Goal: Task Accomplishment & Management: Manage account settings

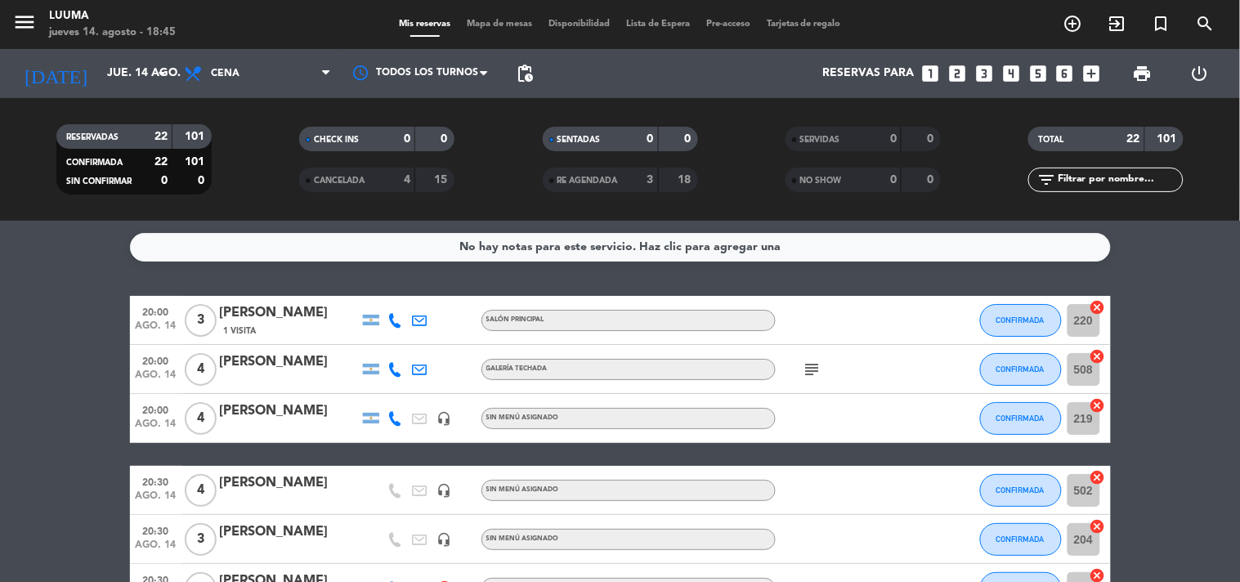
click at [223, 216] on div "RESERVADAS 22 101 CONFIRMADA 22 101 SIN CONFIRMAR 0 0 CHECK INS 0 0 CANCELADA 4…" at bounding box center [620, 159] width 1240 height 123
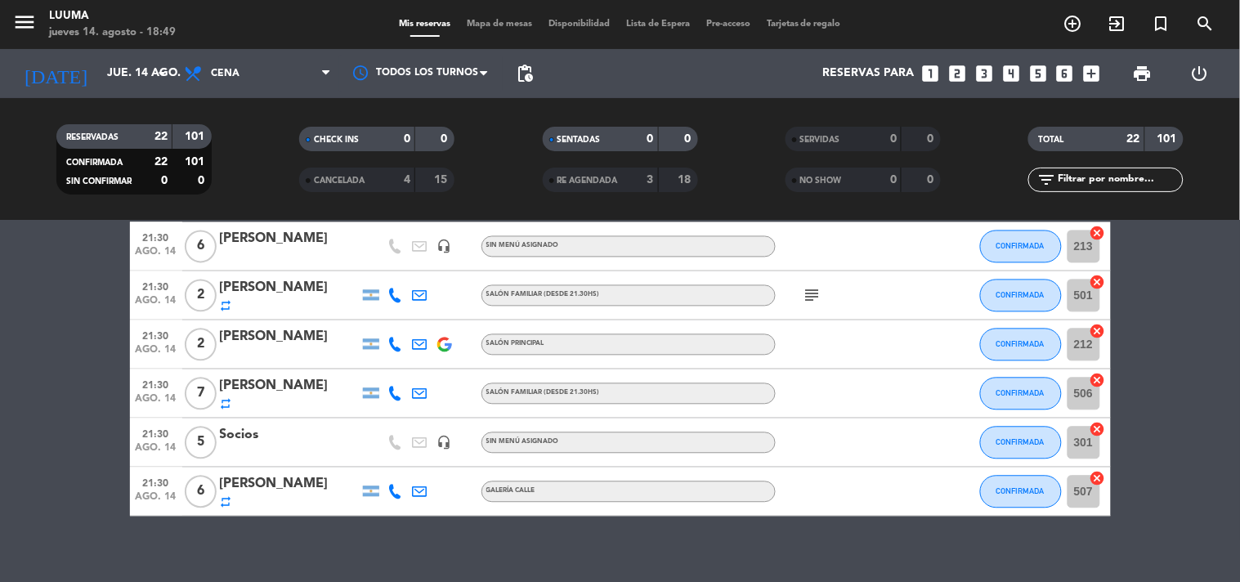
scroll to position [942, 0]
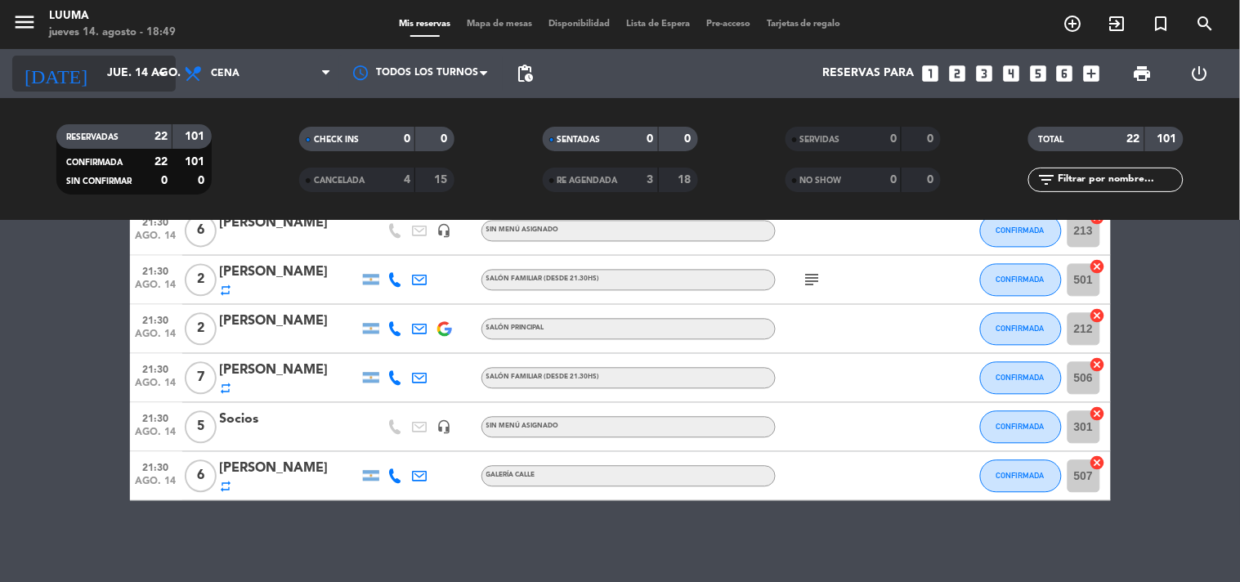
click at [129, 75] on input "jue. 14 ago." at bounding box center [176, 73] width 155 height 29
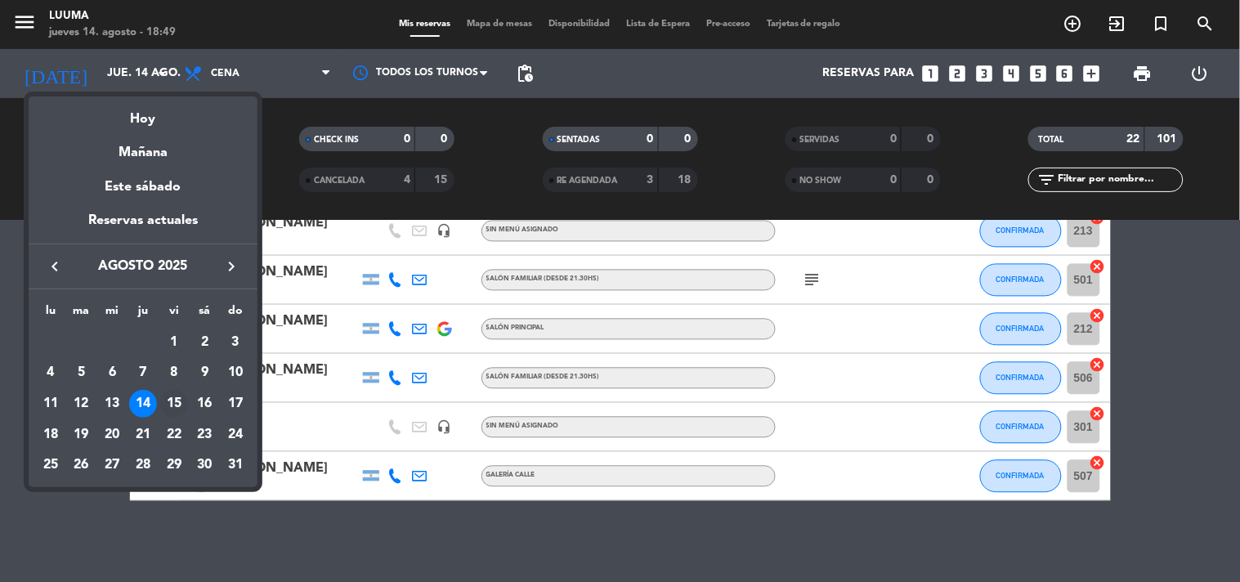
click at [178, 405] on div "15" at bounding box center [174, 404] width 28 height 28
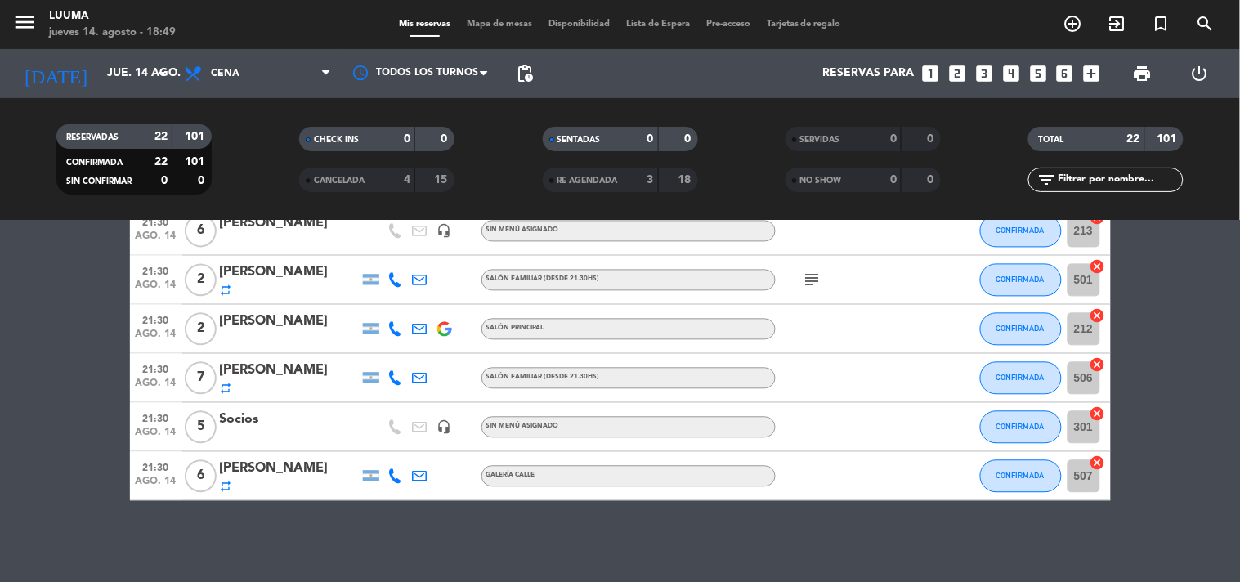
type input "vie. 15 ago."
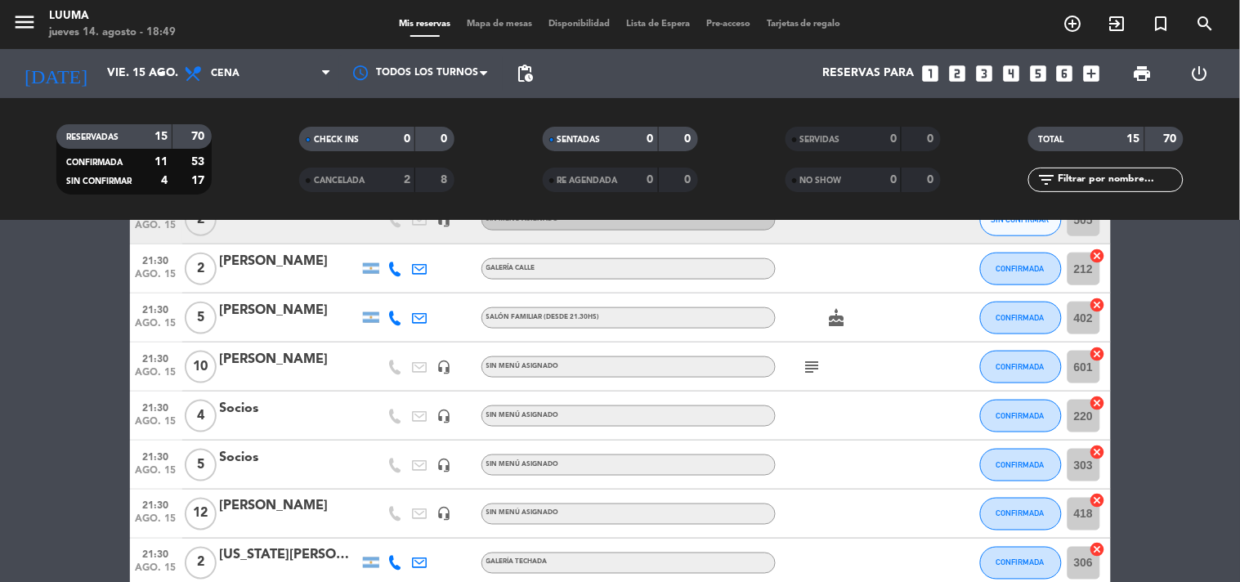
scroll to position [544, 0]
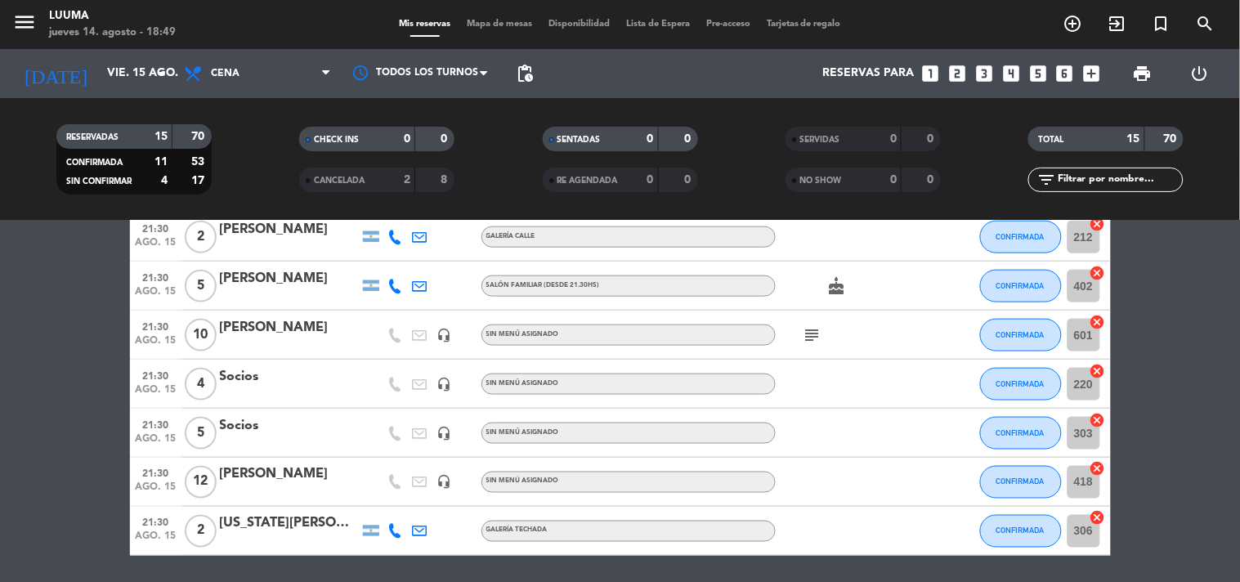
click at [815, 325] on icon "subject" at bounding box center [813, 335] width 20 height 20
click at [862, 357] on div "subject Van a la carta" at bounding box center [849, 335] width 147 height 48
click at [267, 475] on div "[PERSON_NAME]" at bounding box center [289, 474] width 139 height 21
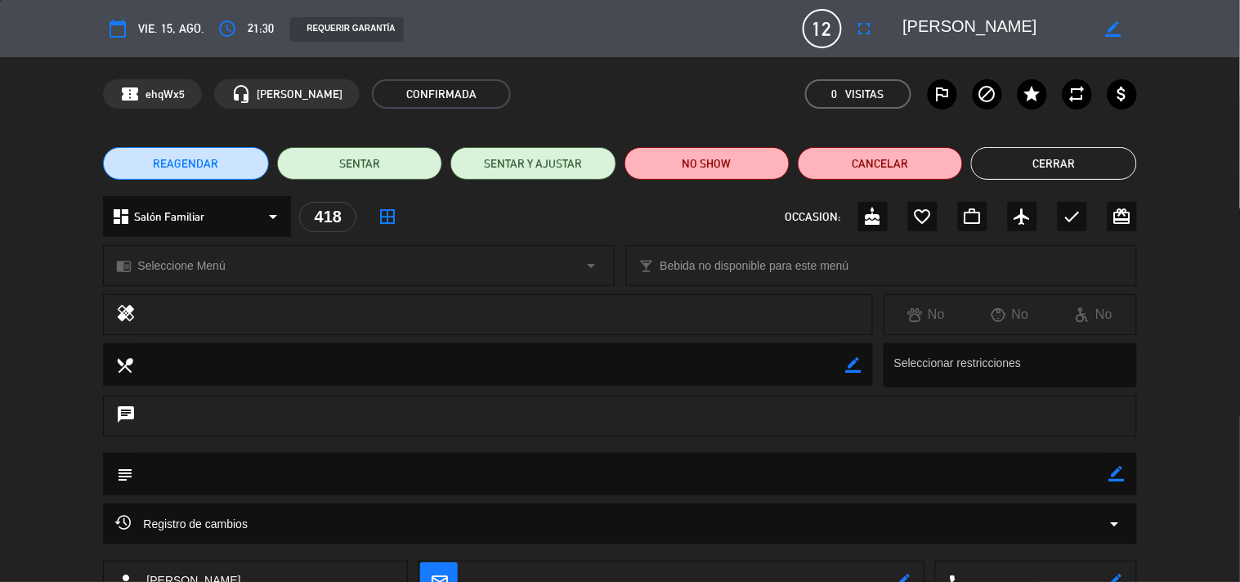
click at [1098, 29] on div "border_color" at bounding box center [1112, 28] width 47 height 29
click at [1110, 27] on icon "border_color" at bounding box center [1113, 29] width 16 height 16
click at [915, 27] on textarea at bounding box center [996, 28] width 187 height 29
click at [975, 22] on textarea at bounding box center [996, 28] width 187 height 29
type textarea "[PERSON_NAME]"
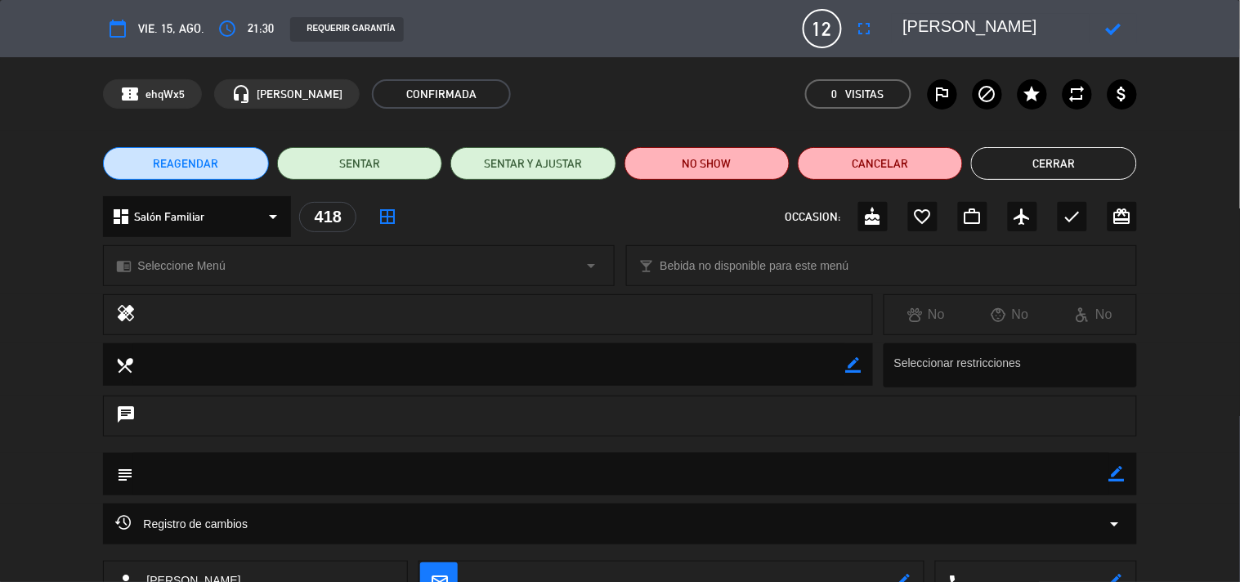
click at [1108, 21] on icon at bounding box center [1113, 29] width 16 height 16
click at [1072, 147] on button "Cerrar" at bounding box center [1053, 163] width 165 height 33
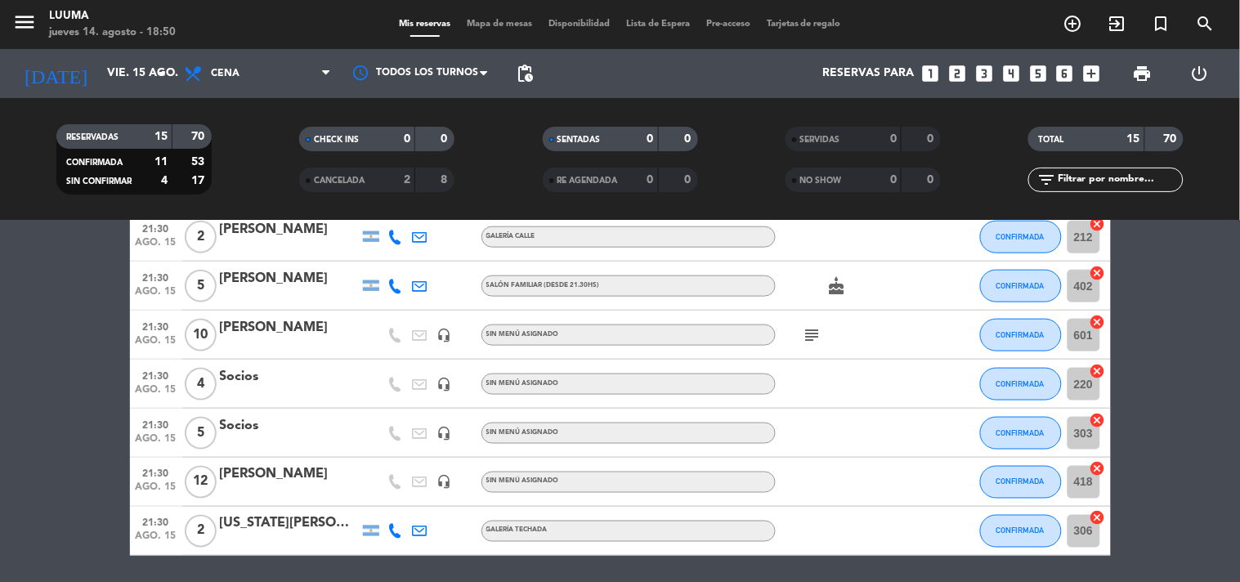
click at [298, 537] on div at bounding box center [289, 541] width 139 height 13
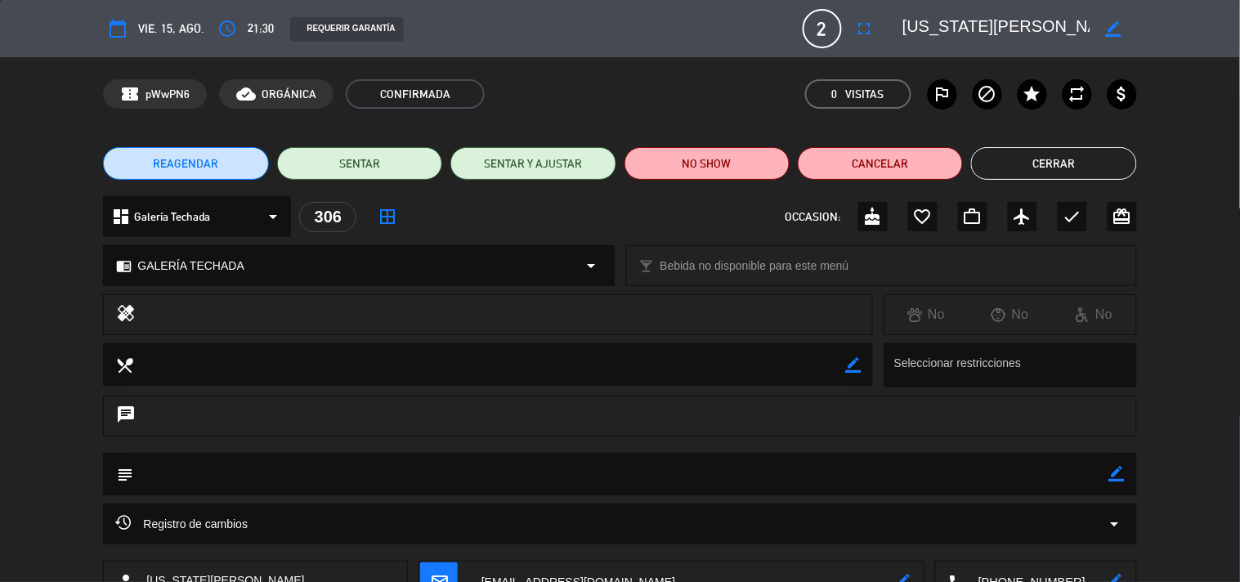
click at [1116, 26] on icon "border_color" at bounding box center [1113, 29] width 16 height 16
click at [970, 28] on textarea at bounding box center [996, 28] width 187 height 29
type textarea "[US_STATE][PERSON_NAME]"
click at [1113, 23] on icon at bounding box center [1113, 29] width 16 height 16
click at [1027, 154] on button "Cerrar" at bounding box center [1053, 163] width 165 height 33
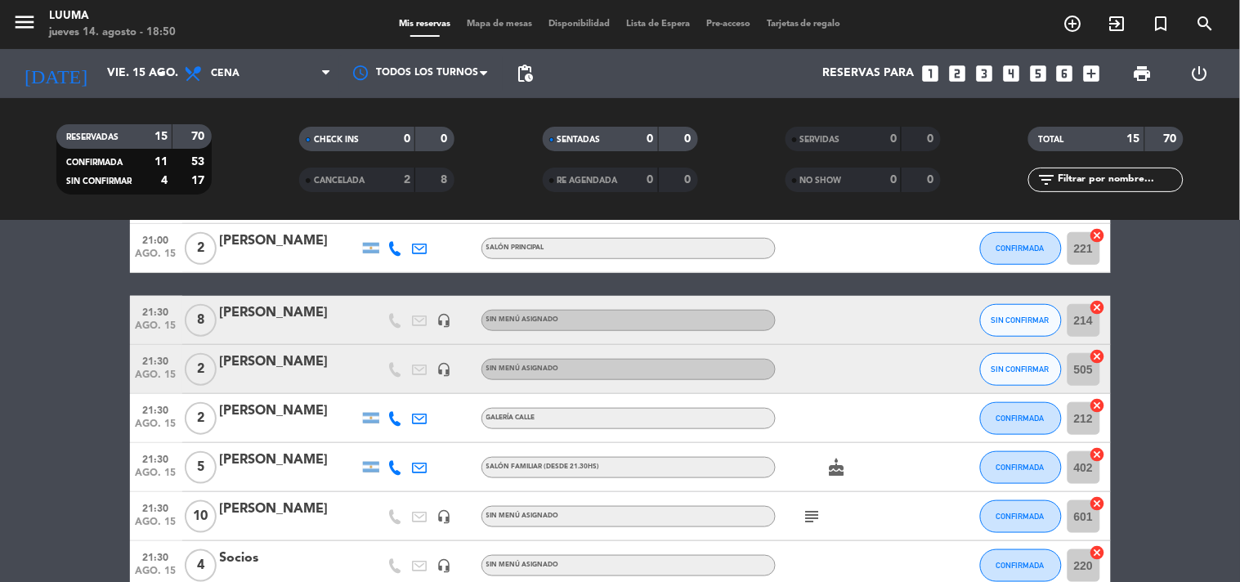
scroll to position [272, 0]
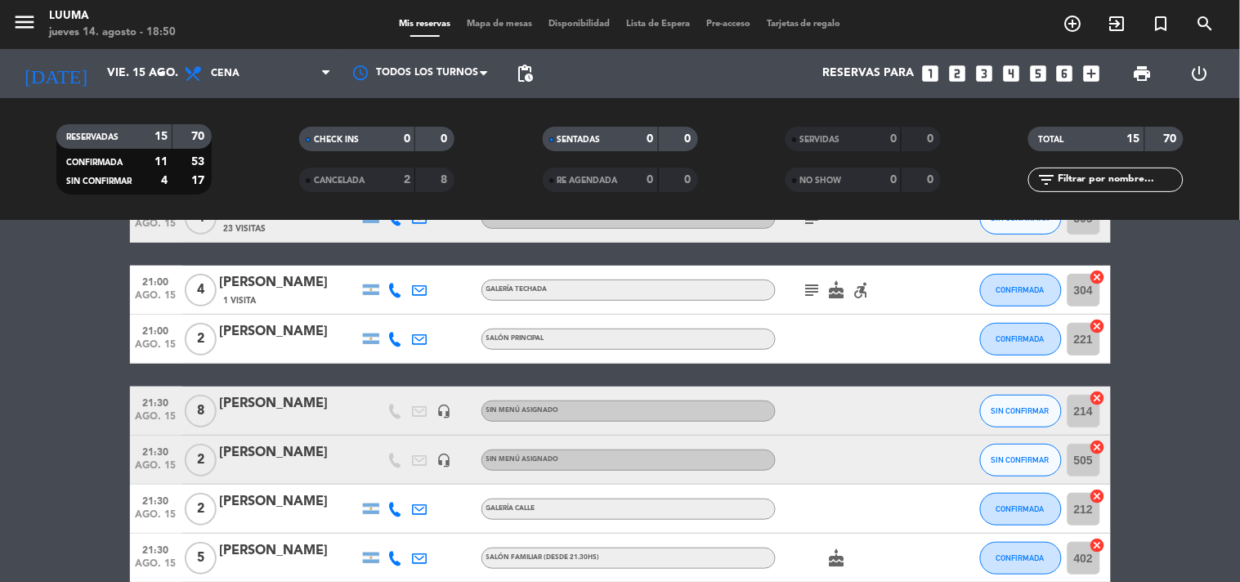
click at [283, 333] on div "[PERSON_NAME]" at bounding box center [289, 331] width 139 height 21
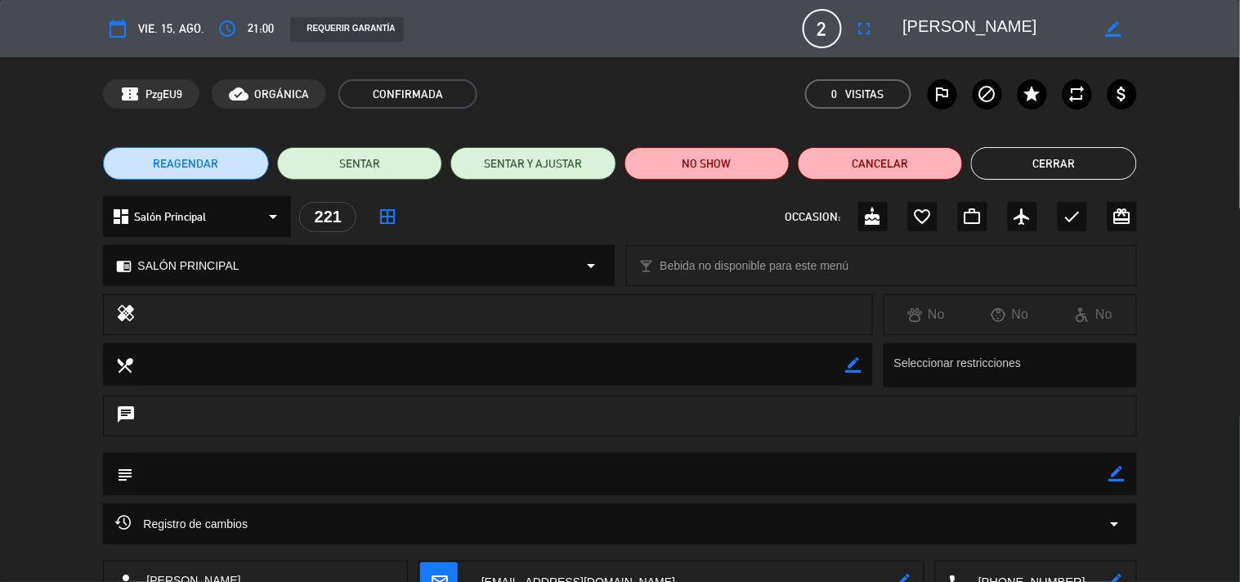
click at [1116, 28] on icon "border_color" at bounding box center [1113, 29] width 16 height 16
click at [907, 26] on textarea at bounding box center [996, 28] width 187 height 29
click at [945, 25] on textarea at bounding box center [996, 28] width 187 height 29
type textarea "[PERSON_NAME]"
click at [1107, 36] on icon at bounding box center [1113, 29] width 16 height 16
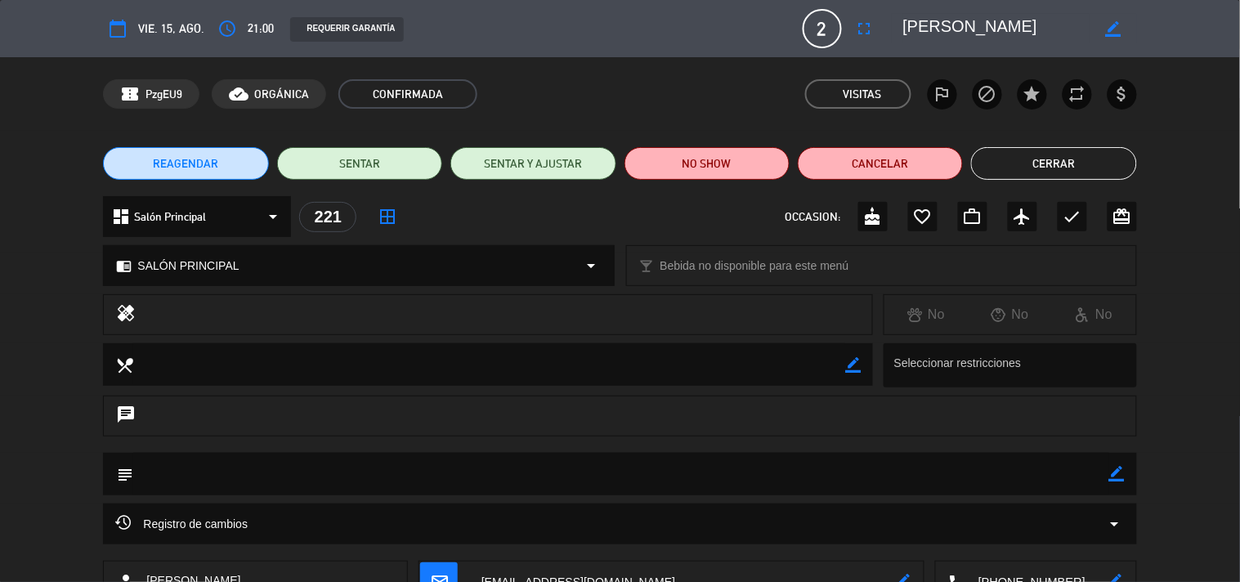
click at [1017, 159] on button "Cerrar" at bounding box center [1053, 163] width 165 height 33
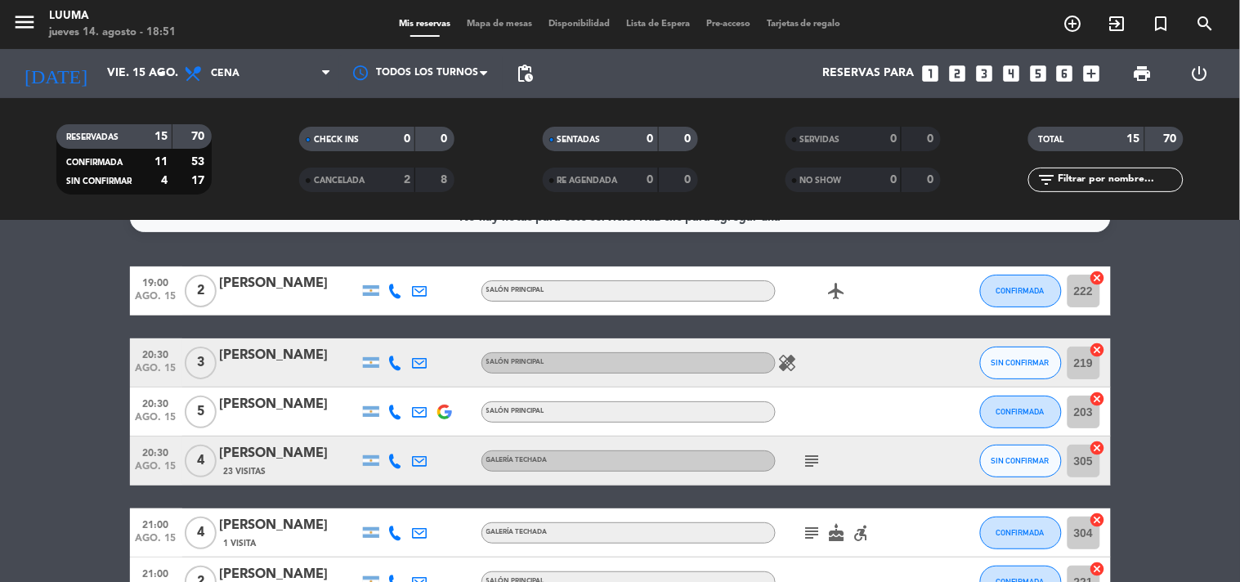
scroll to position [0, 0]
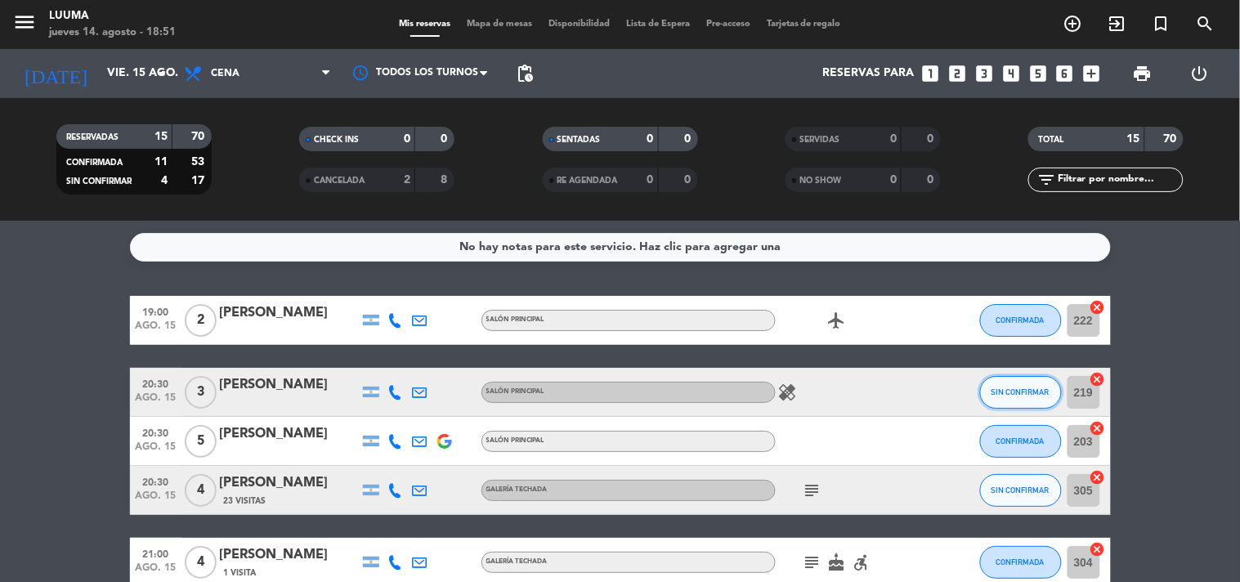
click at [1054, 394] on button "SIN CONFIRMAR" at bounding box center [1021, 392] width 82 height 33
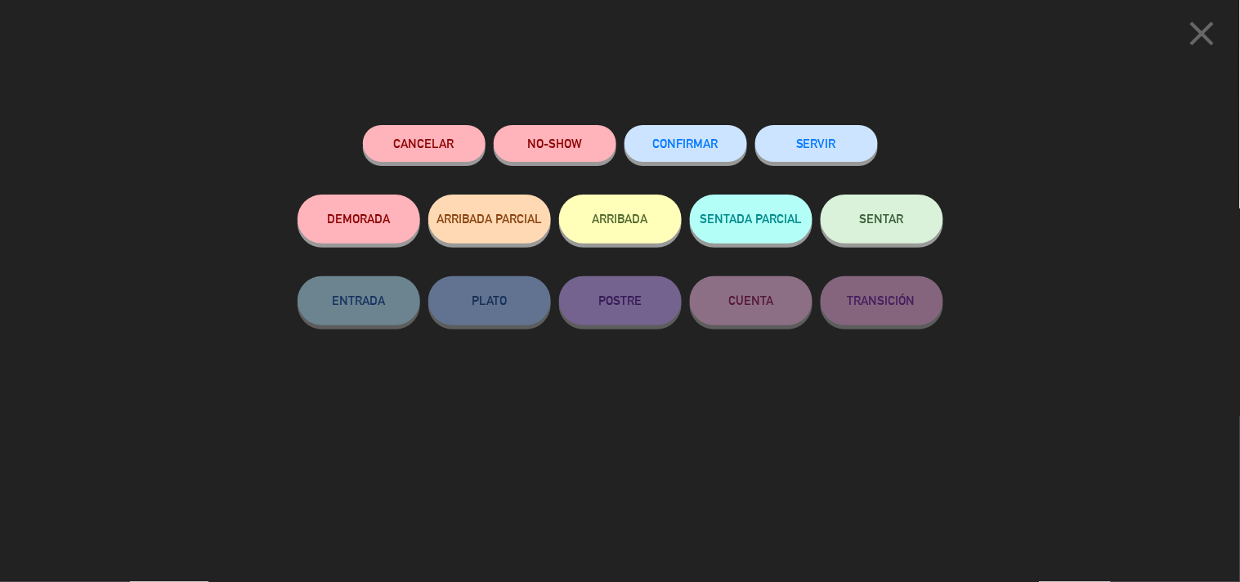
click at [695, 147] on span "CONFIRMAR" at bounding box center [685, 143] width 65 height 14
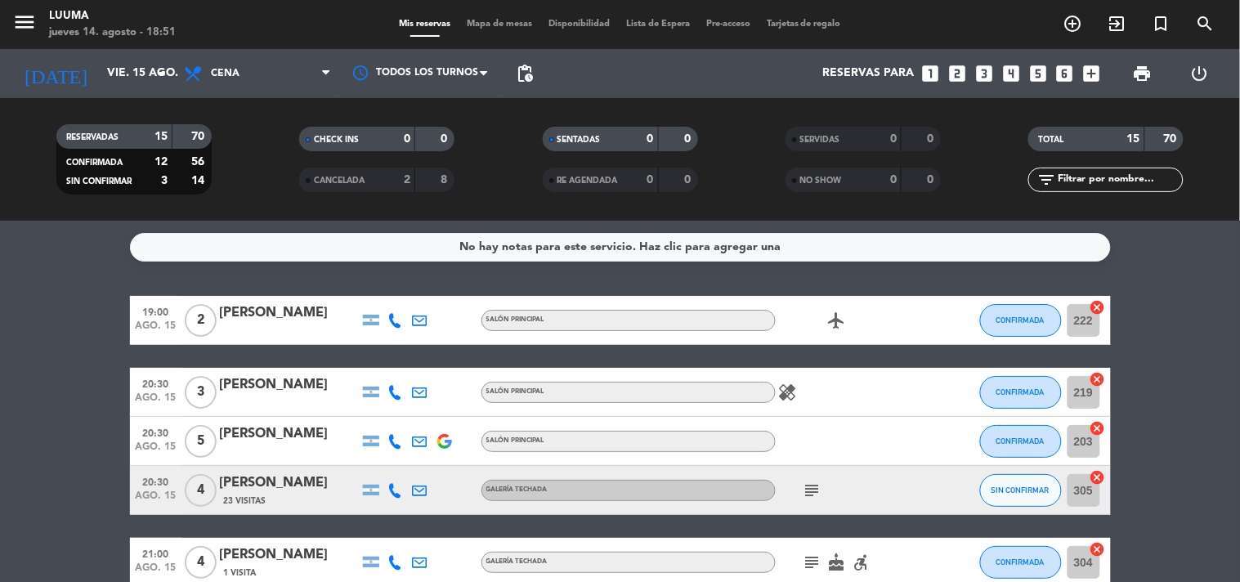
click at [787, 387] on icon "healing" at bounding box center [788, 392] width 20 height 20
click at [929, 397] on div at bounding box center [945, 392] width 44 height 48
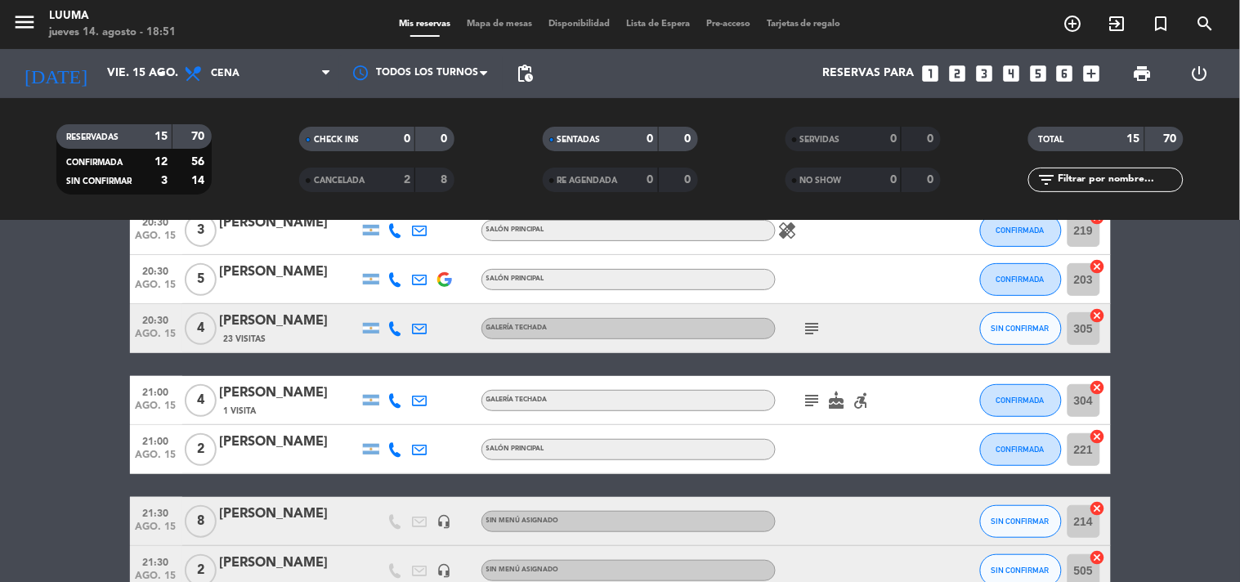
scroll to position [181, 0]
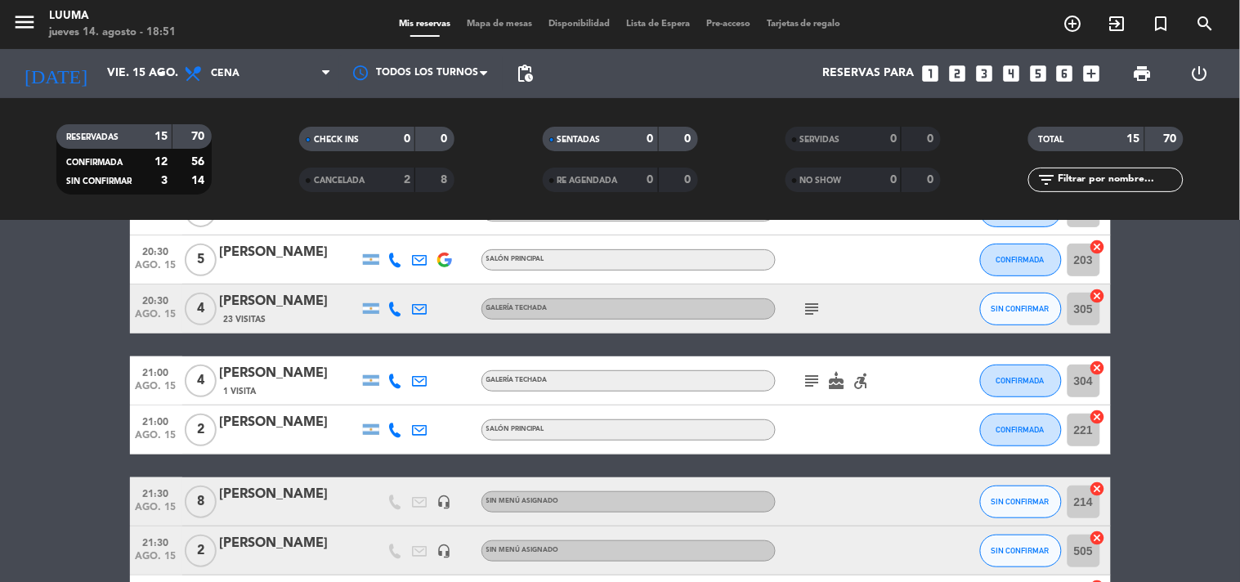
click at [816, 304] on icon "subject" at bounding box center [813, 309] width 20 height 20
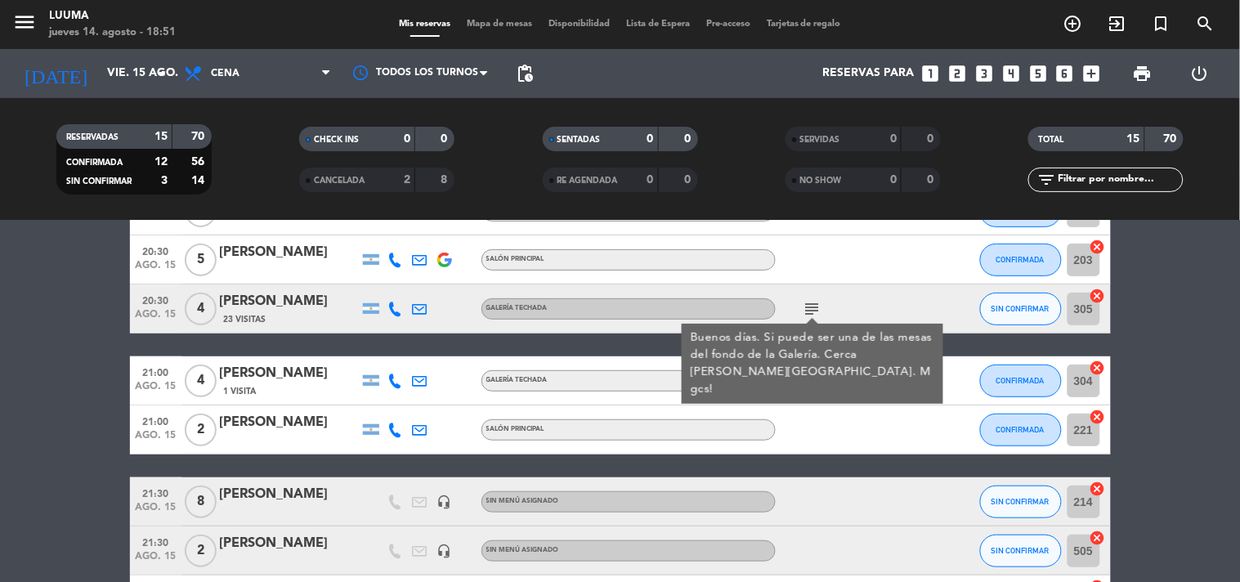
click at [869, 300] on div "subject Buenos días. Si puede ser una de las mesas del fondo de la Galería. Cer…" at bounding box center [849, 308] width 147 height 48
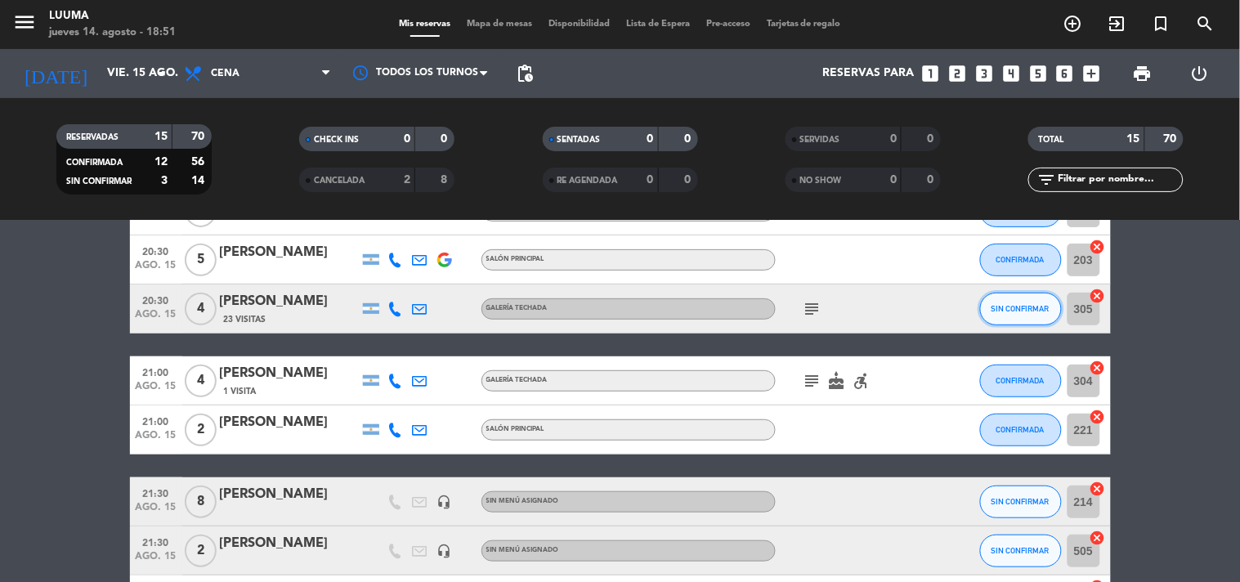
click at [1015, 316] on button "SIN CONFIRMAR" at bounding box center [1021, 309] width 82 height 33
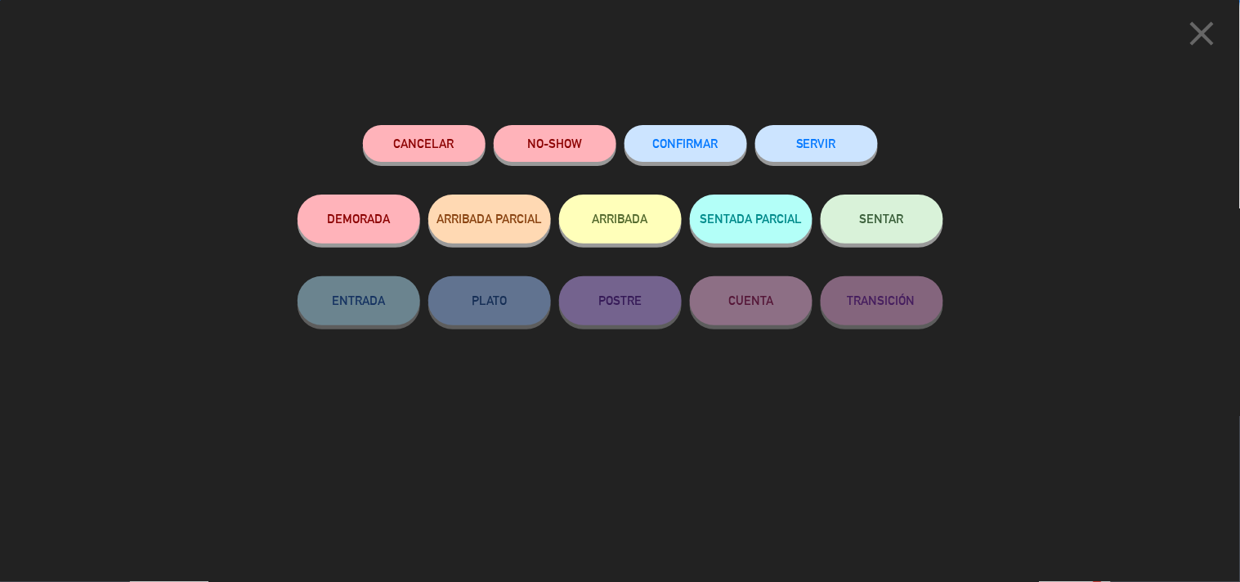
click at [676, 139] on span "CONFIRMAR" at bounding box center [685, 143] width 65 height 14
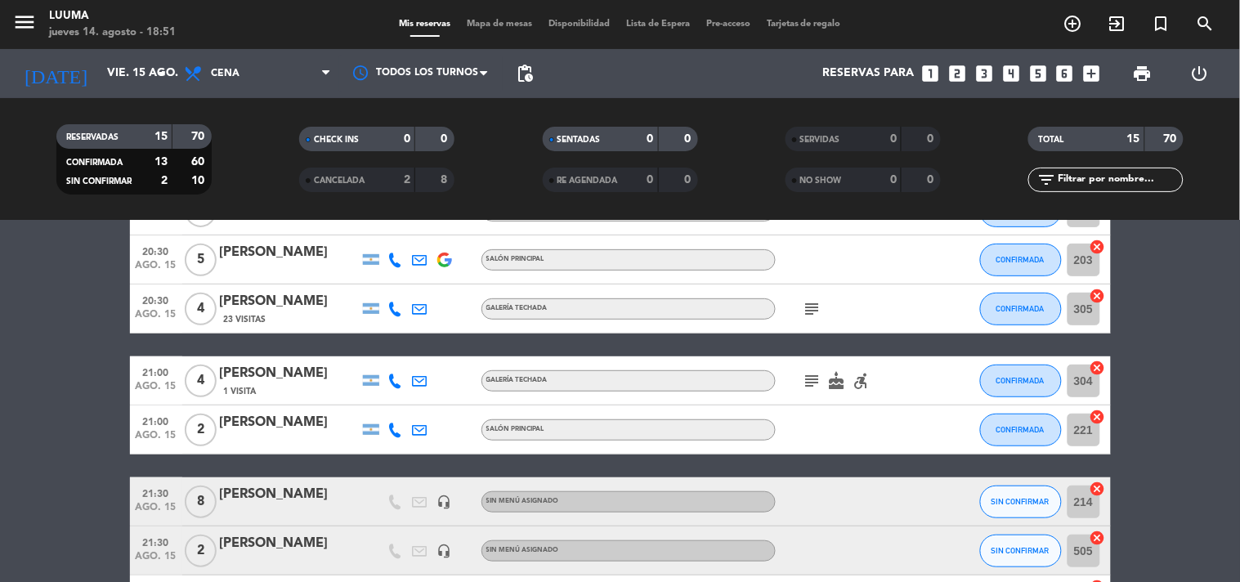
click at [262, 300] on div "[PERSON_NAME]" at bounding box center [289, 301] width 139 height 21
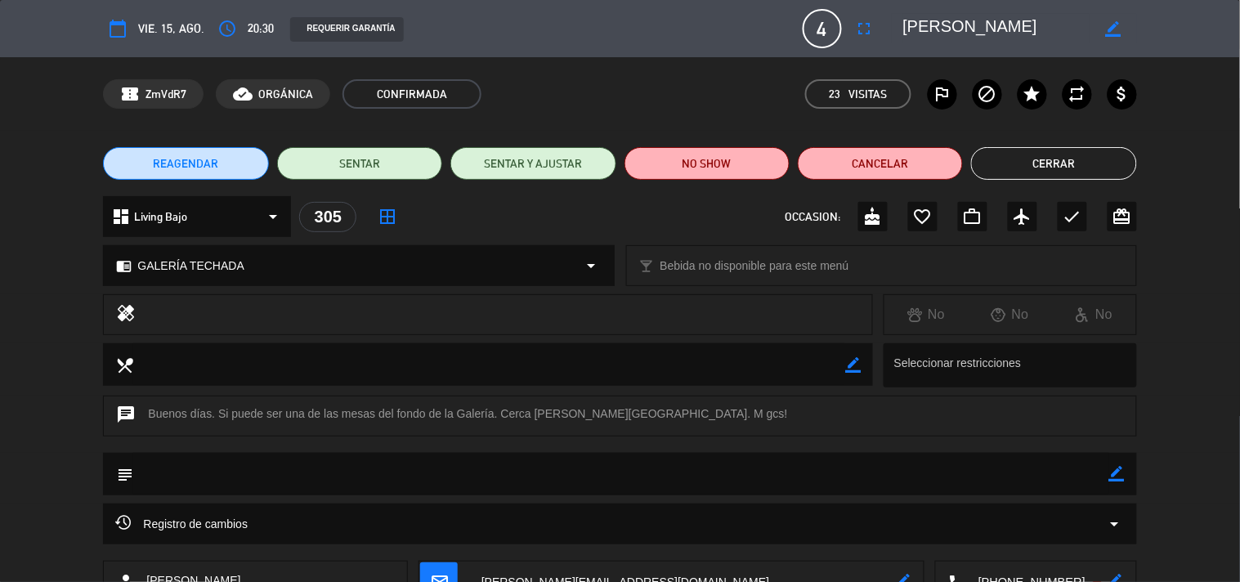
click at [1028, 168] on button "Cerrar" at bounding box center [1053, 163] width 165 height 33
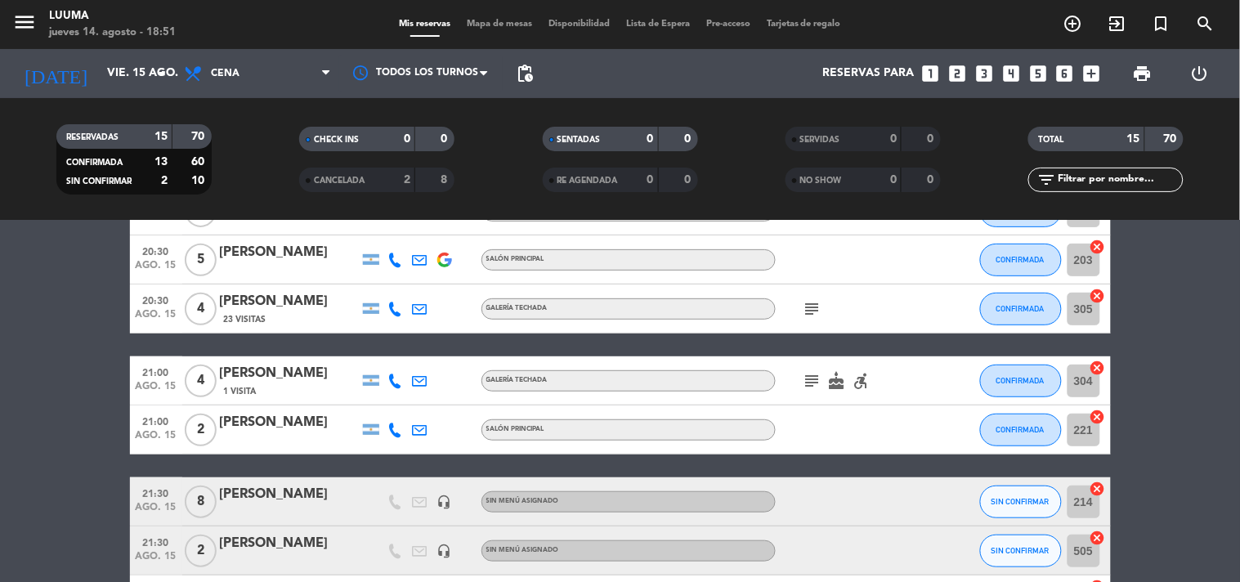
click at [468, 21] on span "Mapa de mesas" at bounding box center [499, 24] width 82 height 9
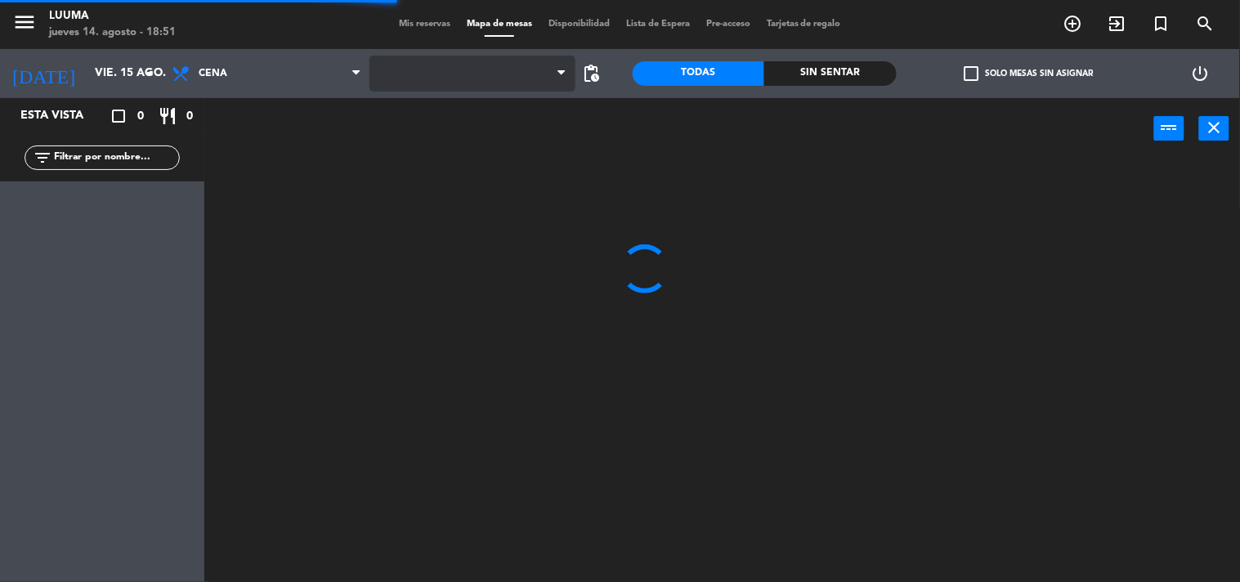
click at [382, 56] on span at bounding box center [472, 74] width 206 height 36
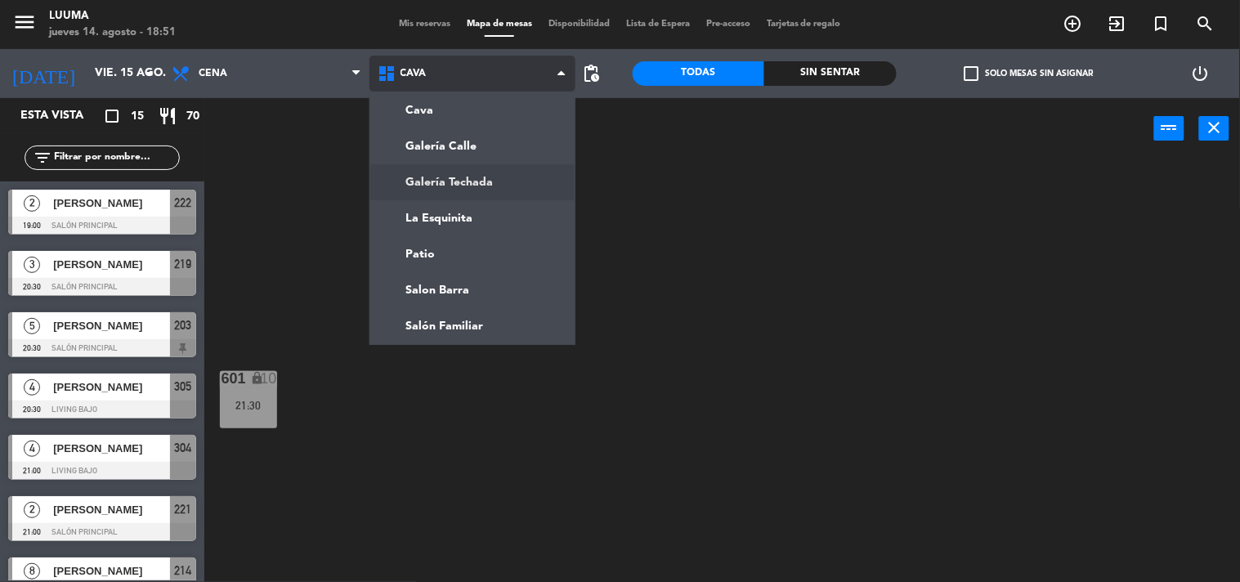
click at [496, 184] on ng-component "menu Luuma [DATE] 14. agosto - 18:51 Mis reservas Mapa de mesas Disponibilidad …" at bounding box center [620, 291] width 1240 height 583
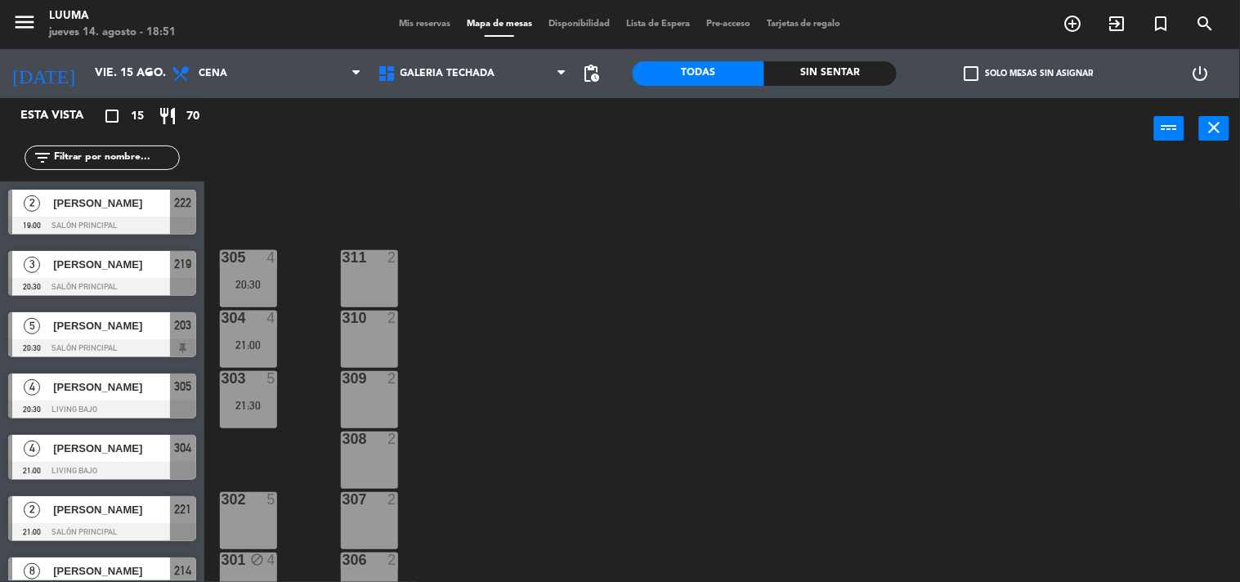
scroll to position [26, 0]
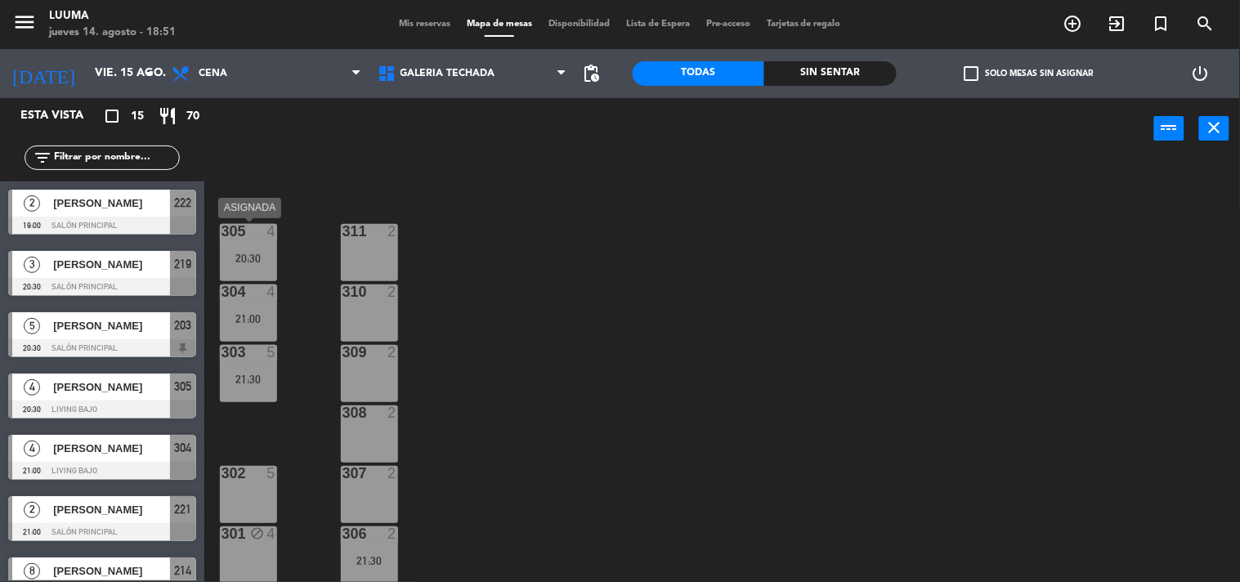
click at [241, 248] on div "305 4 20:30" at bounding box center [248, 252] width 57 height 57
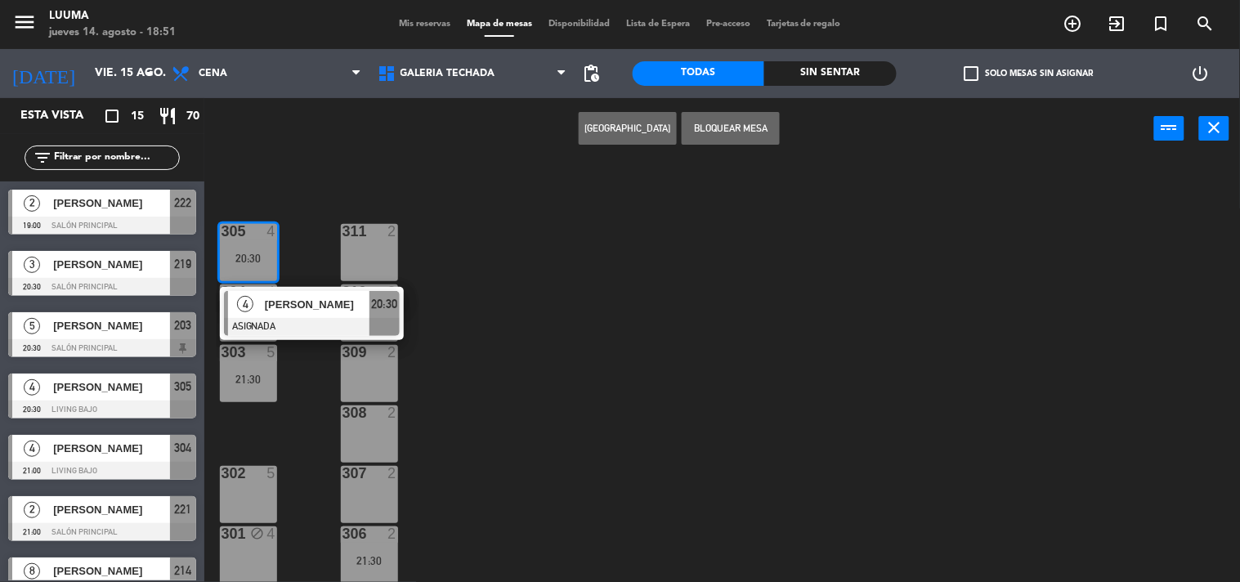
click at [257, 494] on div "302 5" at bounding box center [248, 494] width 57 height 57
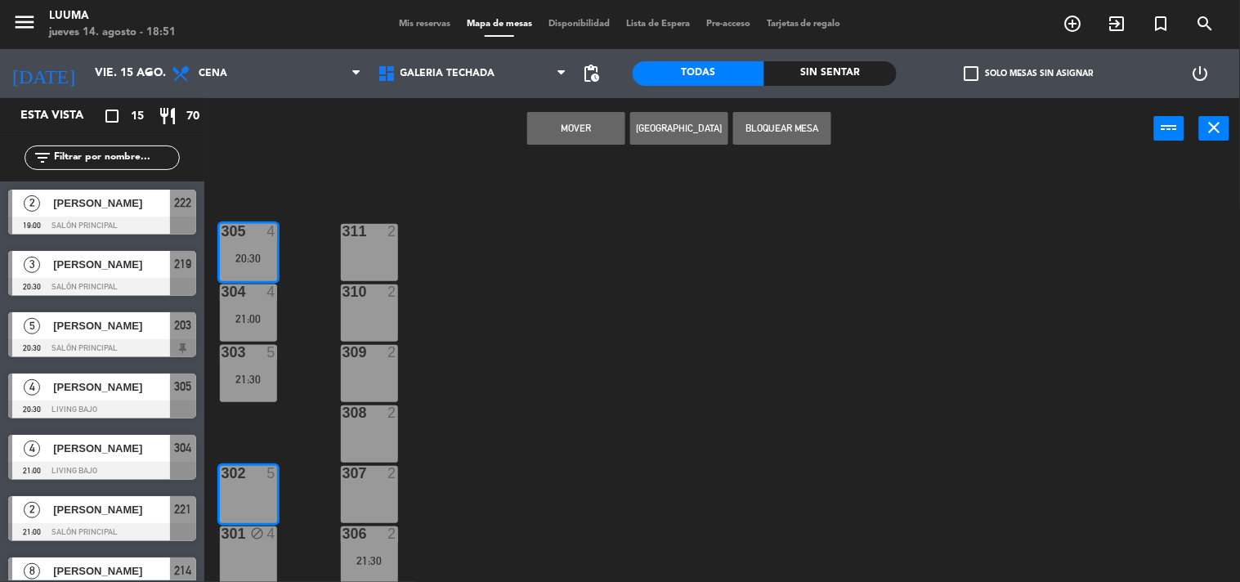
click at [582, 123] on button "Mover" at bounding box center [576, 128] width 98 height 33
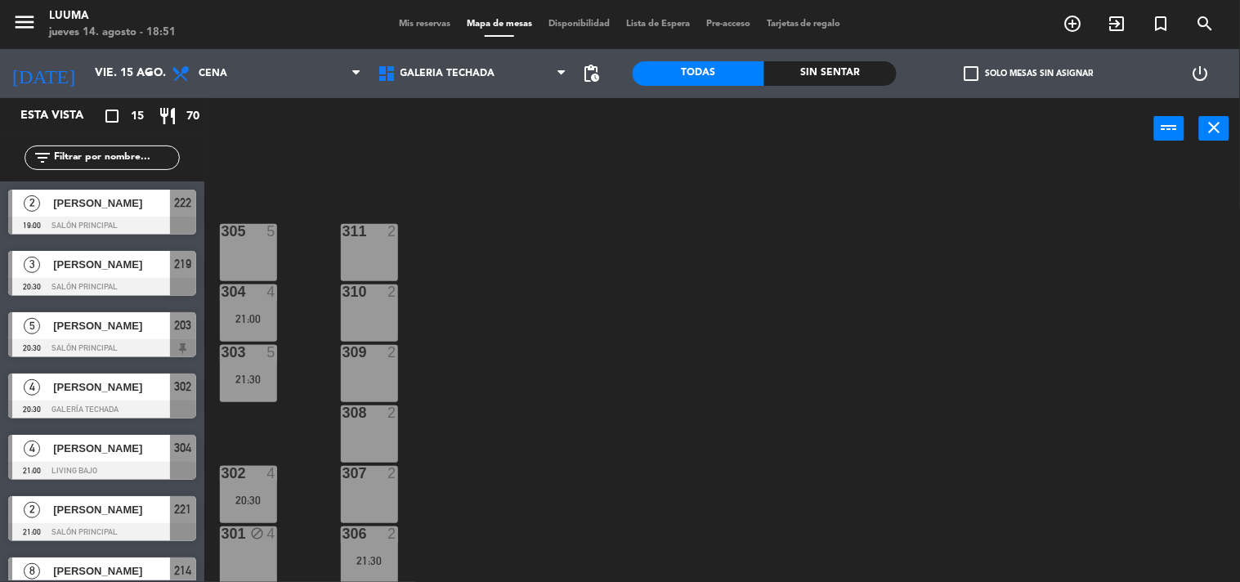
click at [544, 365] on div "305 5 311 2 304 4 21:00 310 2 303 5 21:30 309 2 308 2 302 4 20:30 307 2 306 2 2…" at bounding box center [728, 371] width 1023 height 423
click at [248, 503] on div "20:30" at bounding box center [248, 499] width 57 height 11
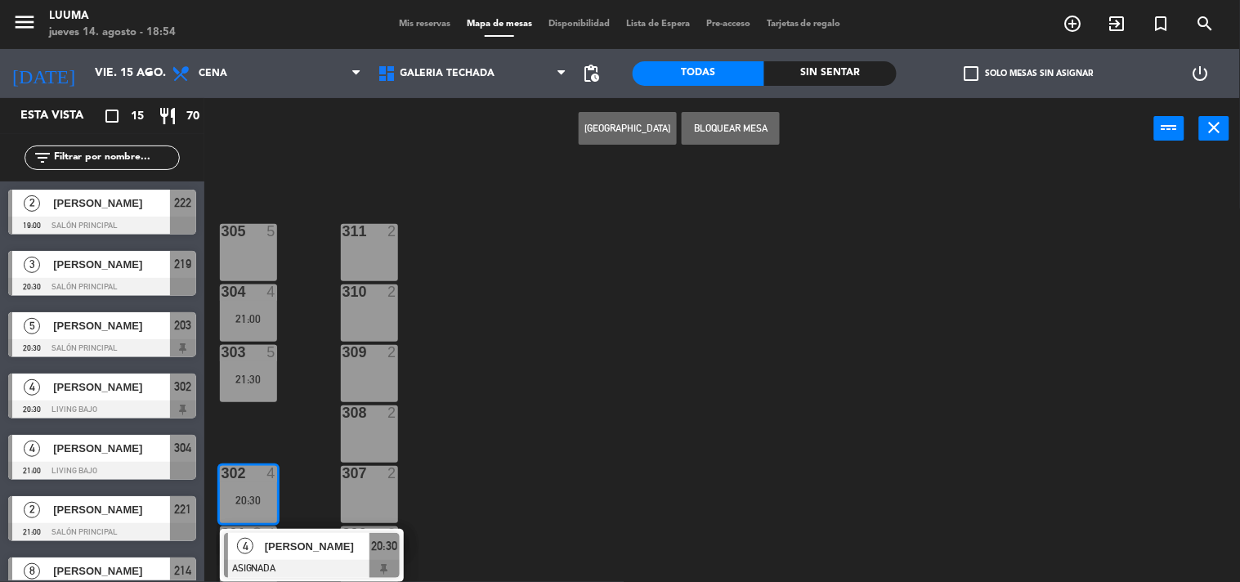
click at [552, 395] on div "305 5 311 2 304 4 21:00 310 2 303 5 21:30 309 2 308 2 302 4 20:30 4 [PERSON_NAM…" at bounding box center [728, 371] width 1023 height 423
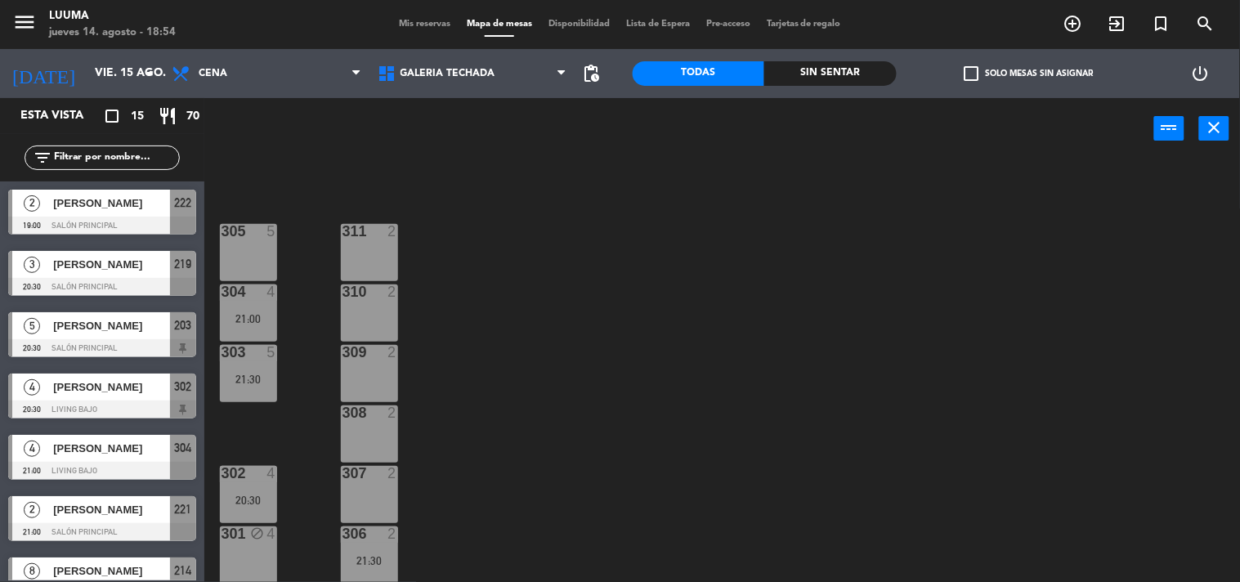
click at [418, 28] on div "Mis reservas Mapa de mesas Disponibilidad Lista de Espera Pre-acceso Tarjetas d…" at bounding box center [620, 24] width 458 height 15
click at [418, 28] on span "Mis reservas" at bounding box center [425, 24] width 68 height 9
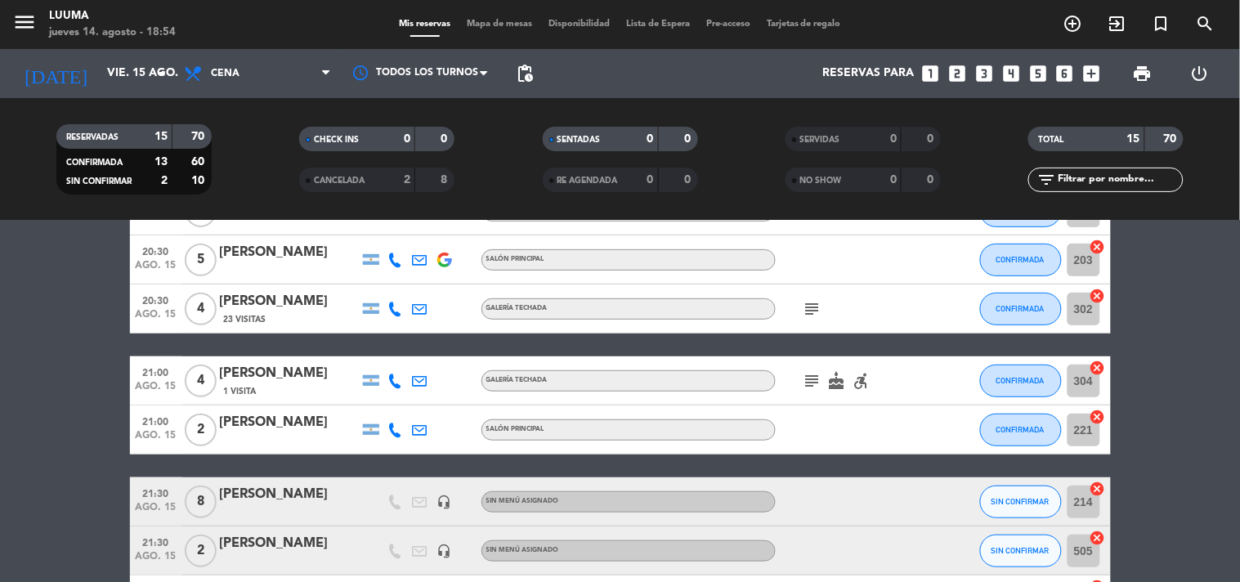
scroll to position [272, 0]
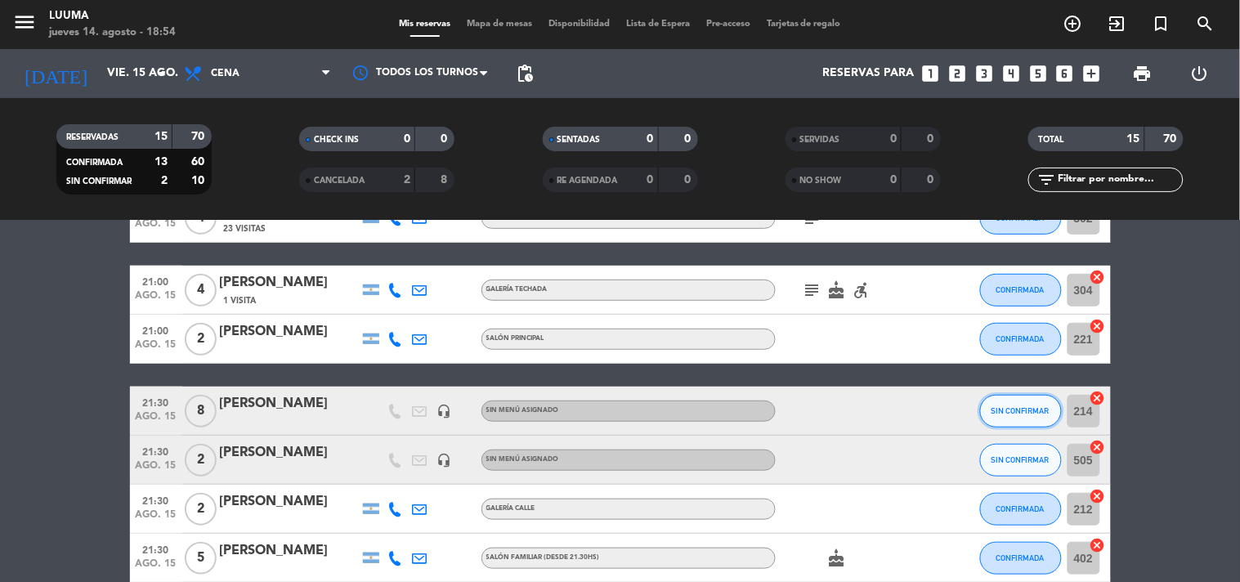
click at [1018, 406] on span "SIN CONFIRMAR" at bounding box center [1020, 410] width 58 height 9
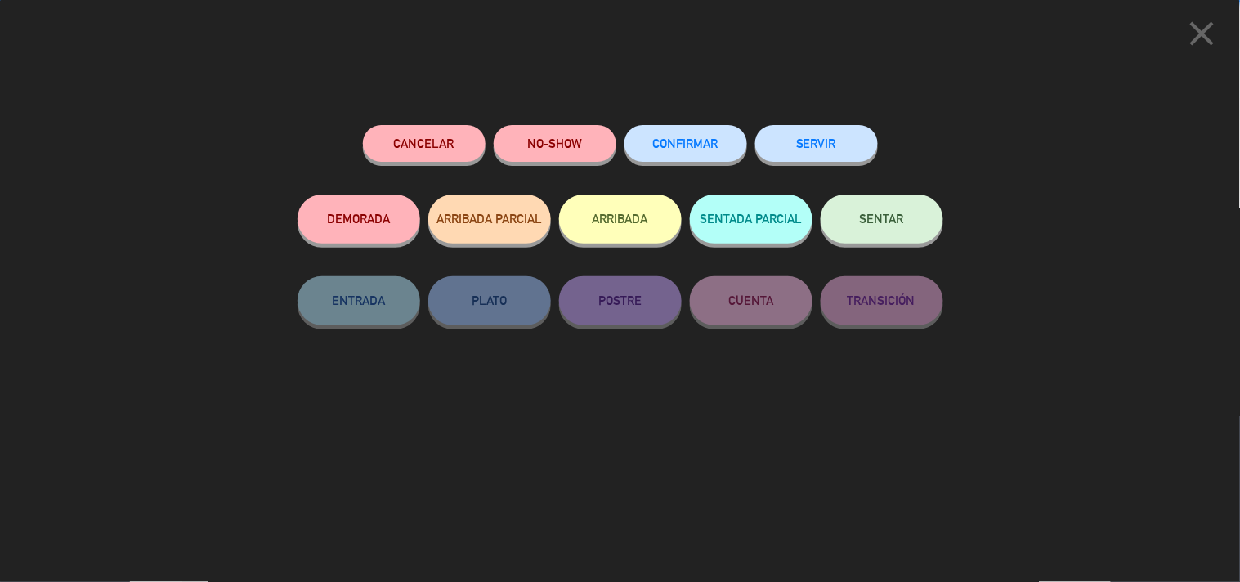
click at [690, 143] on span "CONFIRMAR" at bounding box center [685, 143] width 65 height 14
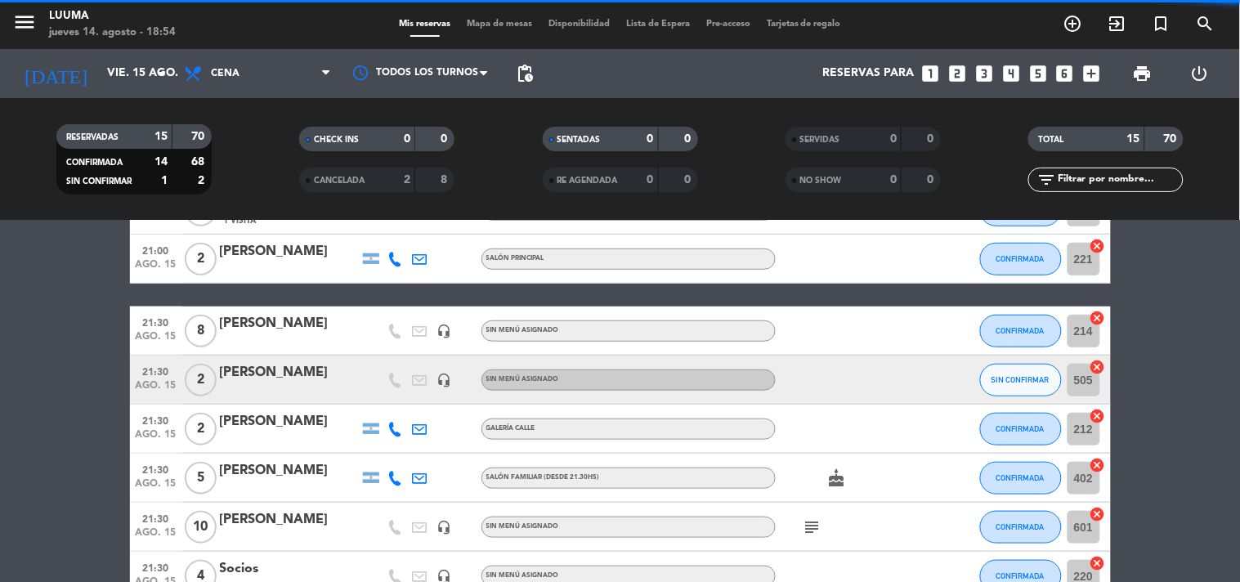
scroll to position [363, 0]
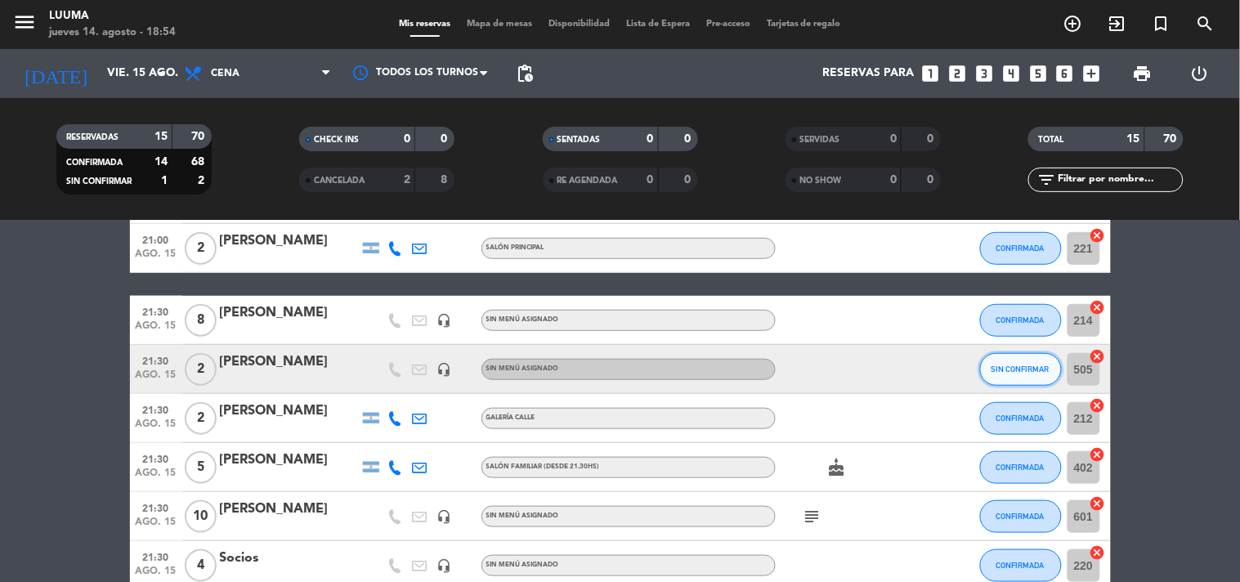
click at [1013, 374] on button "SIN CONFIRMAR" at bounding box center [1021, 369] width 82 height 33
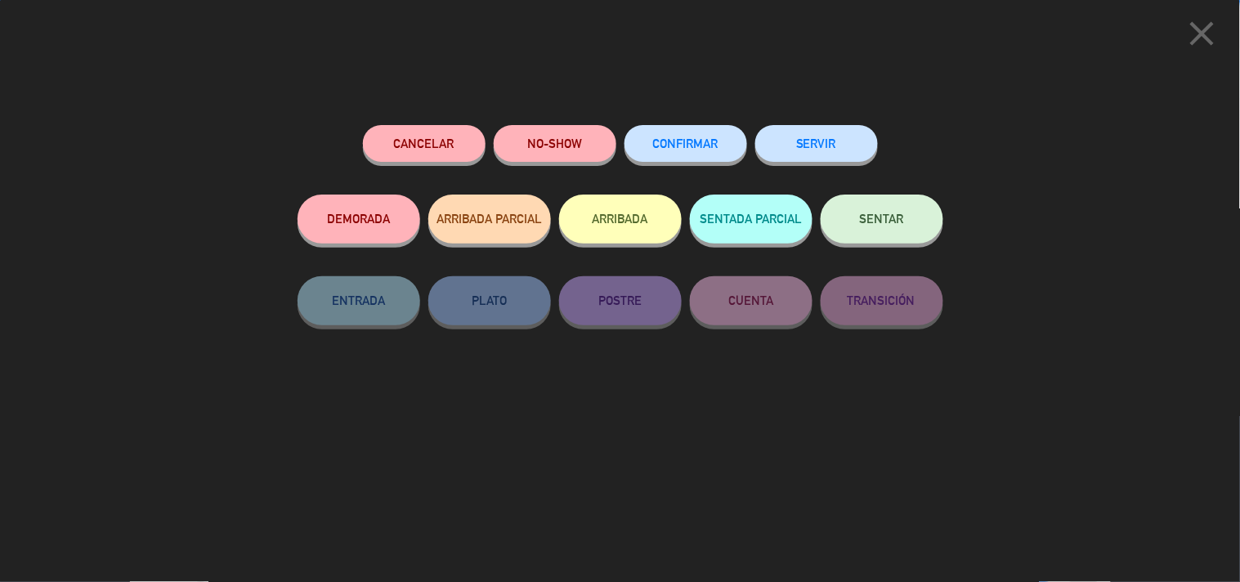
click at [638, 141] on button "CONFIRMAR" at bounding box center [685, 143] width 123 height 37
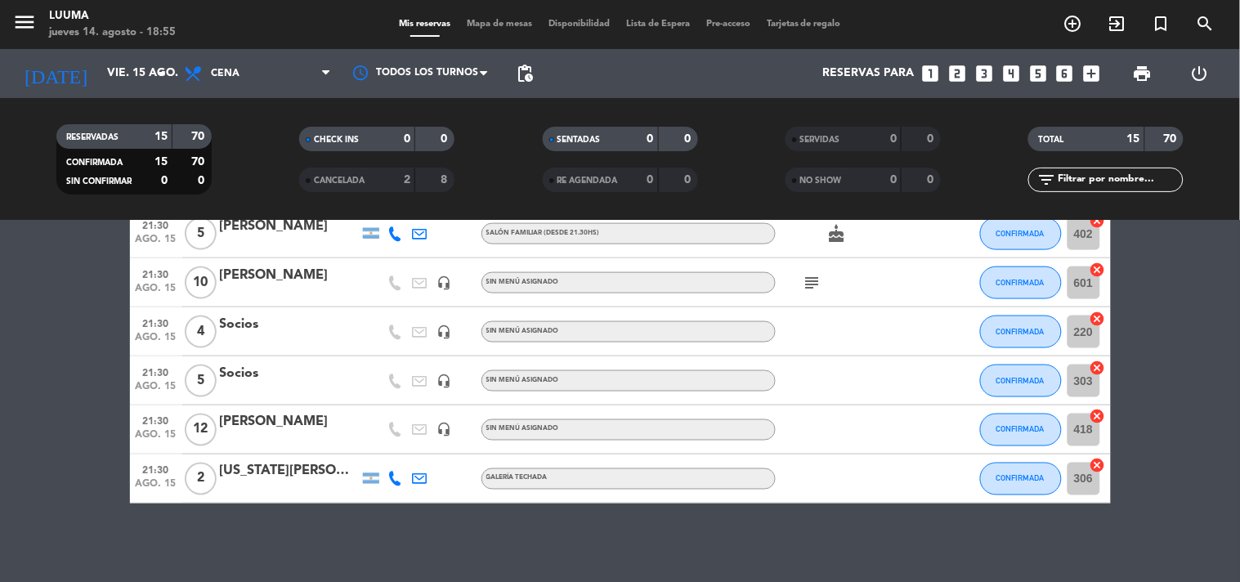
scroll to position [599, 0]
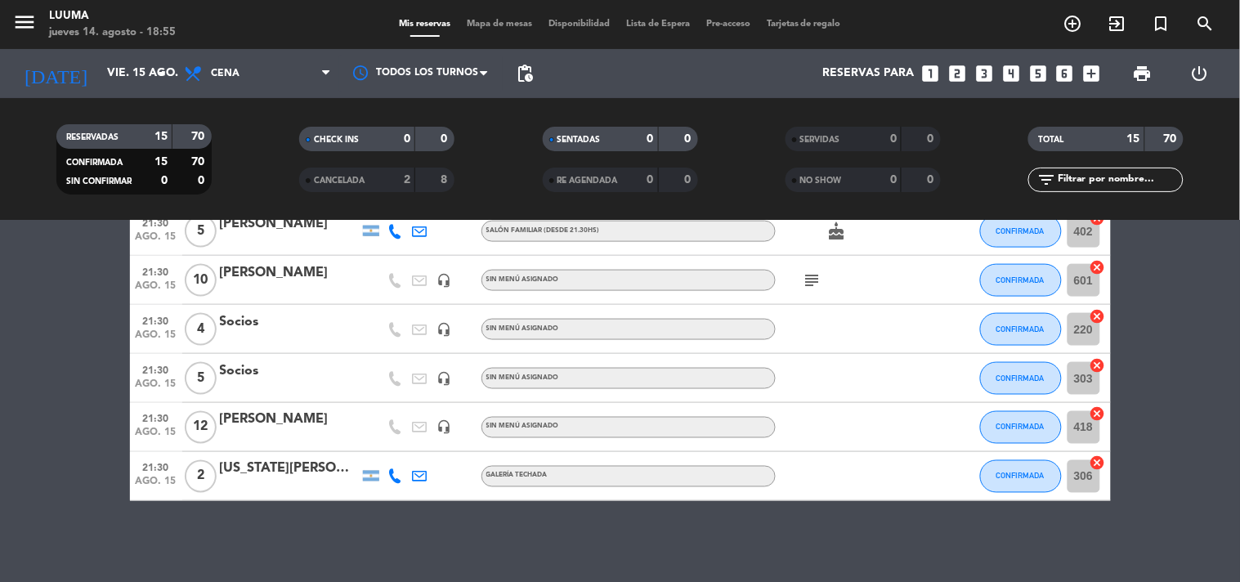
click at [821, 275] on icon "subject" at bounding box center [813, 281] width 20 height 20
click at [856, 284] on div "subject Van a la carta" at bounding box center [849, 280] width 147 height 48
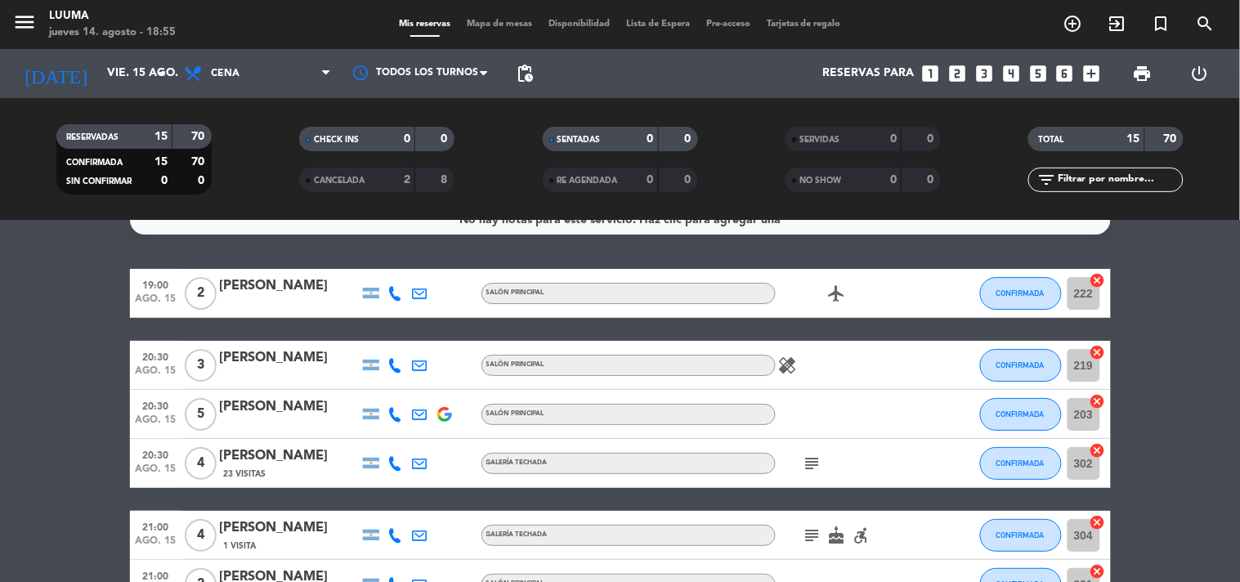
scroll to position [0, 0]
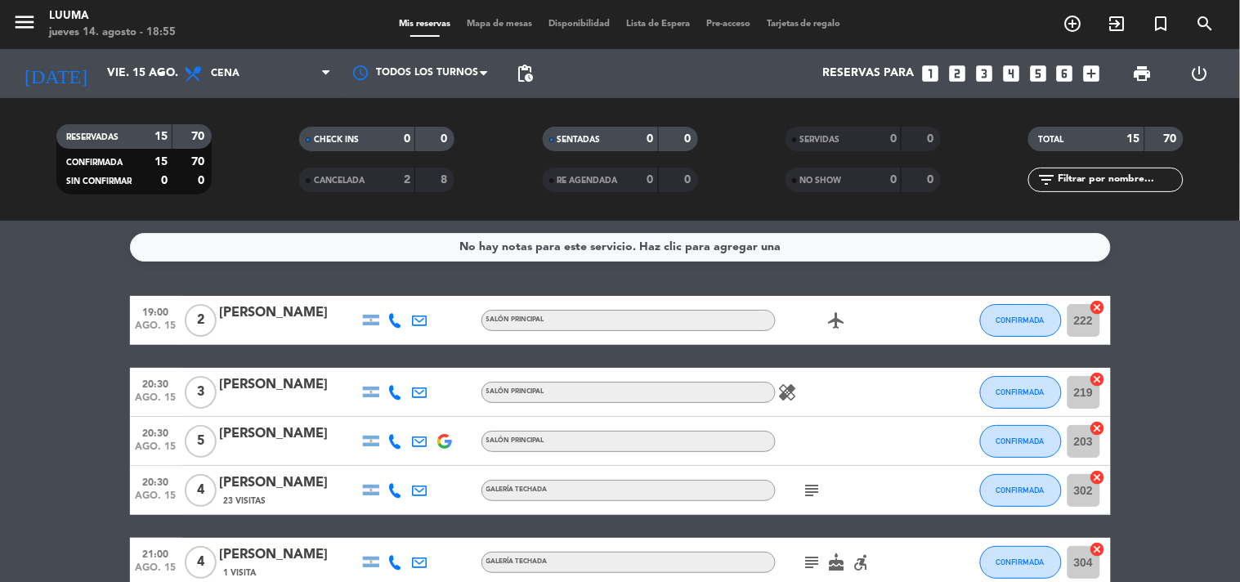
click at [280, 279] on div "No hay notas para este servicio. Haz clic para agregar una 19:00 [DATE] 2 [PERS…" at bounding box center [620, 401] width 1240 height 361
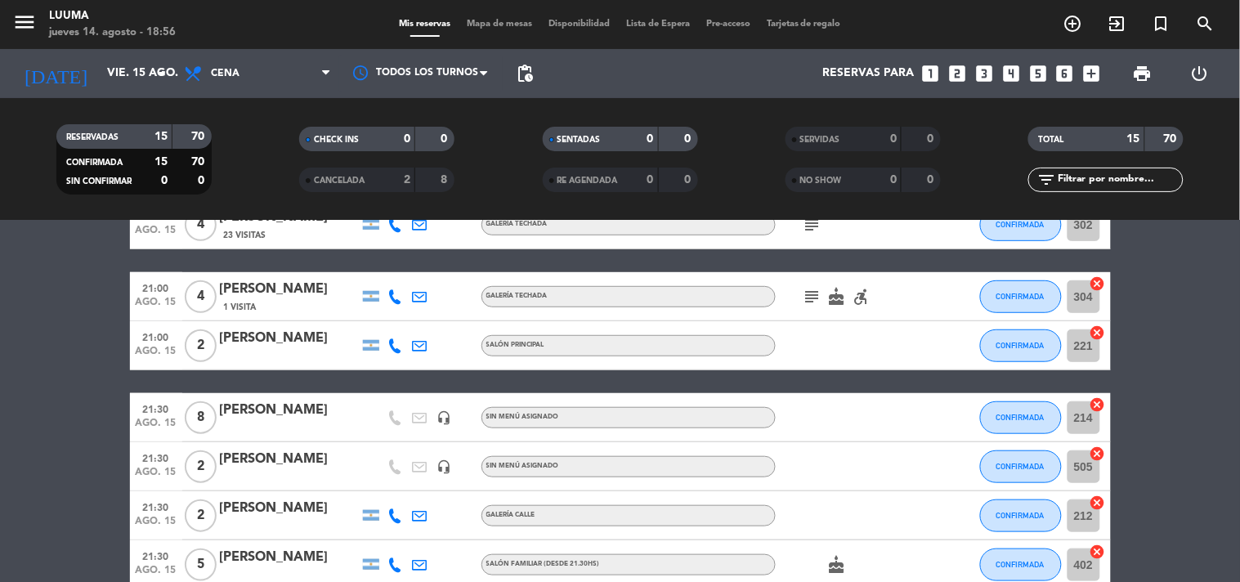
scroll to position [272, 0]
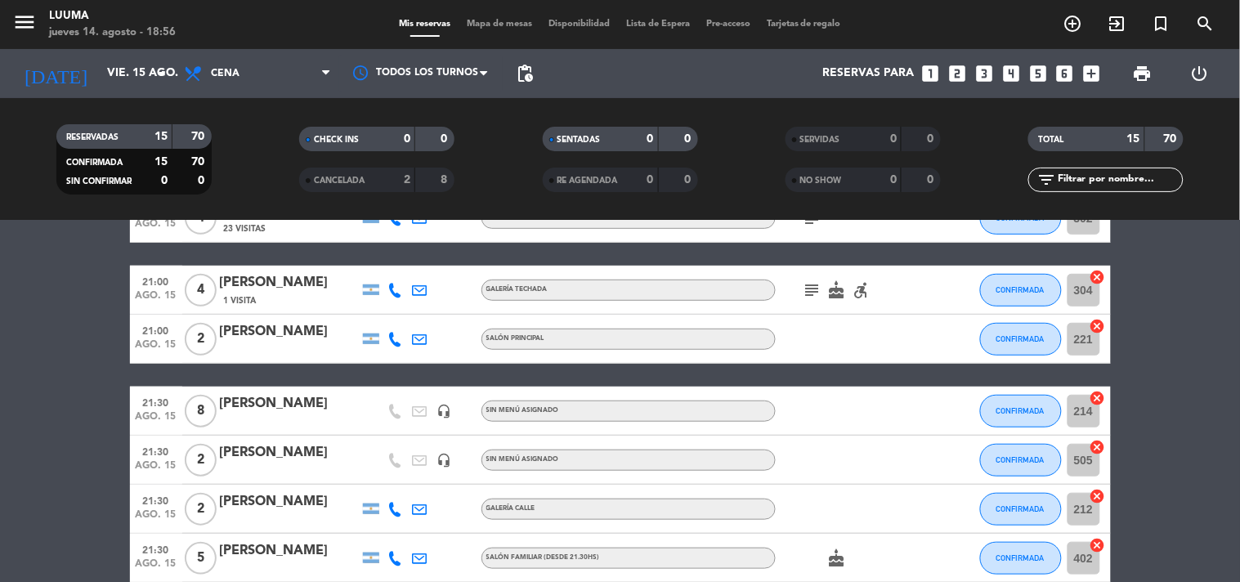
click at [814, 293] on icon "subject" at bounding box center [813, 290] width 20 height 20
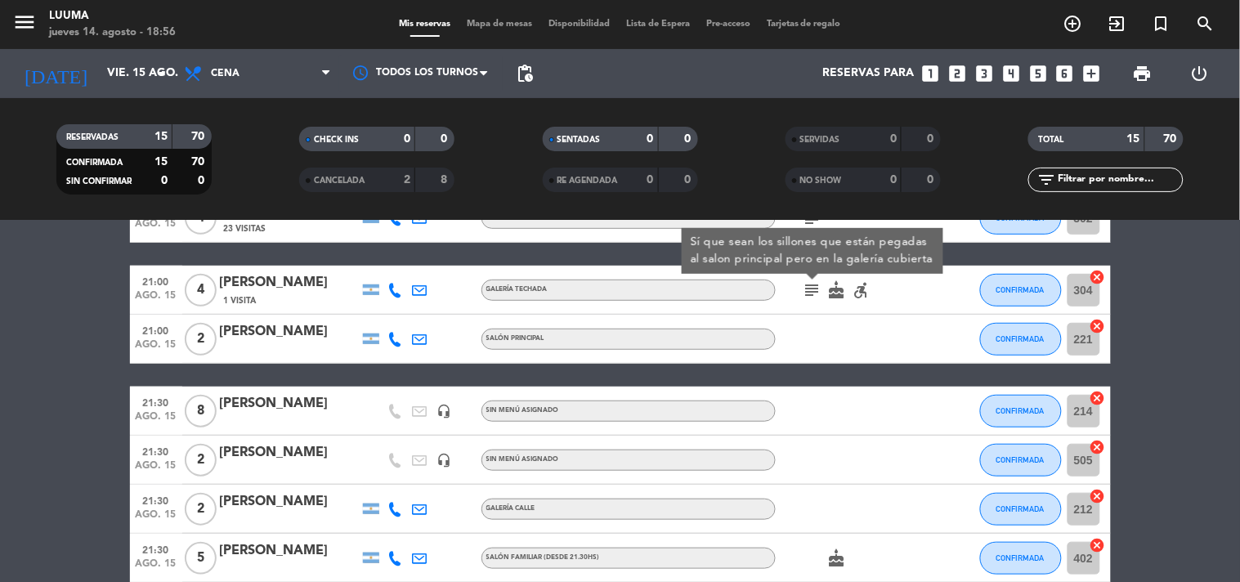
click at [838, 343] on div at bounding box center [849, 339] width 147 height 48
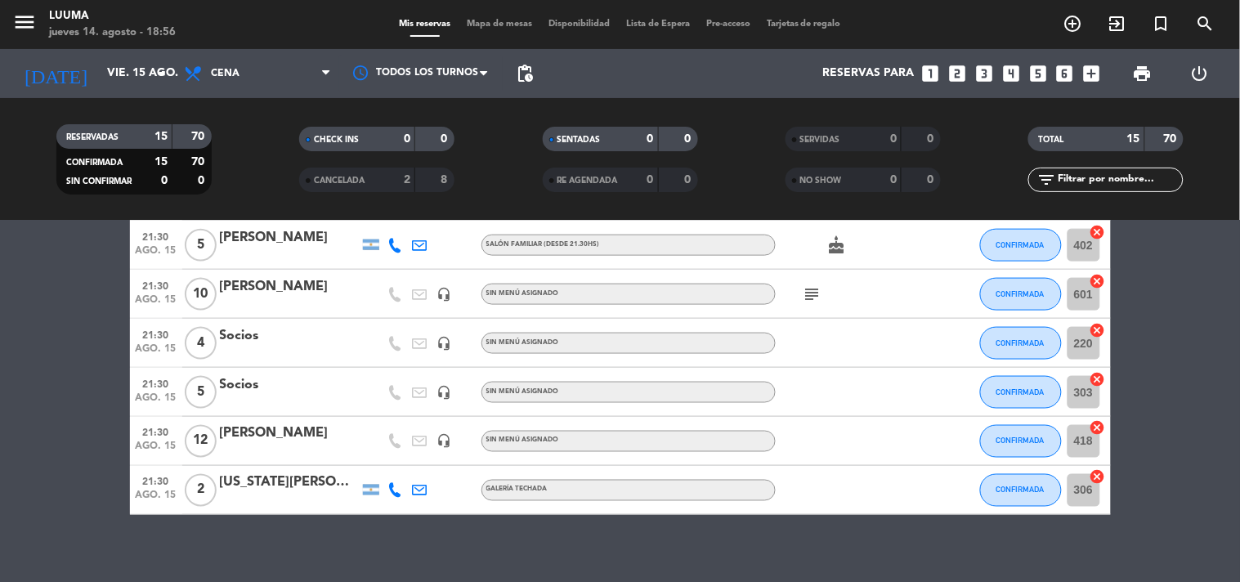
scroll to position [599, 0]
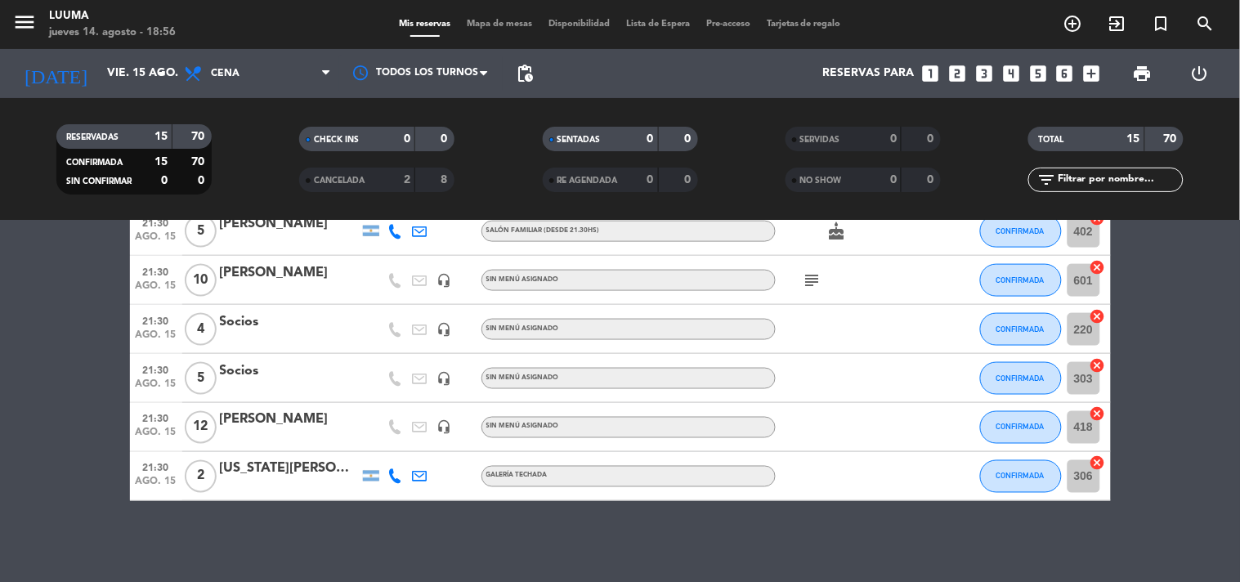
click at [820, 271] on icon "subject" at bounding box center [813, 281] width 20 height 20
click at [887, 283] on div "subject Van a la carta" at bounding box center [849, 280] width 147 height 48
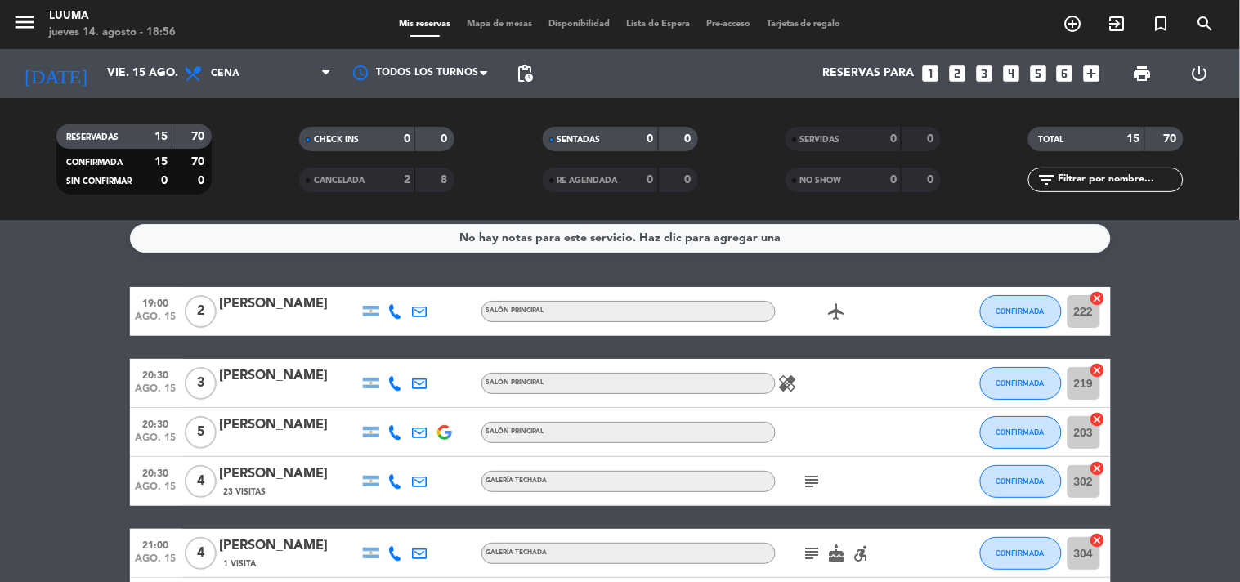
scroll to position [0, 0]
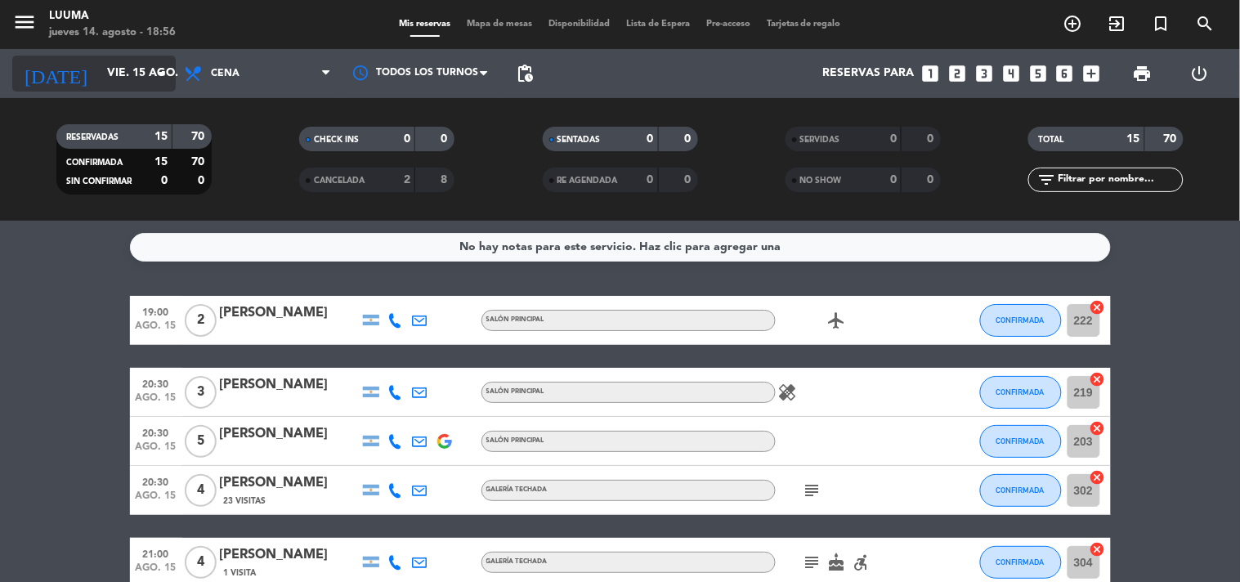
click at [149, 71] on input "vie. 15 ago." at bounding box center [176, 73] width 155 height 29
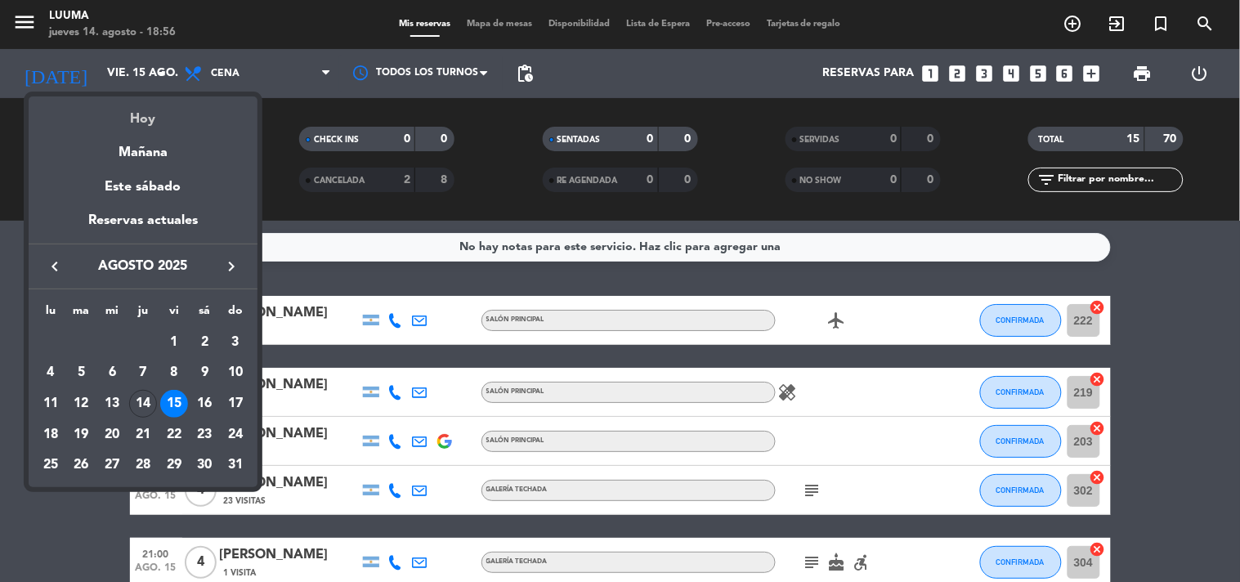
click at [163, 118] on div "Hoy" at bounding box center [143, 113] width 229 height 34
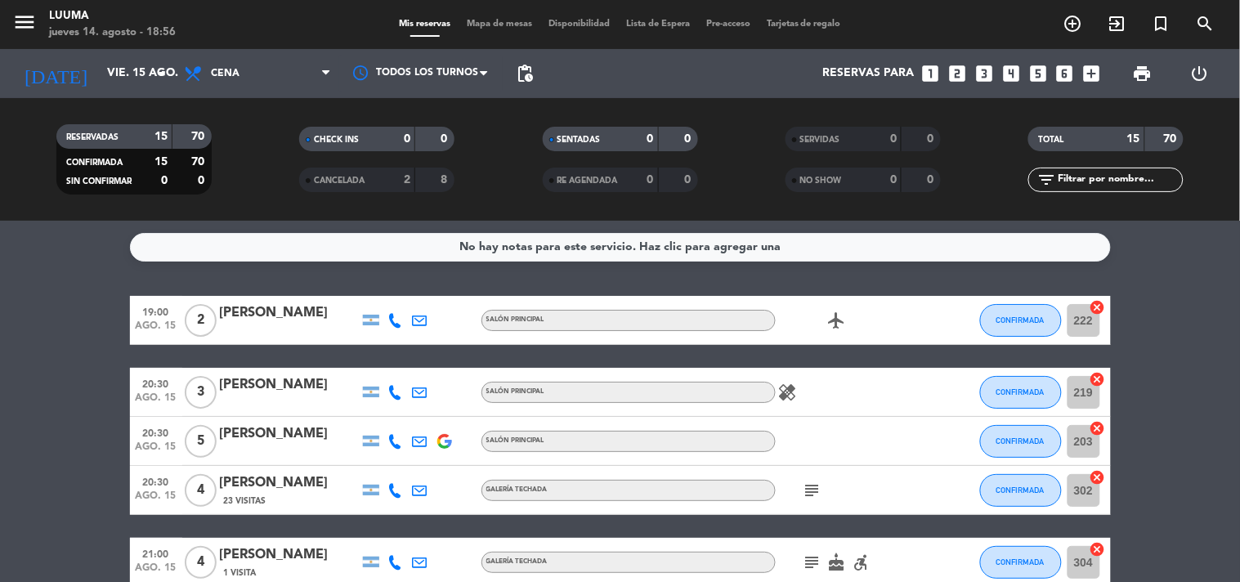
type input "jue. 14 ago."
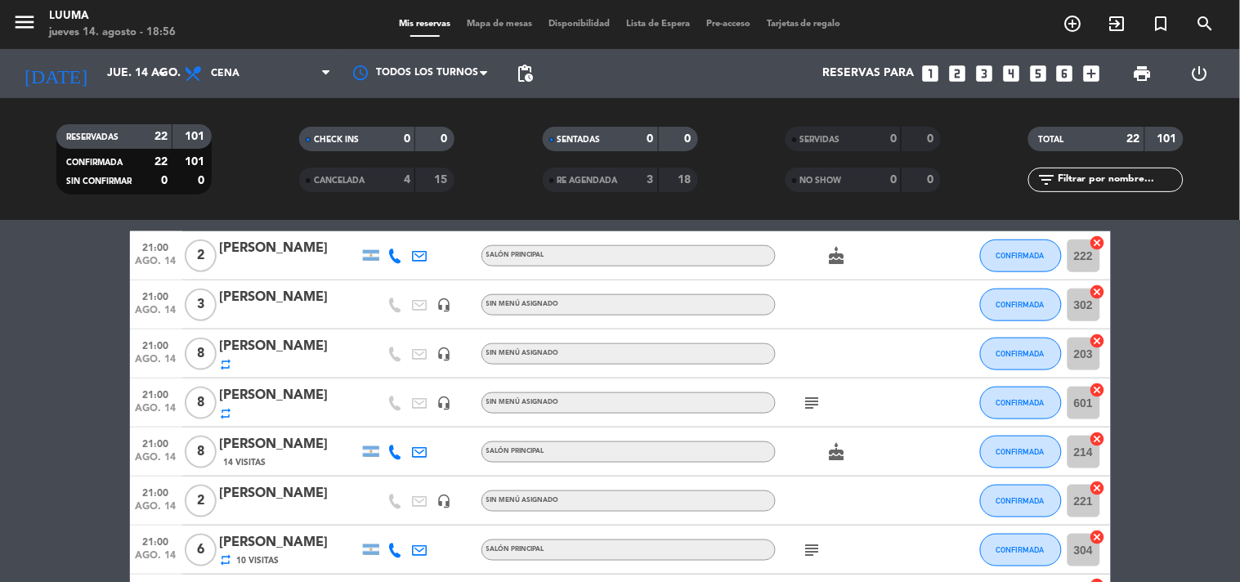
scroll to position [544, 0]
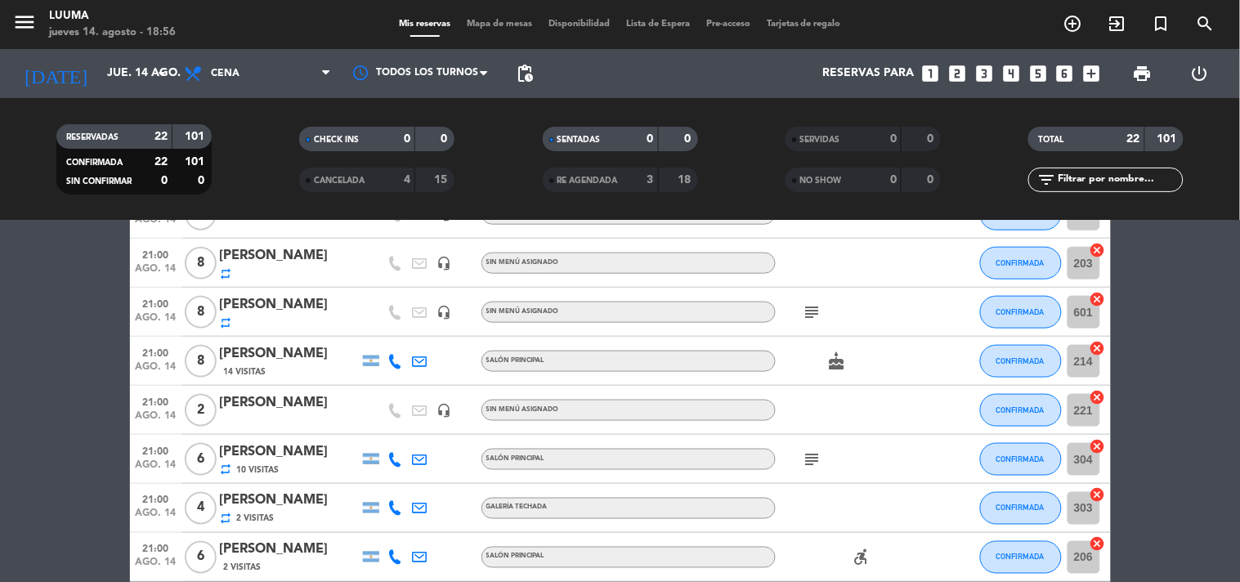
click at [293, 347] on div "[PERSON_NAME]" at bounding box center [289, 353] width 139 height 21
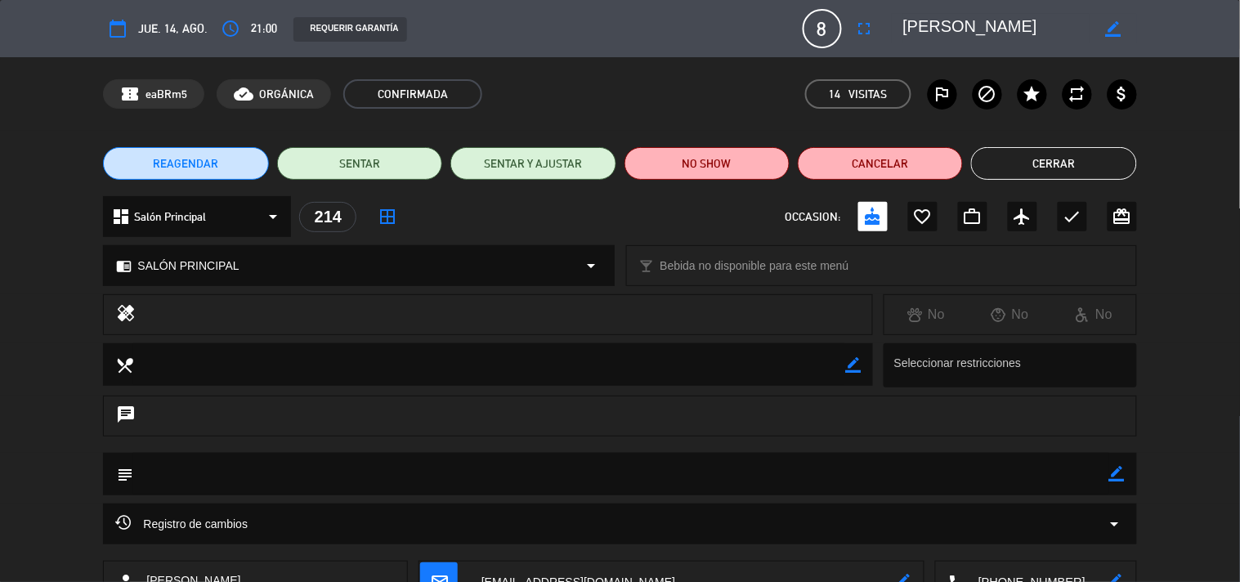
click at [1116, 36] on icon "border_color" at bounding box center [1113, 29] width 16 height 16
click at [959, 22] on textarea at bounding box center [996, 28] width 187 height 29
type textarea "[PERSON_NAME]"
click at [1107, 26] on icon at bounding box center [1113, 29] width 16 height 16
click at [1022, 150] on button "Cerrar" at bounding box center [1053, 163] width 165 height 33
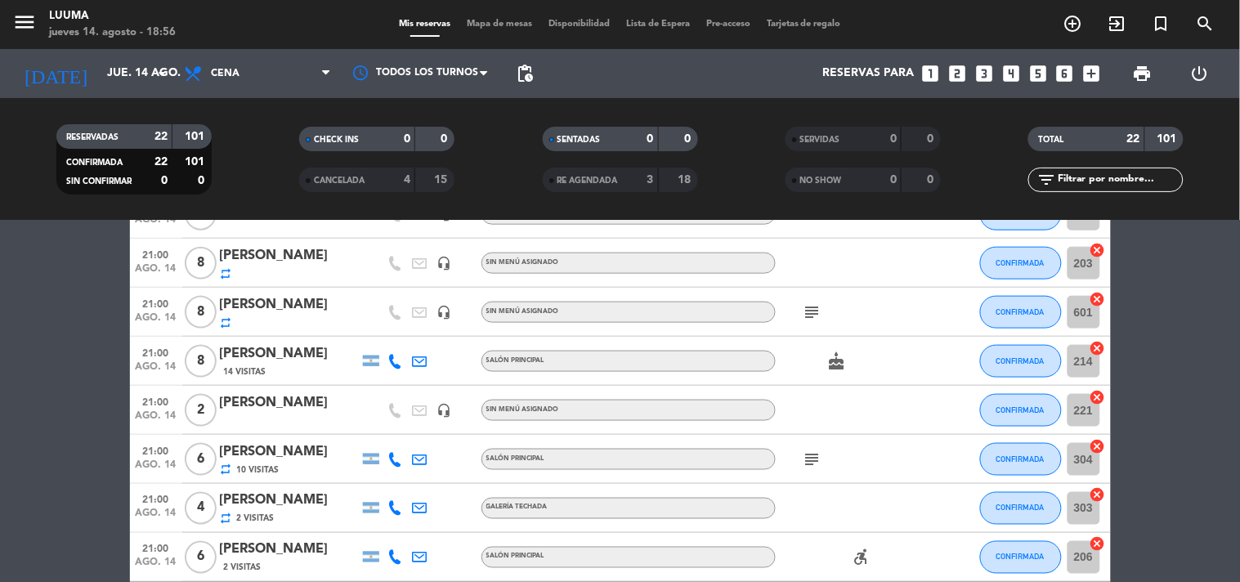
scroll to position [635, 0]
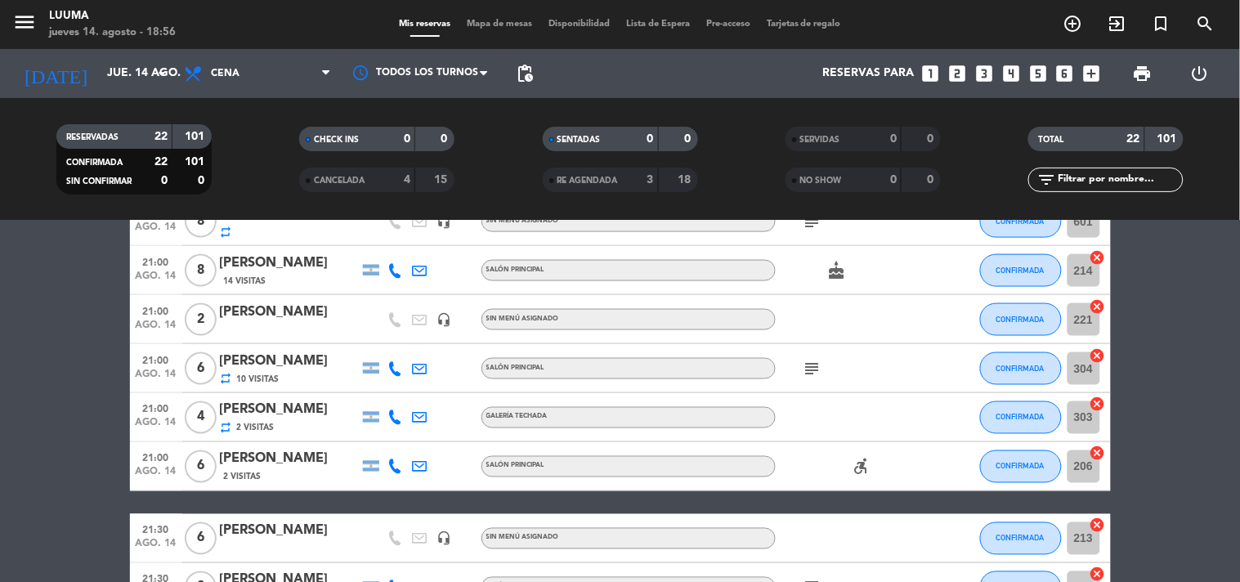
click at [314, 394] on div "21:00 [DATE] 4 [PERSON_NAME] repeat 2 Visitas GALERÍA TECHADA CONFIRMADA 303 ca…" at bounding box center [620, 417] width 981 height 49
click at [311, 405] on div "[PERSON_NAME]" at bounding box center [289, 410] width 139 height 21
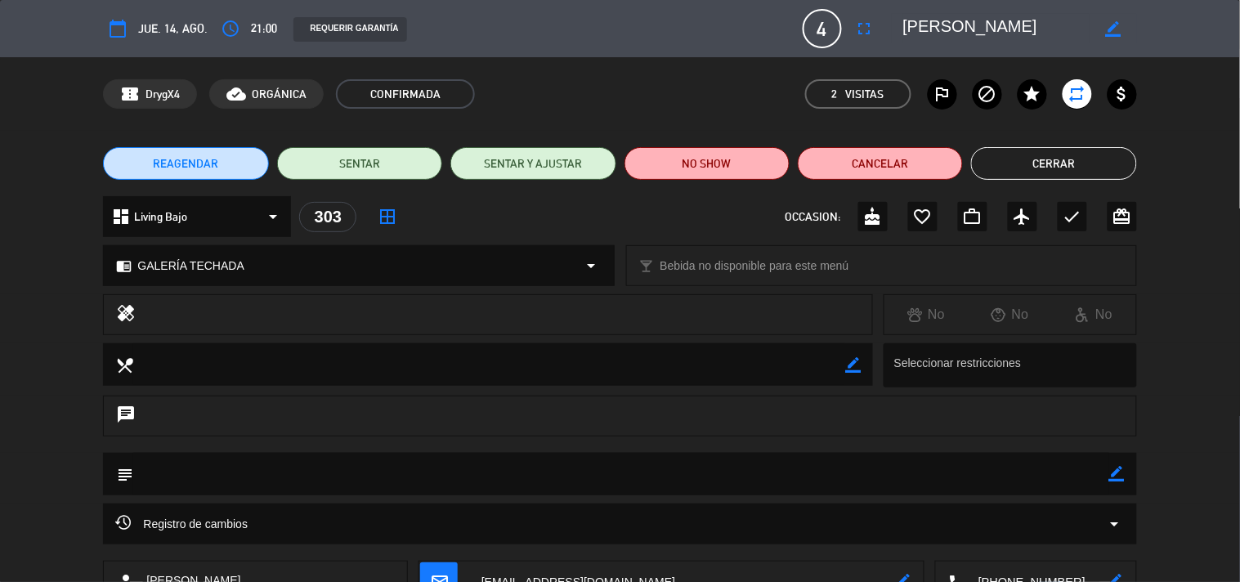
click at [1103, 17] on div "border_color" at bounding box center [1112, 28] width 47 height 29
click at [1106, 25] on icon "border_color" at bounding box center [1113, 29] width 16 height 16
click at [987, 29] on textarea at bounding box center [996, 28] width 187 height 29
type textarea "[PERSON_NAME]"
click at [1110, 14] on div at bounding box center [1112, 28] width 47 height 29
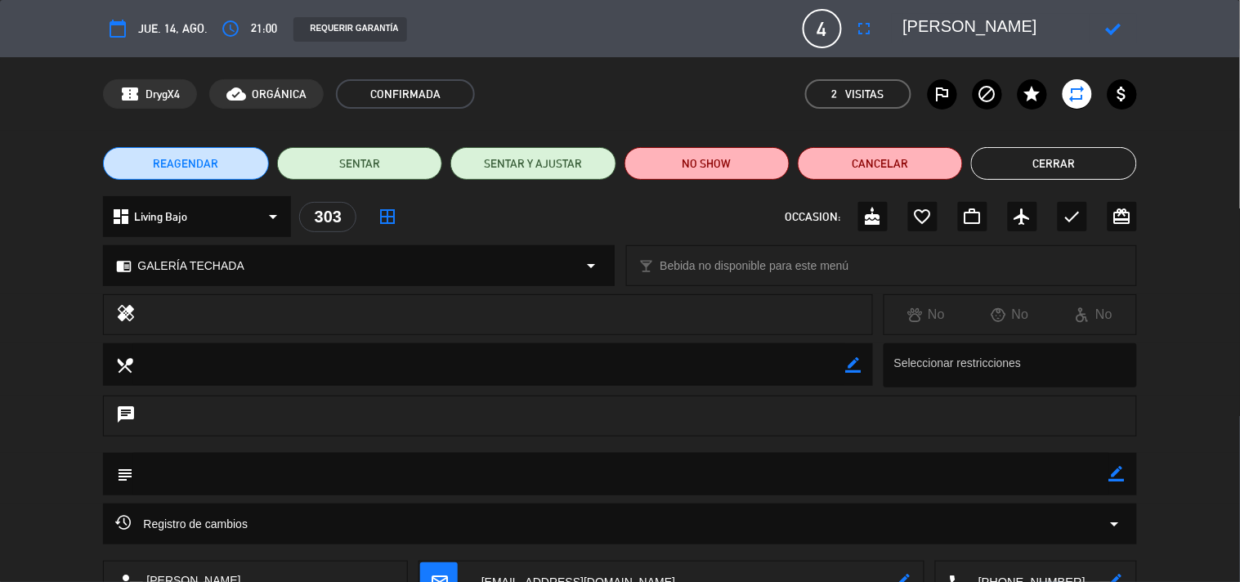
click at [1111, 25] on icon at bounding box center [1113, 29] width 16 height 16
click at [1066, 175] on button "Cerrar" at bounding box center [1053, 163] width 165 height 33
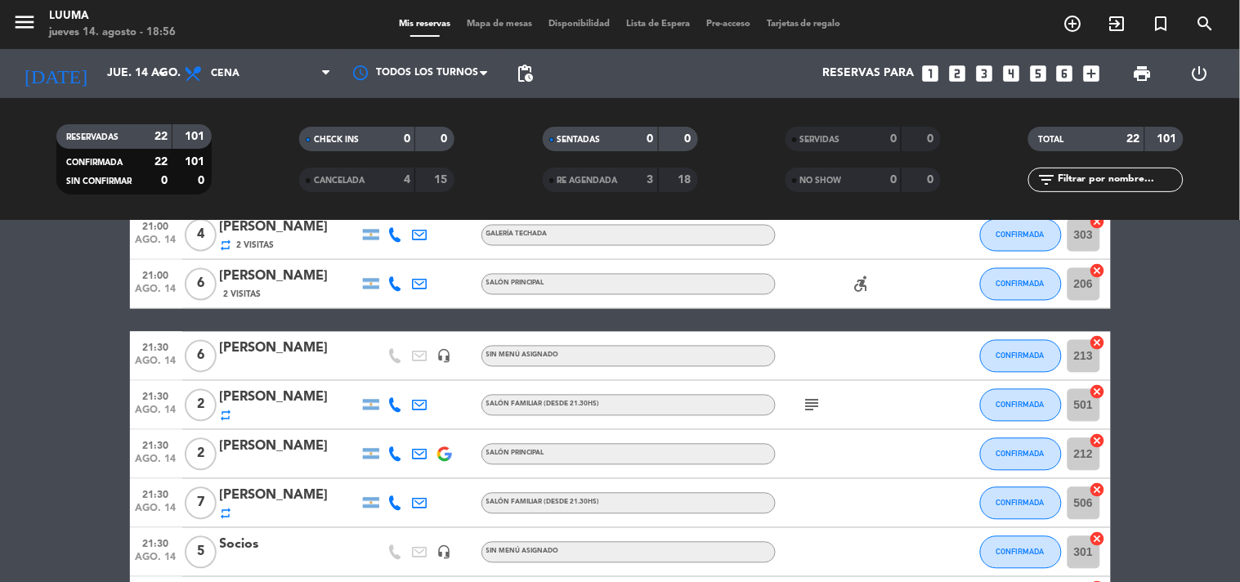
scroll to position [942, 0]
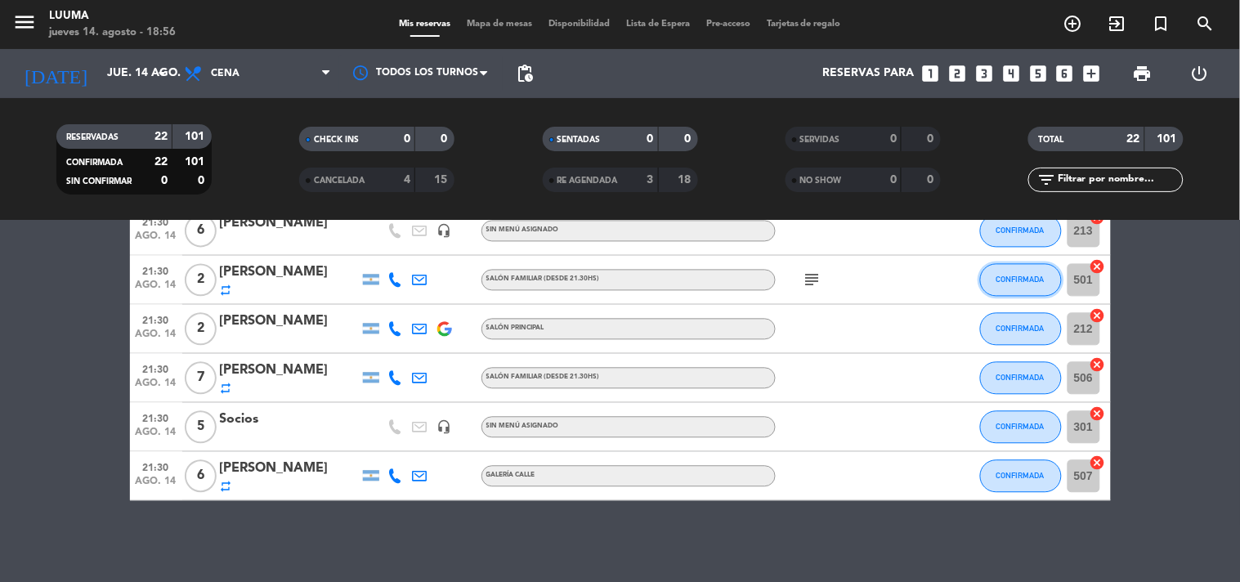
click at [1006, 270] on button "CONFIRMADA" at bounding box center [1021, 280] width 82 height 33
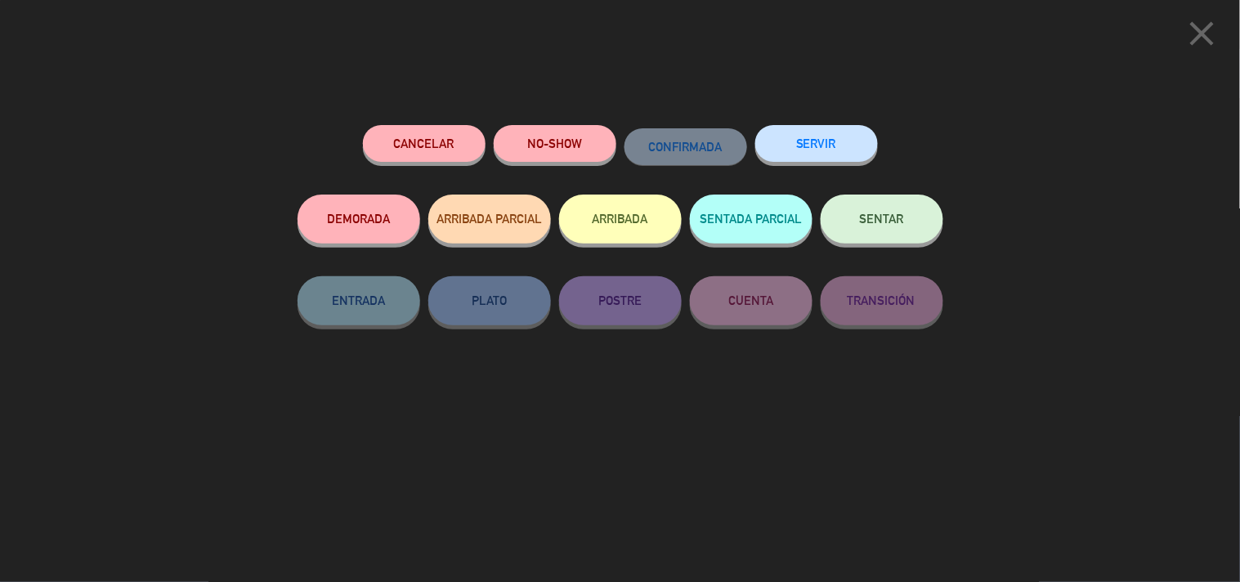
click at [455, 145] on button "Cancelar" at bounding box center [424, 143] width 123 height 37
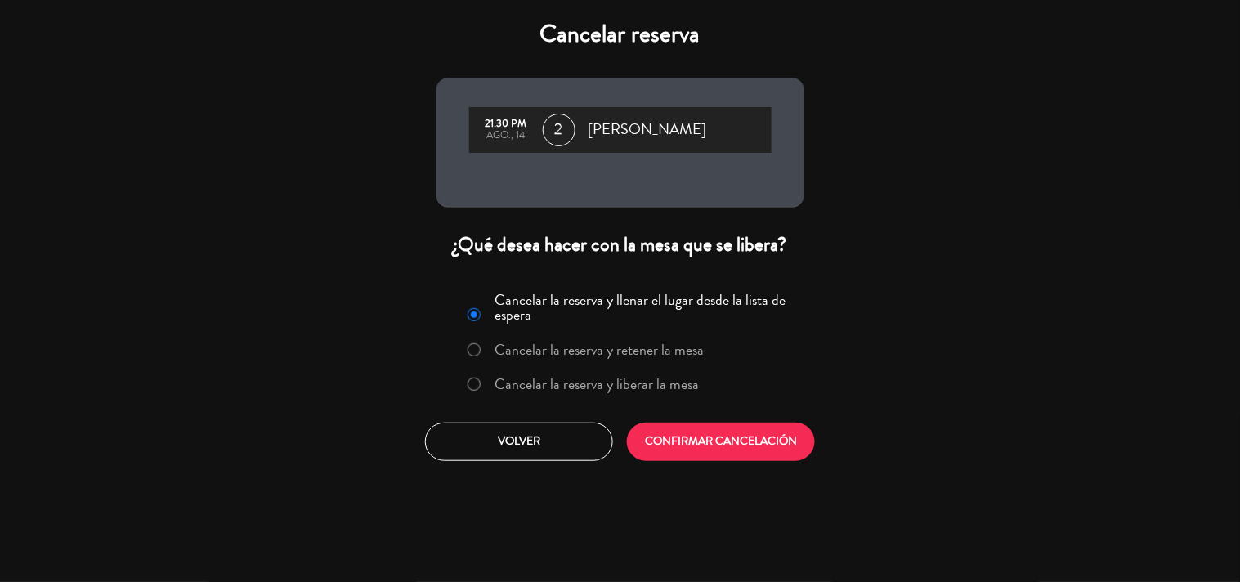
click at [628, 378] on label "Cancelar la reserva y liberar la mesa" at bounding box center [596, 384] width 204 height 15
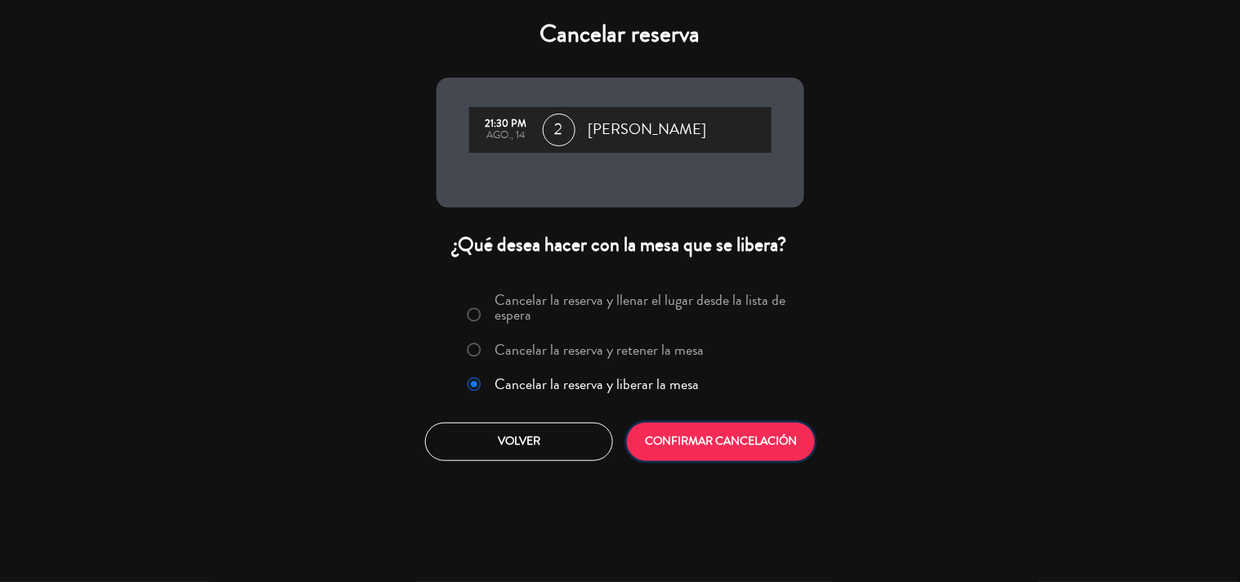
click at [705, 440] on button "CONFIRMAR CANCELACIÓN" at bounding box center [721, 442] width 188 height 38
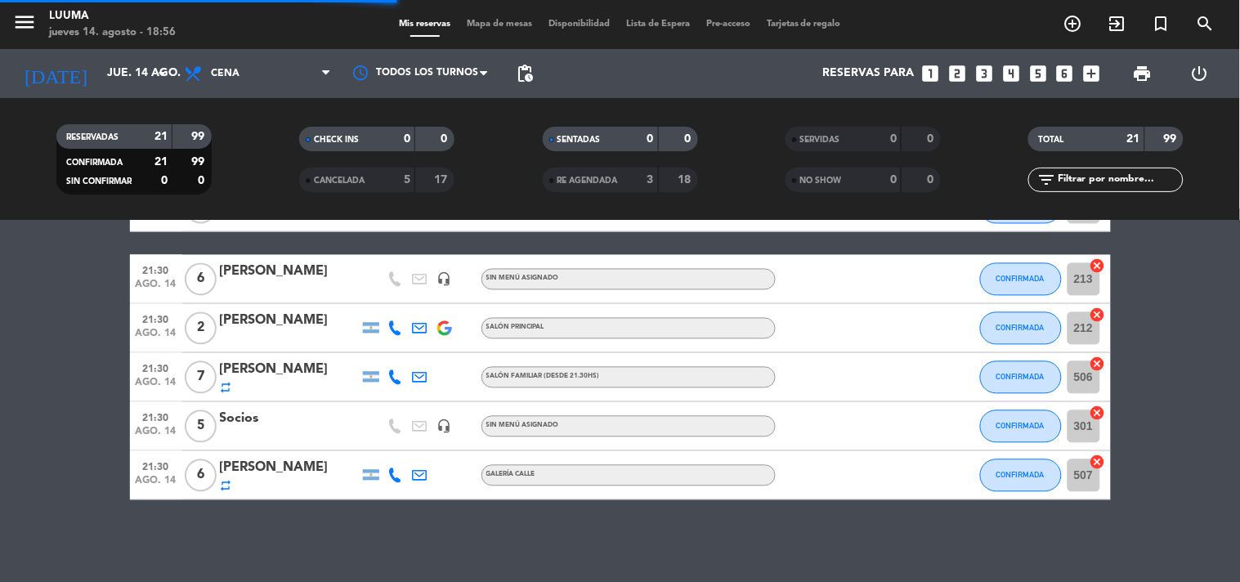
scroll to position [893, 0]
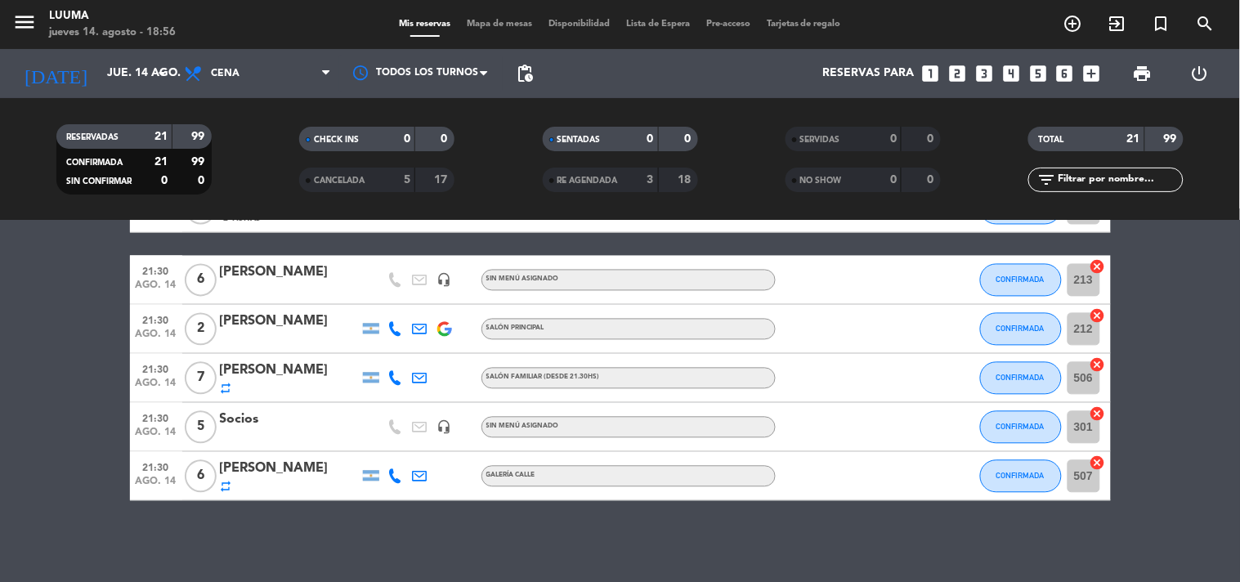
click at [511, 27] on span "Mapa de mesas" at bounding box center [499, 24] width 82 height 9
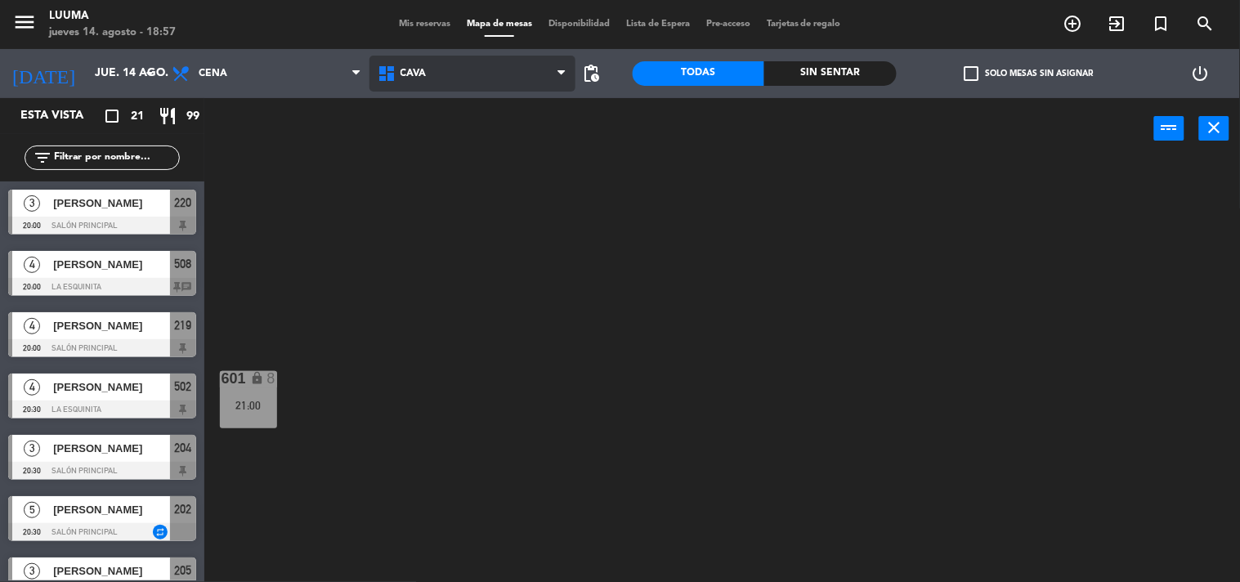
click at [441, 70] on span "Cava" at bounding box center [472, 74] width 206 height 36
click at [499, 196] on ng-component "menu Luuma [DATE] 14. agosto - 18:57 Mis reservas Mapa de mesas Disponibilidad …" at bounding box center [620, 291] width 1240 height 583
click at [492, 85] on span "Galería Techada" at bounding box center [472, 74] width 206 height 36
click at [503, 208] on ng-component "menu Luuma [DATE] 14. agosto - 18:57 Mis reservas Mapa de mesas Disponibilidad …" at bounding box center [620, 291] width 1240 height 583
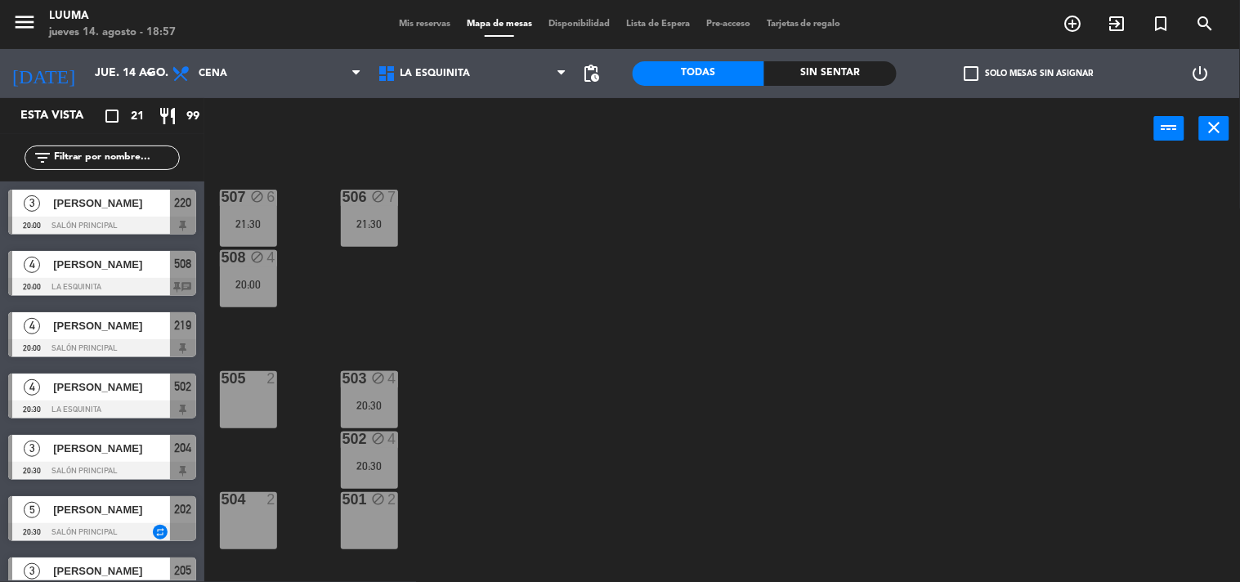
click at [507, 454] on div "507 block 6 21:30 506 block 7 21:30 508 block 4 20:00 505 2 503 block 4 20:30 5…" at bounding box center [728, 371] width 1023 height 423
click at [109, 77] on input "jue. 14 ago." at bounding box center [164, 73] width 155 height 29
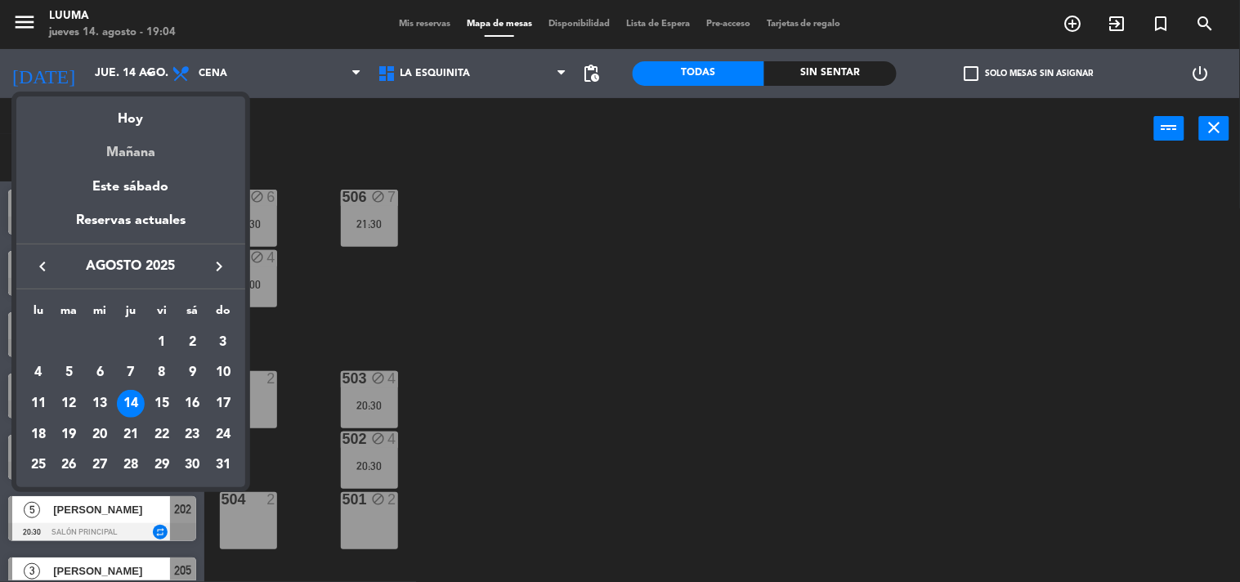
click at [159, 147] on div "Mañana" at bounding box center [130, 147] width 229 height 34
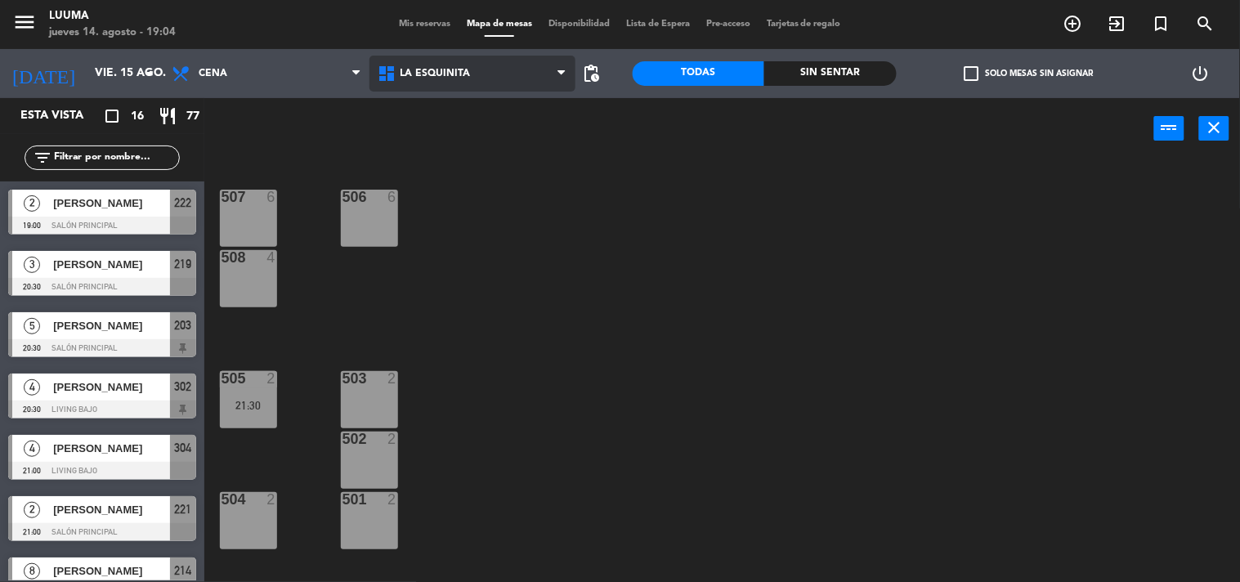
click at [449, 84] on span "La Esquinita" at bounding box center [472, 74] width 206 height 36
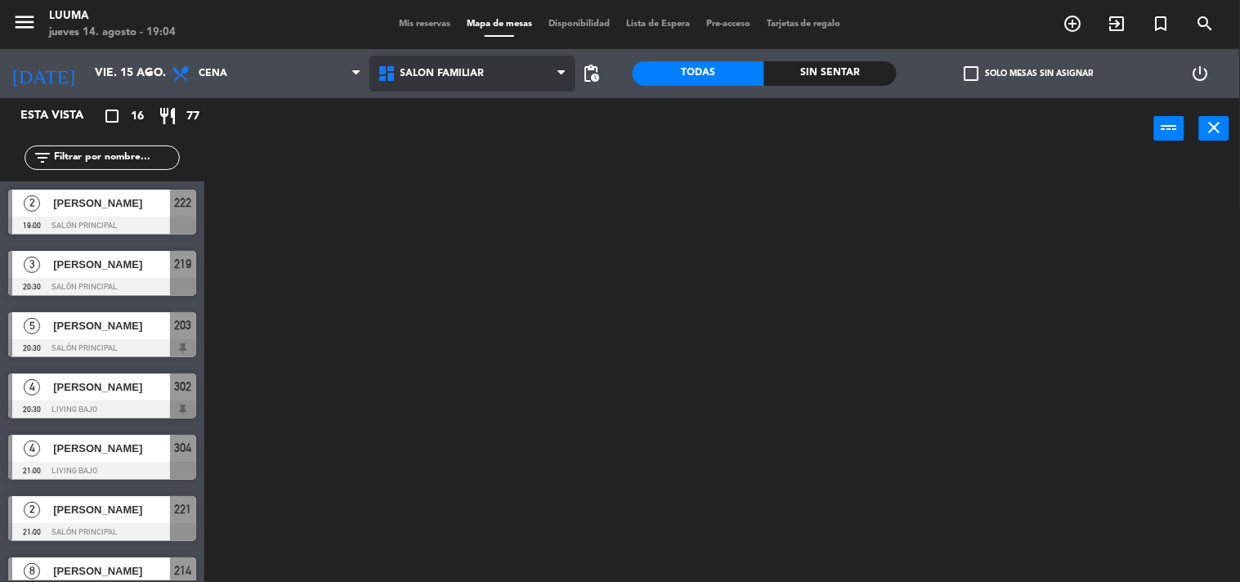
click at [489, 331] on ng-component "menu Luuma [DATE] 14. agosto - 19:04 Mis reservas Mapa de mesas Disponibilidad …" at bounding box center [620, 291] width 1240 height 583
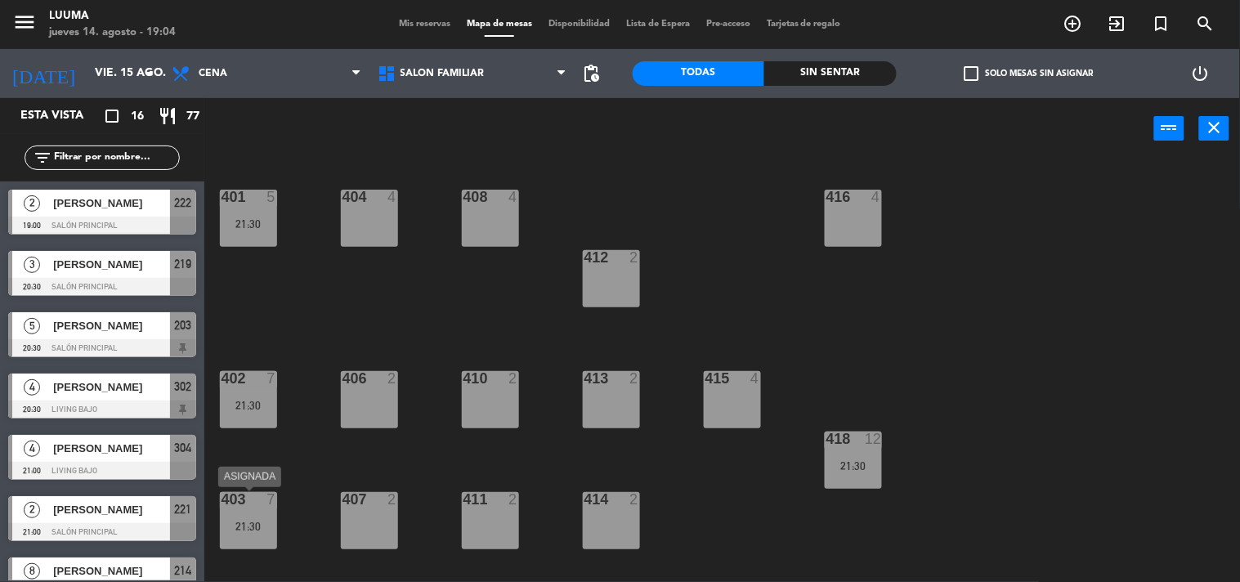
click at [235, 543] on div "403 7 21:30" at bounding box center [248, 520] width 57 height 57
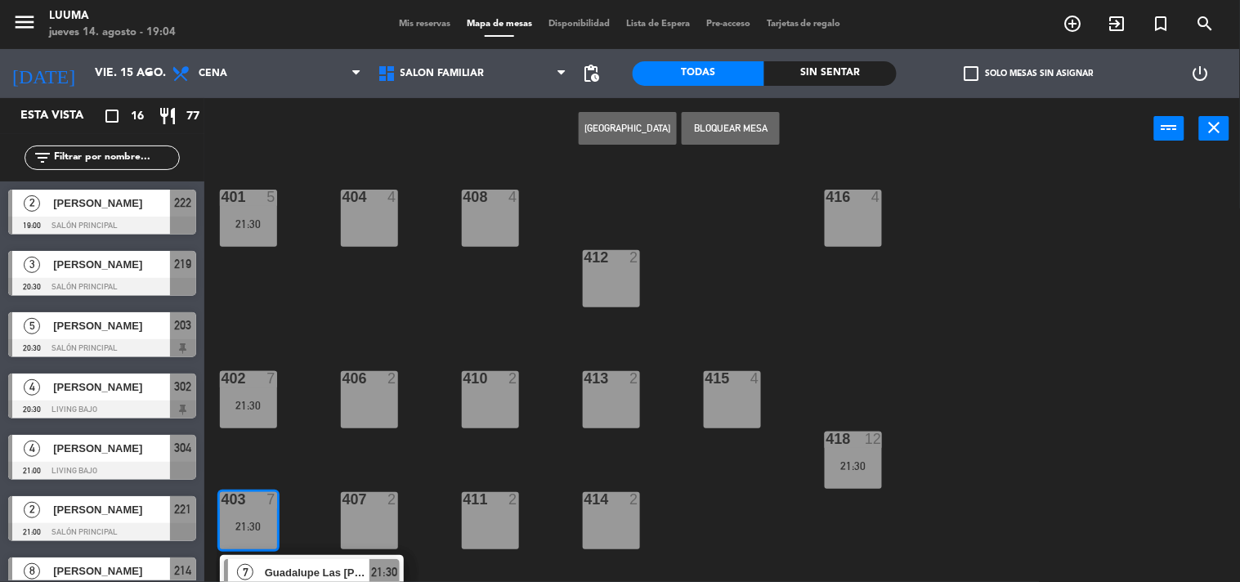
click at [336, 469] on div "401 5 21:30 404 4 408 4 416 4 412 2 402 7 21:30 406 2 410 2 413 2 415 4 418 12 …" at bounding box center [728, 371] width 1023 height 423
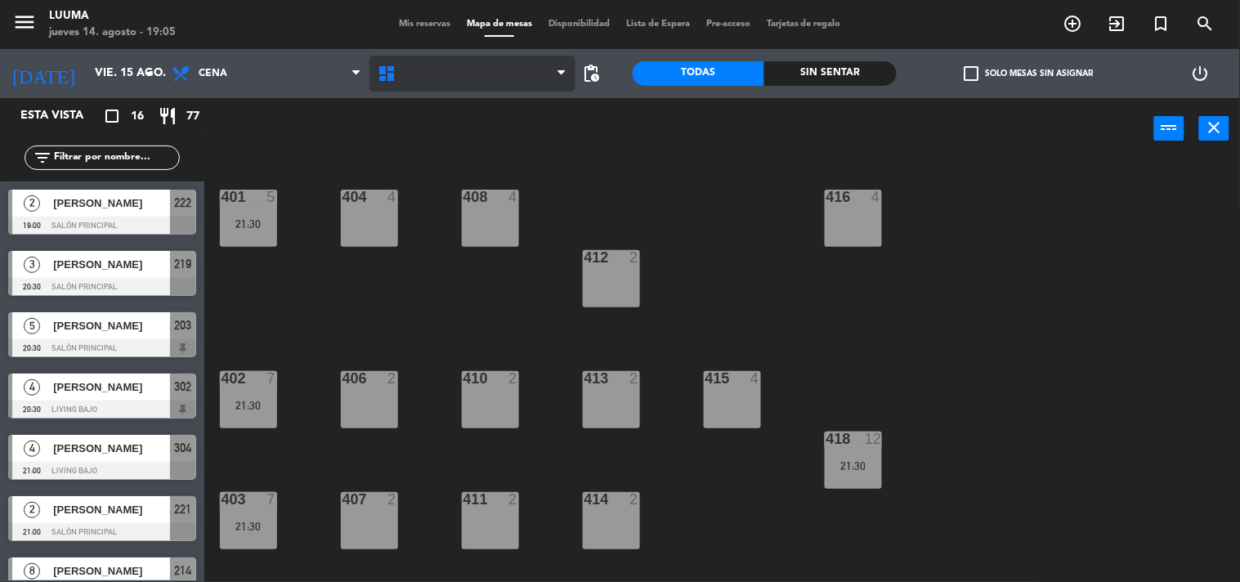
click at [435, 79] on span "Salón Familiar" at bounding box center [472, 74] width 206 height 36
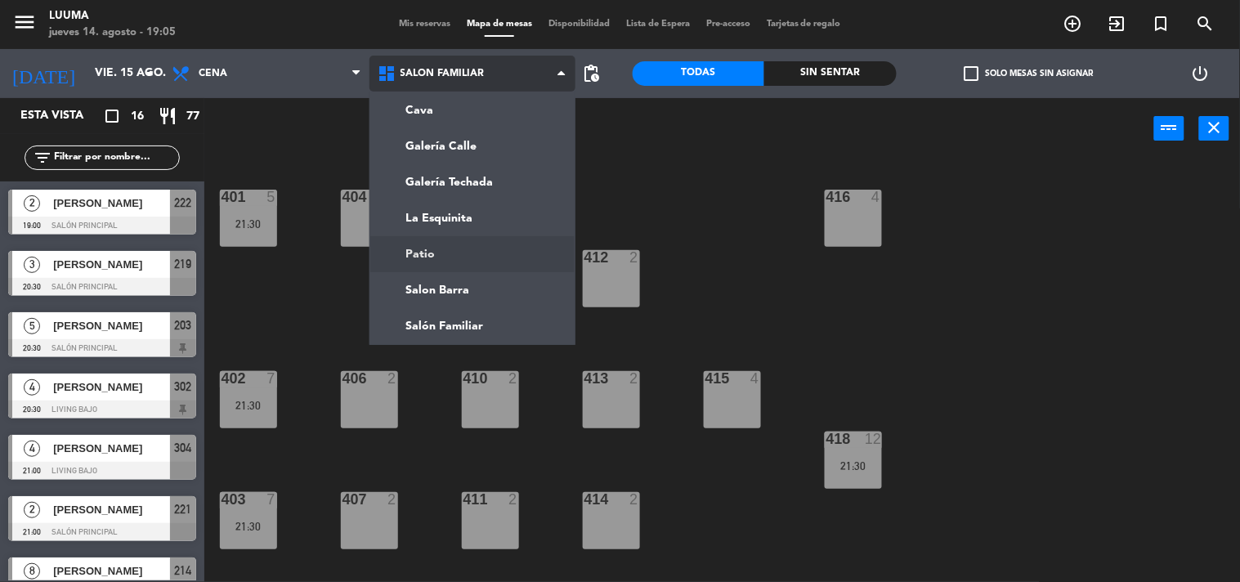
click at [486, 217] on ng-component "menu Luuma [DATE] 14. agosto - 19:05 Mis reservas Mapa de mesas Disponibilidad …" at bounding box center [620, 291] width 1240 height 583
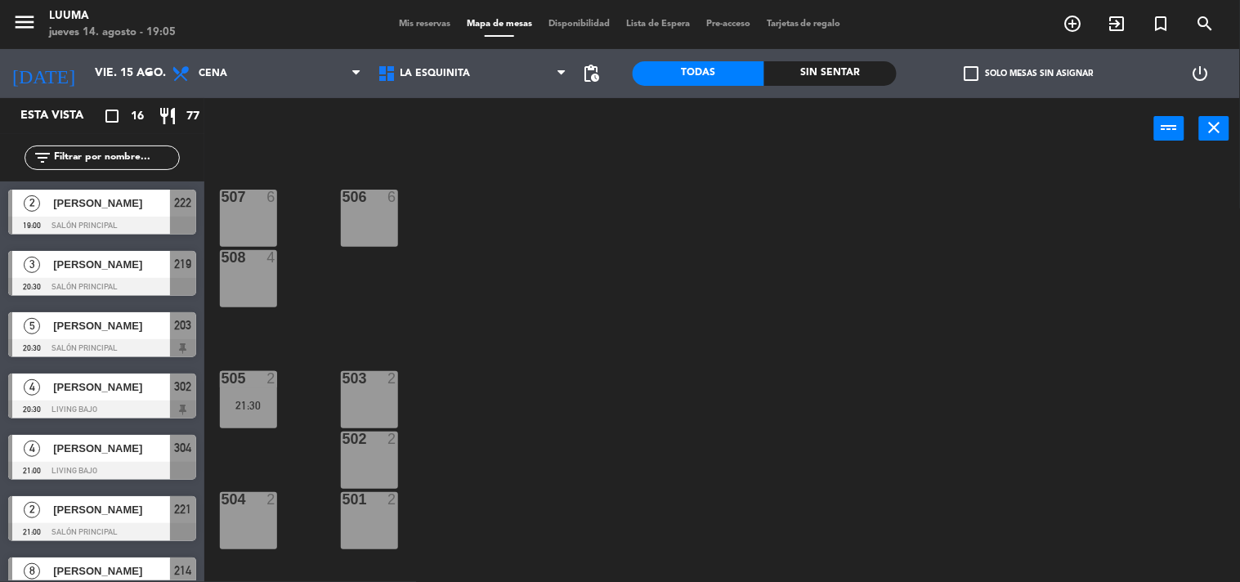
click at [485, 217] on div "507 6 506 6 508 4 505 2 21:30 503 2 502 2 504 2 501 2" at bounding box center [728, 371] width 1023 height 423
click at [87, 68] on input "vie. 15 ago." at bounding box center [164, 73] width 155 height 29
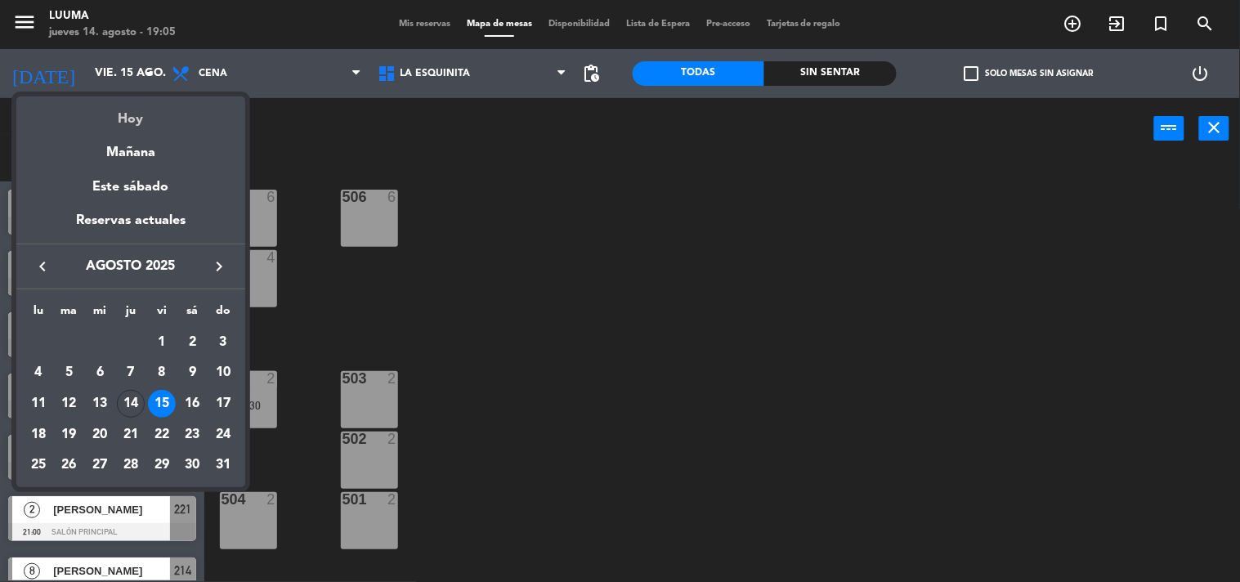
click at [115, 118] on div "Hoy" at bounding box center [130, 113] width 229 height 34
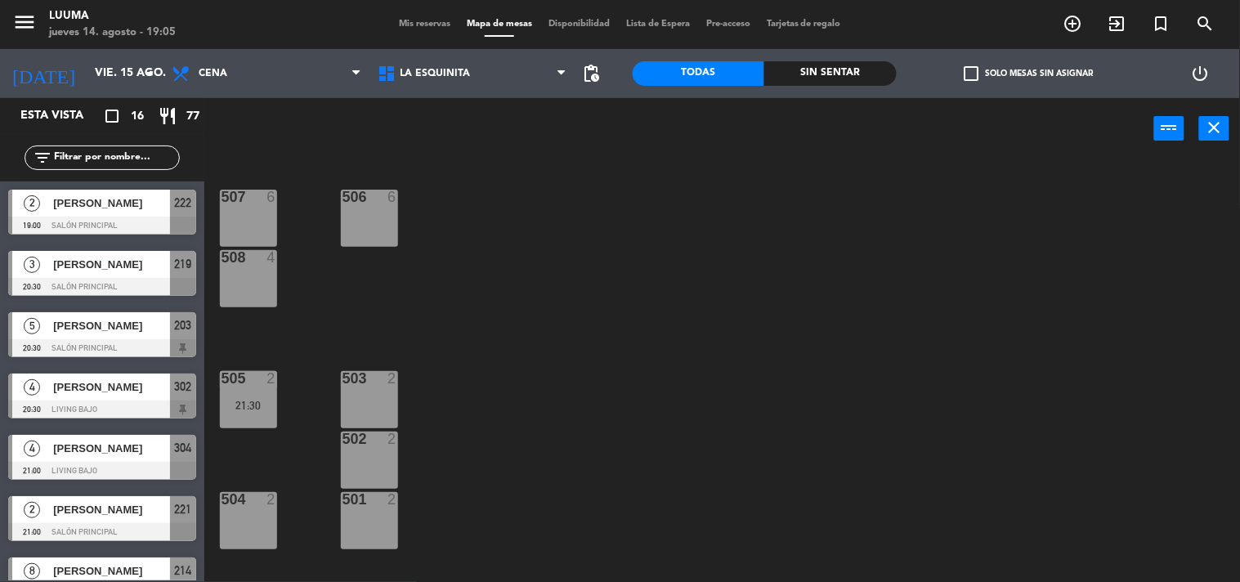
type input "jue. 14 ago."
click at [476, 182] on div "507 block 6 21:30 506 block 7 21:30 508 block 4 20:00 505 2 503 block 4 20:30 5…" at bounding box center [728, 371] width 1023 height 423
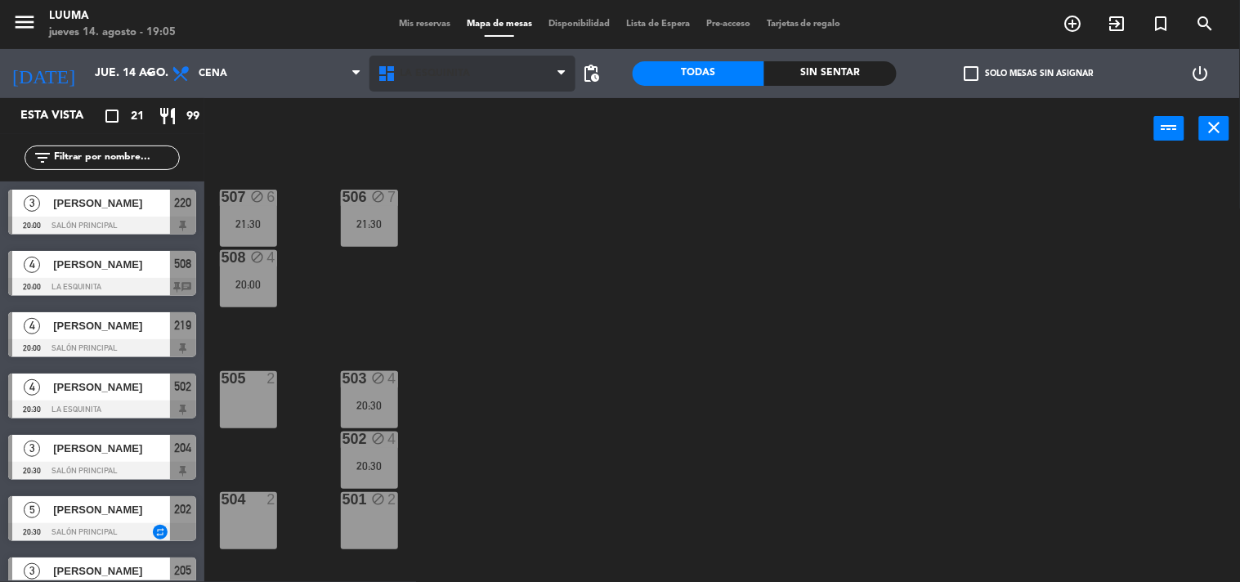
click at [439, 71] on span "La Esquinita" at bounding box center [435, 73] width 70 height 11
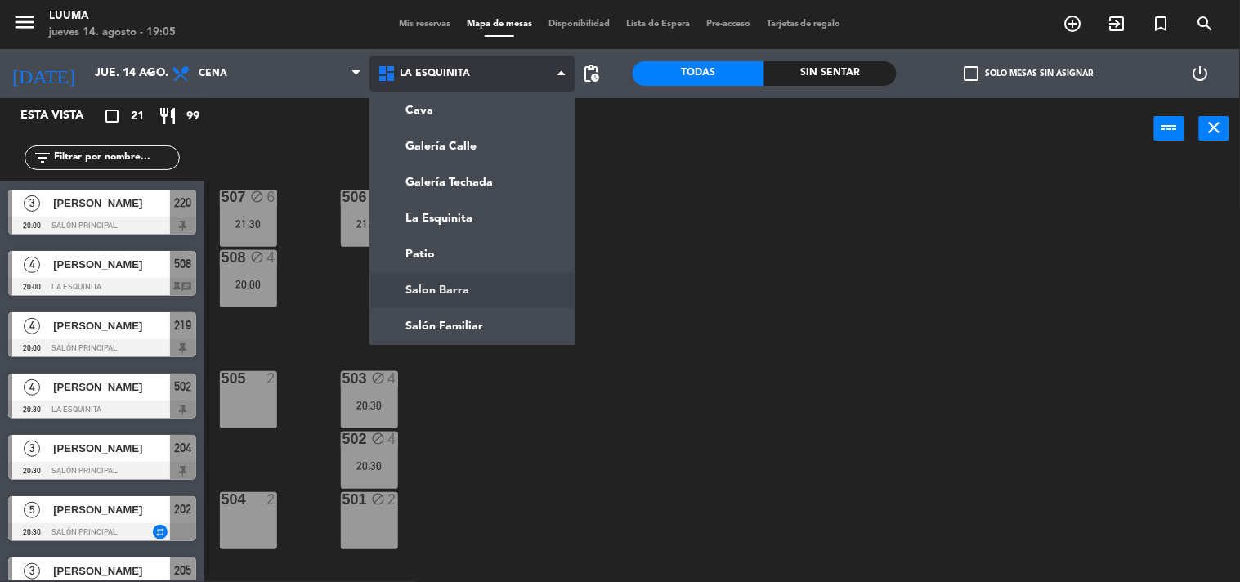
click at [467, 288] on ng-component "menu Luuma [DATE] 14. agosto - 19:05 Mis reservas Mapa de mesas Disponibilidad …" at bounding box center [620, 291] width 1240 height 583
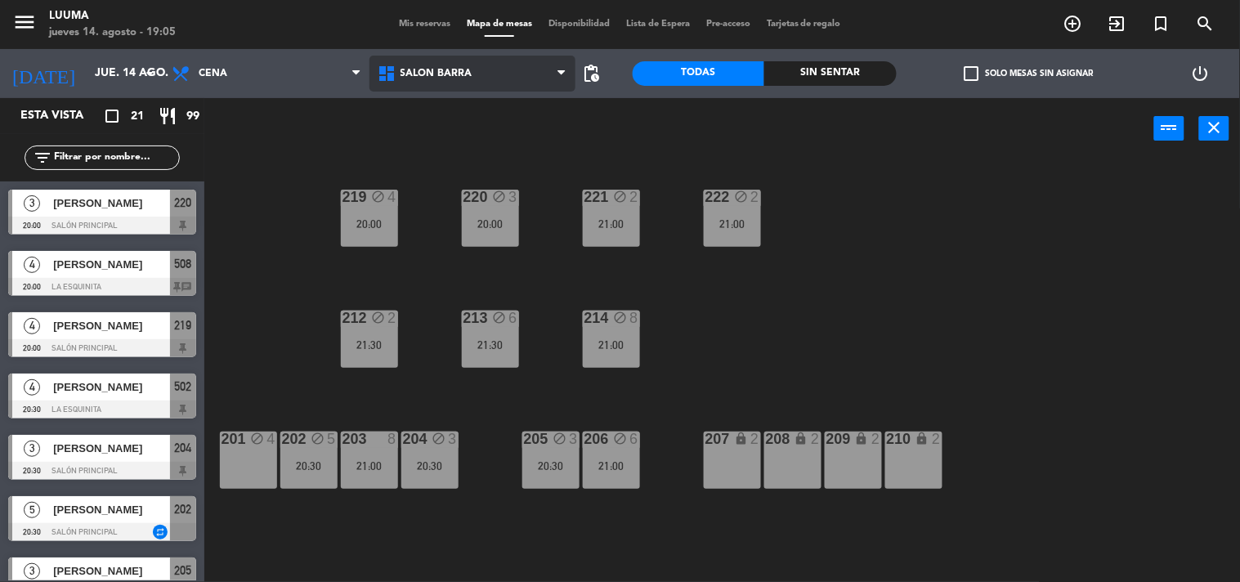
click at [467, 76] on span "Salon Barra" at bounding box center [436, 73] width 72 height 11
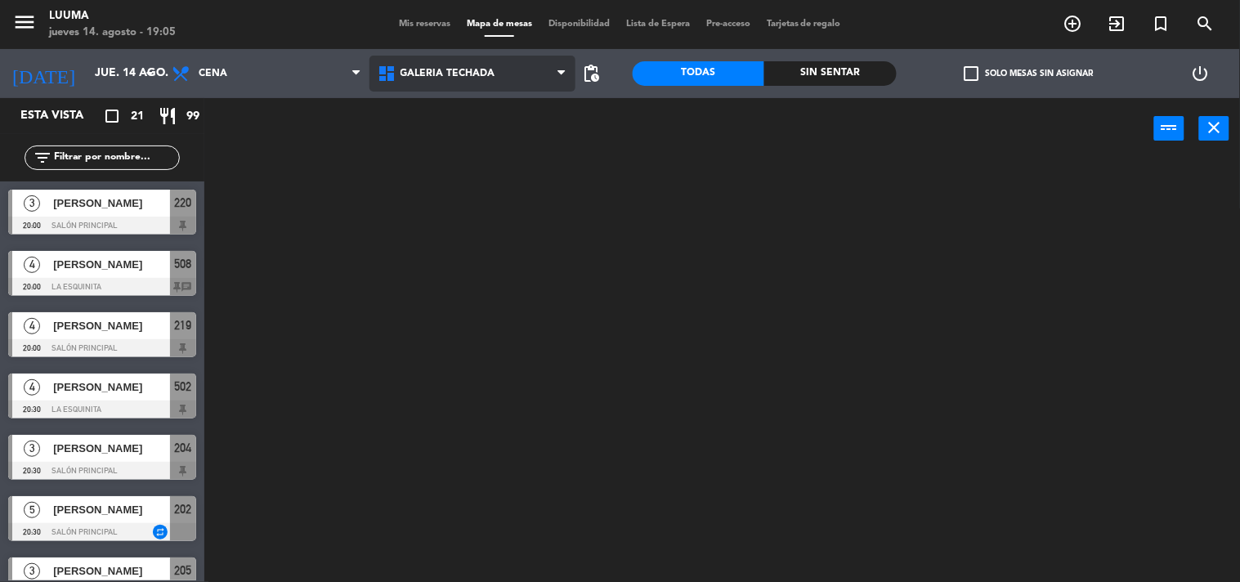
click at [480, 180] on ng-component "menu Luuma [DATE] 14. agosto - 19:05 Mis reservas Mapa de mesas Disponibilidad …" at bounding box center [620, 291] width 1240 height 583
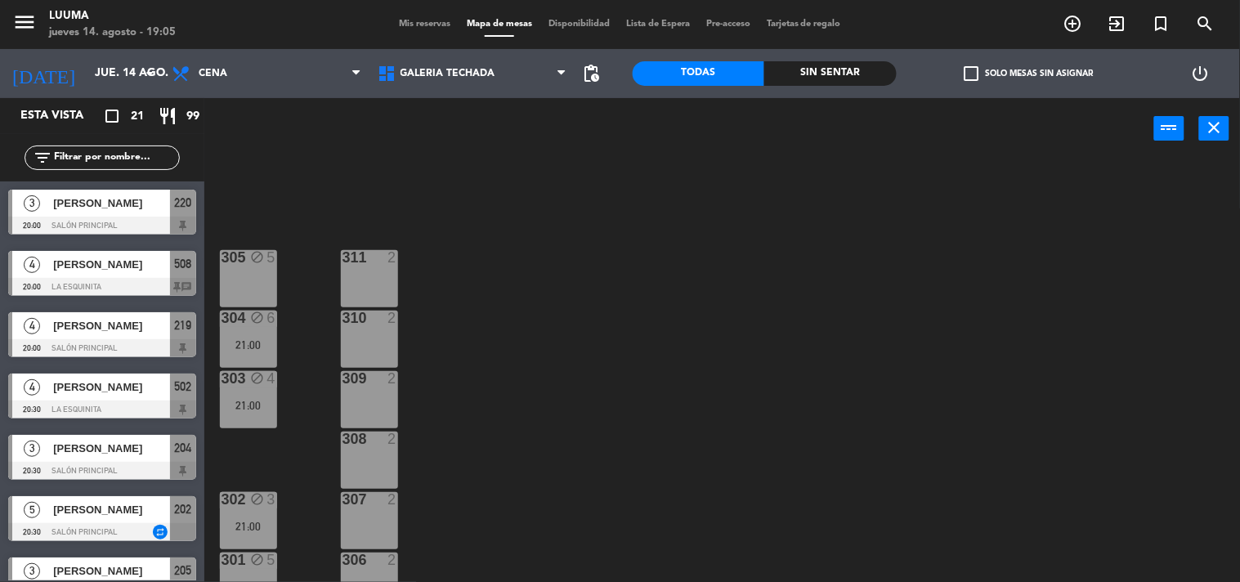
scroll to position [26, 0]
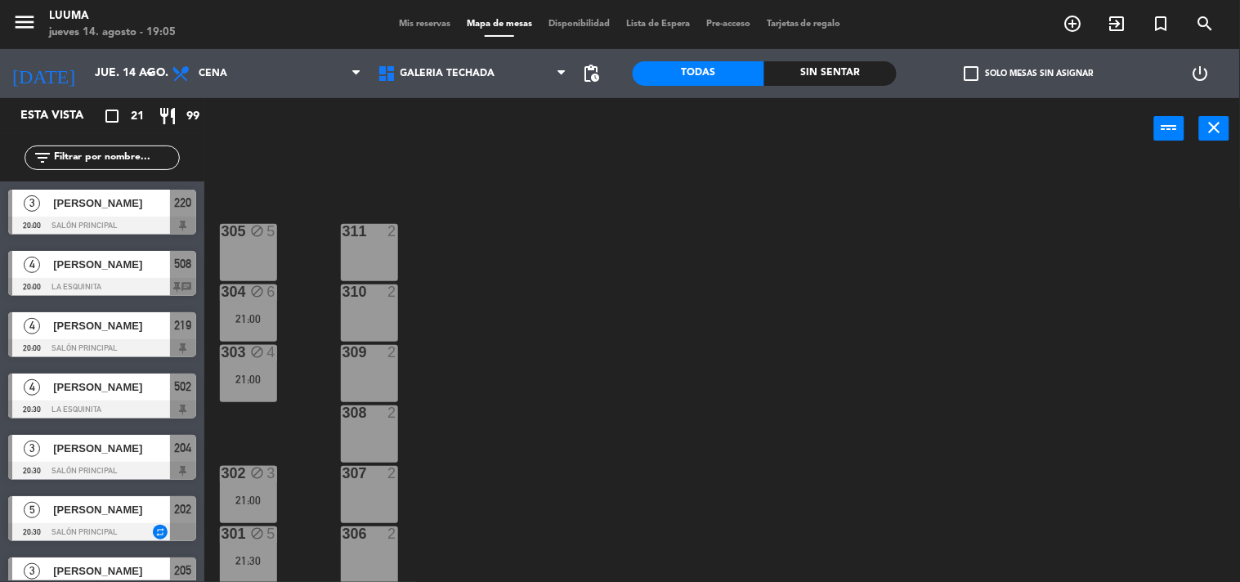
click at [470, 202] on div "305 block 5 311 2 304 block 6 21:00 310 2 303 block 4 21:00 309 2 308 2 302 blo…" at bounding box center [728, 371] width 1023 height 423
click at [436, 78] on span "Galería Techada" at bounding box center [447, 73] width 95 height 11
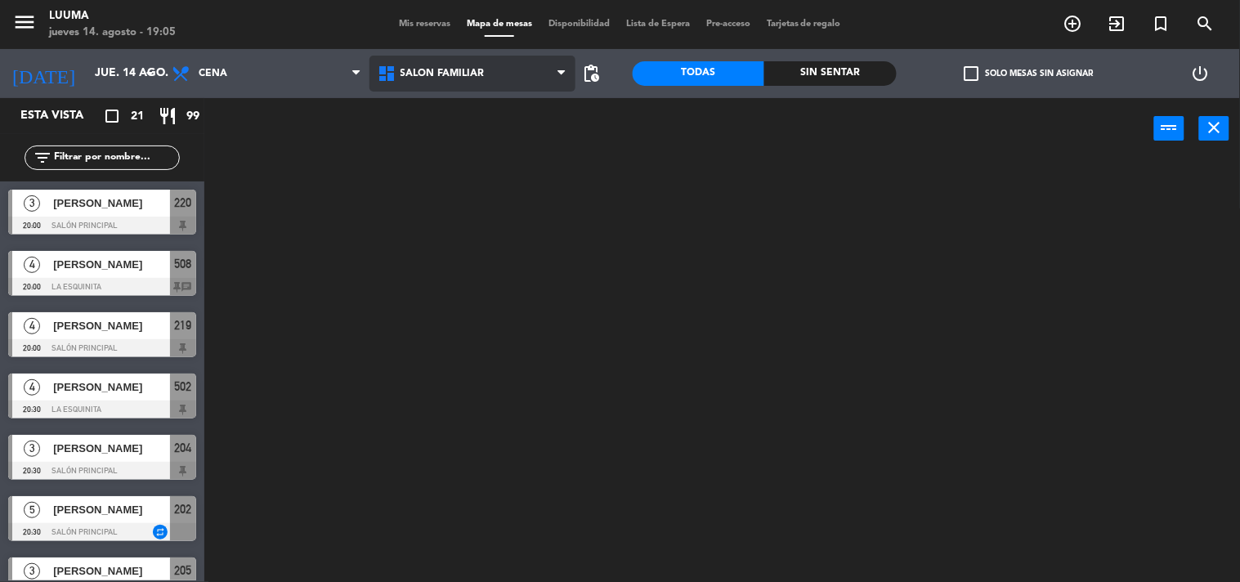
click at [461, 336] on ng-component "menu Luuma [DATE] 14. agosto - 19:05 Mis reservas Mapa de mesas Disponibilidad …" at bounding box center [620, 291] width 1240 height 583
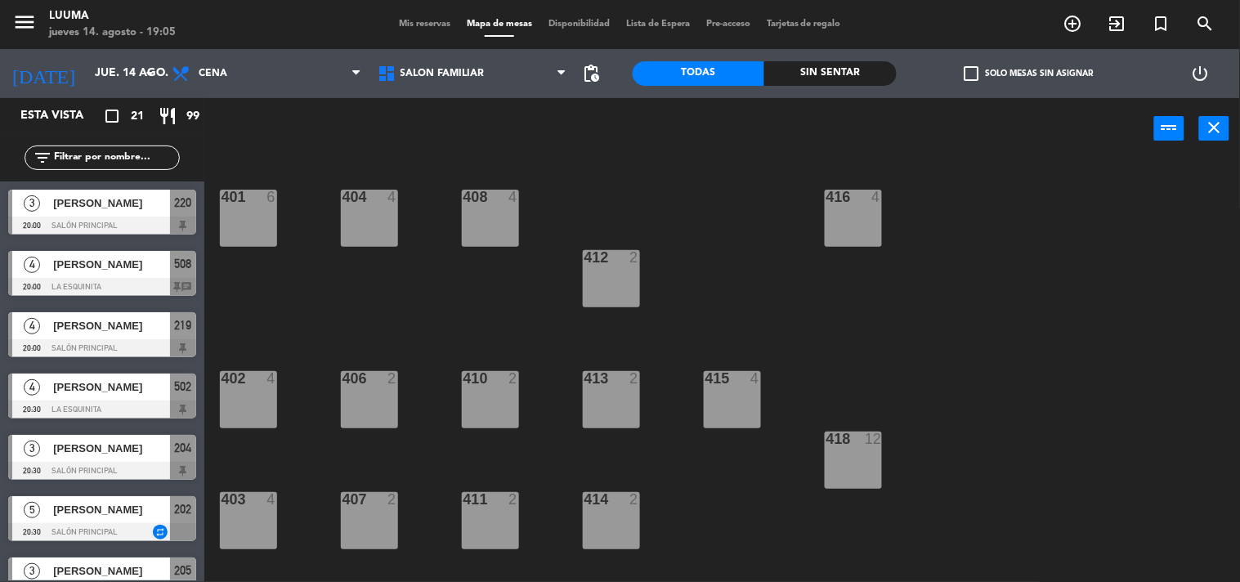
click at [463, 297] on div "401 6 404 4 408 4 416 4 412 2 402 4 406 2 410 2 413 2 415 4 418 12 414 2 411 2 …" at bounding box center [728, 371] width 1023 height 423
click at [423, 25] on span "Mis reservas" at bounding box center [425, 24] width 68 height 9
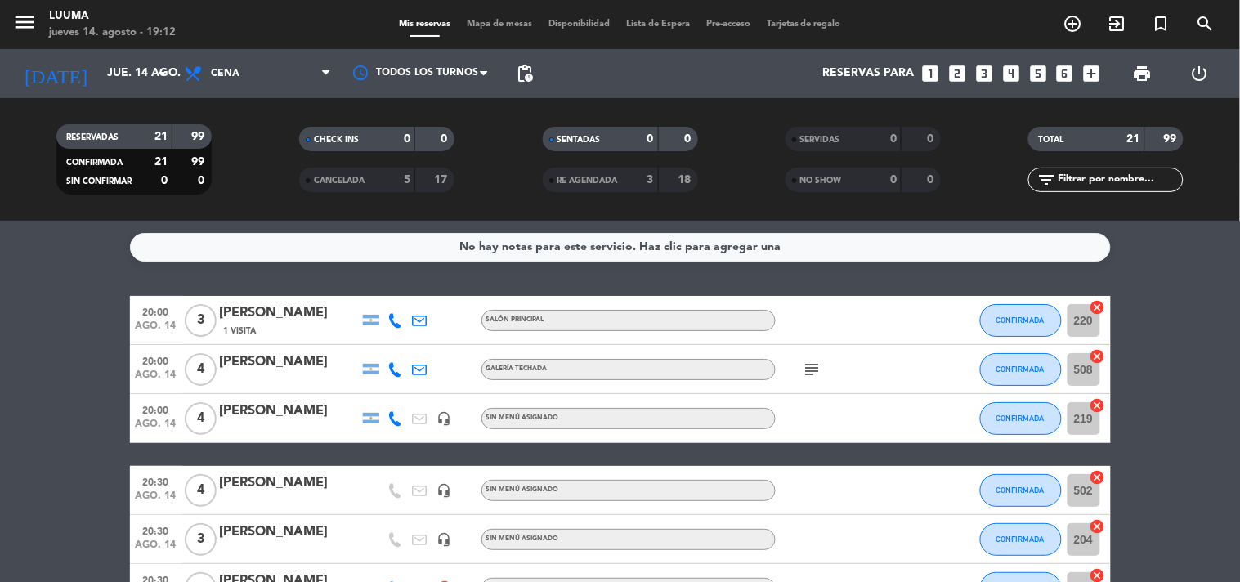
click at [495, 27] on span "Mapa de mesas" at bounding box center [499, 24] width 82 height 9
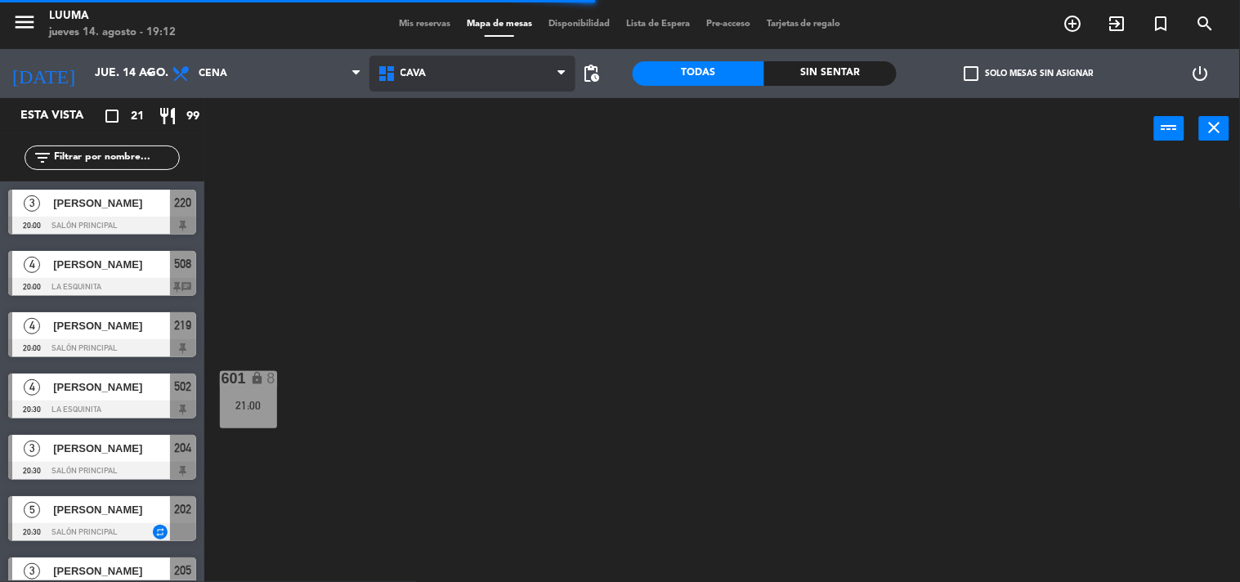
click at [387, 78] on icon at bounding box center [389, 74] width 24 height 20
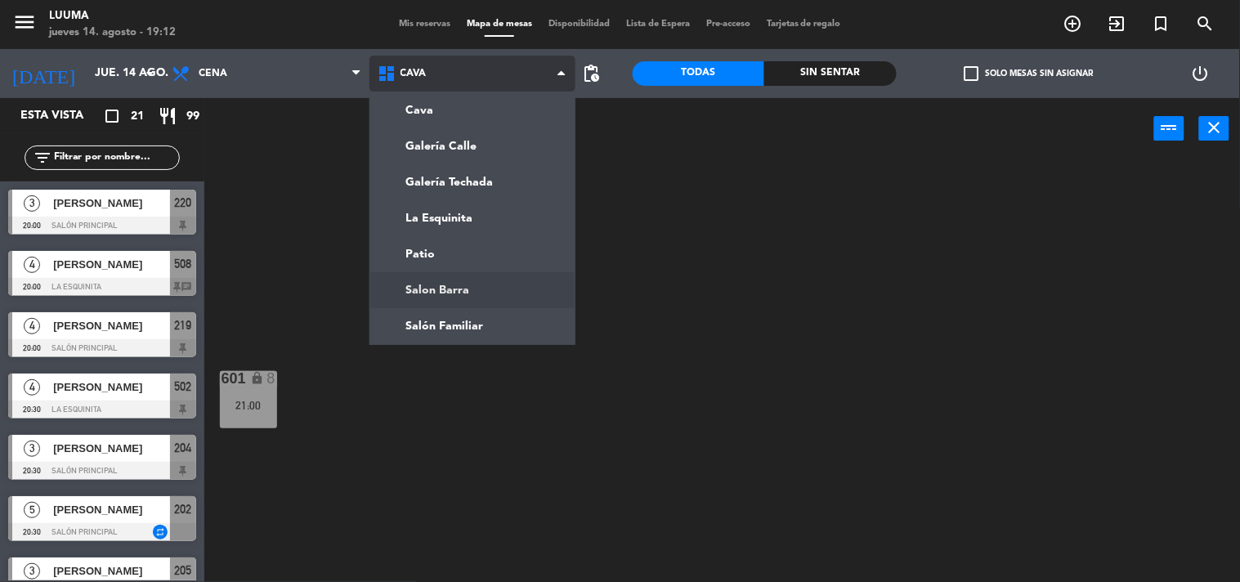
click at [492, 301] on ng-component "menu Luuma [DATE] 14. agosto - 19:12 Mis reservas Mapa de mesas Disponibilidad …" at bounding box center [620, 291] width 1240 height 583
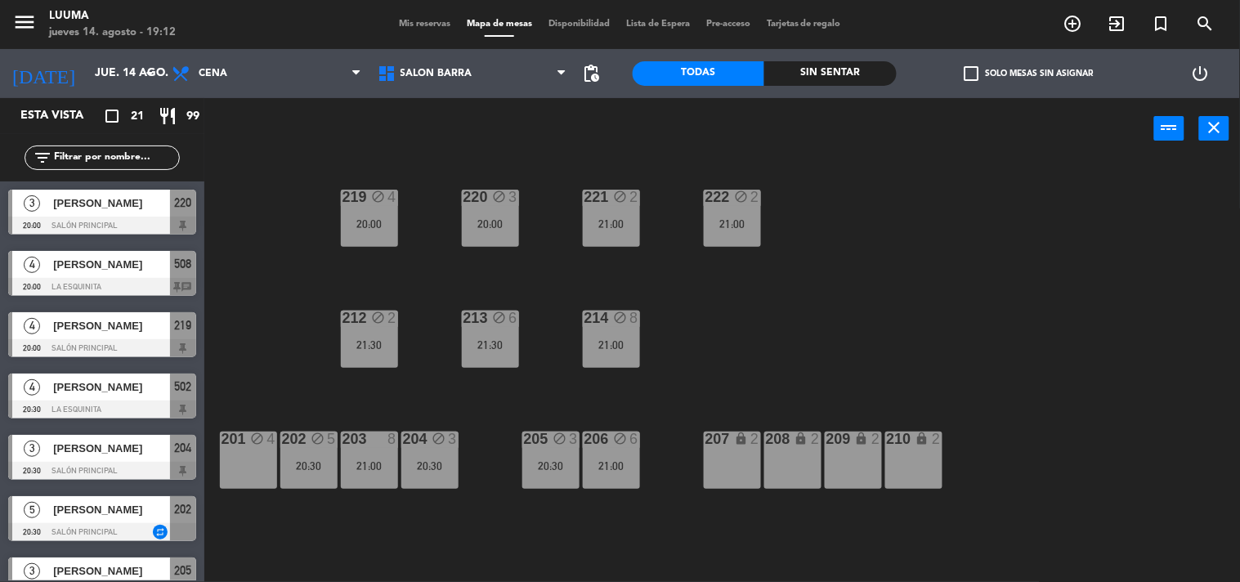
click at [539, 399] on div "220 block 3 20:00 221 block 2 21:00 219 block 4 20:00 222 block 2 21:00 213 blo…" at bounding box center [728, 371] width 1023 height 423
click at [302, 398] on div "220 block 3 20:00 221 block 2 21:00 219 block 4 20:00 222 block 2 21:00 213 blo…" at bounding box center [728, 371] width 1023 height 423
click at [543, 428] on div "220 block 3 20:00 221 block 2 21:00 219 block 4 20:00 222 block 2 21:00 213 blo…" at bounding box center [728, 371] width 1023 height 423
click at [482, 385] on div "220 block 3 20:00 221 block 2 21:00 219 block 4 20:00 222 block 2 21:00 213 blo…" at bounding box center [728, 371] width 1023 height 423
click at [398, 322] on div "2" at bounding box center [395, 319] width 27 height 16
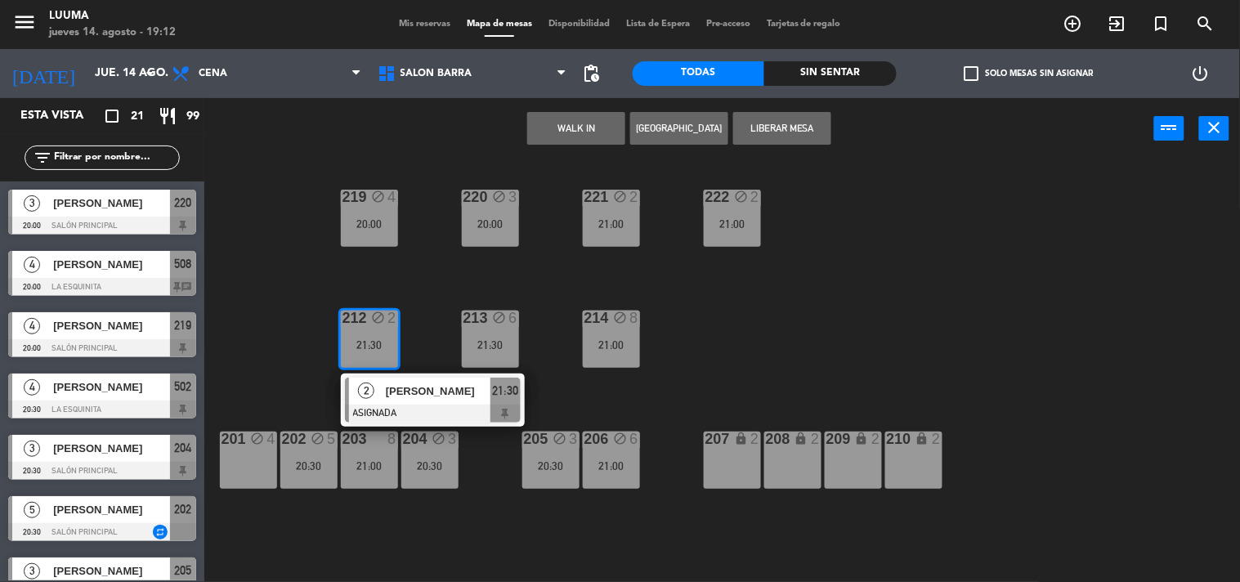
click at [440, 276] on div "220 block 3 20:00 221 block 2 21:00 219 block 4 20:00 222 block 2 21:00 213 blo…" at bounding box center [728, 371] width 1023 height 423
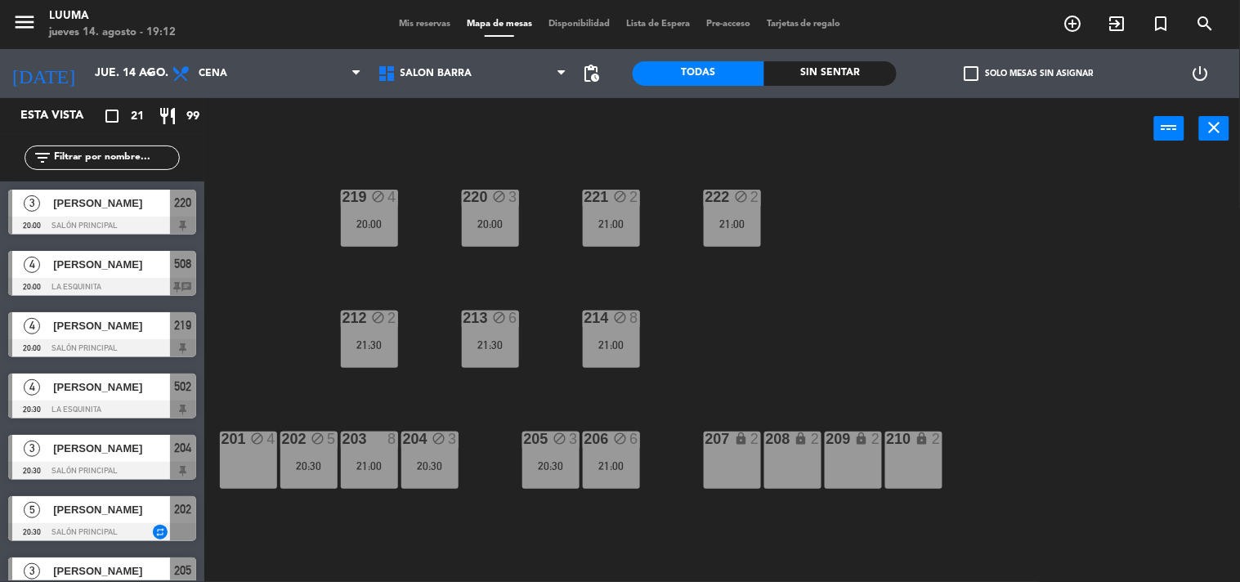
click at [611, 211] on div "221 block 2 21:00" at bounding box center [611, 218] width 57 height 57
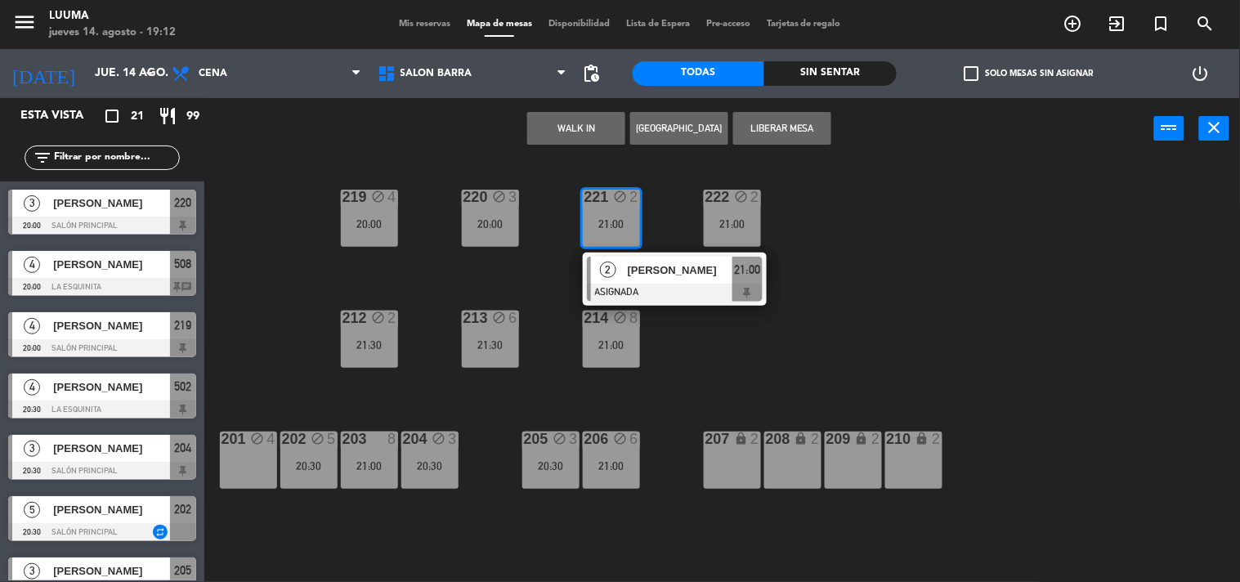
click at [342, 351] on div "212 block 2 21:30" at bounding box center [369, 339] width 57 height 57
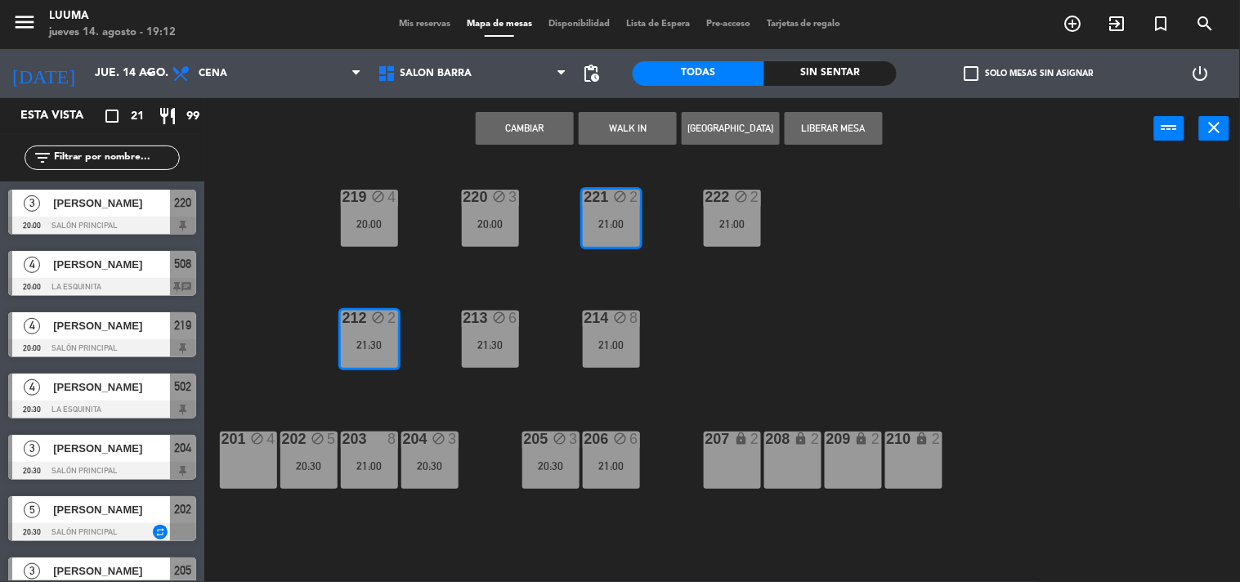
click at [351, 252] on div "220 block 3 20:00 221 block 2 21:00 219 block 4 20:00 222 block 2 21:00 213 blo…" at bounding box center [728, 371] width 1023 height 423
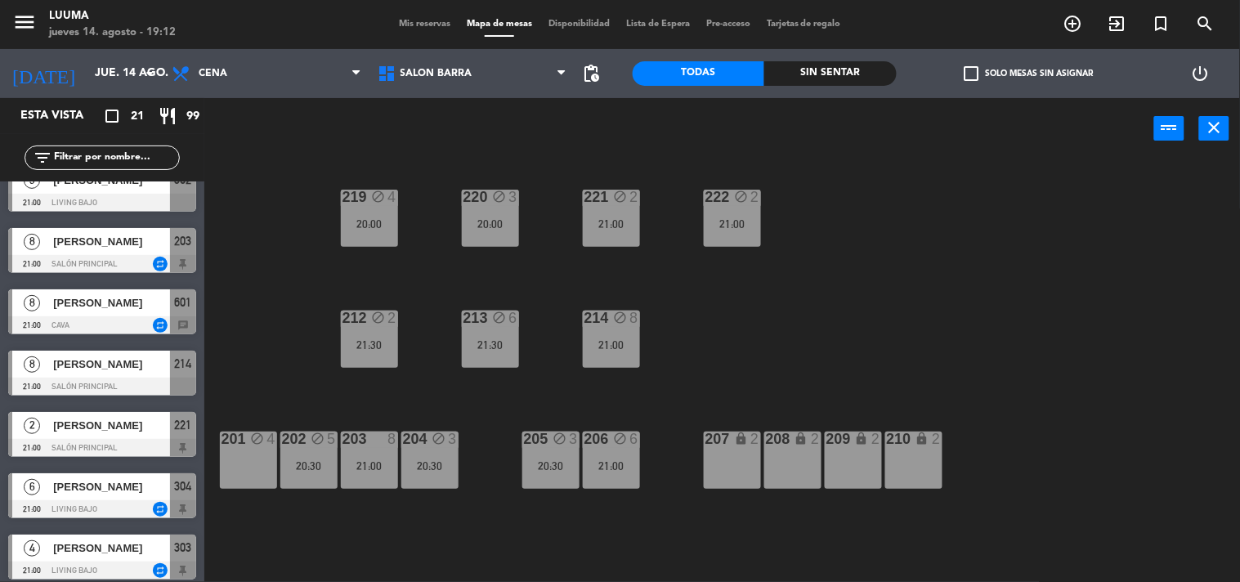
scroll to position [544, 0]
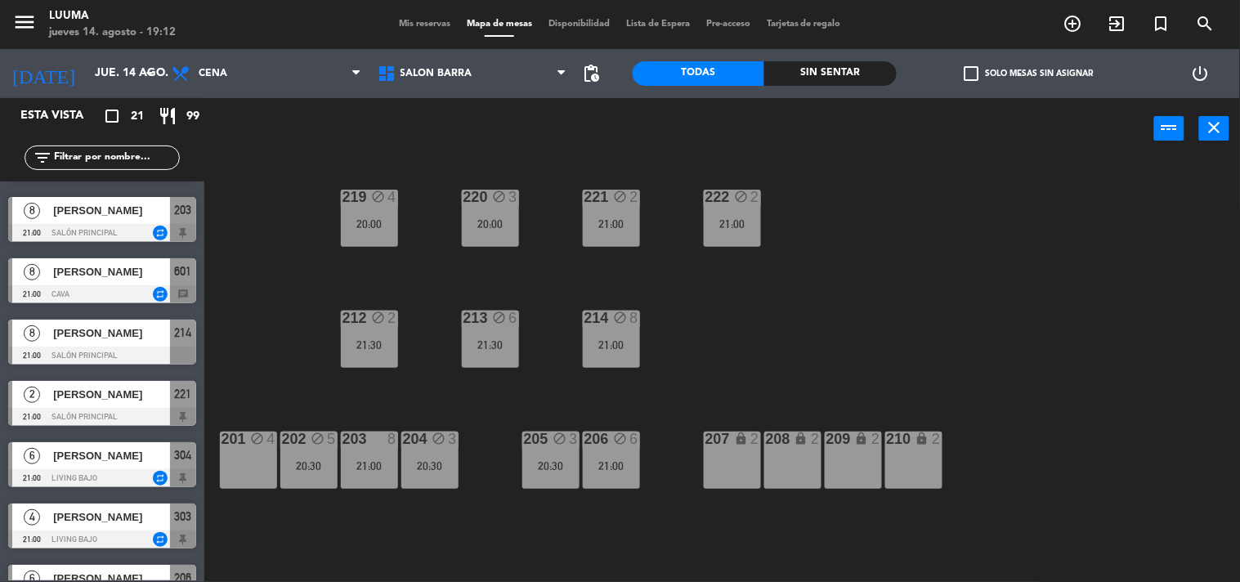
click at [441, 414] on div "220 block 3 20:00 221 block 2 21:00 219 block 4 20:00 222 block 2 21:00 213 blo…" at bounding box center [728, 371] width 1023 height 423
click at [364, 347] on div "21:30" at bounding box center [369, 344] width 57 height 11
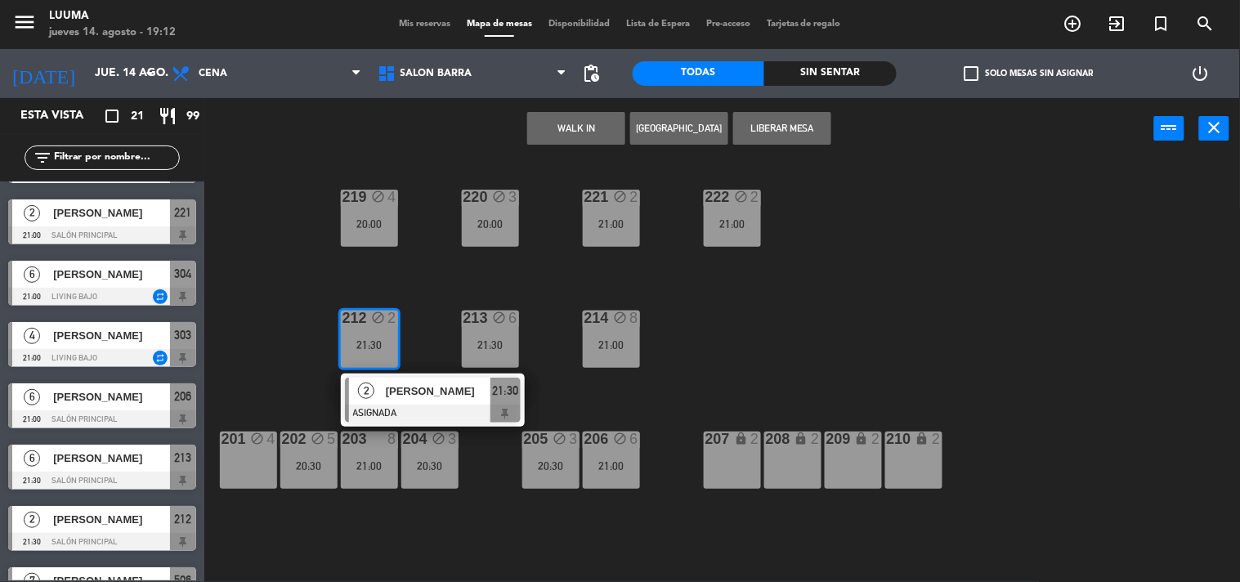
scroll to position [817, 0]
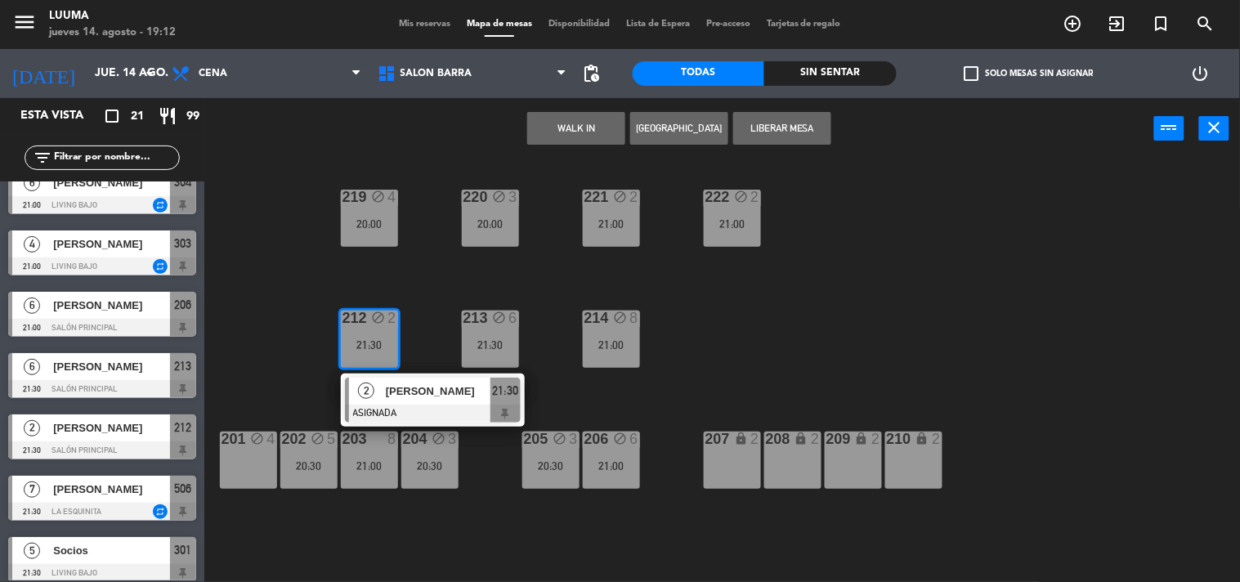
click at [124, 442] on div at bounding box center [102, 450] width 188 height 18
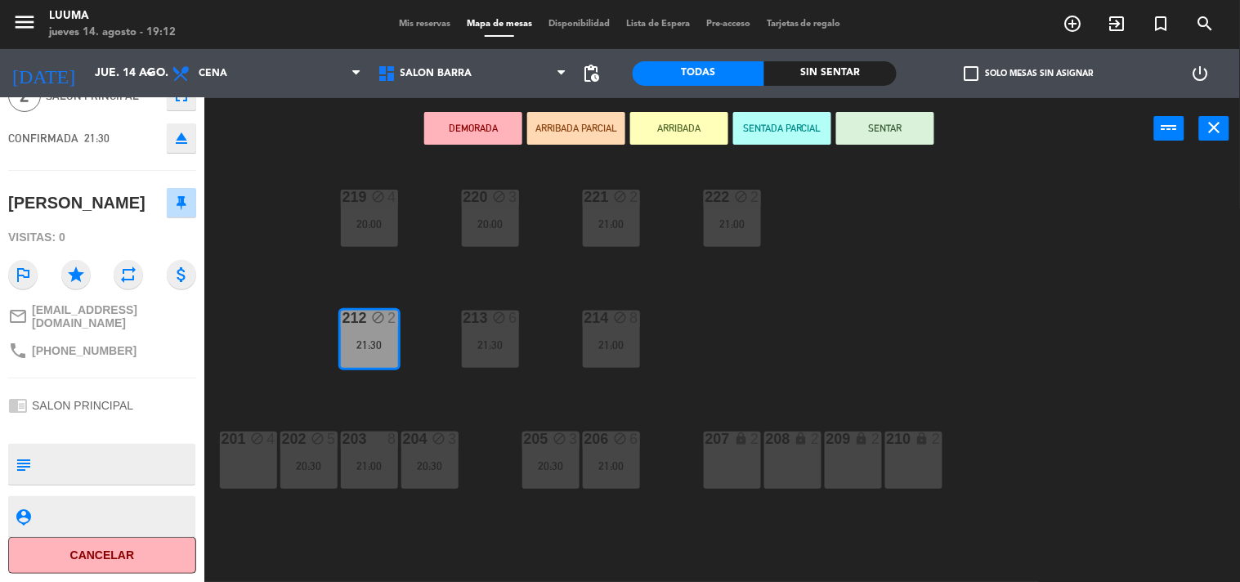
scroll to position [0, 0]
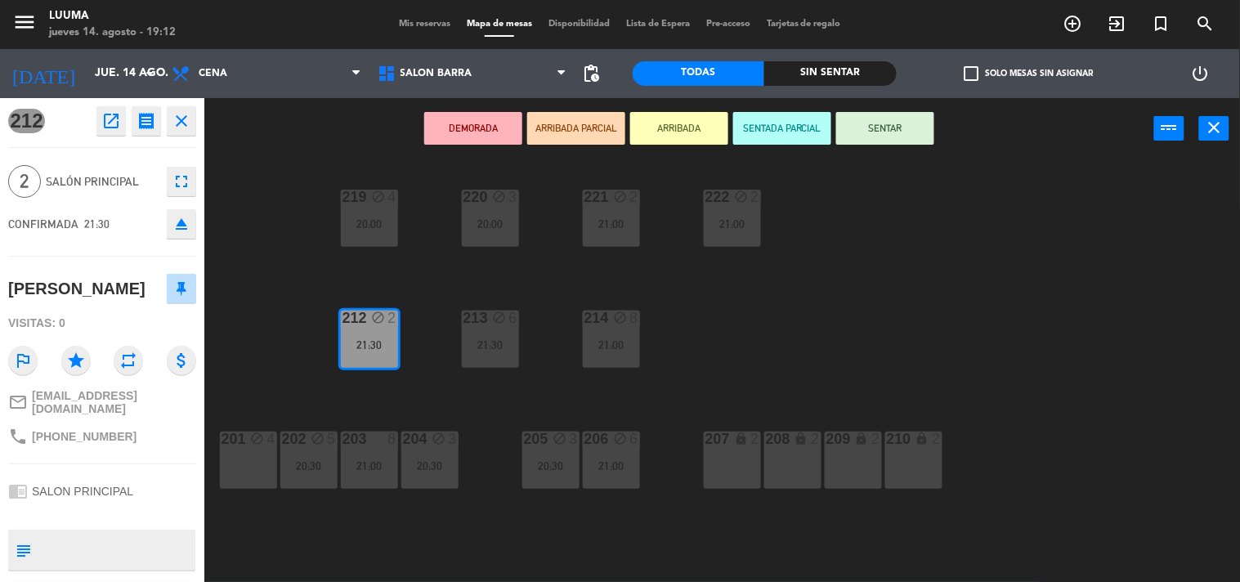
click at [513, 407] on div "220 block 3 20:00 221 block 2 21:00 219 block 4 20:00 222 block 2 21:00 213 blo…" at bounding box center [728, 371] width 1023 height 423
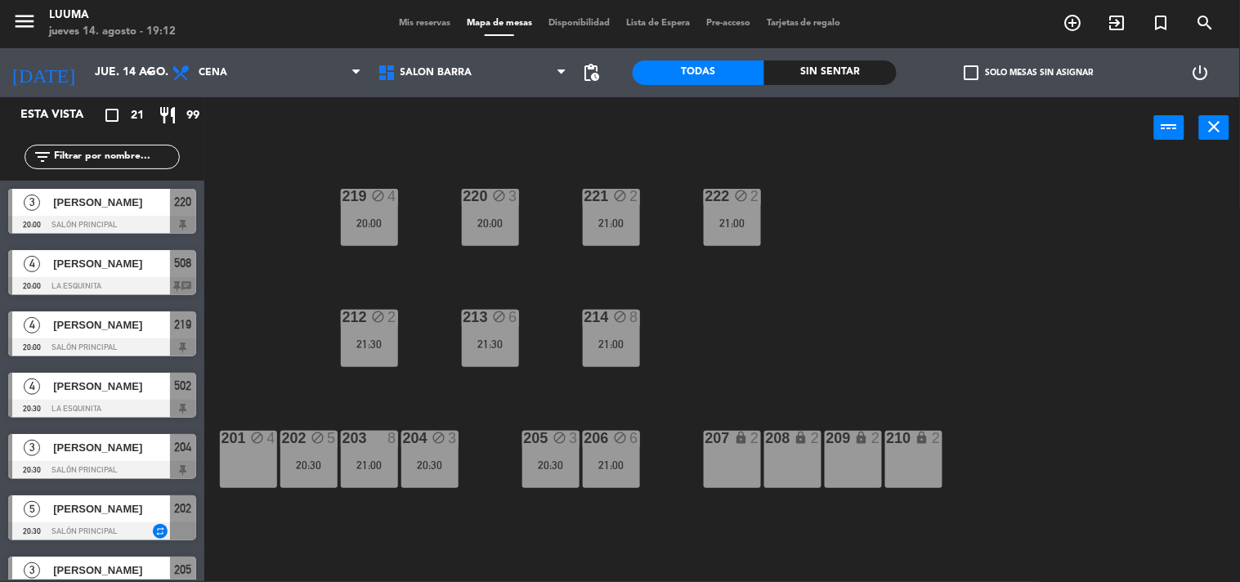
scroll to position [212, 0]
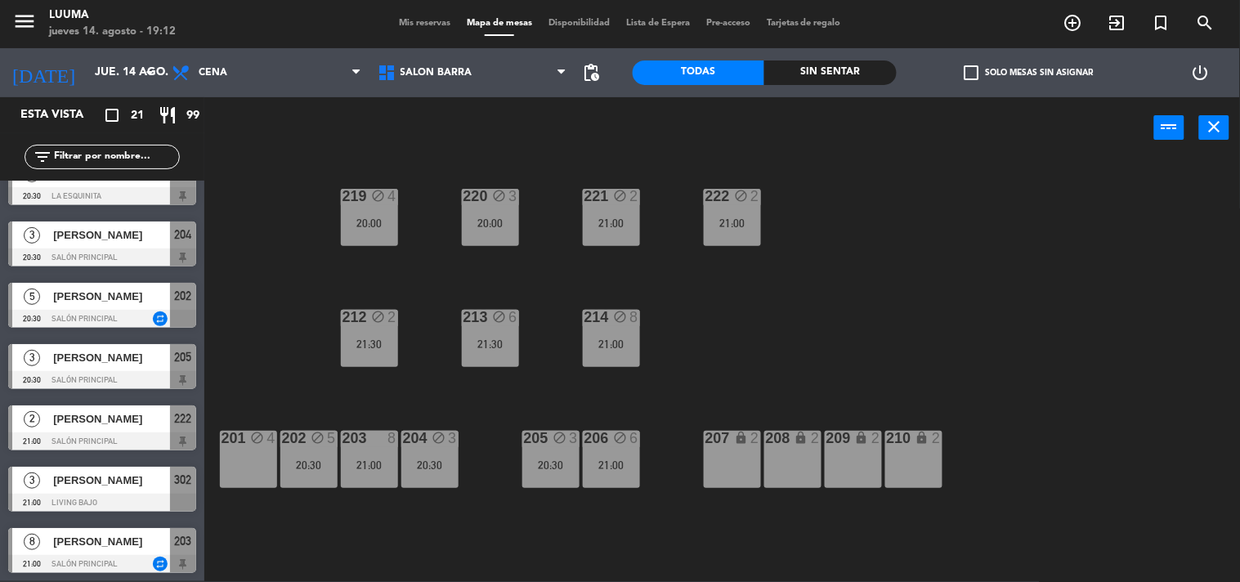
click at [431, 459] on div "20:30" at bounding box center [429, 464] width 57 height 11
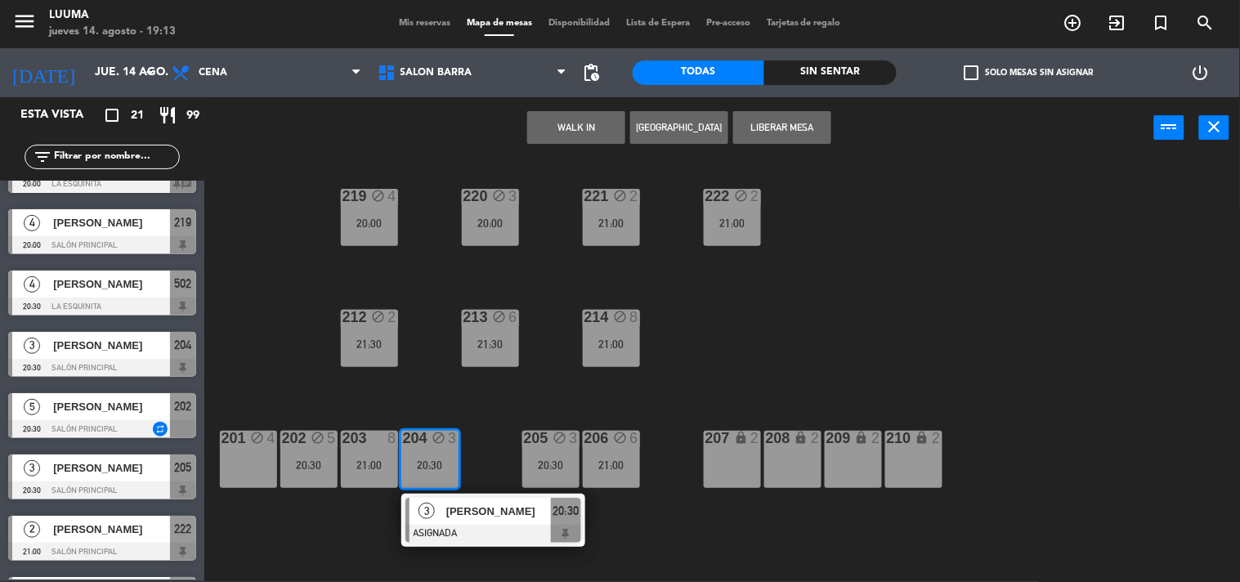
scroll to position [0, 0]
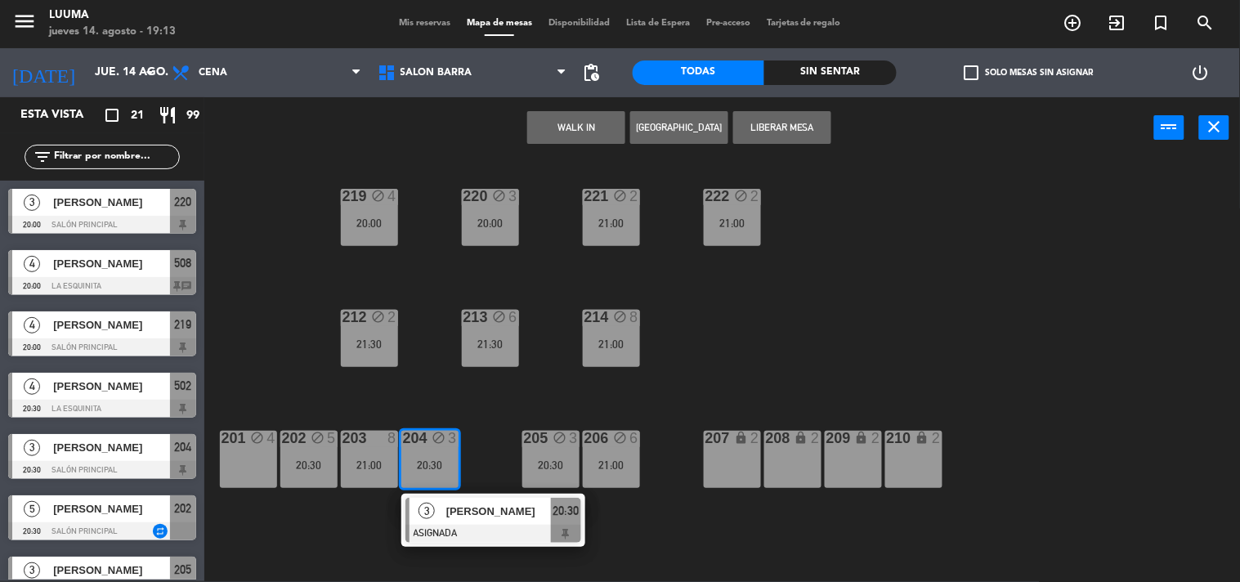
click at [419, 22] on span "Mis reservas" at bounding box center [425, 23] width 68 height 9
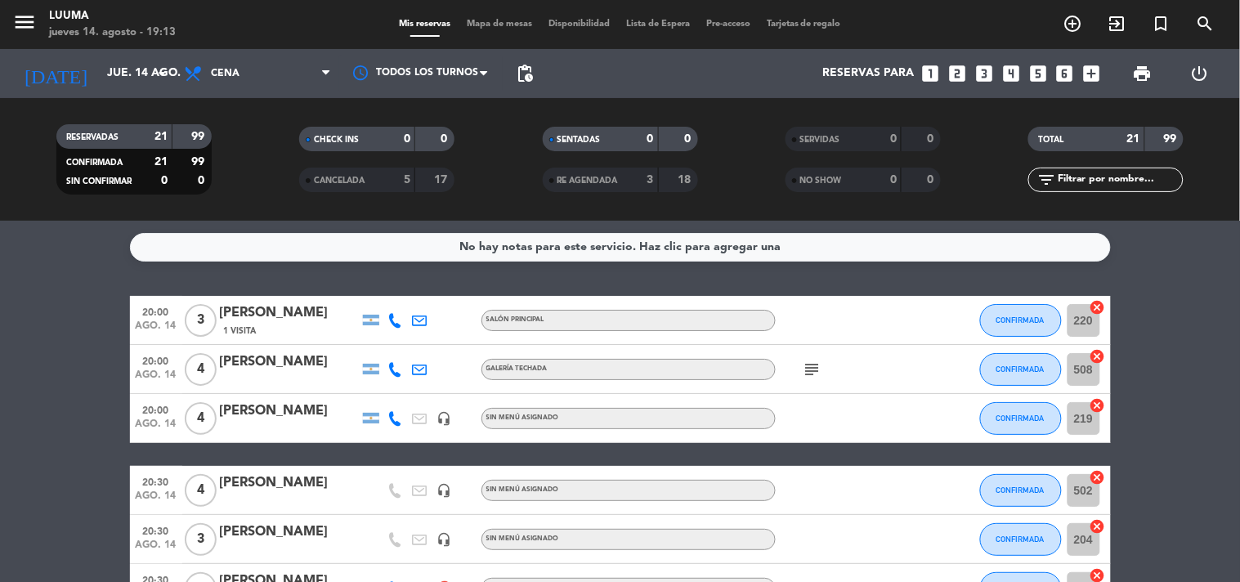
scroll to position [91, 0]
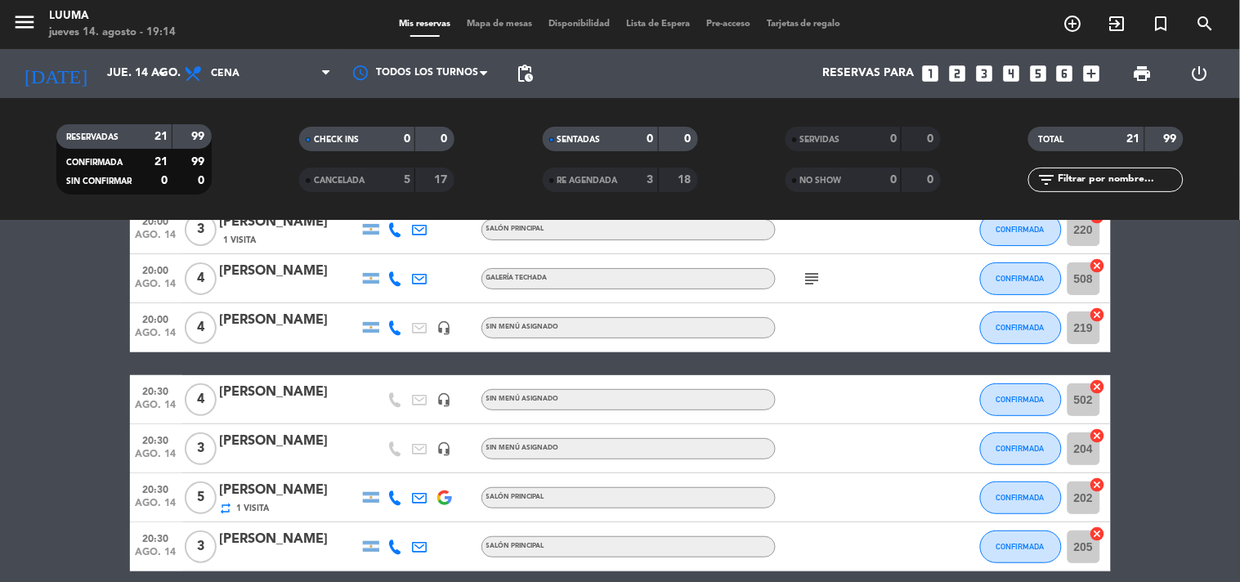
click at [483, 26] on span "Mapa de mesas" at bounding box center [499, 24] width 82 height 9
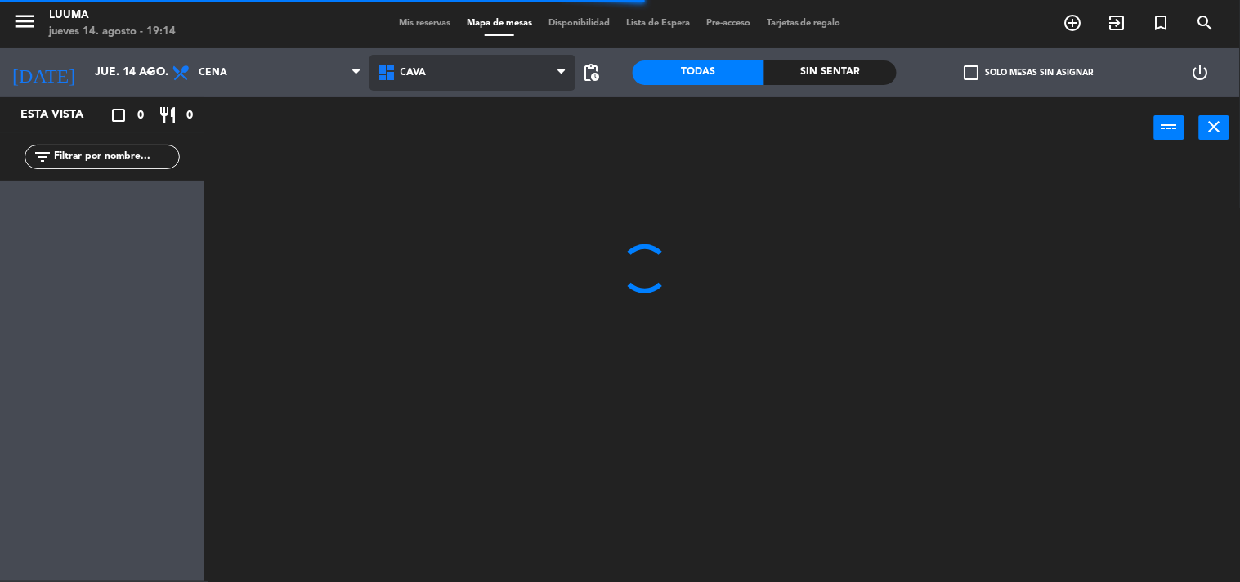
click at [475, 77] on span "Cava" at bounding box center [472, 73] width 206 height 36
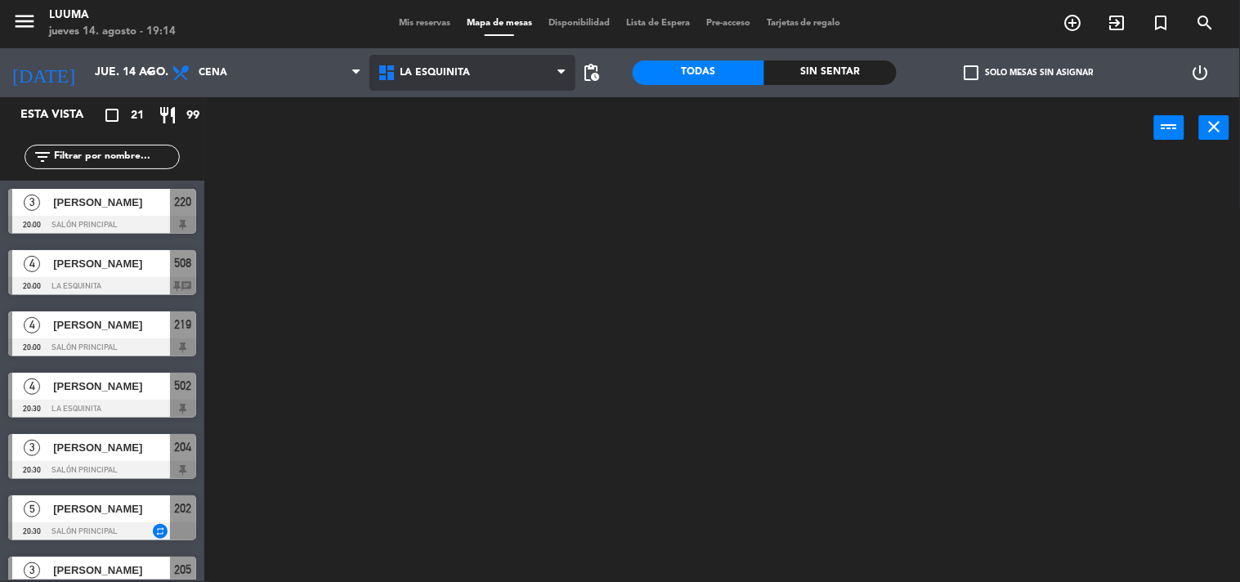
click at [505, 215] on ng-component "menu Luuma [DATE] 14. agosto - 19:14 Mis reservas Mapa de mesas Disponibilidad …" at bounding box center [620, 290] width 1240 height 583
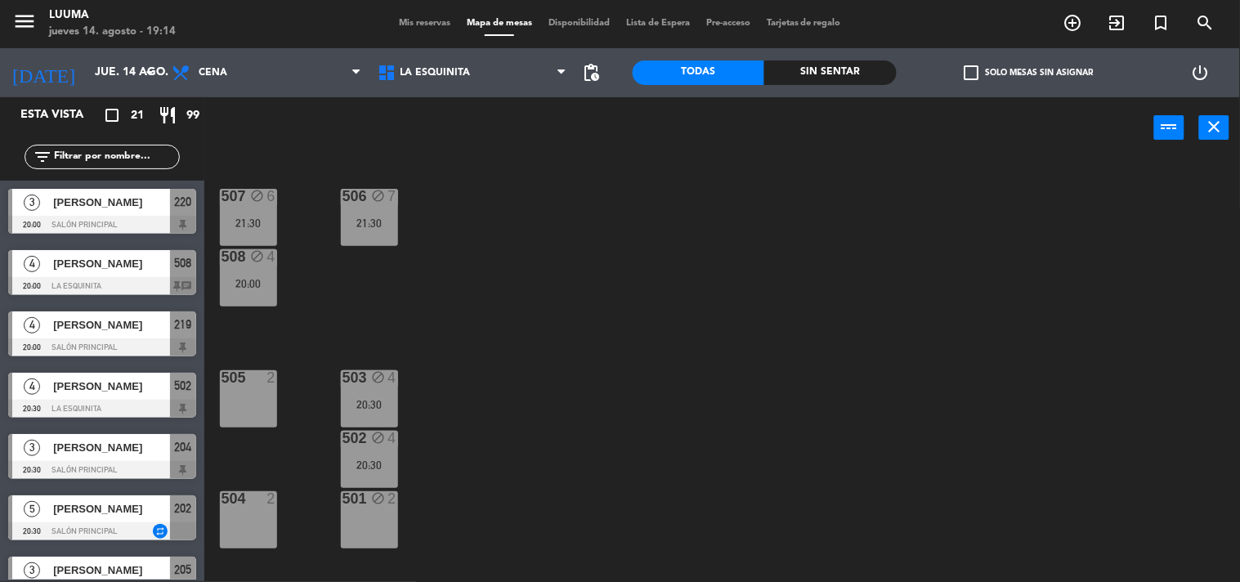
click at [507, 302] on div "507 block 6 21:30 506 block 7 21:30 508 block 4 20:00 505 2 503 block 4 20:30 5…" at bounding box center [728, 370] width 1023 height 423
click at [263, 523] on div "504 2" at bounding box center [248, 519] width 57 height 57
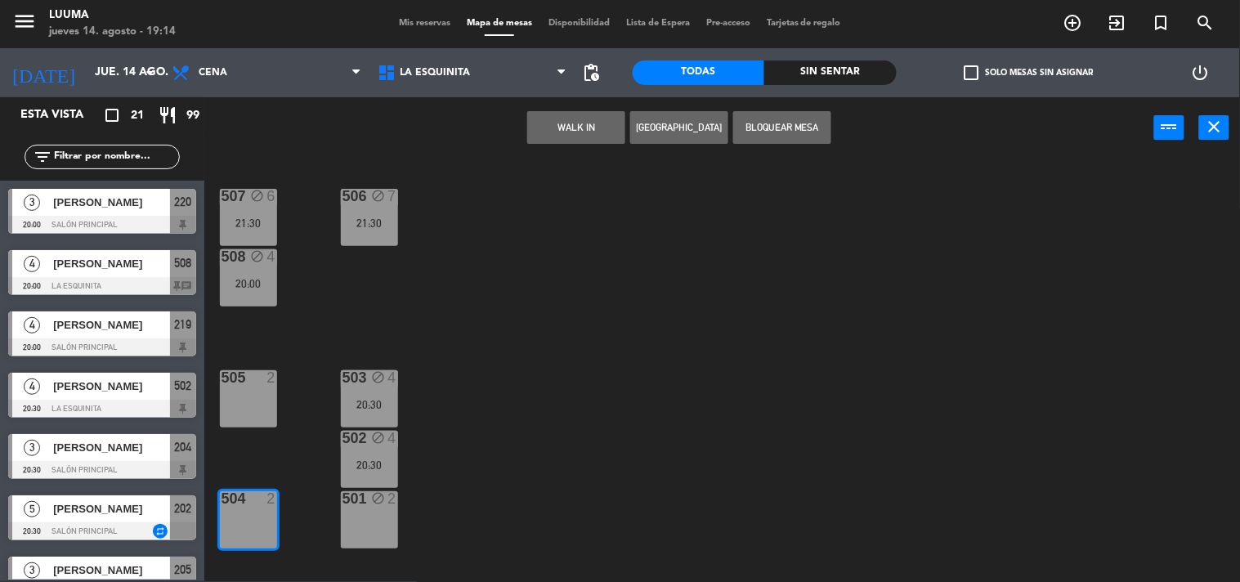
click at [648, 139] on button "[GEOGRAPHIC_DATA]" at bounding box center [679, 127] width 98 height 33
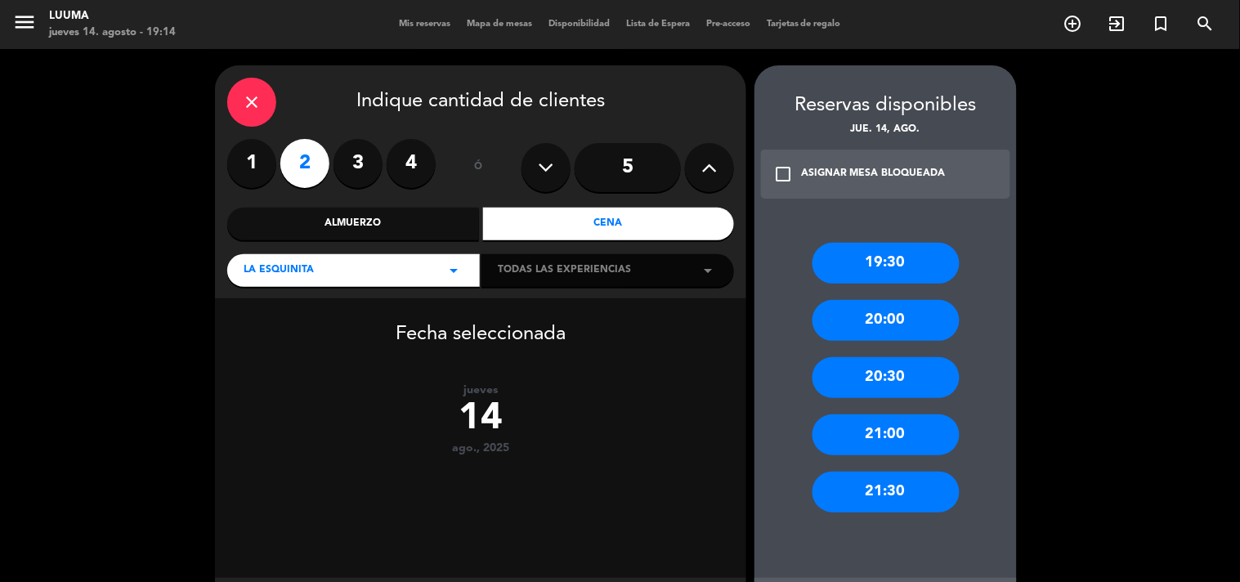
scroll to position [83, 0]
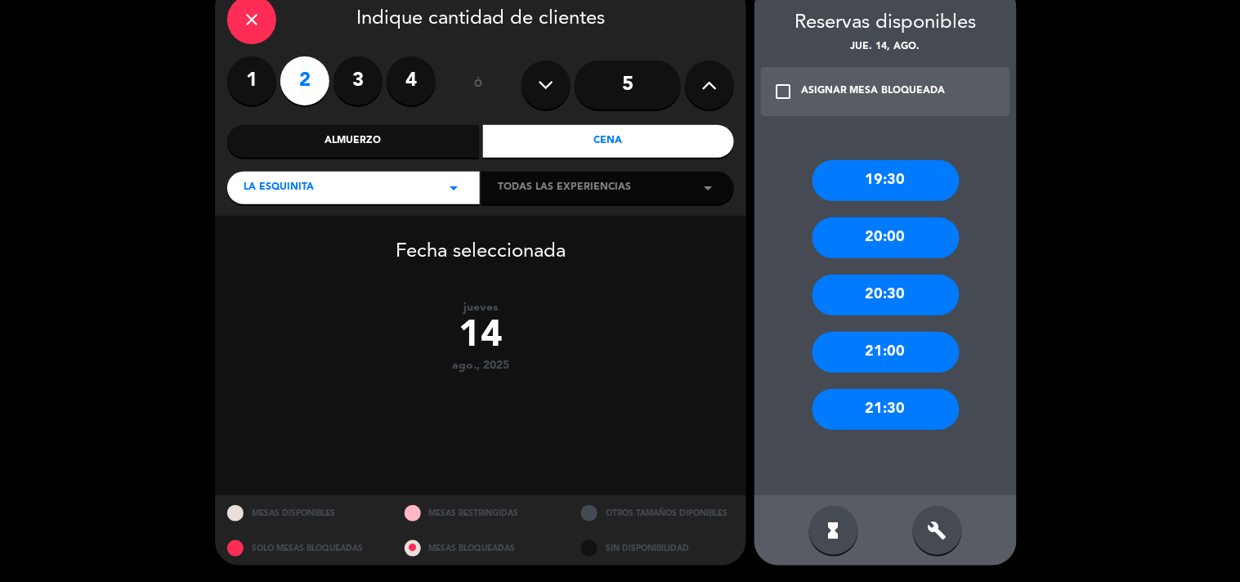
click at [949, 534] on div "build" at bounding box center [937, 530] width 49 height 49
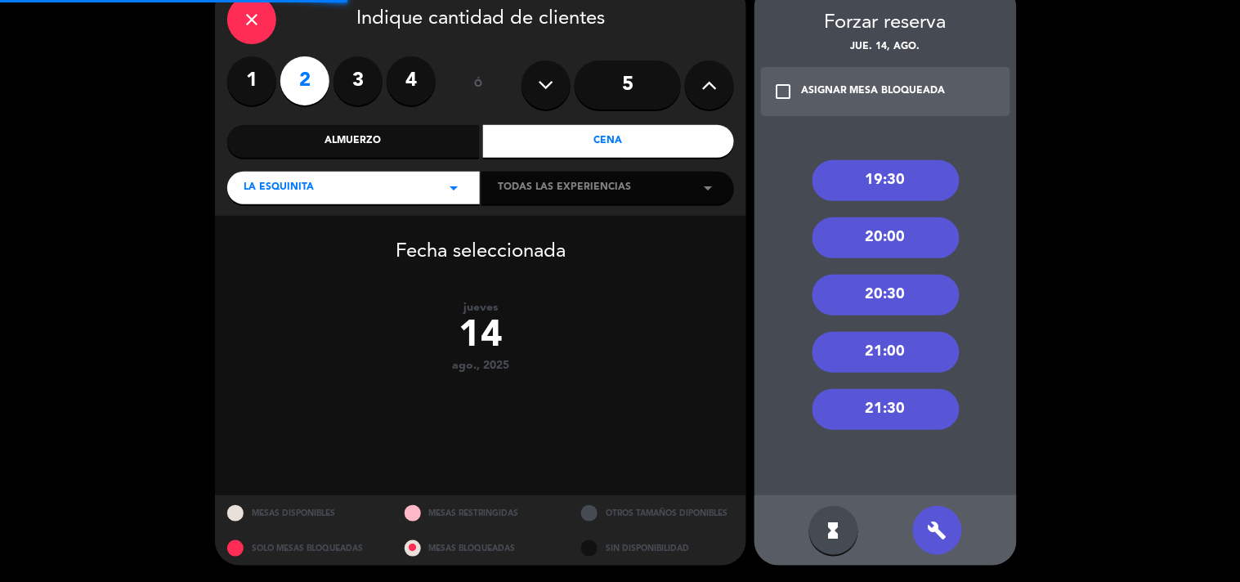
click at [921, 409] on div "21:30" at bounding box center [885, 409] width 147 height 41
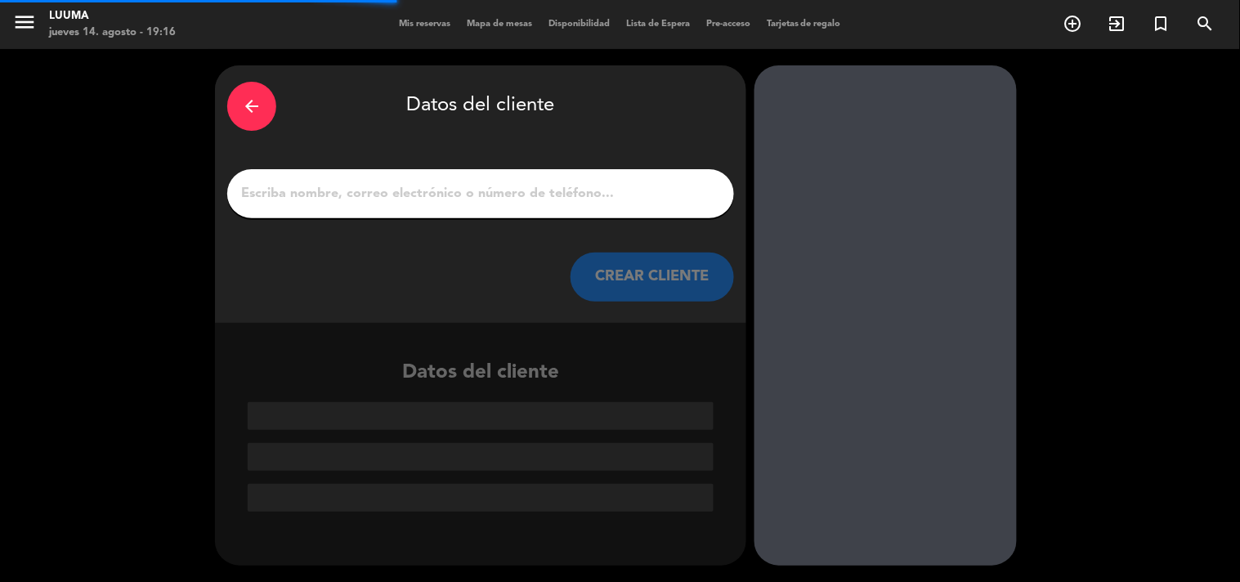
scroll to position [0, 0]
click at [308, 185] on input "1" at bounding box center [480, 193] width 482 height 23
paste input "[PERSON_NAME]"
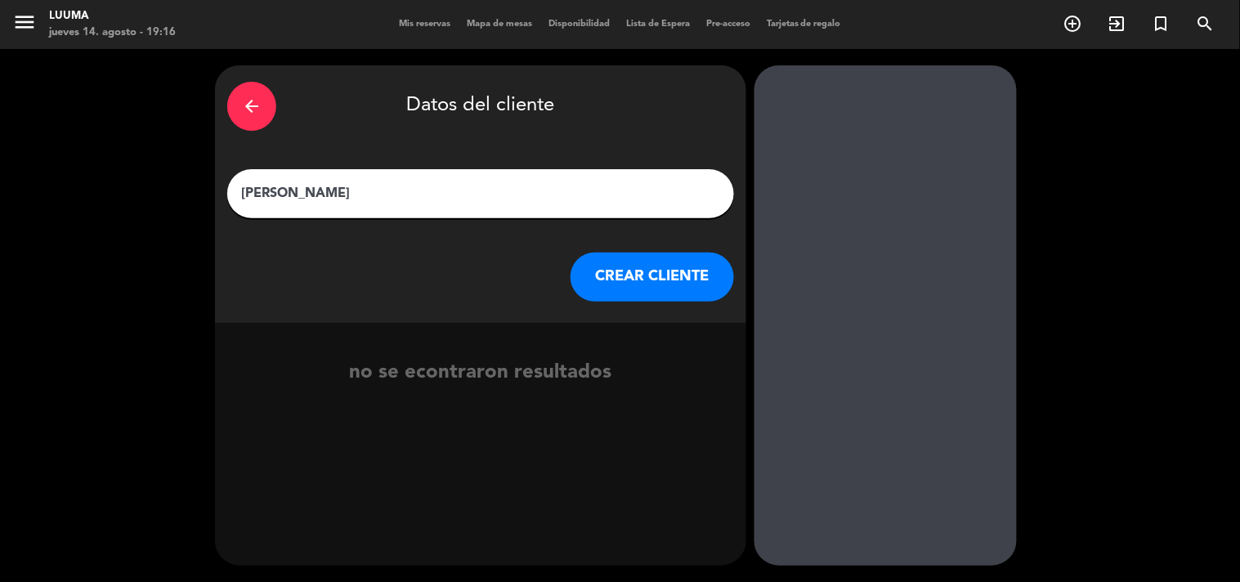
click at [246, 194] on input "[PERSON_NAME]" at bounding box center [480, 193] width 482 height 23
click at [528, 200] on input "[PERSON_NAME]" at bounding box center [480, 193] width 482 height 23
type input "[PERSON_NAME]"
click at [706, 279] on button "CREAR CLIENTE" at bounding box center [651, 277] width 163 height 49
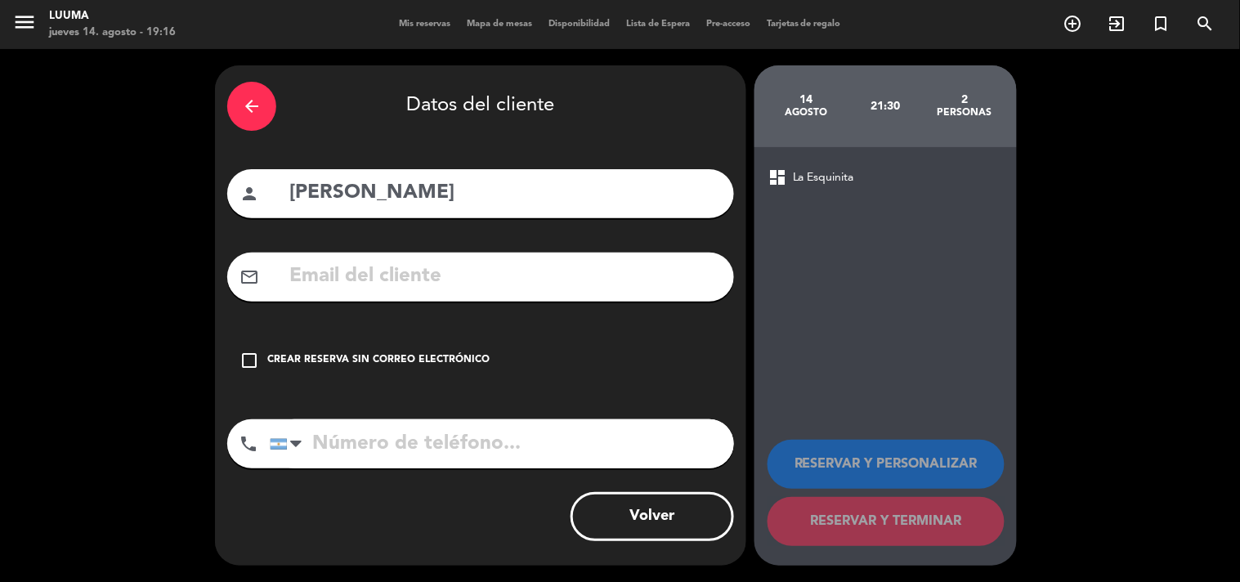
click at [427, 360] on div "Crear reserva sin correo electrónico" at bounding box center [378, 360] width 222 height 16
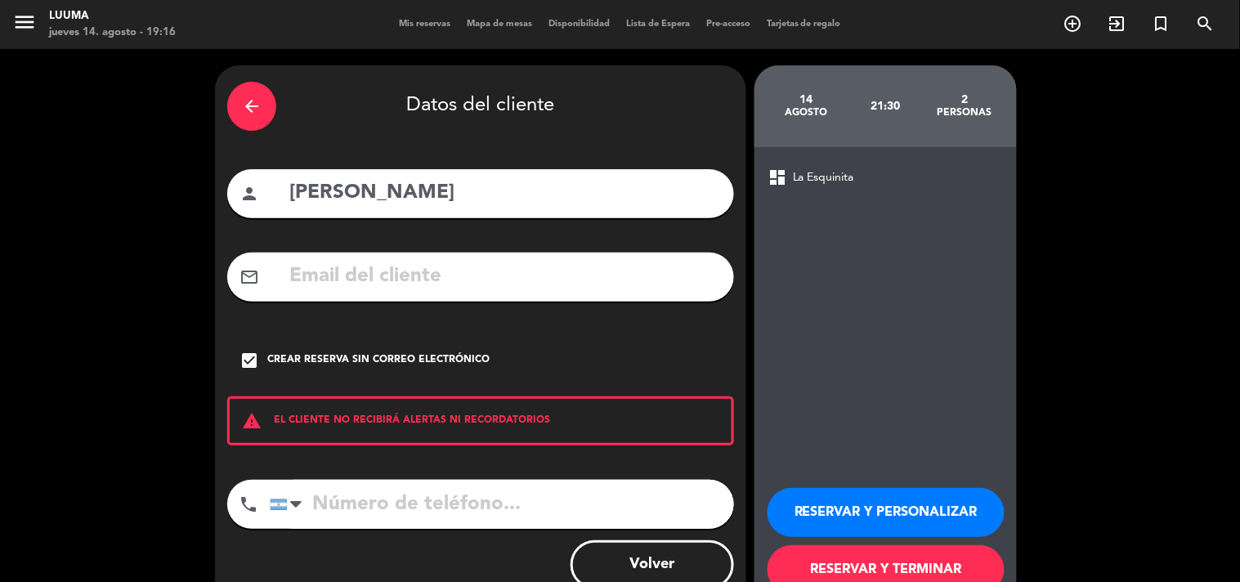
click at [922, 566] on button "RESERVAR Y TERMINAR" at bounding box center [885, 569] width 237 height 49
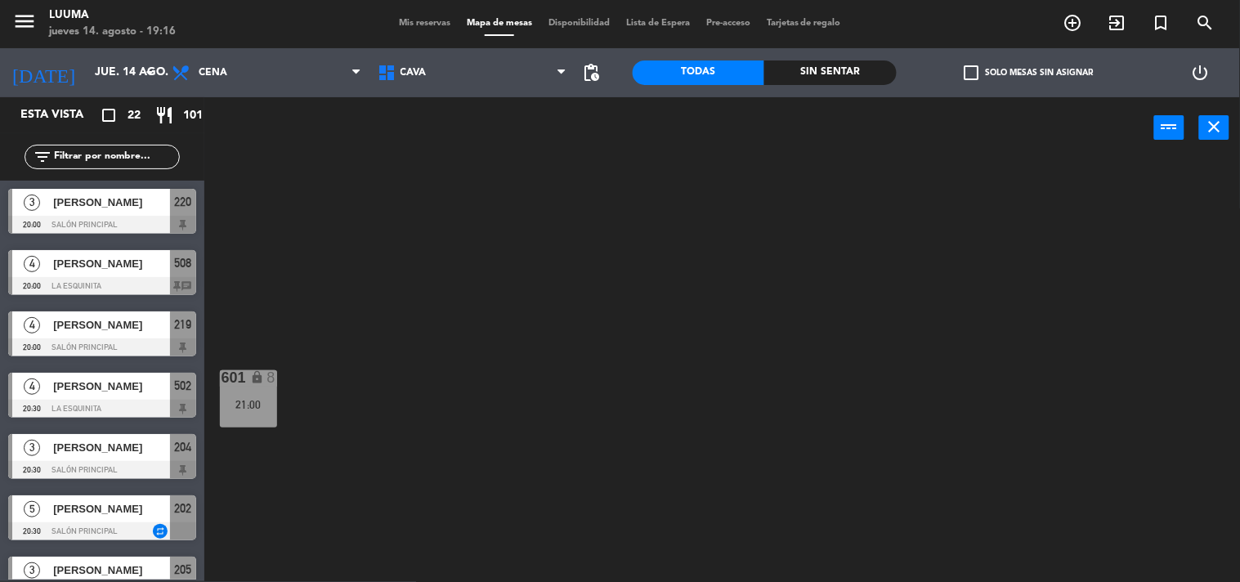
click at [414, 29] on div "Mis reservas Mapa de mesas Disponibilidad Lista de Espera Pre-acceso Tarjetas d…" at bounding box center [620, 23] width 458 height 15
click at [423, 20] on span "Mis reservas" at bounding box center [425, 23] width 68 height 9
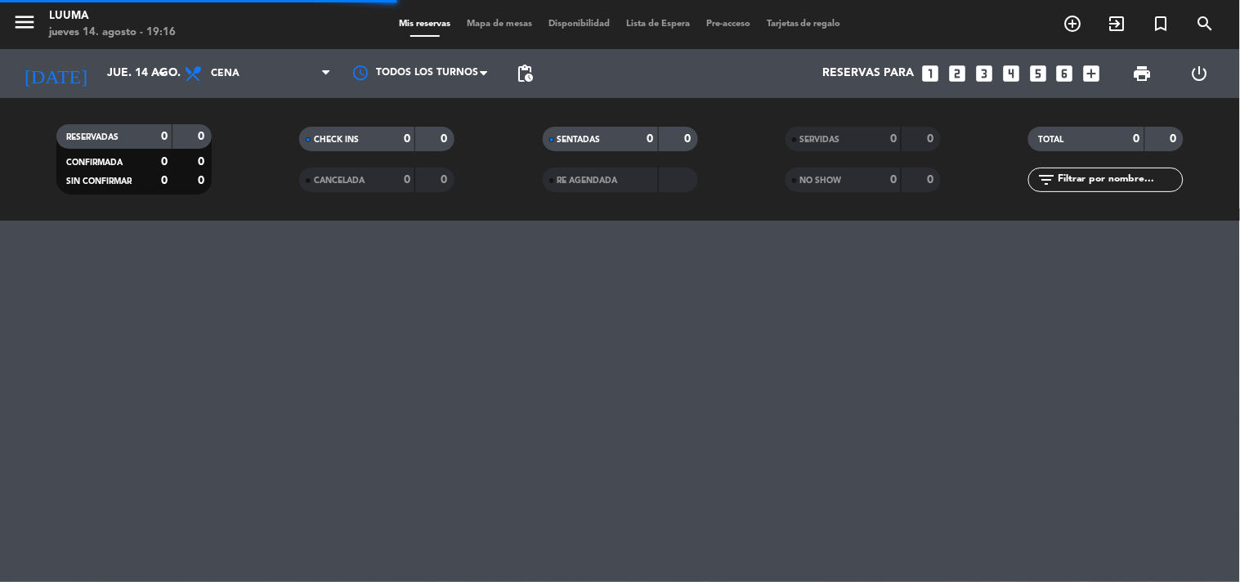
click at [461, 25] on span "Mapa de mesas" at bounding box center [499, 24] width 82 height 9
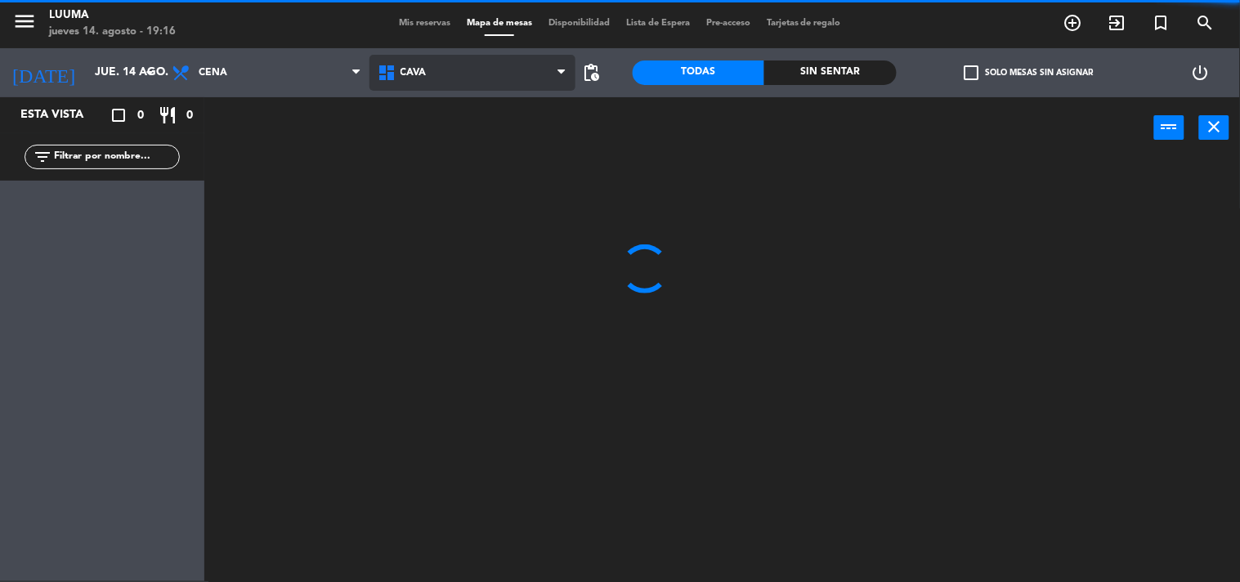
click at [439, 80] on span "Cava" at bounding box center [472, 73] width 206 height 36
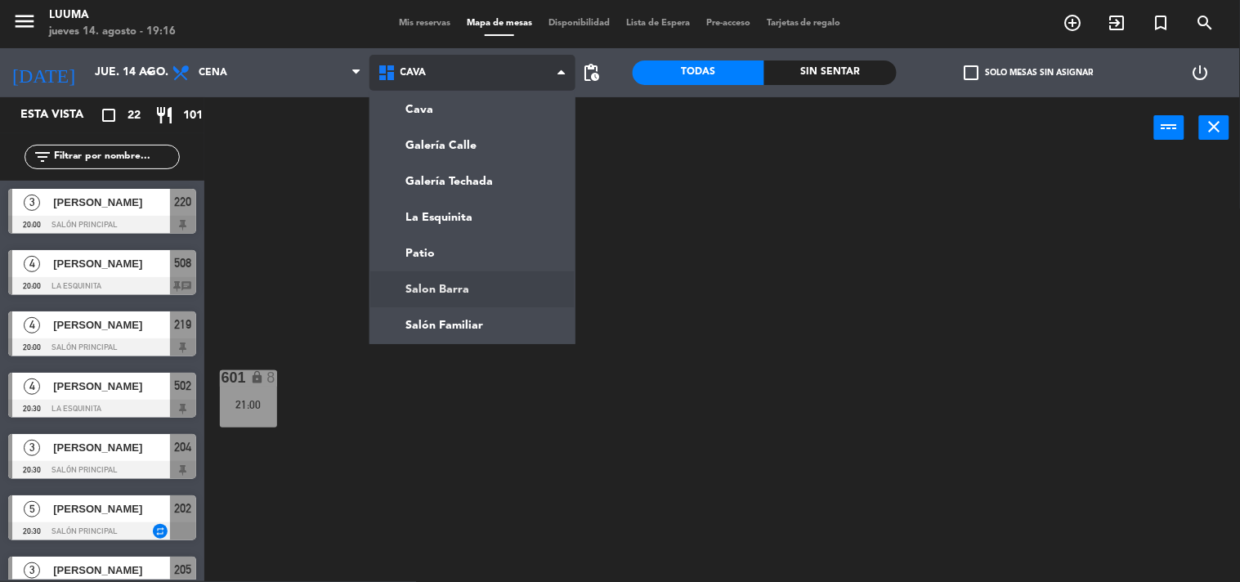
click at [481, 284] on ng-component "menu Luuma [DATE] 14. agosto - 19:16 Mis reservas Mapa de mesas Disponibilidad …" at bounding box center [620, 290] width 1240 height 583
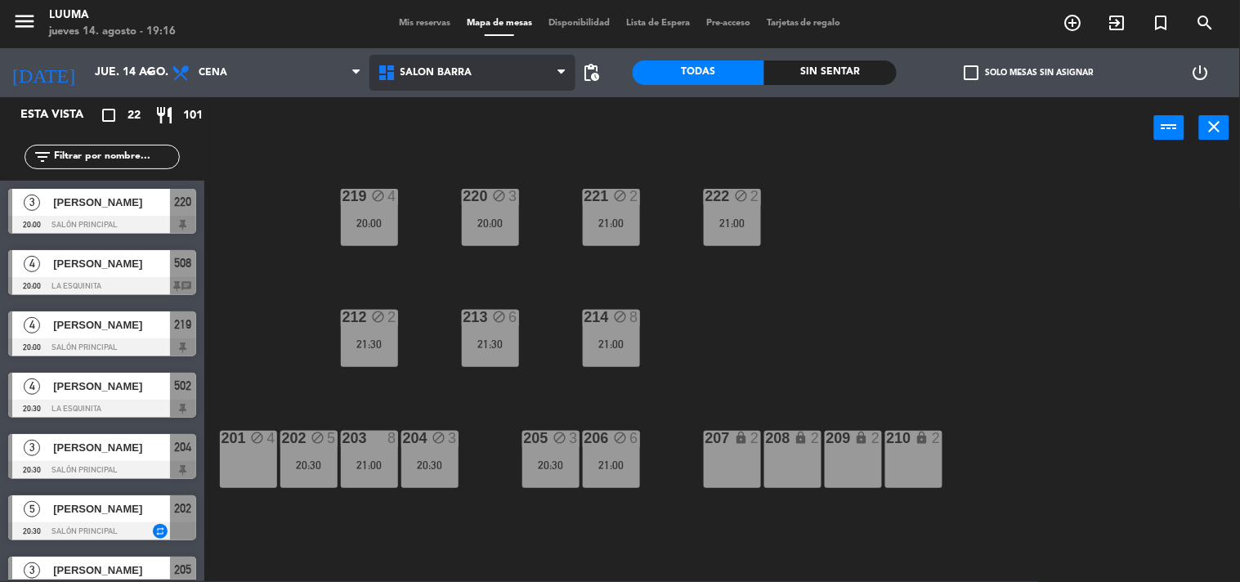
click at [494, 77] on span "Salon Barra" at bounding box center [472, 73] width 206 height 36
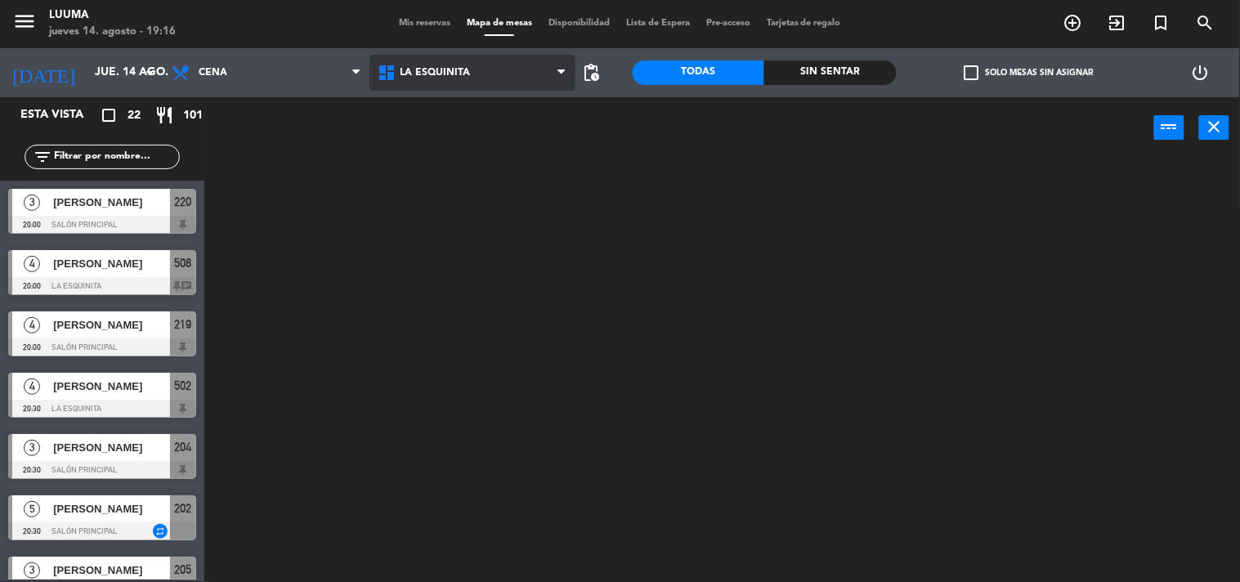
click at [485, 213] on ng-component "menu Luuma [DATE] 14. agosto - 19:16 Mis reservas Mapa de mesas Disponibilidad …" at bounding box center [620, 290] width 1240 height 583
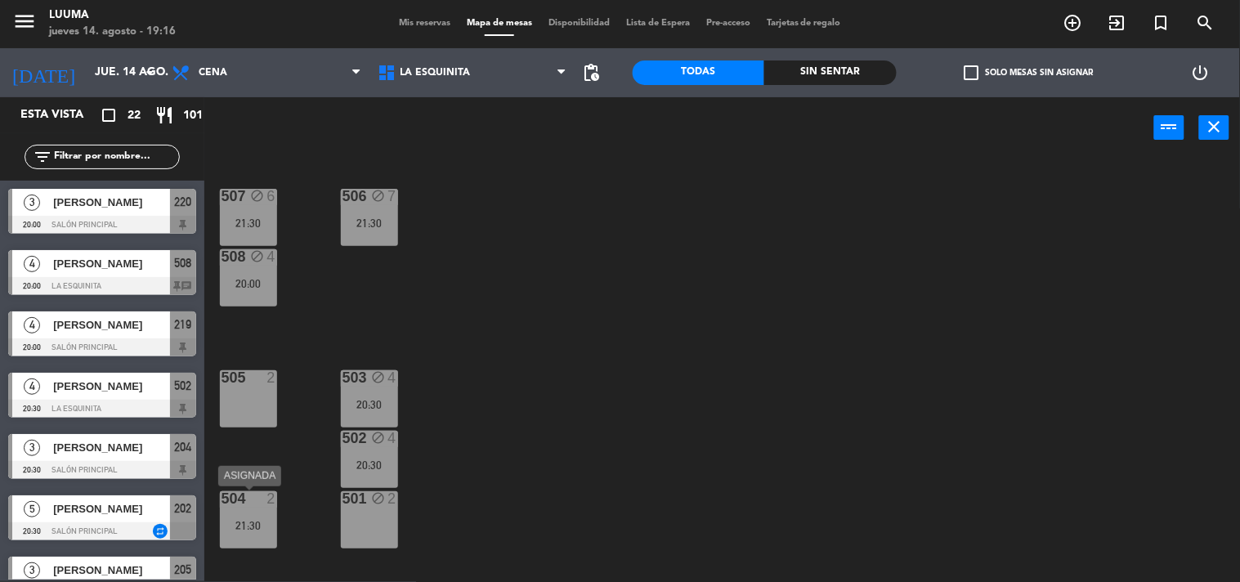
click at [231, 533] on div "504 2 21:30" at bounding box center [248, 519] width 57 height 57
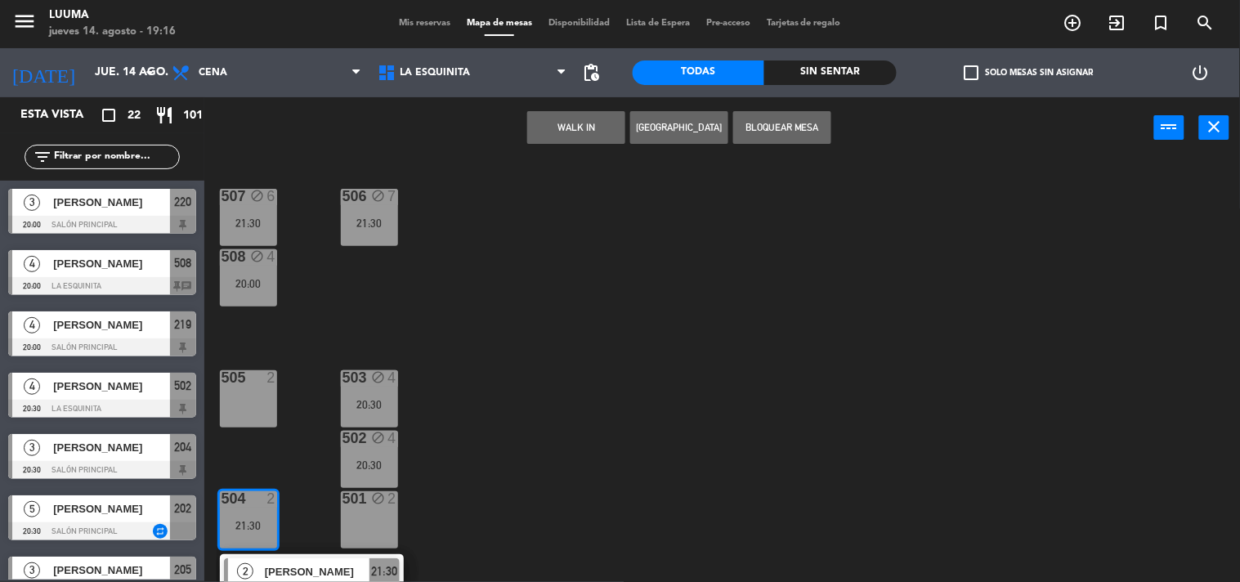
click at [814, 121] on button "Bloquear Mesa" at bounding box center [782, 127] width 98 height 33
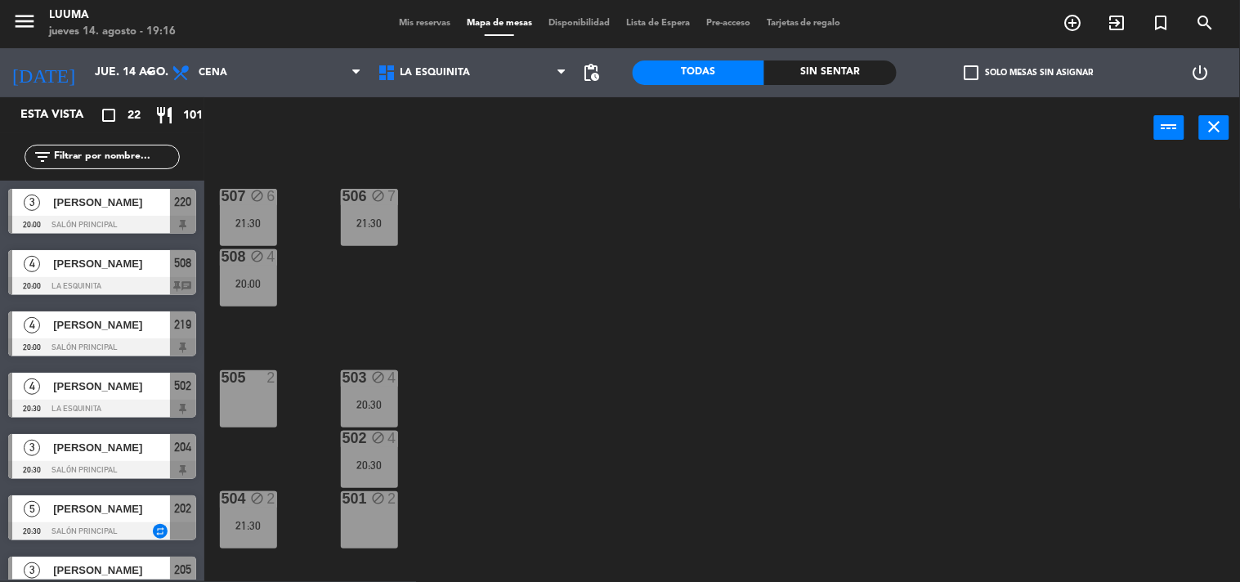
click at [666, 385] on div "507 block 6 21:30 506 block 7 21:30 508 block 4 20:00 505 2 503 block 4 20:30 5…" at bounding box center [728, 370] width 1023 height 423
click at [482, 80] on span "La Esquinita" at bounding box center [472, 73] width 206 height 36
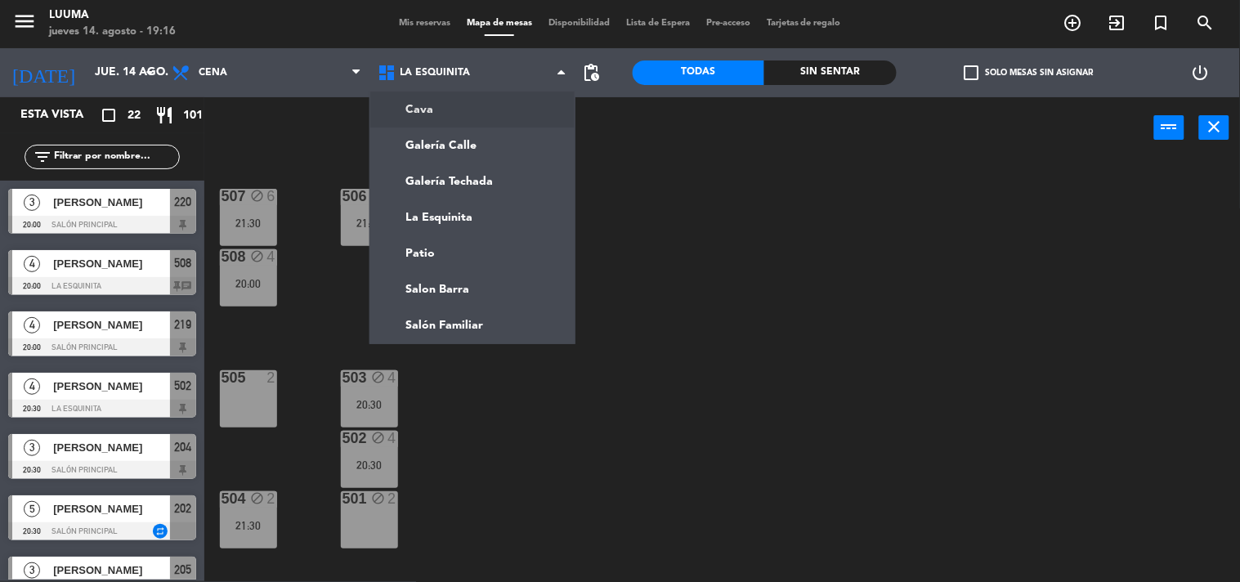
click at [923, 333] on div "507 block 6 21:30 506 block 7 21:30 508 block 4 20:00 505 2 503 block 4 20:30 5…" at bounding box center [728, 370] width 1023 height 423
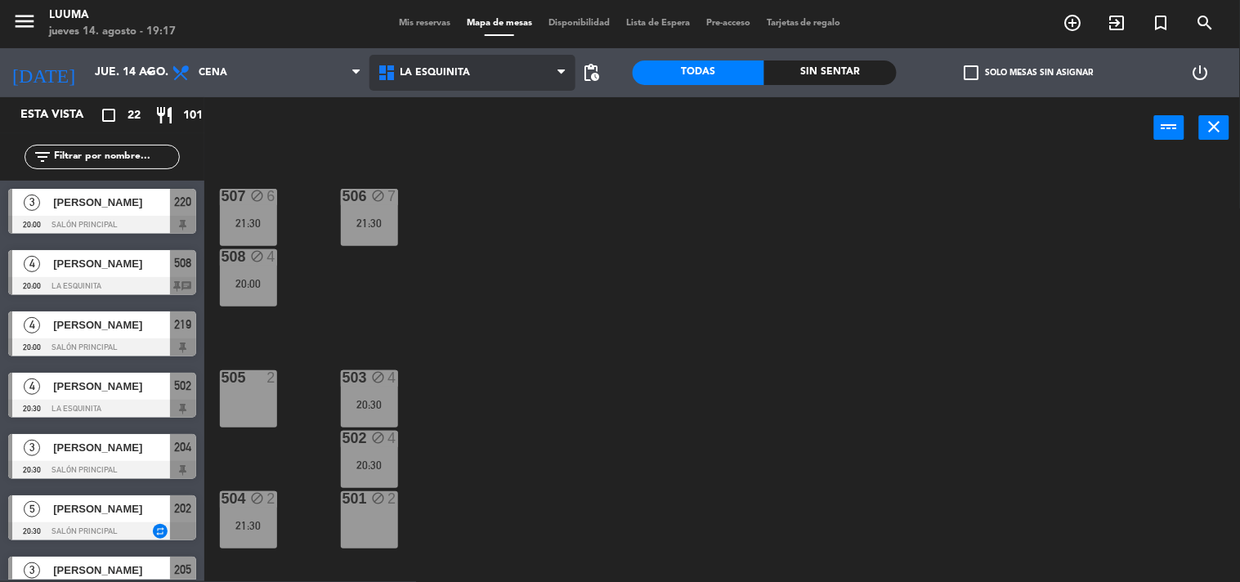
click at [441, 78] on span "La Esquinita" at bounding box center [435, 72] width 70 height 11
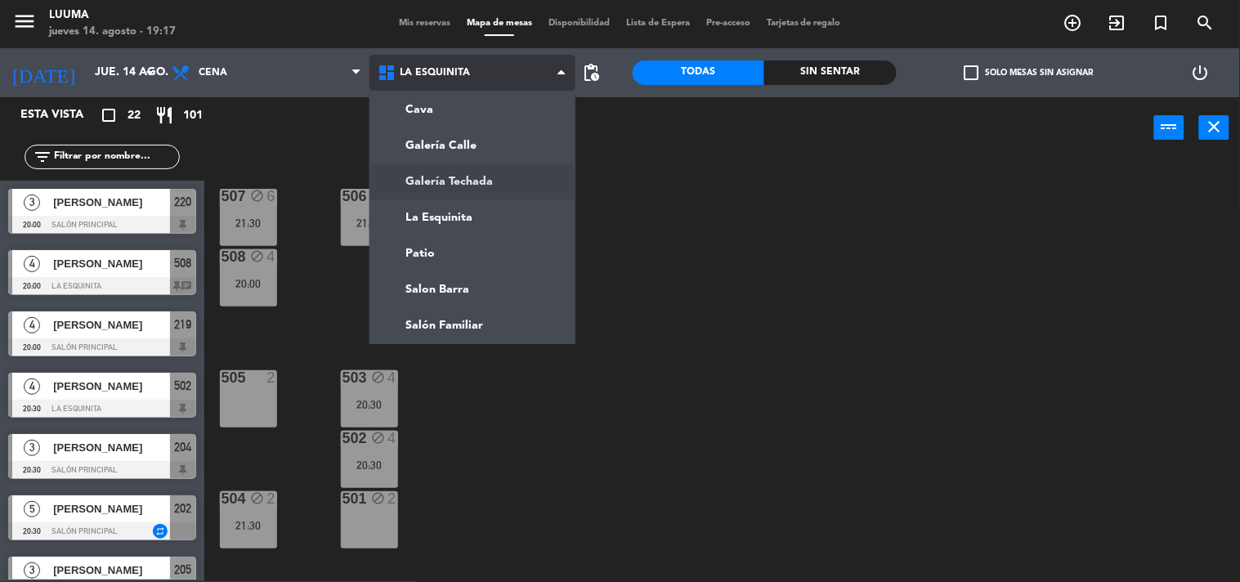
click at [497, 181] on ng-component "menu Luuma [DATE] 14. agosto - 19:17 Mis reservas Mapa de mesas Disponibilidad …" at bounding box center [620, 290] width 1240 height 583
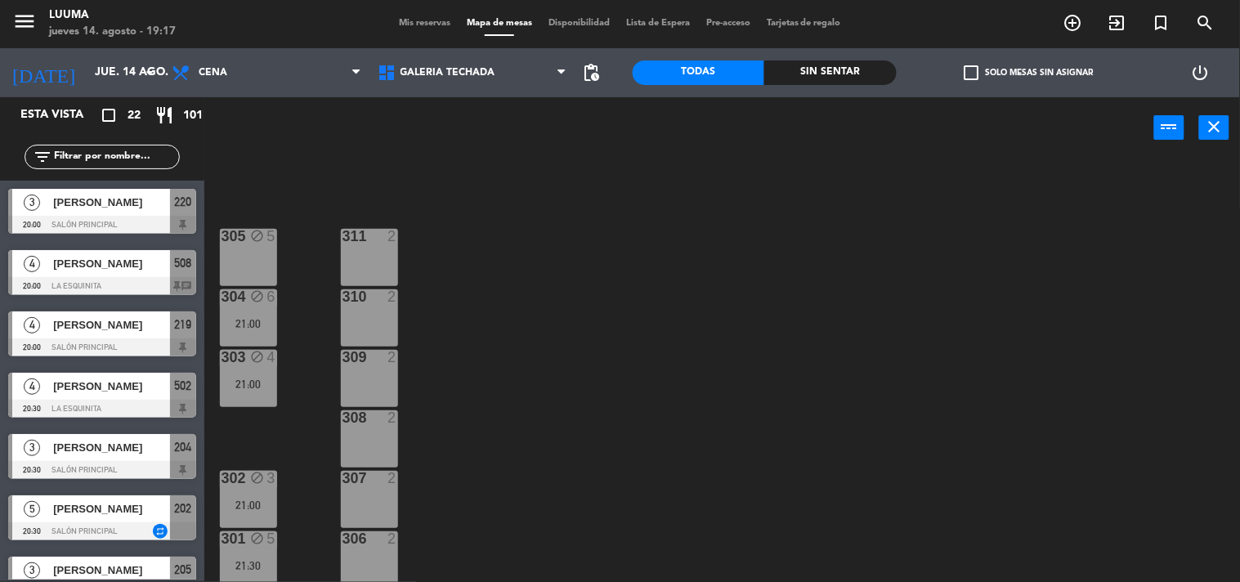
scroll to position [26, 0]
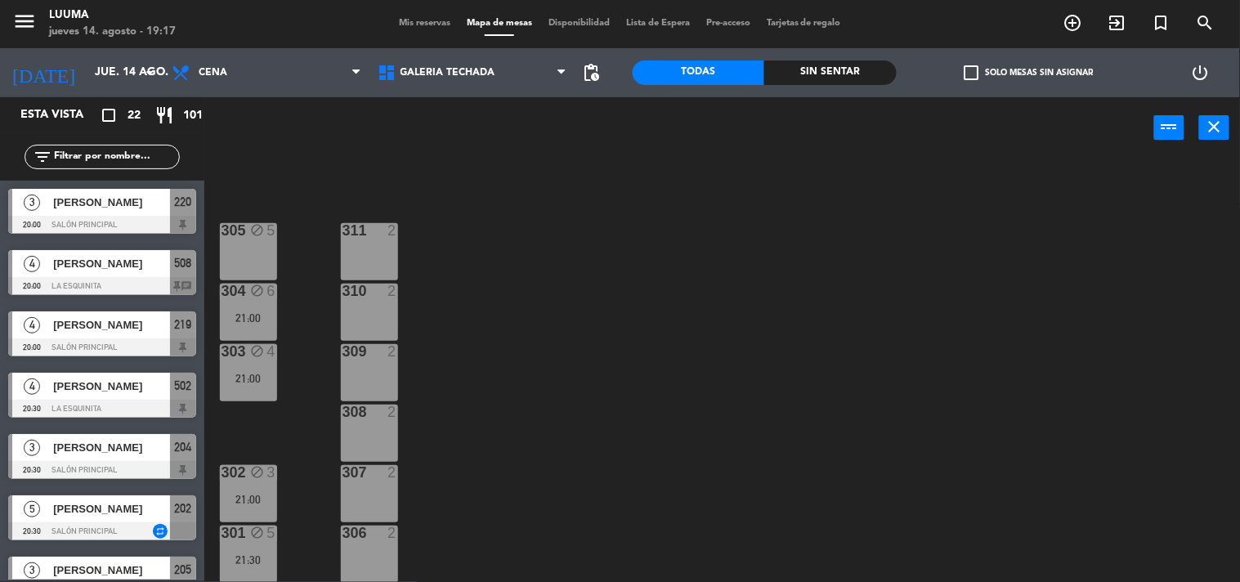
click at [279, 380] on div "305 block 5 311 2 304 block 6 21:00 310 2 303 block 4 21:00 309 2 308 2 302 blo…" at bounding box center [728, 370] width 1023 height 423
click at [242, 377] on div "21:00" at bounding box center [248, 378] width 57 height 11
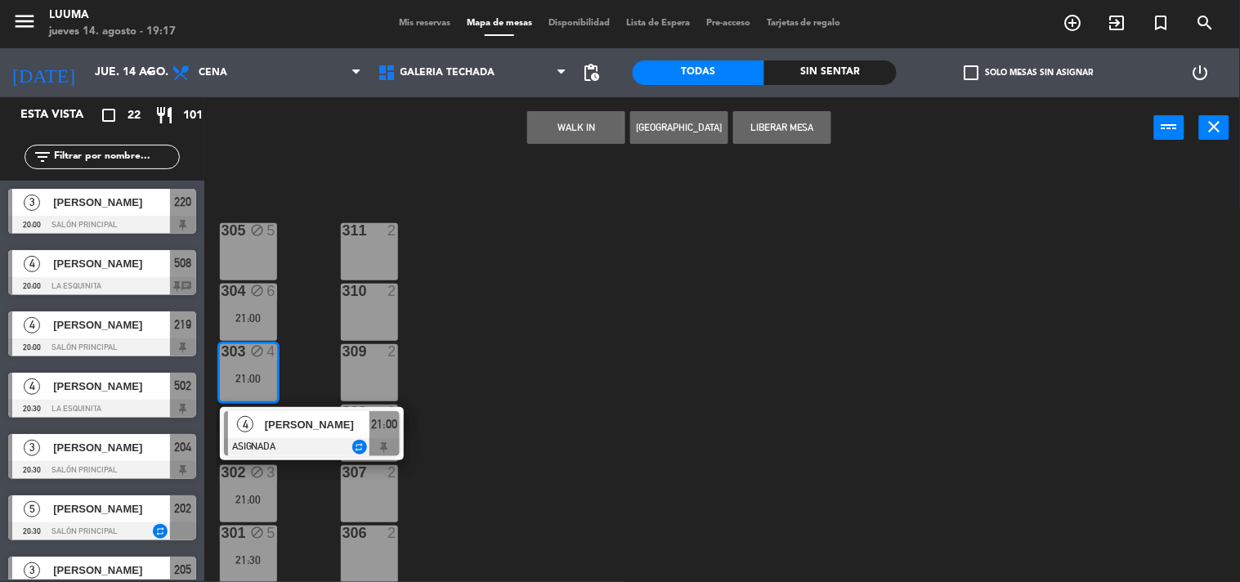
click at [308, 350] on div "305 block 5 311 2 304 block 6 21:00 310 2 303 block 4 21:00 4 [PERSON_NAME] ASI…" at bounding box center [728, 370] width 1023 height 423
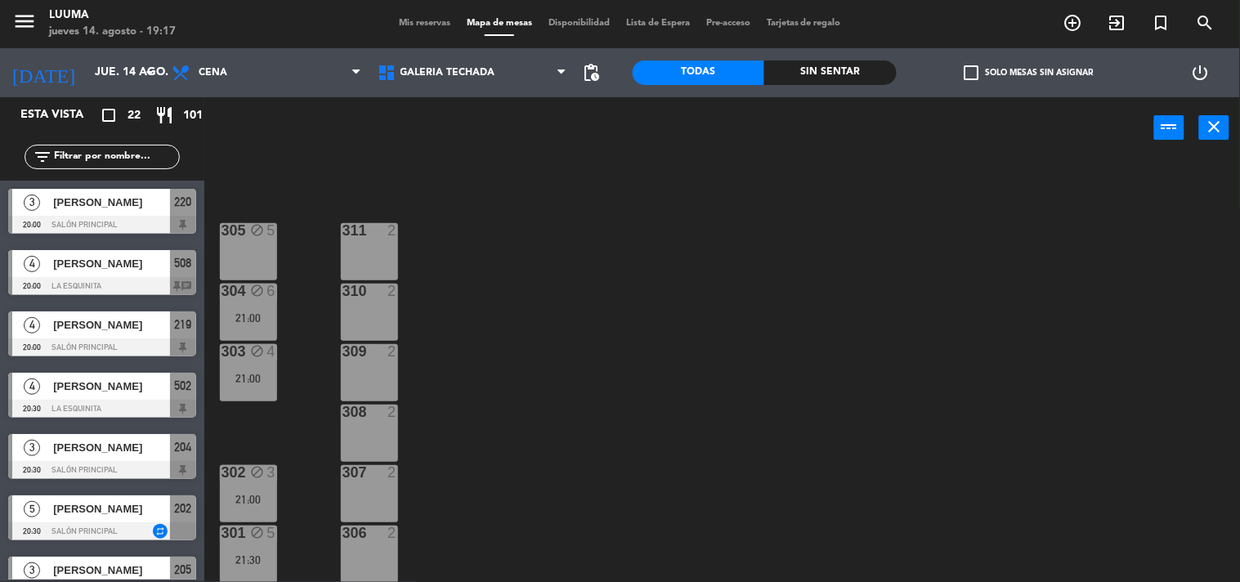
click at [260, 312] on div "21:00" at bounding box center [248, 317] width 57 height 11
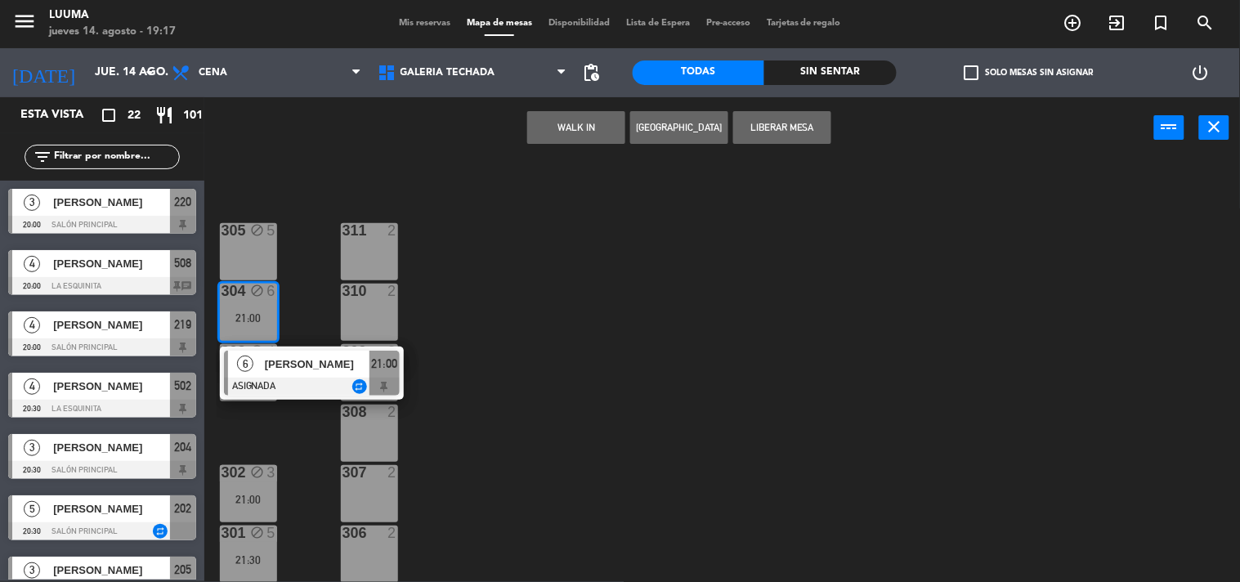
click at [305, 317] on div "305 block 5 311 2 304 block 6 21:00 6 [PERSON_NAME] ASIGNADA repeat 21:00 310 2…" at bounding box center [728, 370] width 1023 height 423
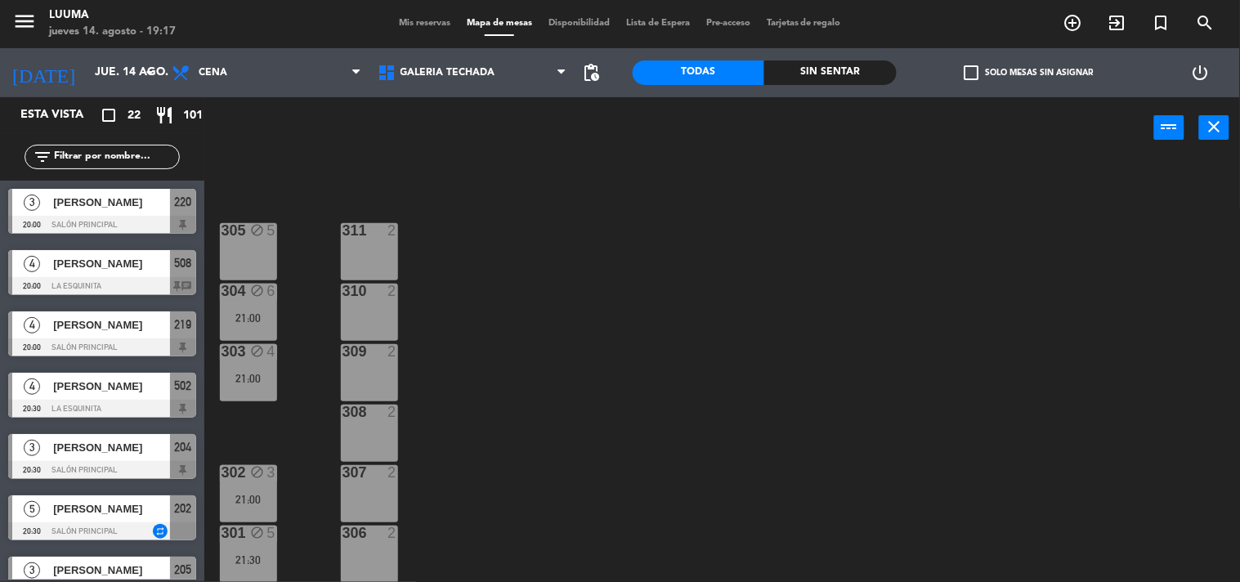
click at [248, 488] on div "302 block 3 21:00" at bounding box center [248, 493] width 57 height 57
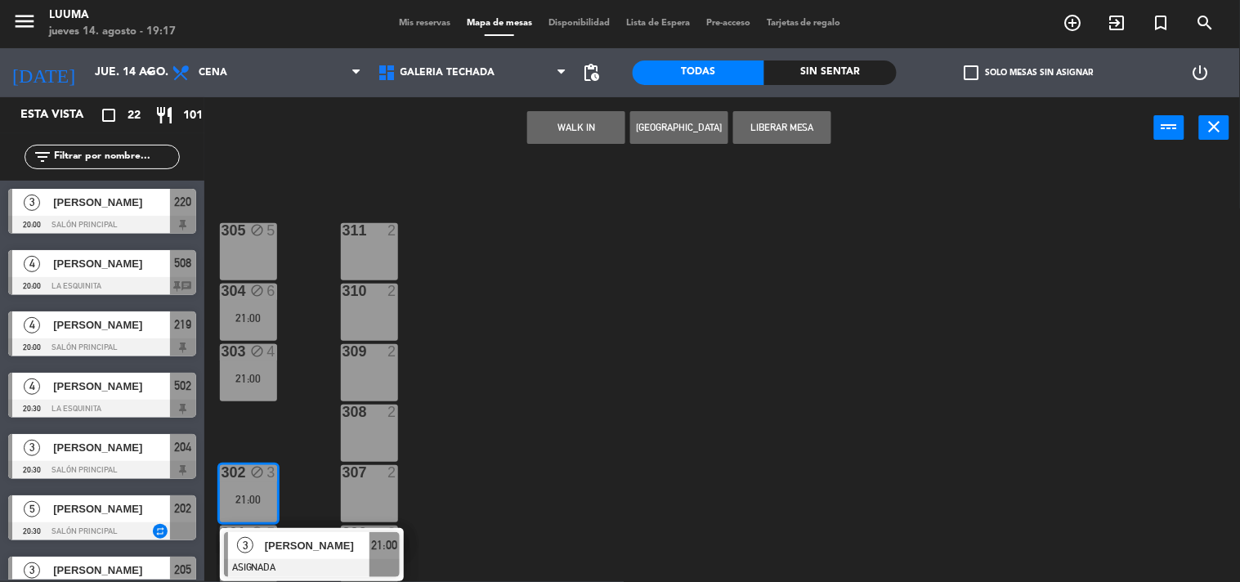
click at [283, 423] on div "305 block 5 311 2 304 block 6 21:00 310 2 303 block 4 21:00 309 2 308 2 302 blo…" at bounding box center [728, 370] width 1023 height 423
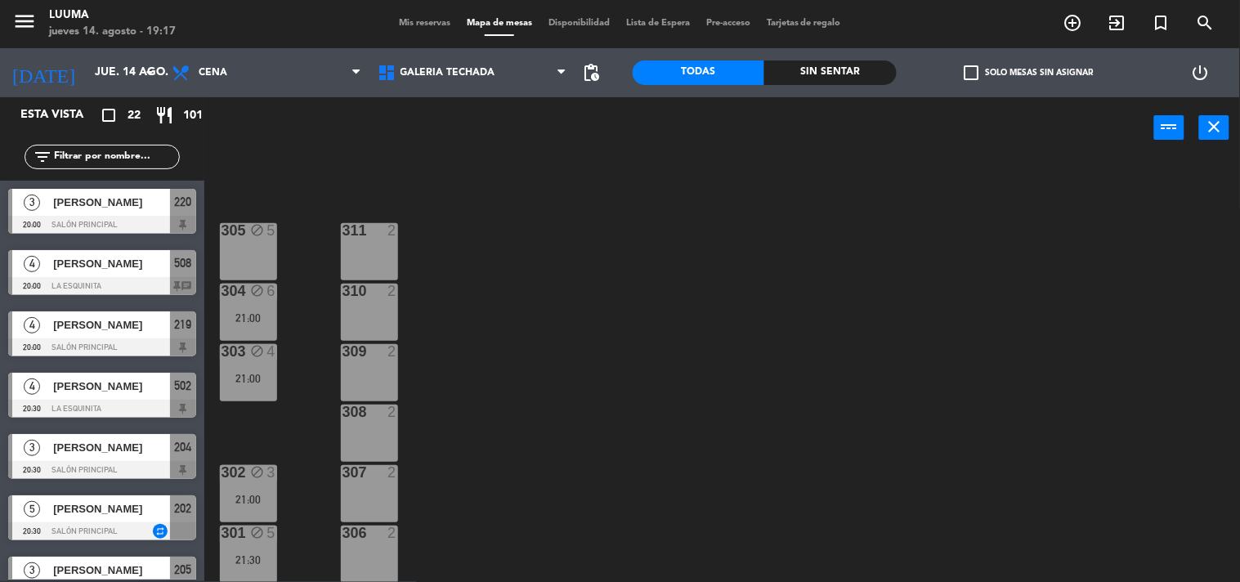
click at [245, 554] on div "21:30" at bounding box center [248, 559] width 57 height 11
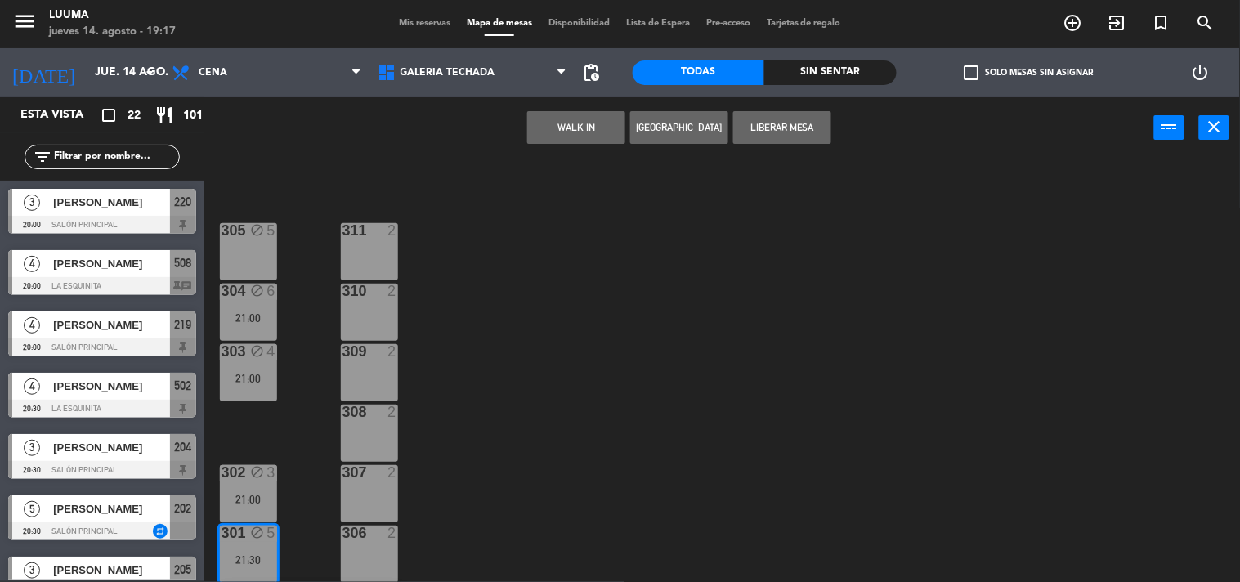
click at [627, 399] on div "305 block 5 311 2 304 block 6 21:00 310 2 303 block 4 21:00 309 2 308 2 302 blo…" at bounding box center [728, 370] width 1023 height 423
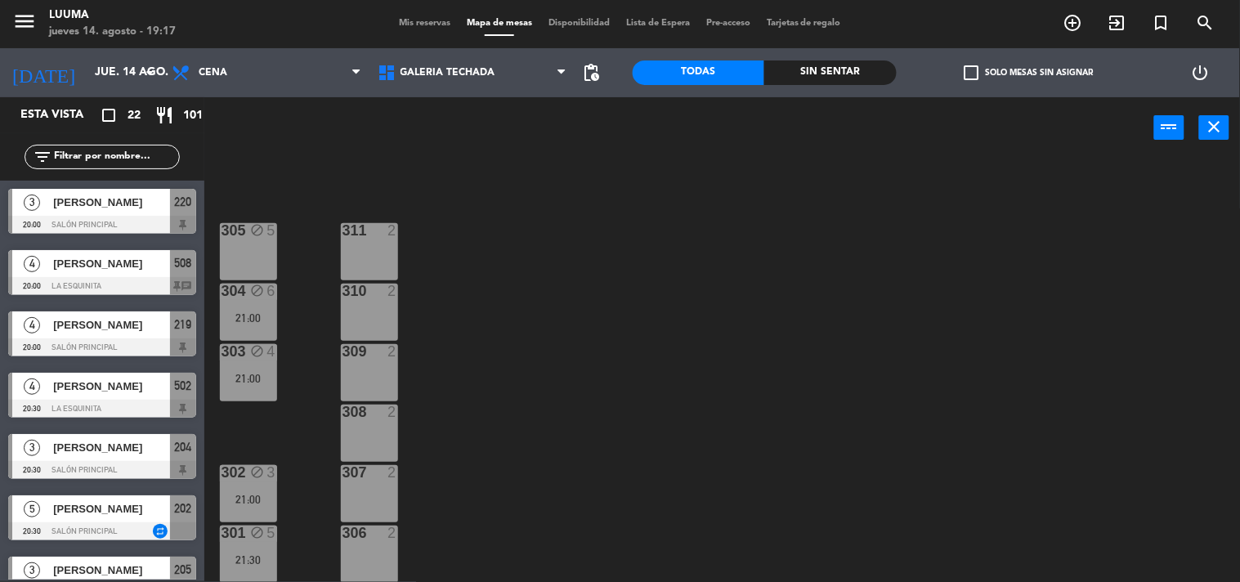
click at [254, 560] on div "21:30" at bounding box center [248, 559] width 57 height 11
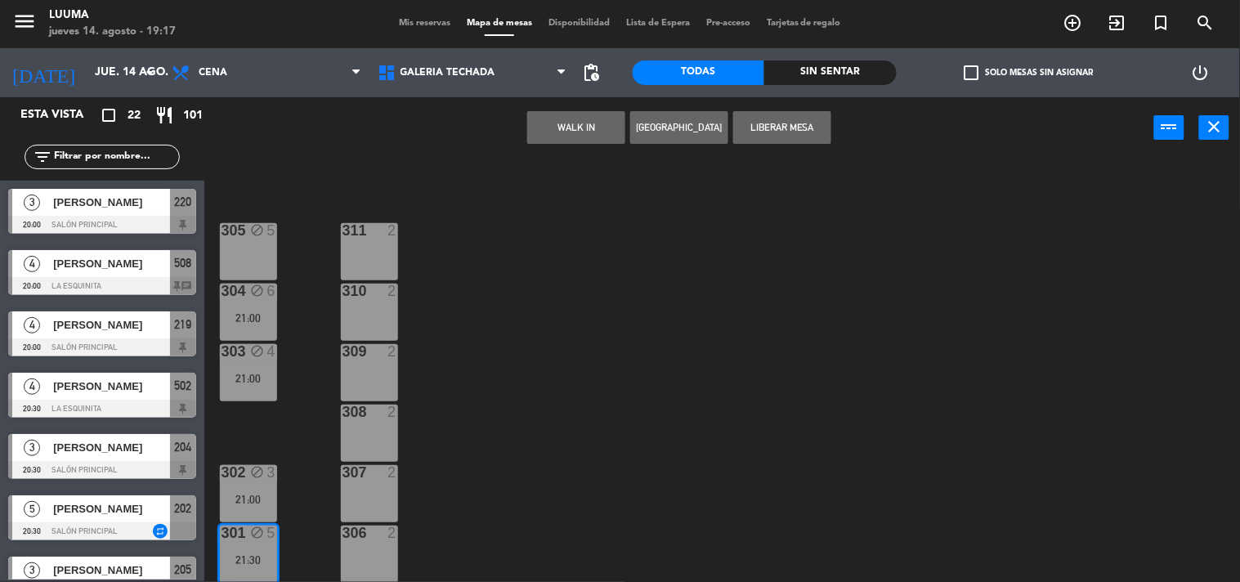
click at [724, 357] on div "305 block 5 311 2 304 block 6 21:00 310 2 303 block 4 21:00 309 2 308 2 302 blo…" at bounding box center [728, 370] width 1023 height 423
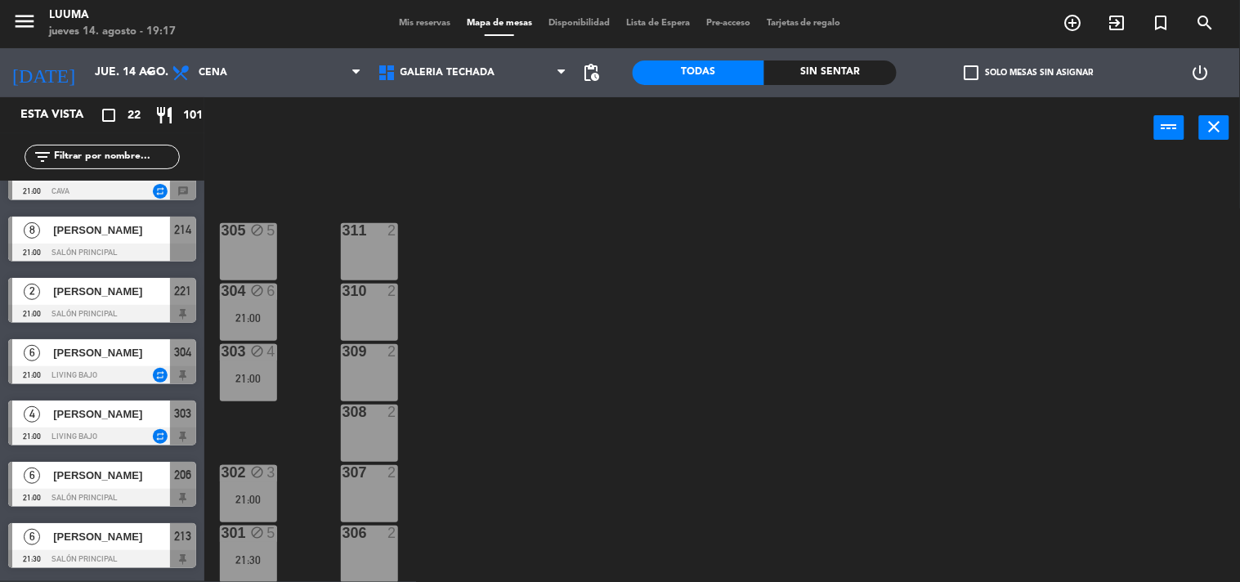
scroll to position [950, 0]
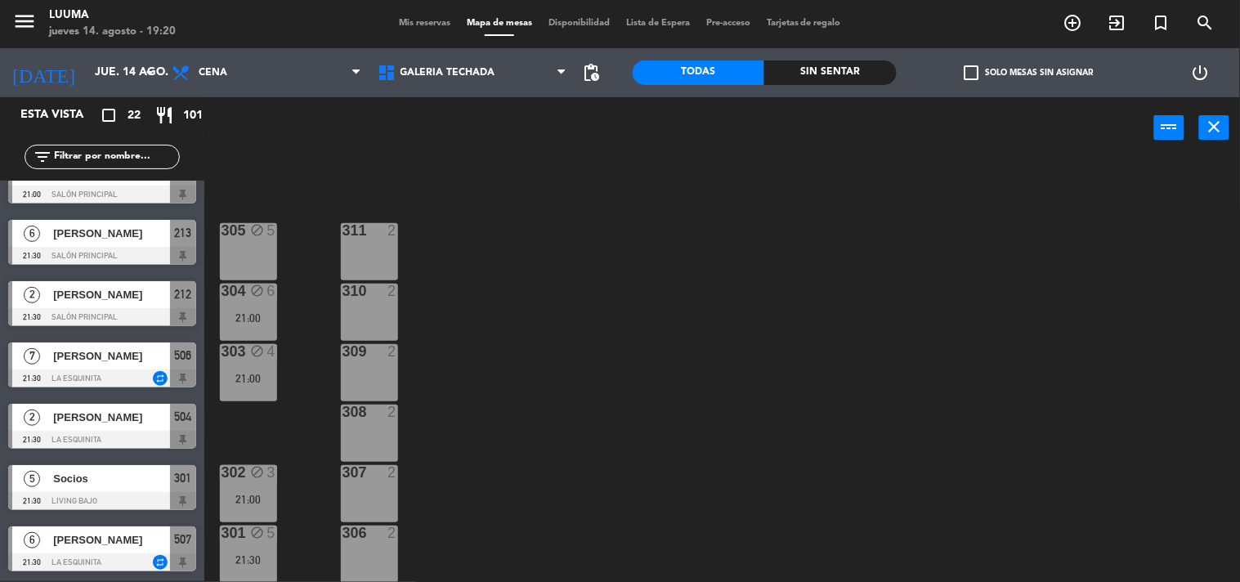
click at [400, 25] on span "Mis reservas" at bounding box center [425, 23] width 68 height 9
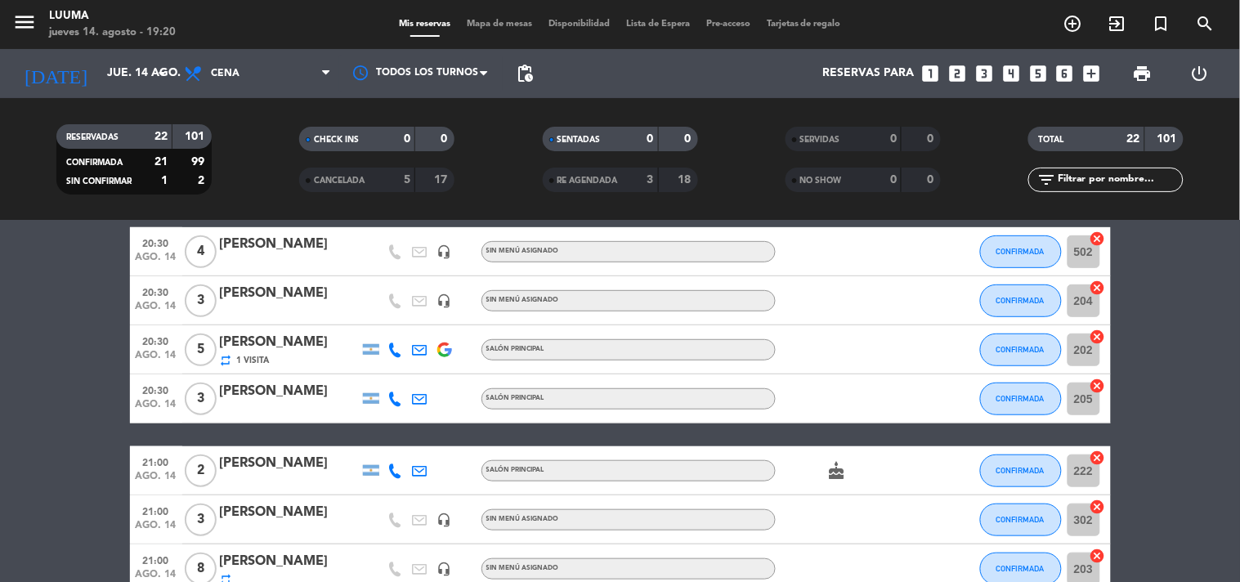
scroll to position [181, 0]
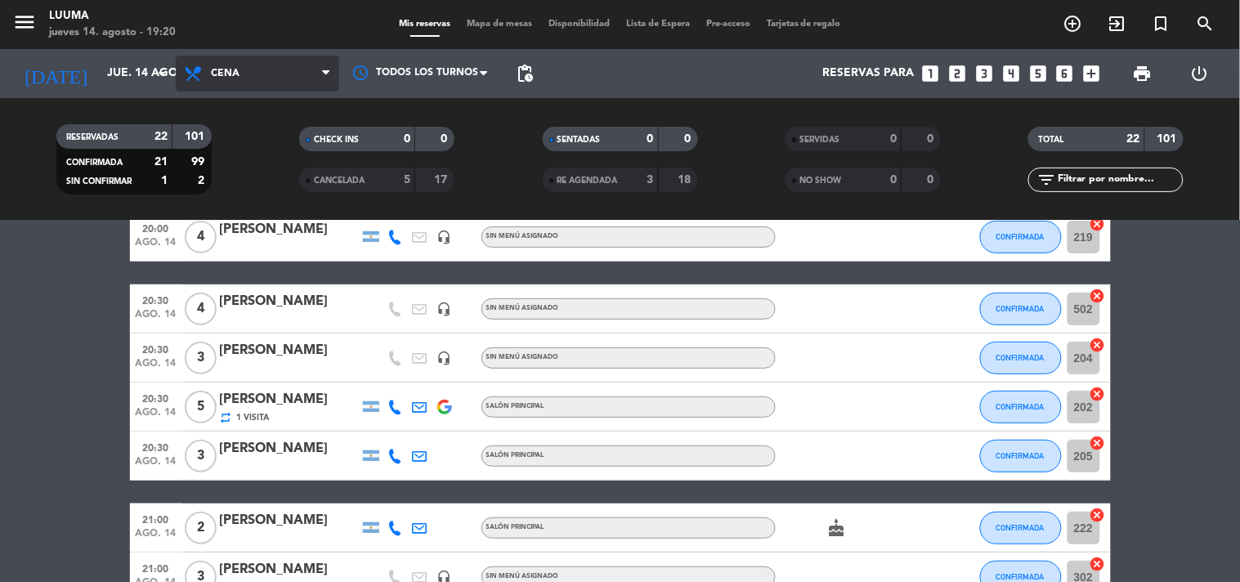
click at [266, 83] on span "Cena" at bounding box center [257, 74] width 163 height 36
click at [495, 22] on span "Mapa de mesas" at bounding box center [499, 24] width 82 height 9
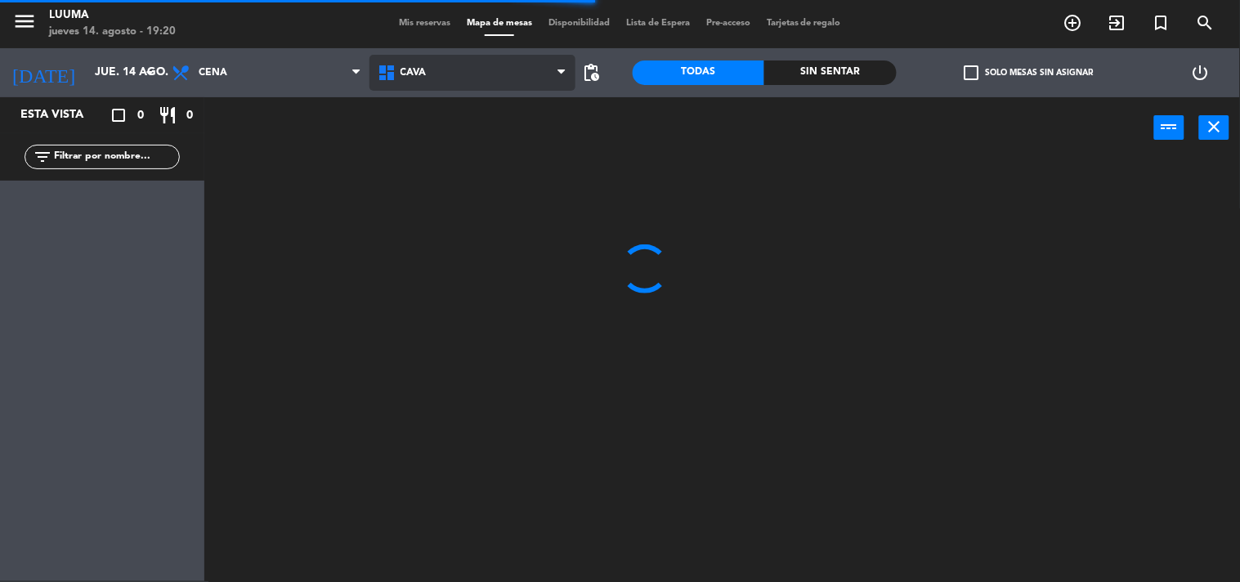
click at [451, 71] on span "Cava" at bounding box center [472, 73] width 206 height 36
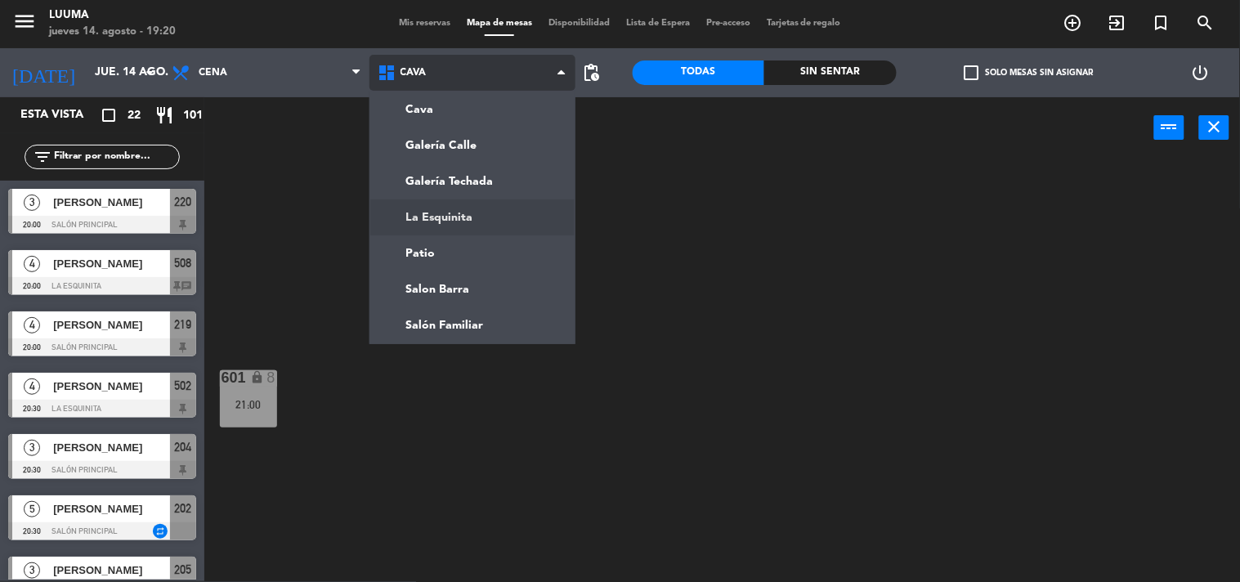
click at [467, 214] on ng-component "menu Luuma [DATE] 14. agosto - 19:20 Mis reservas Mapa de mesas Disponibilidad …" at bounding box center [620, 290] width 1240 height 583
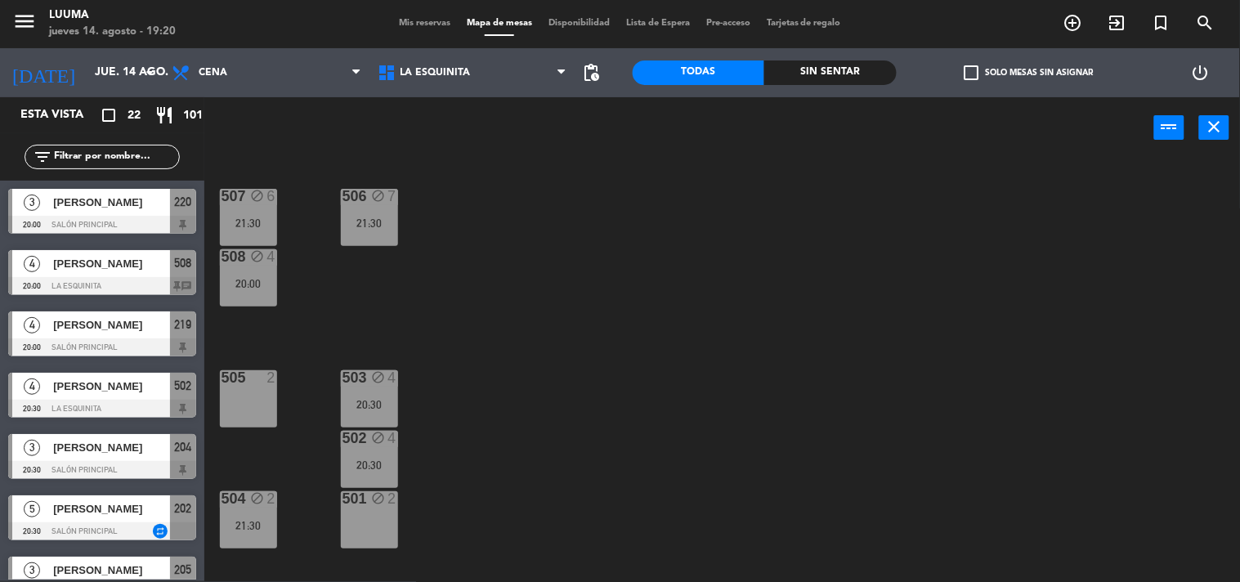
click at [508, 271] on div "507 block 6 21:30 506 block 7 21:30 508 block 4 20:00 505 2 503 block 4 20:30 5…" at bounding box center [728, 370] width 1023 height 423
click at [231, 516] on div "504 block 2 21:30" at bounding box center [248, 519] width 57 height 57
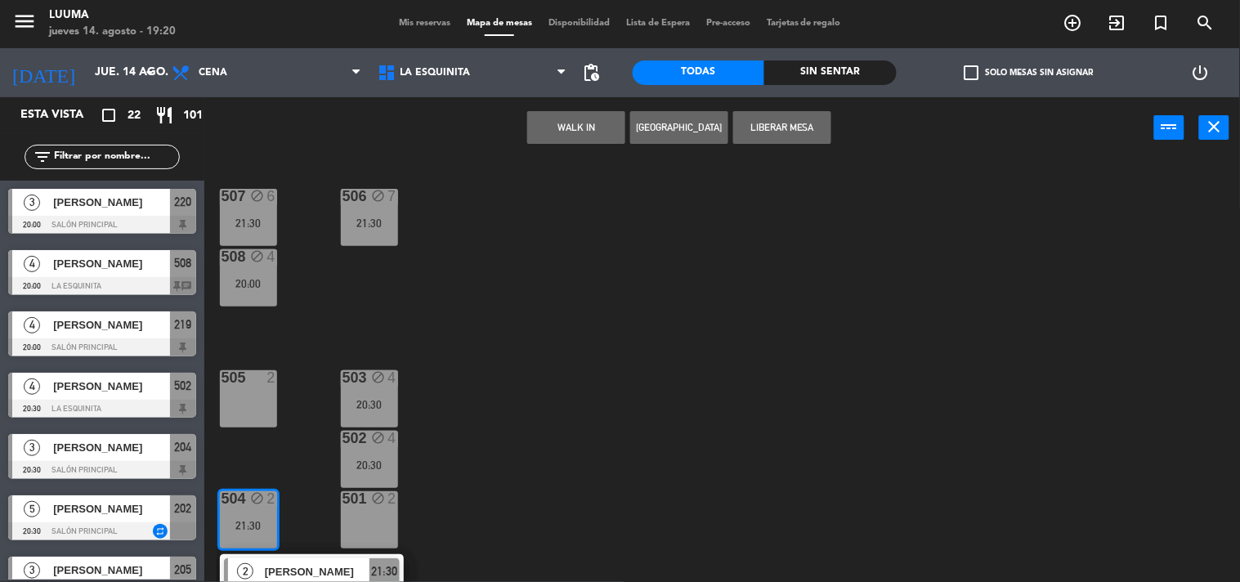
click at [405, 524] on div "507 block 6 21:30 506 block 7 21:30 508 block 4 20:00 505 2 503 block 4 20:30 5…" at bounding box center [728, 370] width 1023 height 423
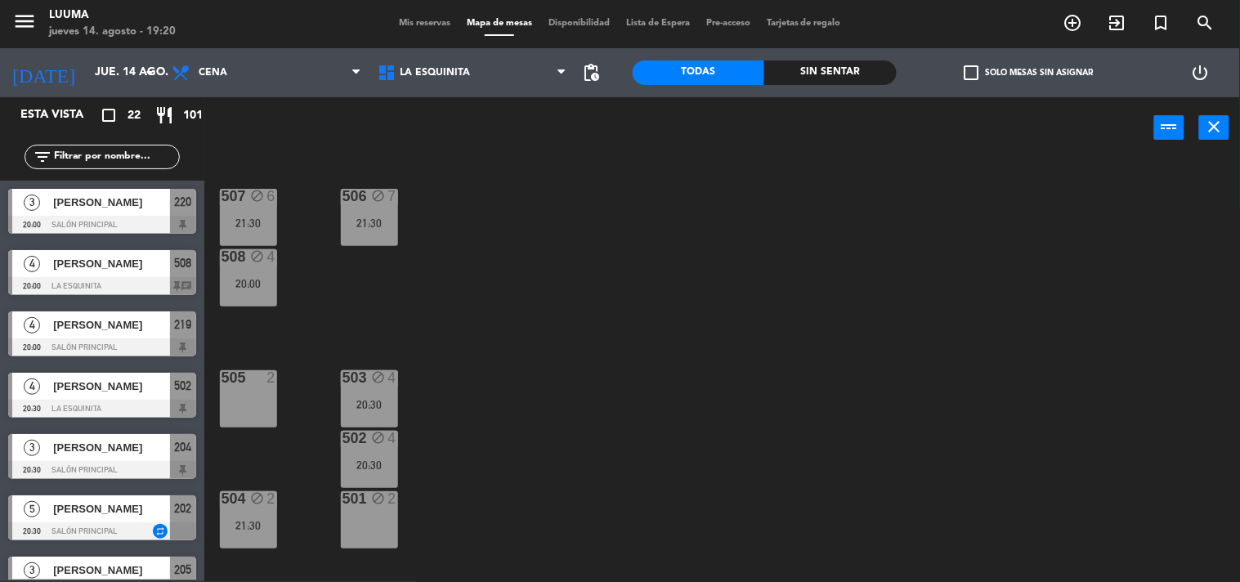
click at [391, 521] on div "501 block 2" at bounding box center [369, 519] width 57 height 57
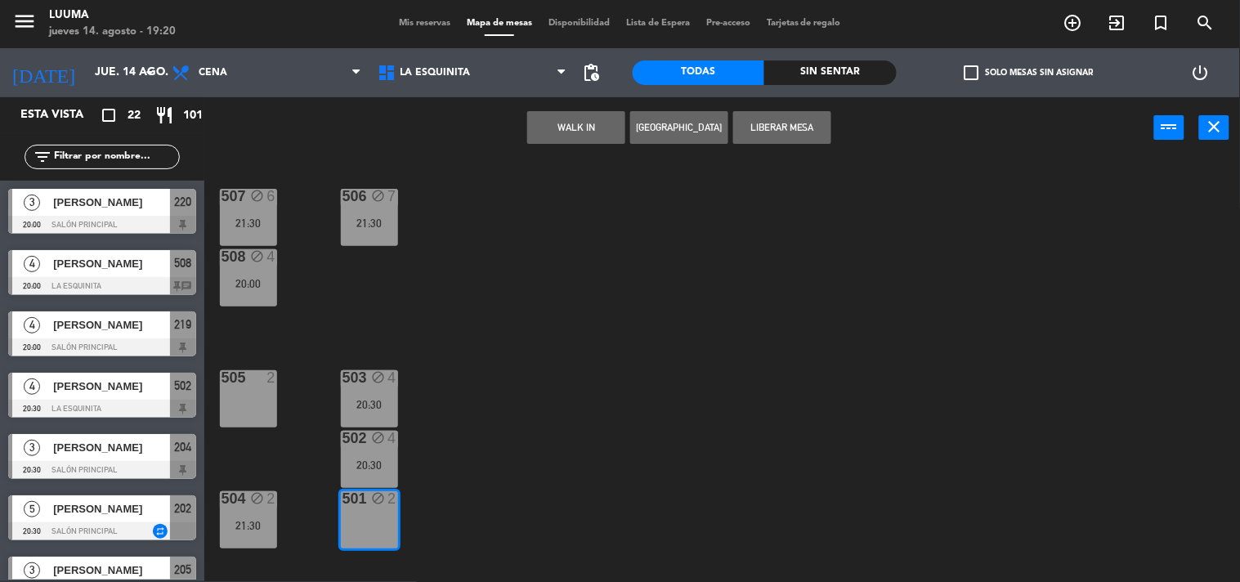
click at [279, 525] on div "507 block 6 21:30 506 block 7 21:30 508 block 4 20:00 505 2 503 block 4 20:30 5…" at bounding box center [728, 370] width 1023 height 423
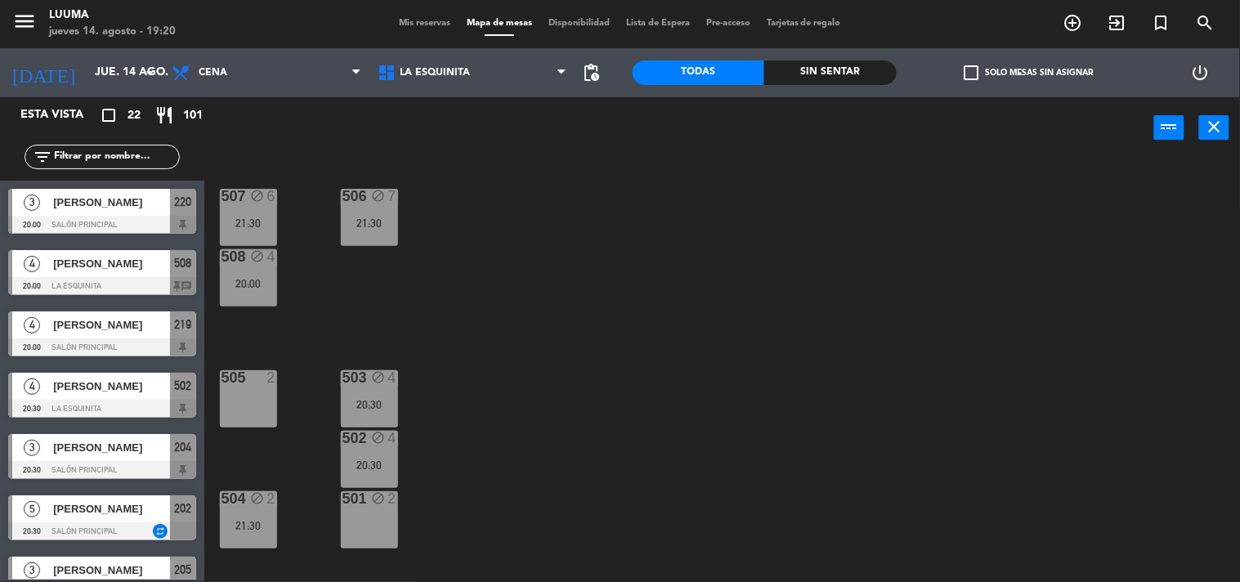
click at [262, 525] on div "21:30" at bounding box center [248, 525] width 57 height 11
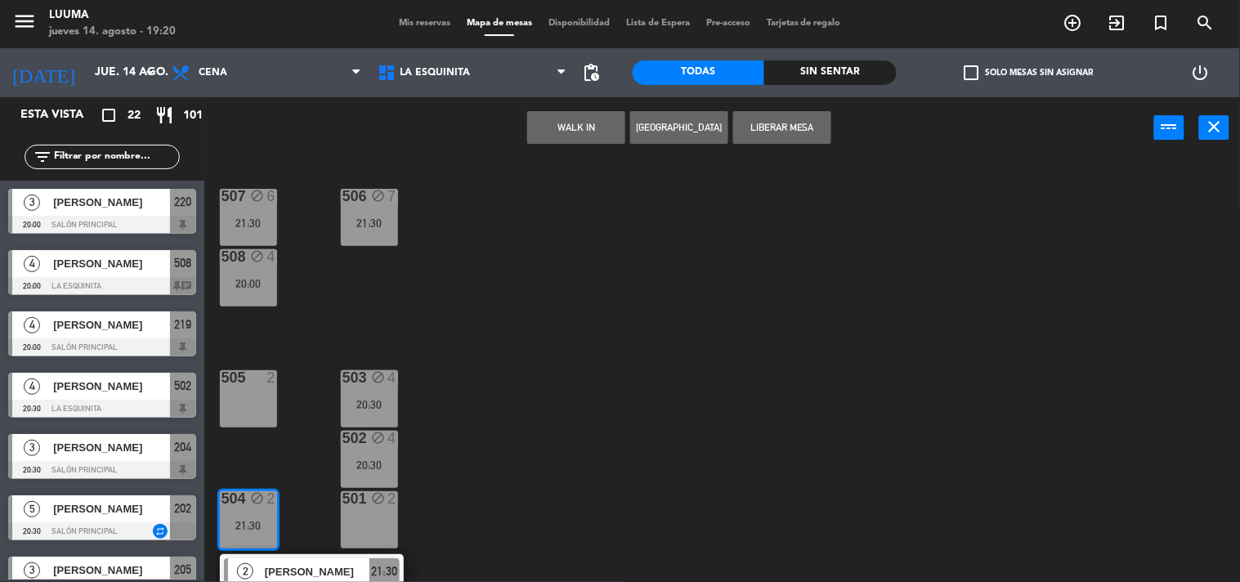
click at [395, 534] on div "501 block 2" at bounding box center [369, 519] width 57 height 57
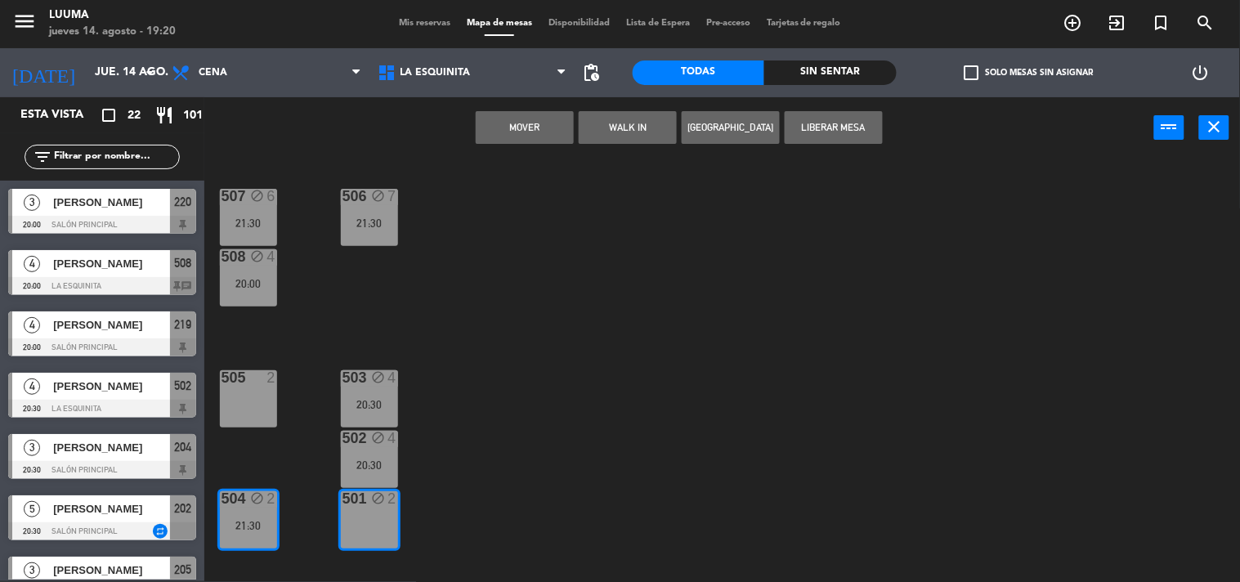
click at [513, 131] on button "Mover" at bounding box center [525, 127] width 98 height 33
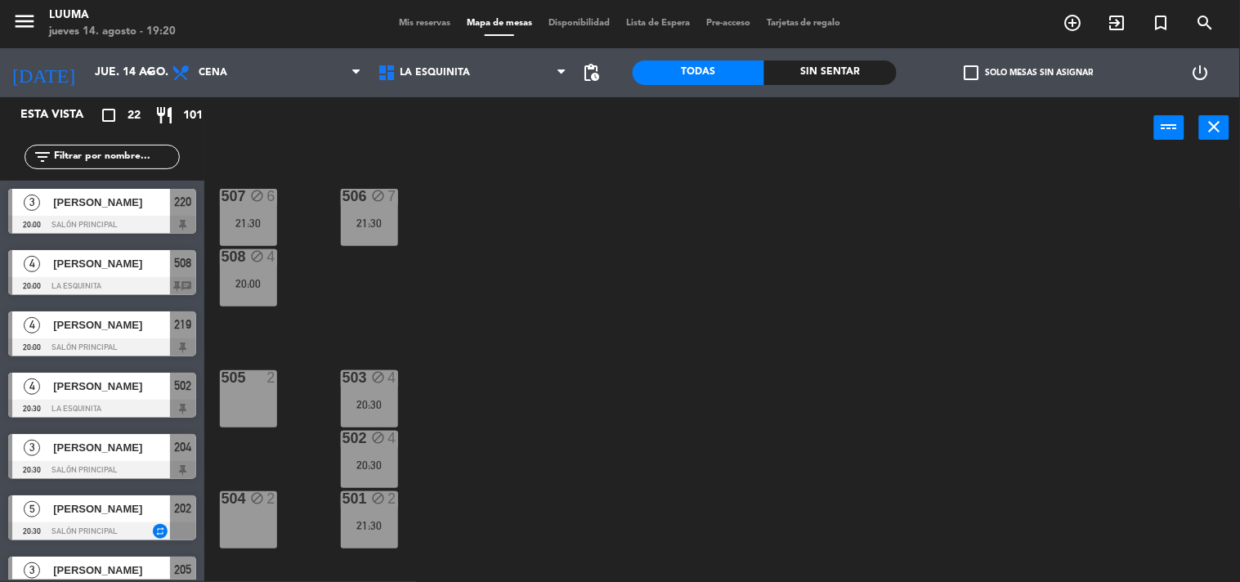
click at [546, 405] on div "507 block 6 21:30 506 block 7 21:30 508 block 4 20:00 505 2 503 block 4 20:30 5…" at bounding box center [728, 370] width 1023 height 423
click at [235, 398] on div "505 2" at bounding box center [248, 398] width 57 height 57
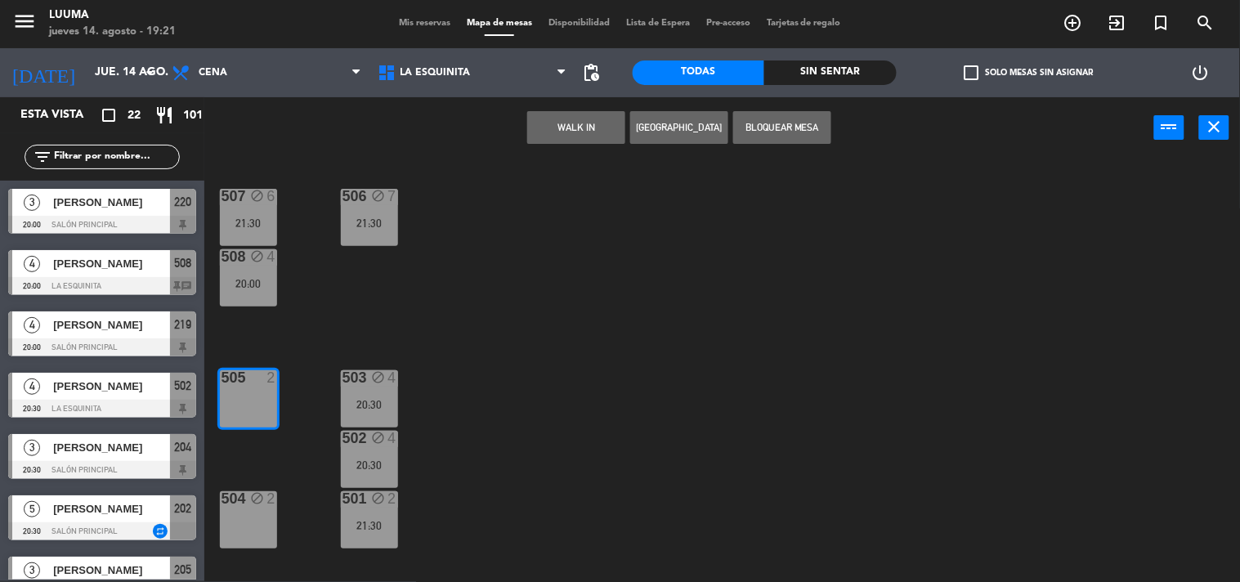
click at [246, 507] on div "504 block 2" at bounding box center [248, 519] width 57 height 57
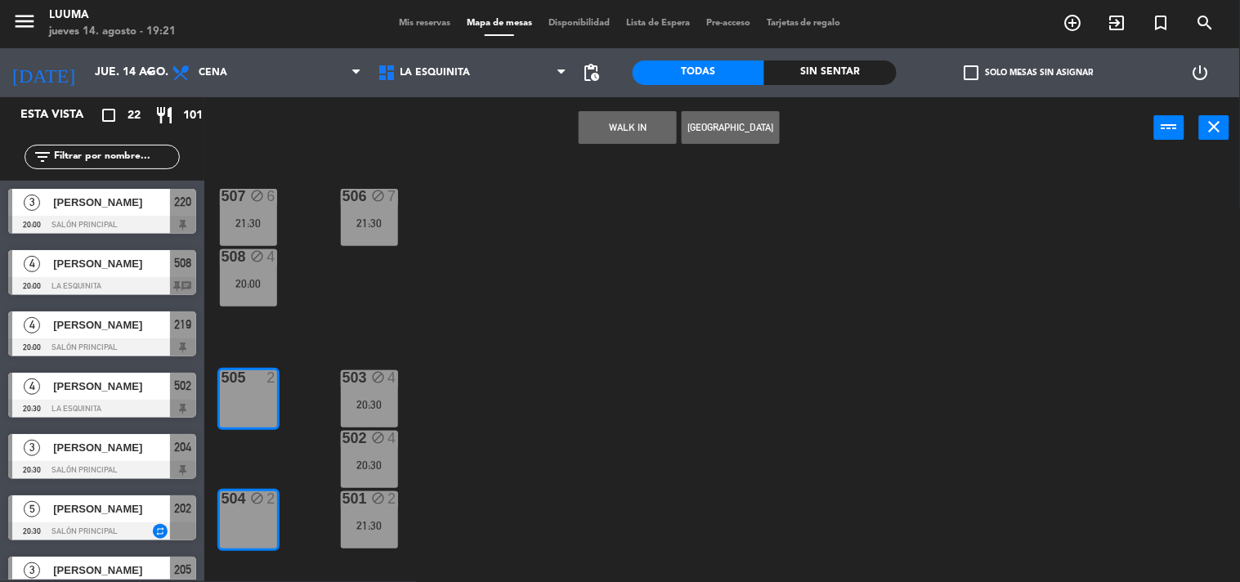
click at [705, 125] on button "[GEOGRAPHIC_DATA]" at bounding box center [731, 127] width 98 height 33
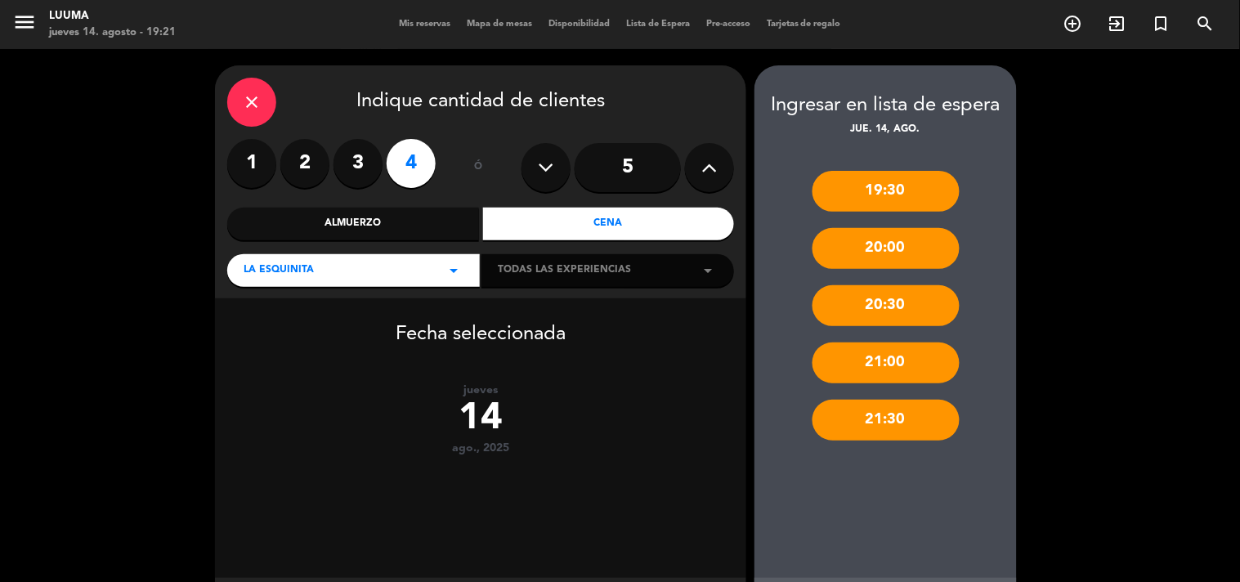
scroll to position [83, 0]
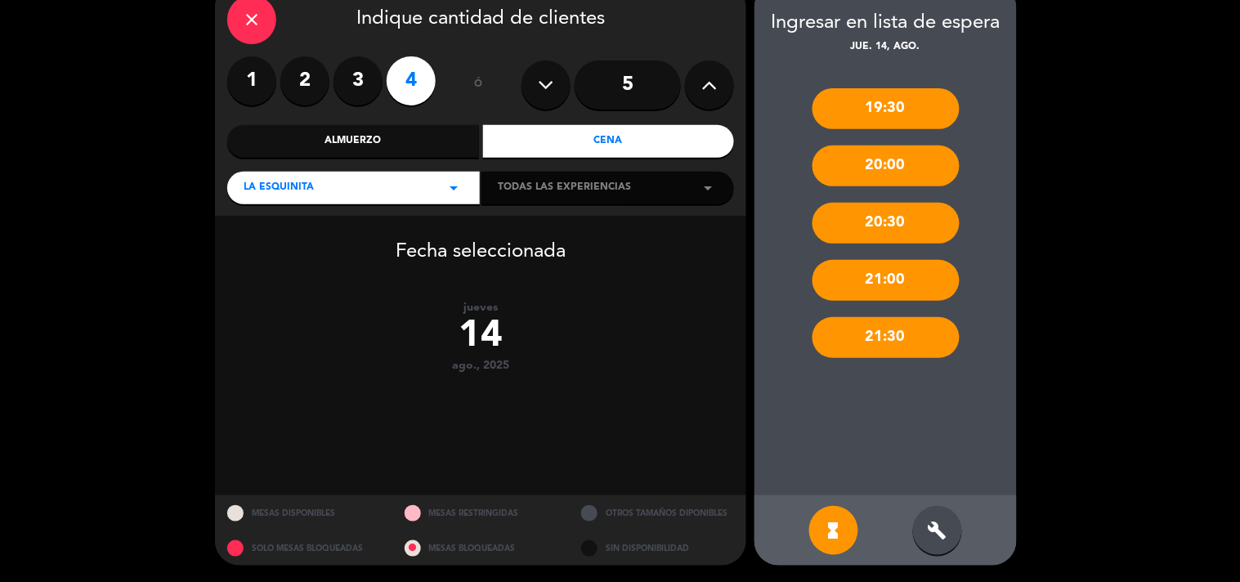
click at [932, 516] on div "build" at bounding box center [937, 530] width 49 height 49
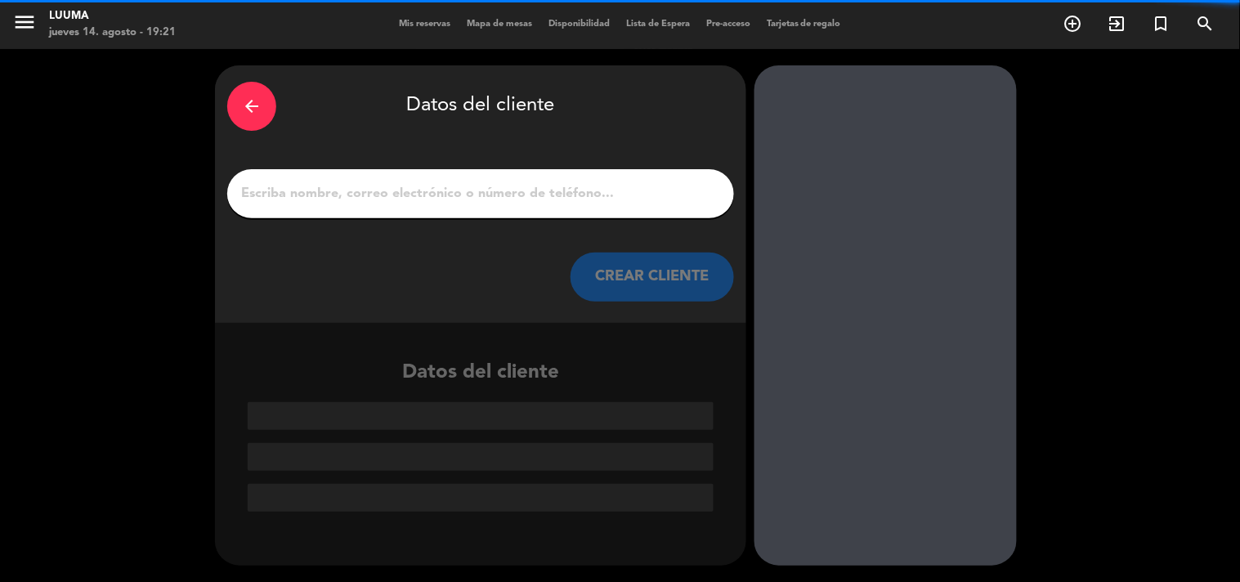
scroll to position [0, 0]
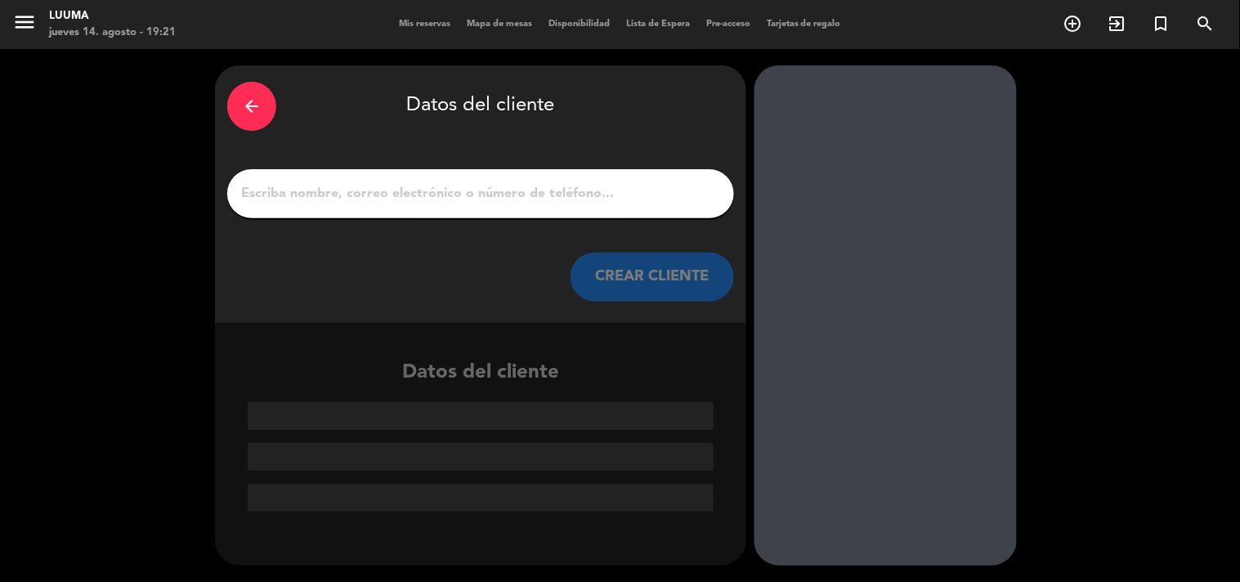
click at [589, 192] on input "1" at bounding box center [480, 193] width 482 height 23
paste input "[PERSON_NAME]"
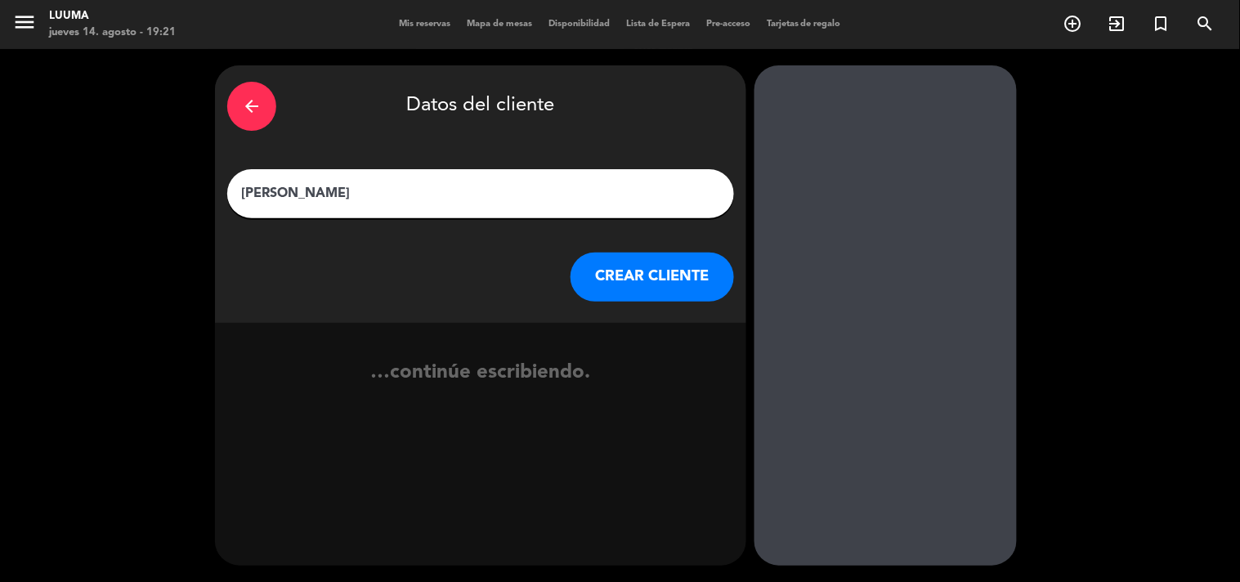
type input "[PERSON_NAME]"
click at [609, 292] on button "CREAR CLIENTE" at bounding box center [651, 277] width 163 height 49
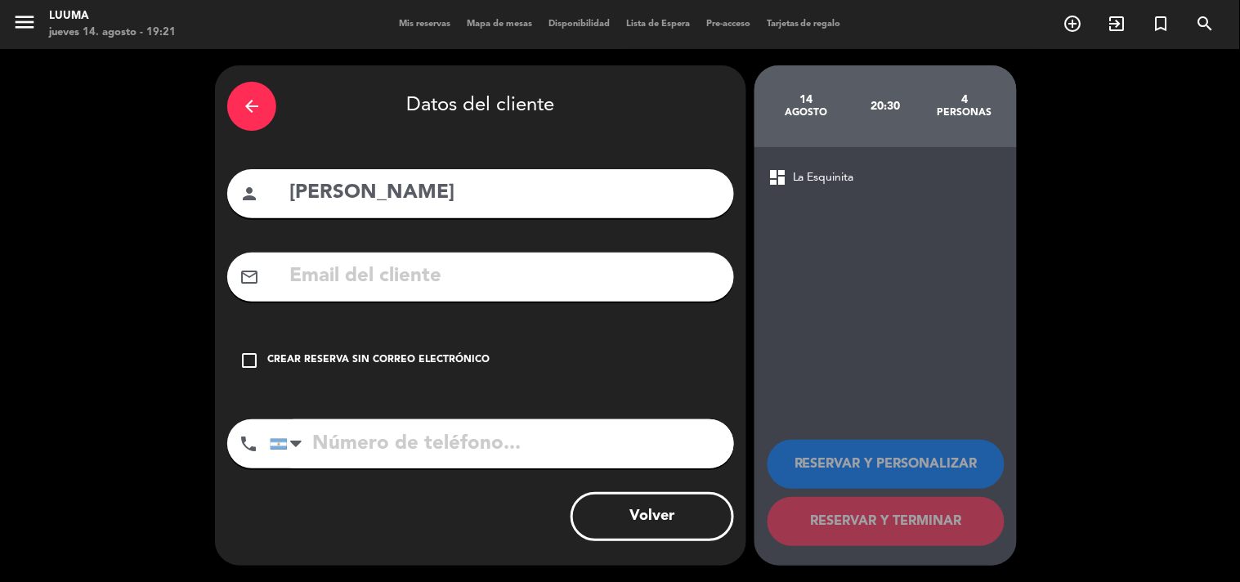
click at [397, 361] on div "Crear reserva sin correo electrónico" at bounding box center [378, 360] width 222 height 16
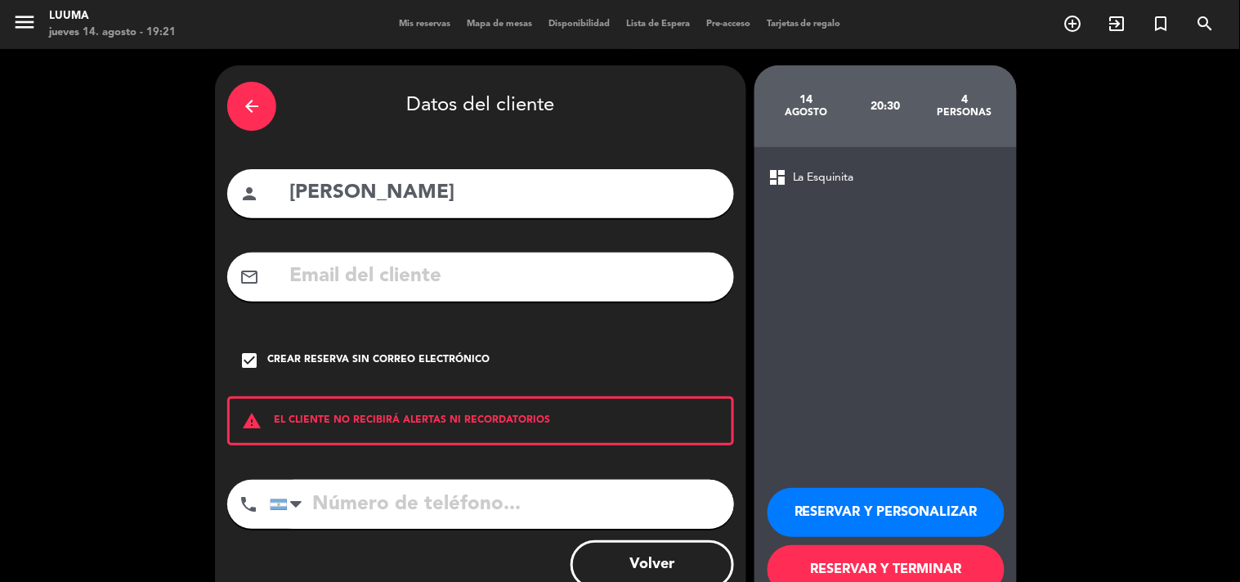
click at [830, 556] on button "RESERVAR Y TERMINAR" at bounding box center [885, 569] width 237 height 49
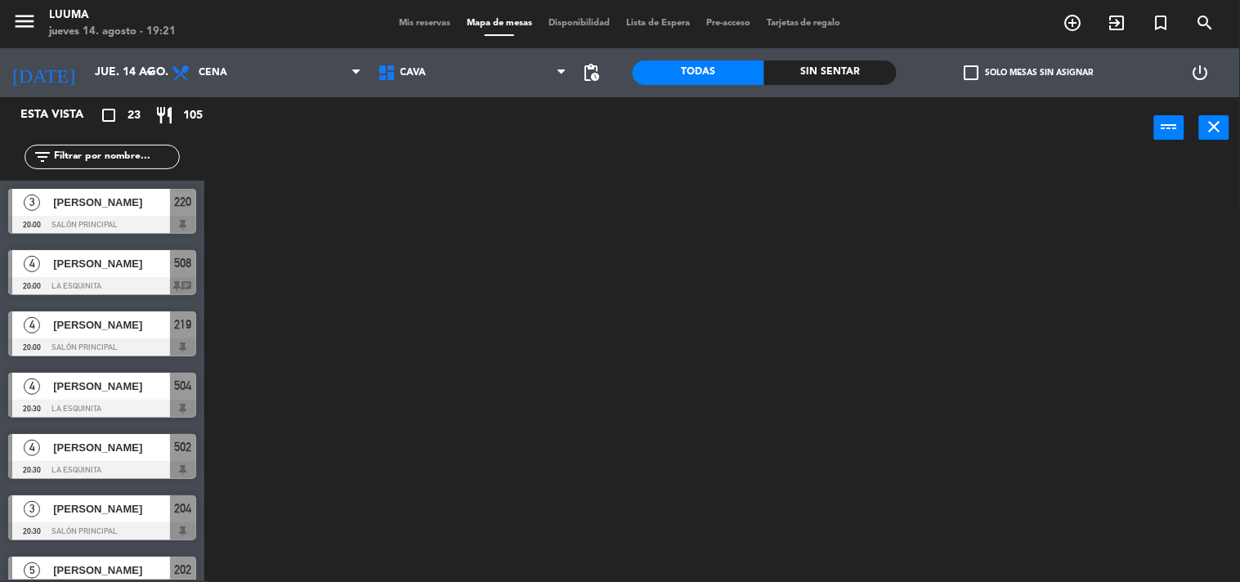
click at [400, 17] on div "Mis reservas Mapa de mesas Disponibilidad Lista de Espera Pre-acceso Tarjetas d…" at bounding box center [620, 23] width 458 height 15
click at [405, 25] on span "Mis reservas" at bounding box center [425, 23] width 68 height 9
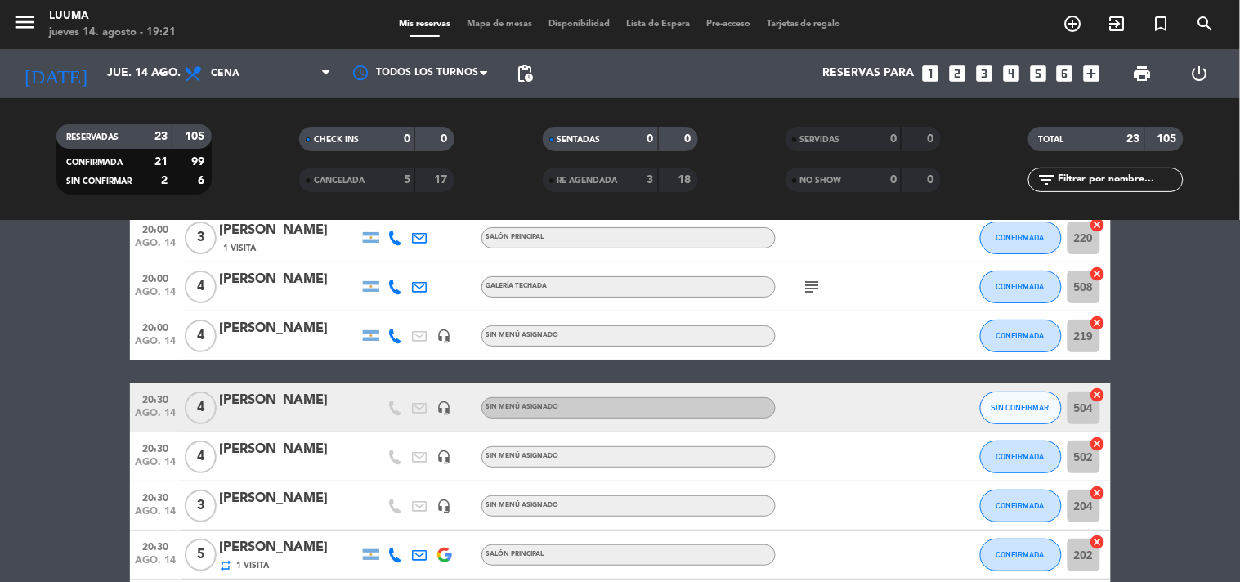
scroll to position [181, 0]
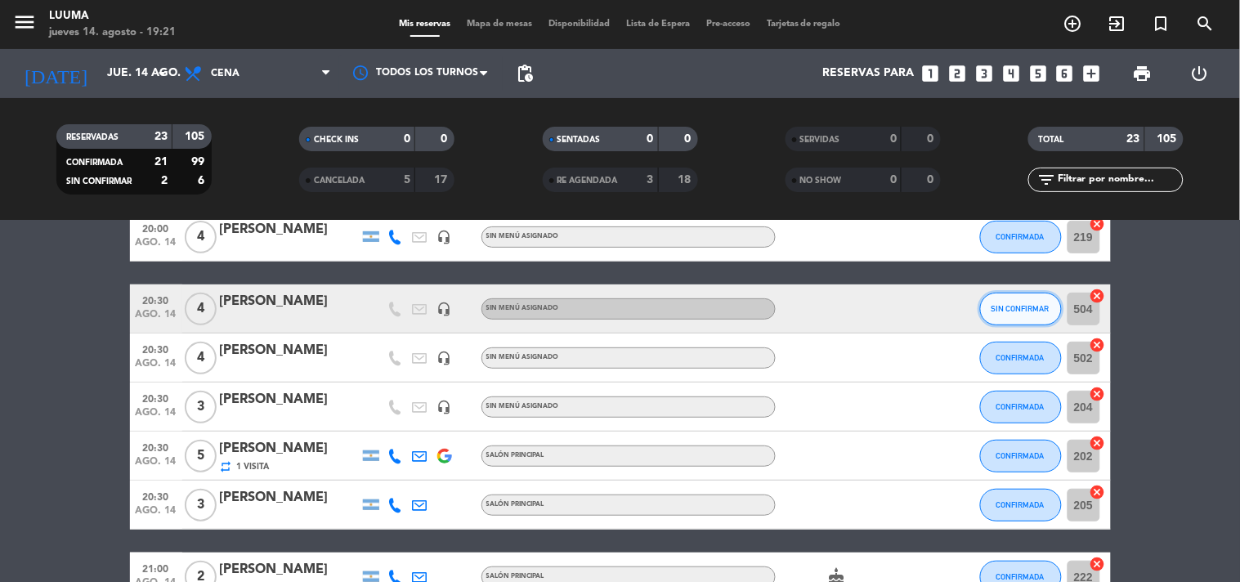
click at [1027, 304] on span "SIN CONFIRMAR" at bounding box center [1020, 308] width 58 height 9
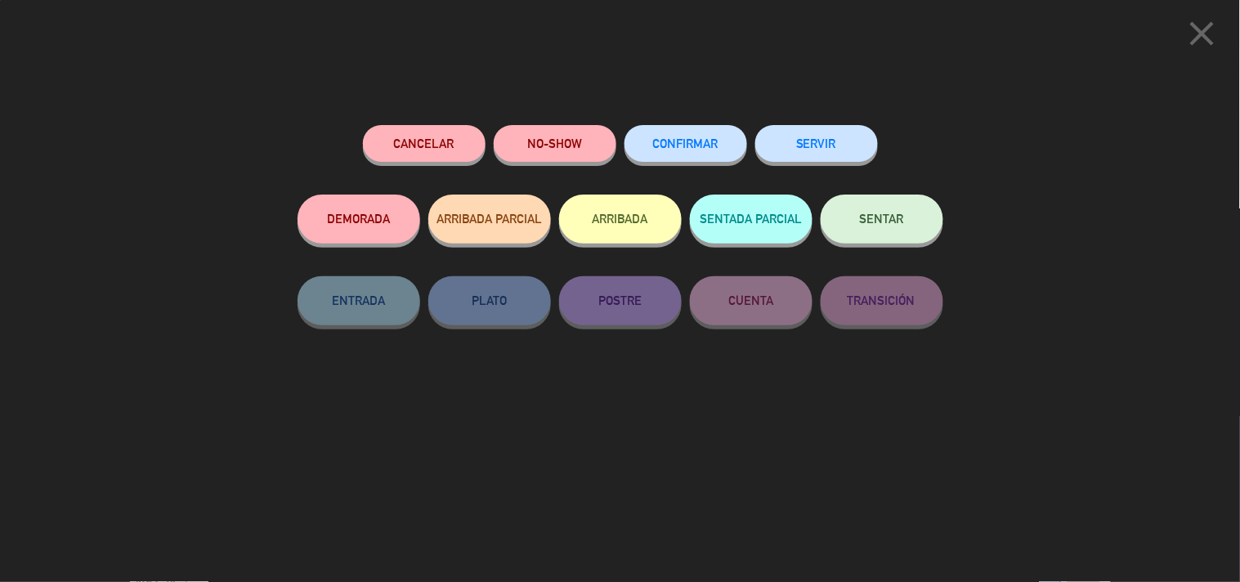
click at [685, 147] on span "CONFIRMAR" at bounding box center [685, 143] width 65 height 14
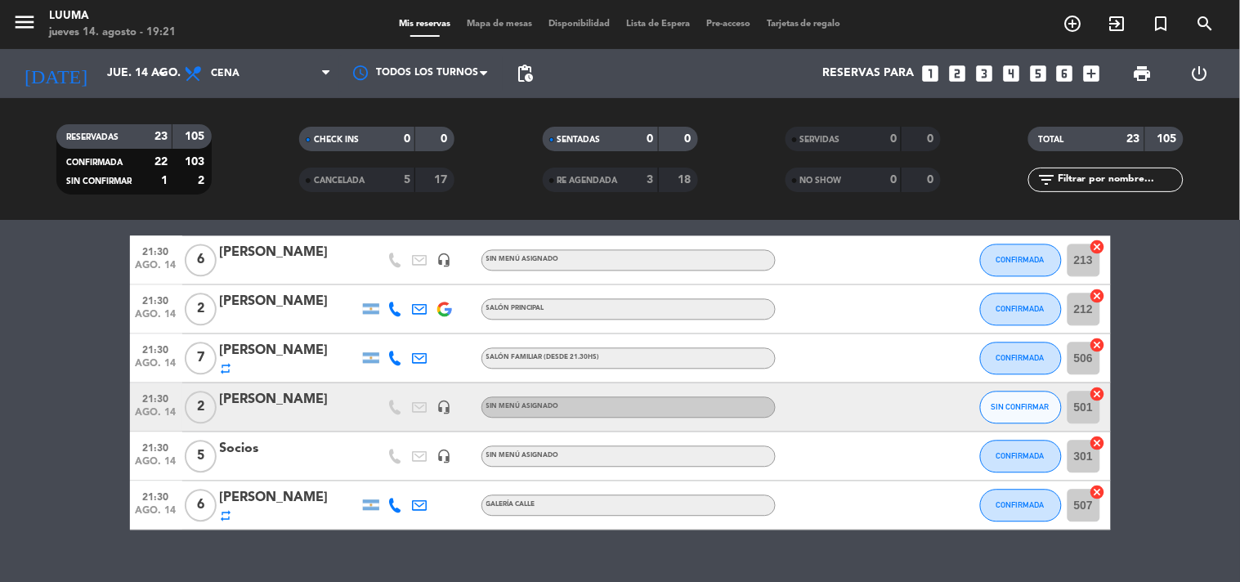
scroll to position [991, 0]
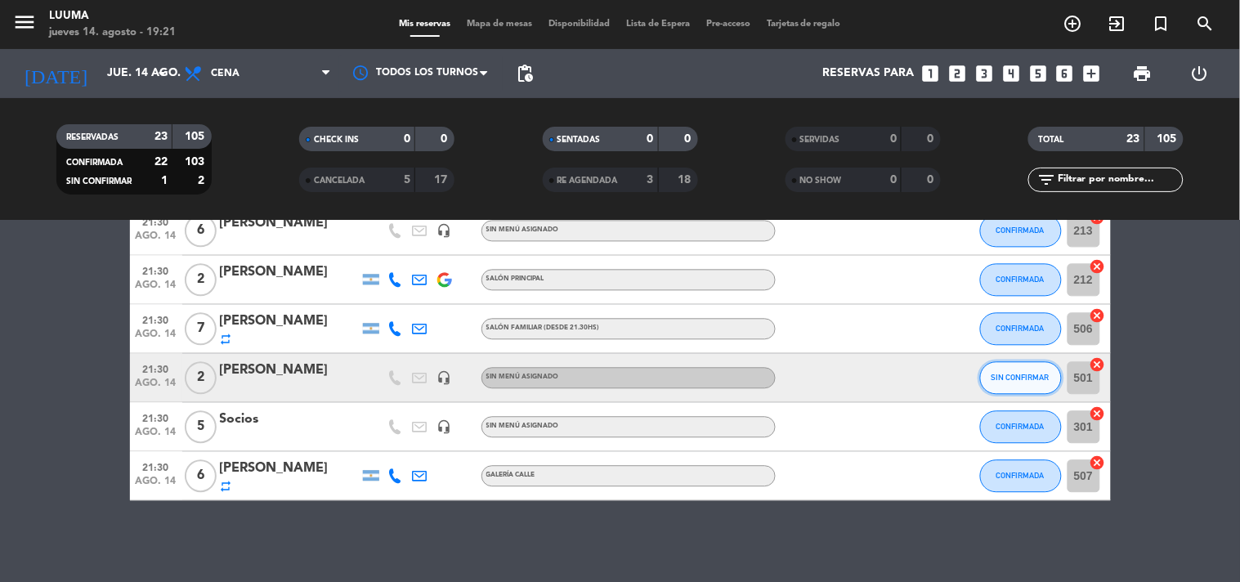
click at [1039, 376] on span "SIN CONFIRMAR" at bounding box center [1020, 377] width 58 height 9
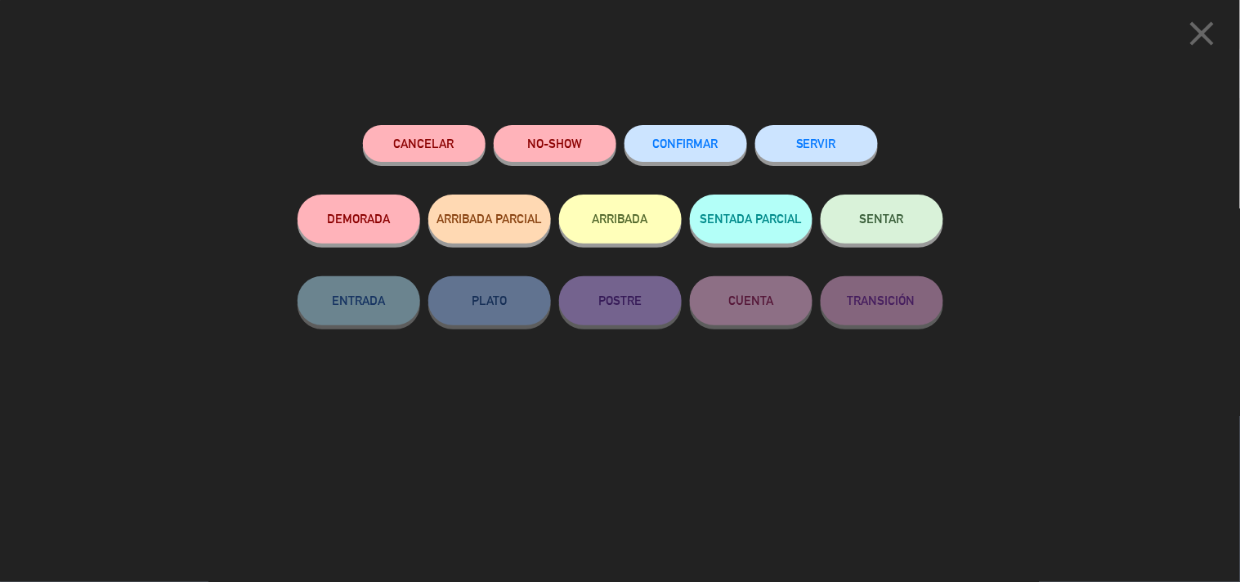
click at [709, 142] on span "CONFIRMAR" at bounding box center [685, 143] width 65 height 14
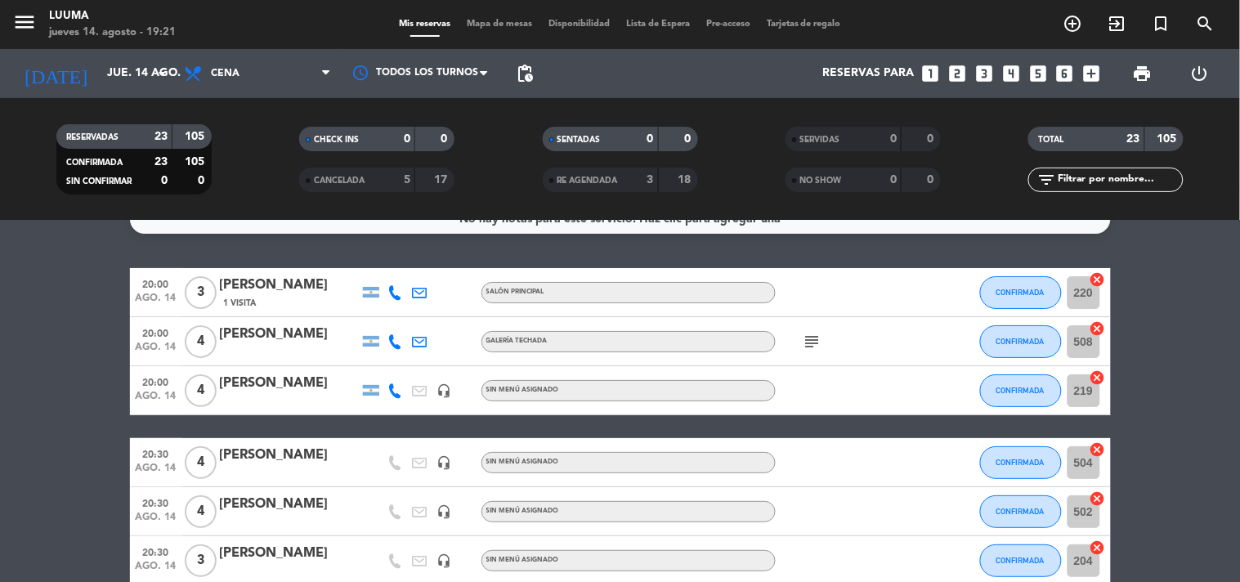
scroll to position [0, 0]
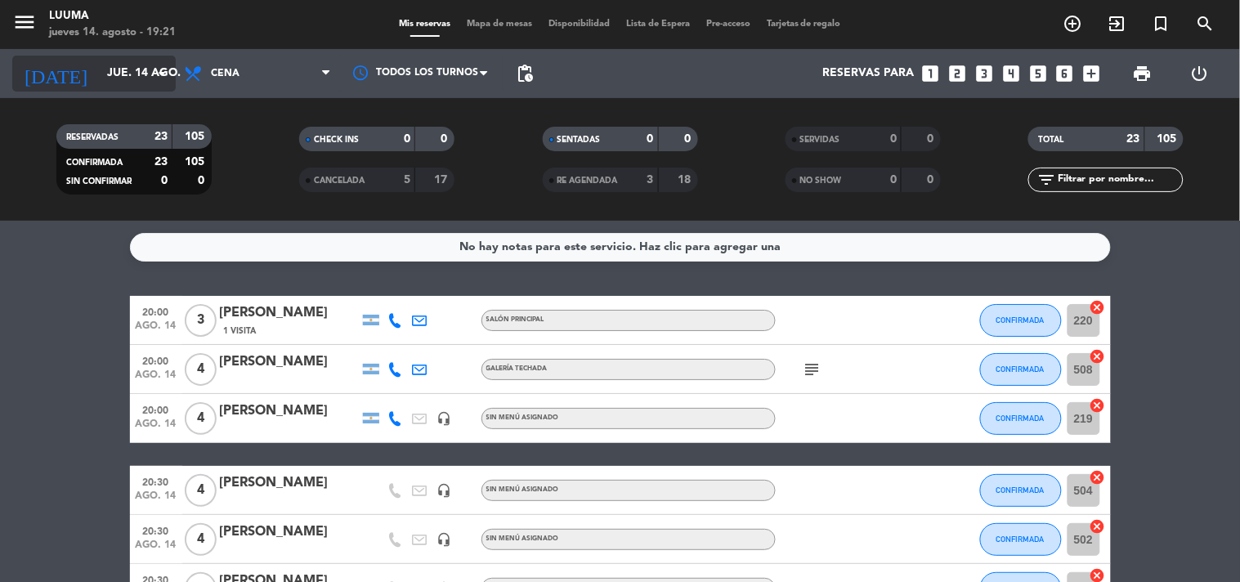
click at [158, 61] on input "jue. 14 ago." at bounding box center [176, 73] width 155 height 29
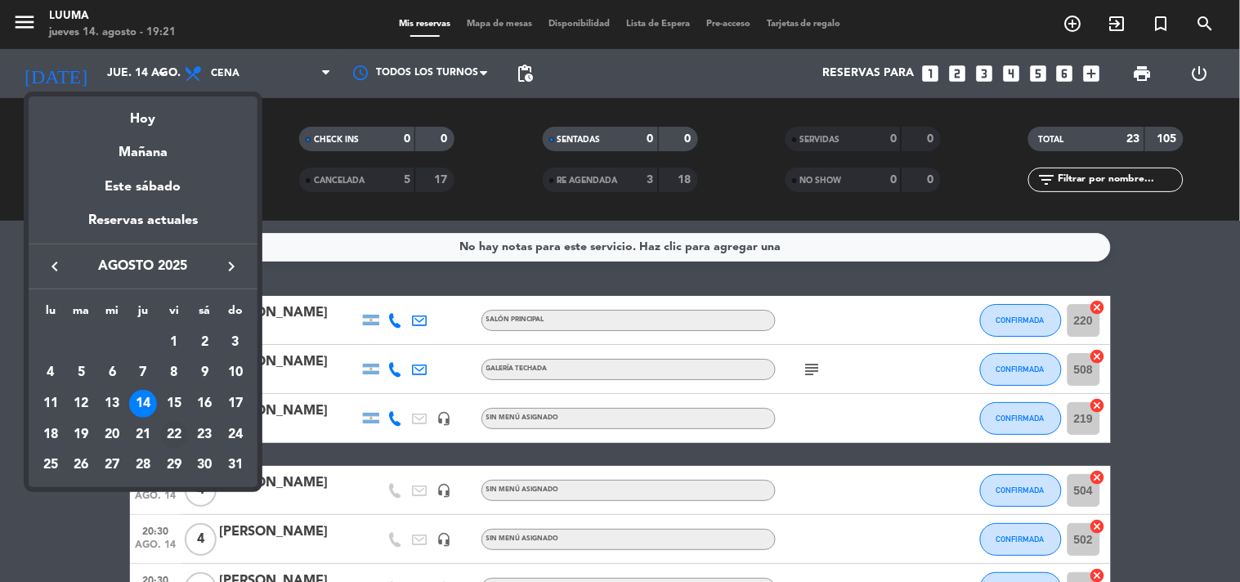
click at [174, 427] on div "22" at bounding box center [174, 435] width 28 height 28
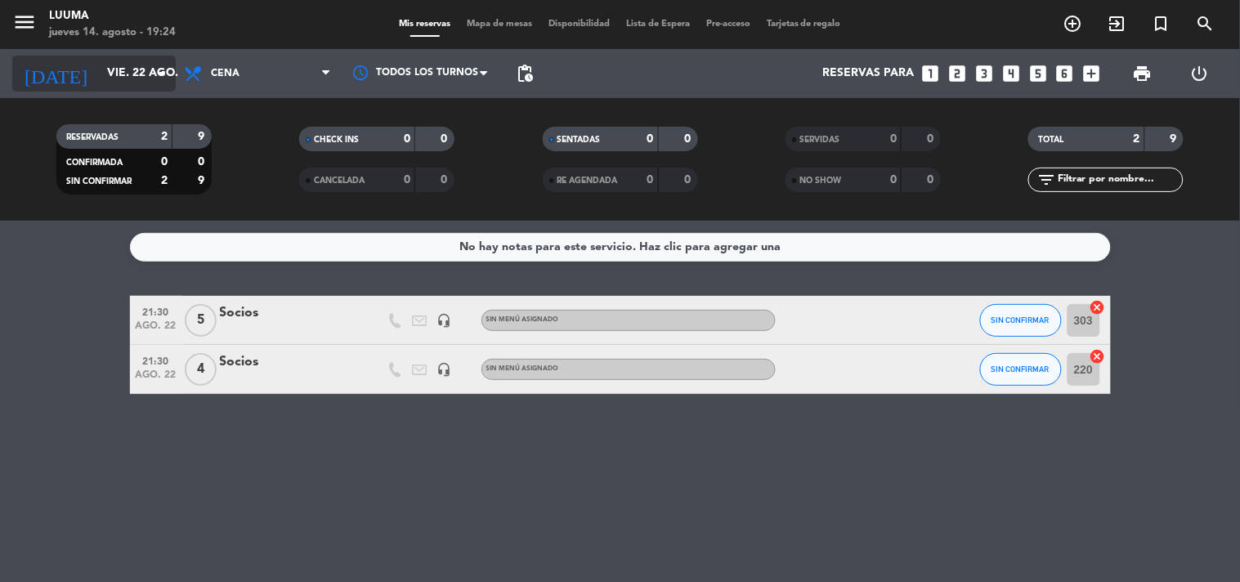
click at [120, 69] on input "vie. 22 ago." at bounding box center [176, 73] width 155 height 29
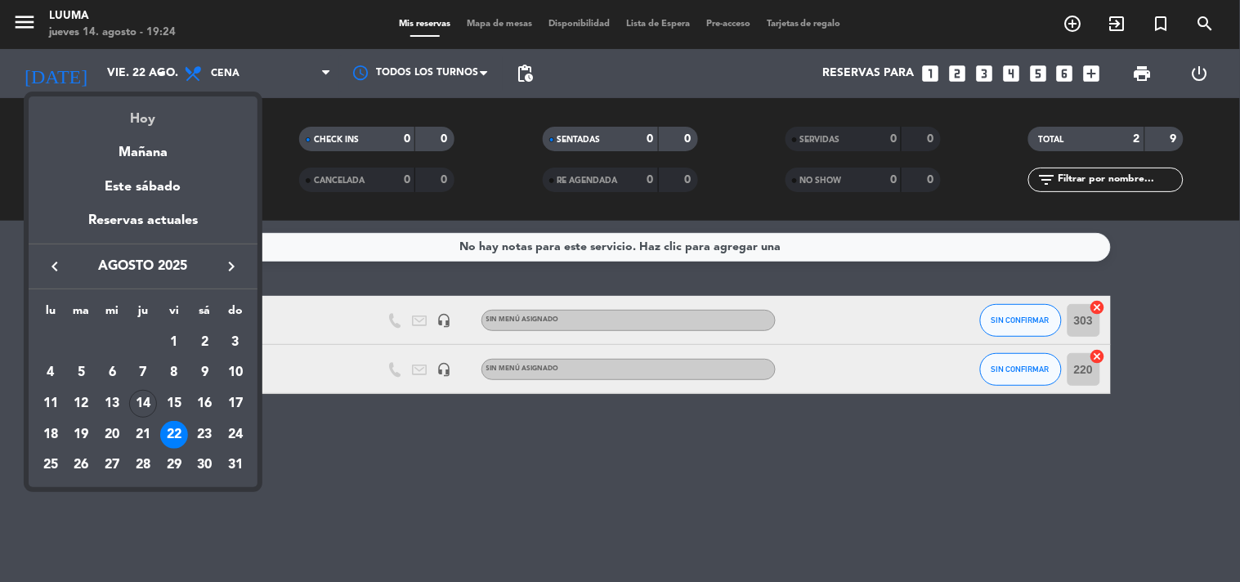
click at [141, 123] on div "Hoy" at bounding box center [143, 113] width 229 height 34
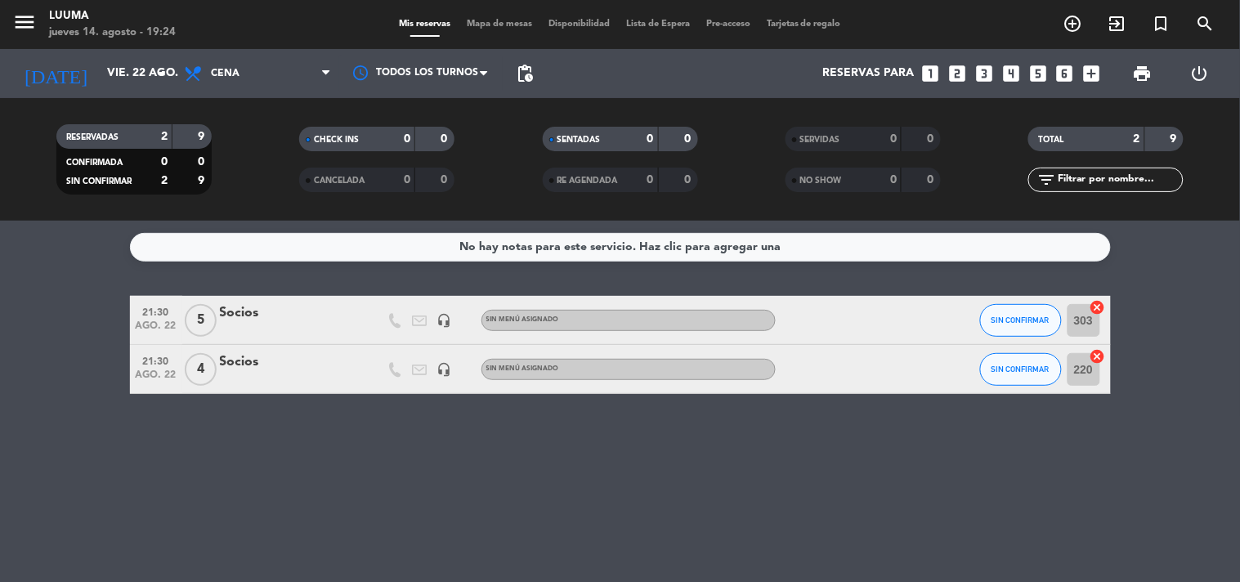
type input "jue. 14 ago."
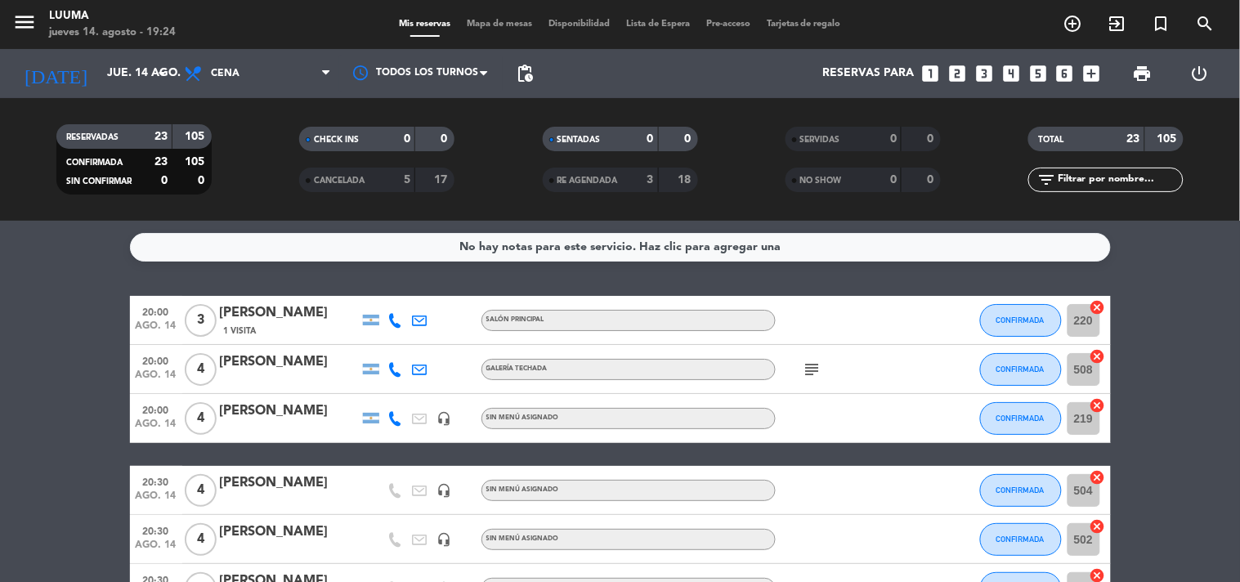
click at [515, 20] on span "Mapa de mesas" at bounding box center [499, 24] width 82 height 9
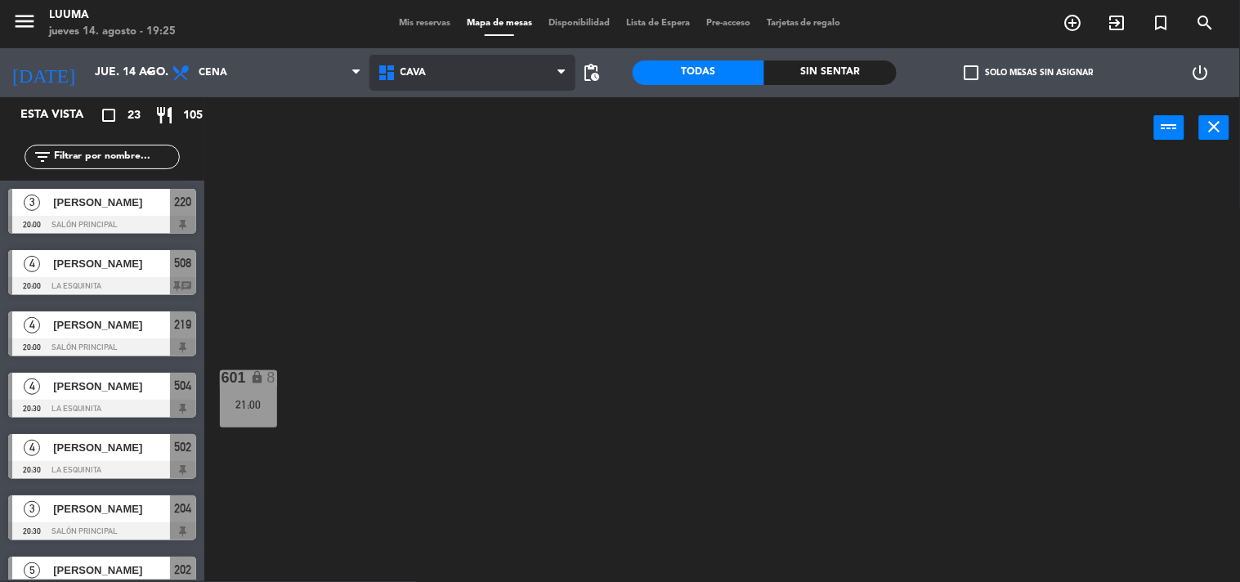
click at [451, 69] on span "Cava" at bounding box center [472, 73] width 206 height 36
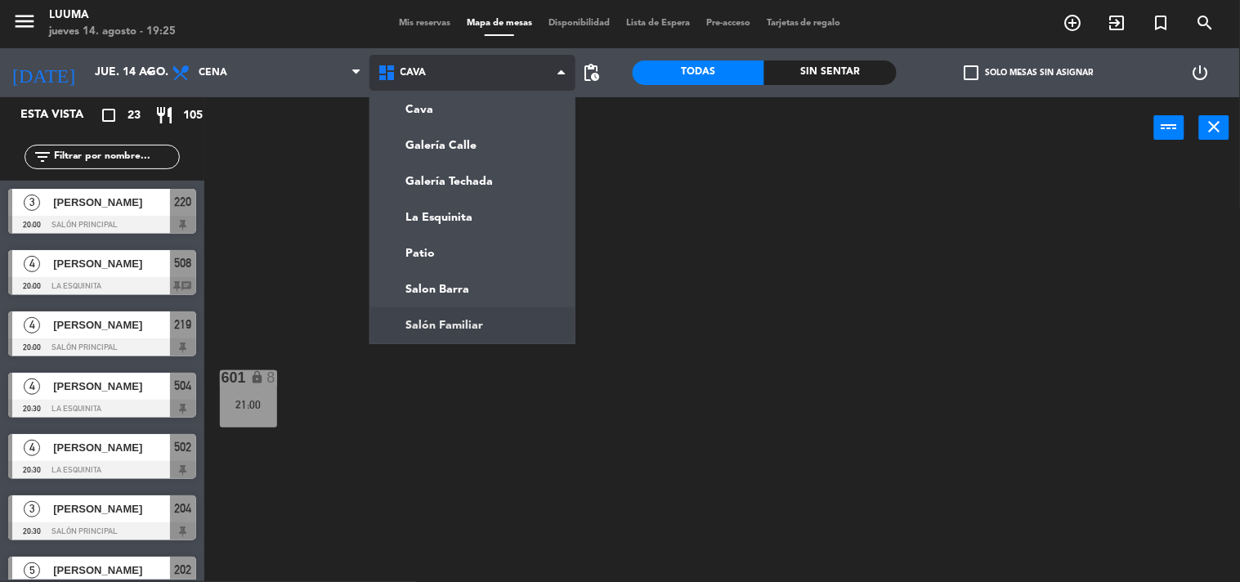
click at [503, 325] on ng-component "menu Luuma [DATE] 14. agosto - 19:25 Mis reservas Mapa de mesas Disponibilidad …" at bounding box center [620, 290] width 1240 height 583
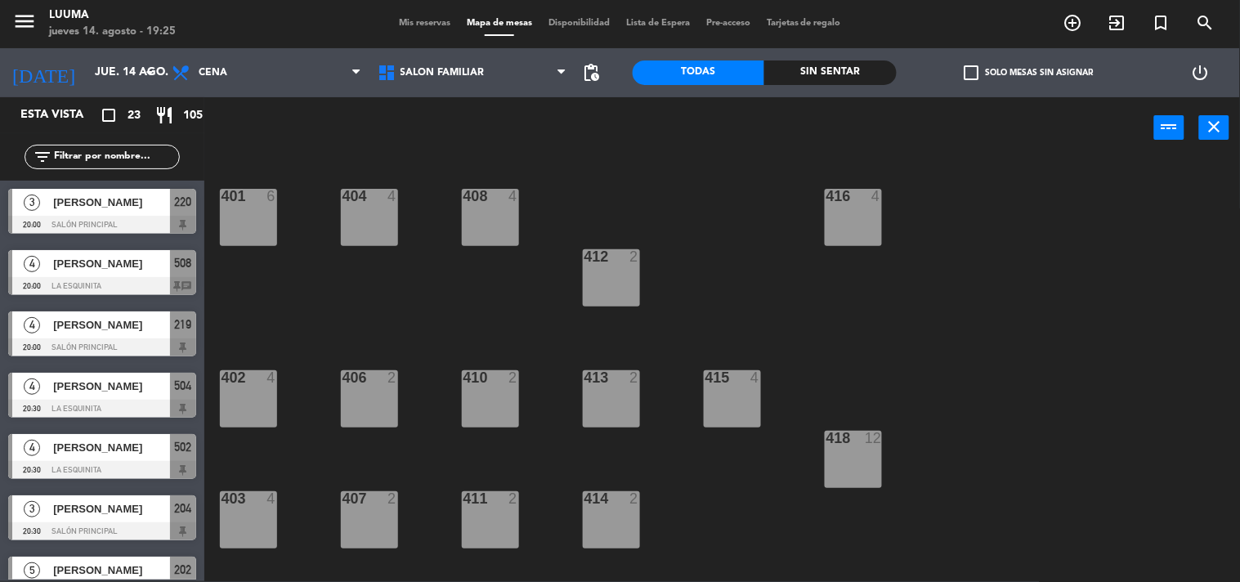
click at [546, 337] on div "401 6 404 4 408 4 416 4 412 2 402 4 406 2 410 2 413 2 415 4 418 12 414 2 411 2 …" at bounding box center [728, 370] width 1023 height 423
click at [388, 227] on div "404 4" at bounding box center [369, 217] width 57 height 57
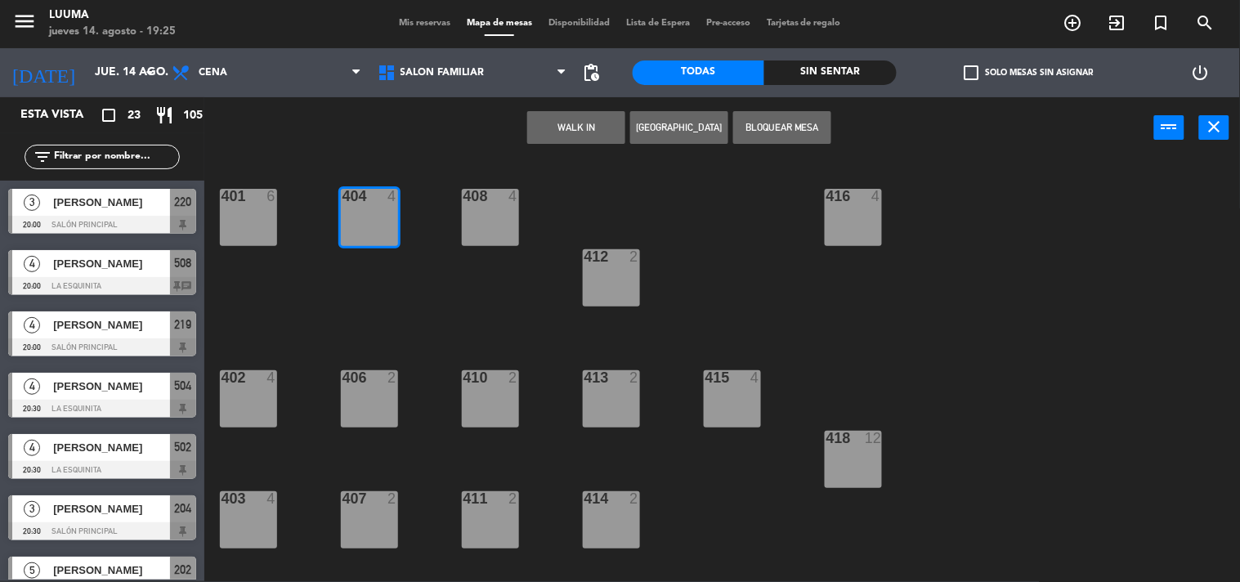
click at [576, 177] on div "401 6 404 4 408 4 416 4 412 2 402 4 406 2 410 2 413 2 415 4 418 12 414 2 411 2 …" at bounding box center [728, 370] width 1023 height 423
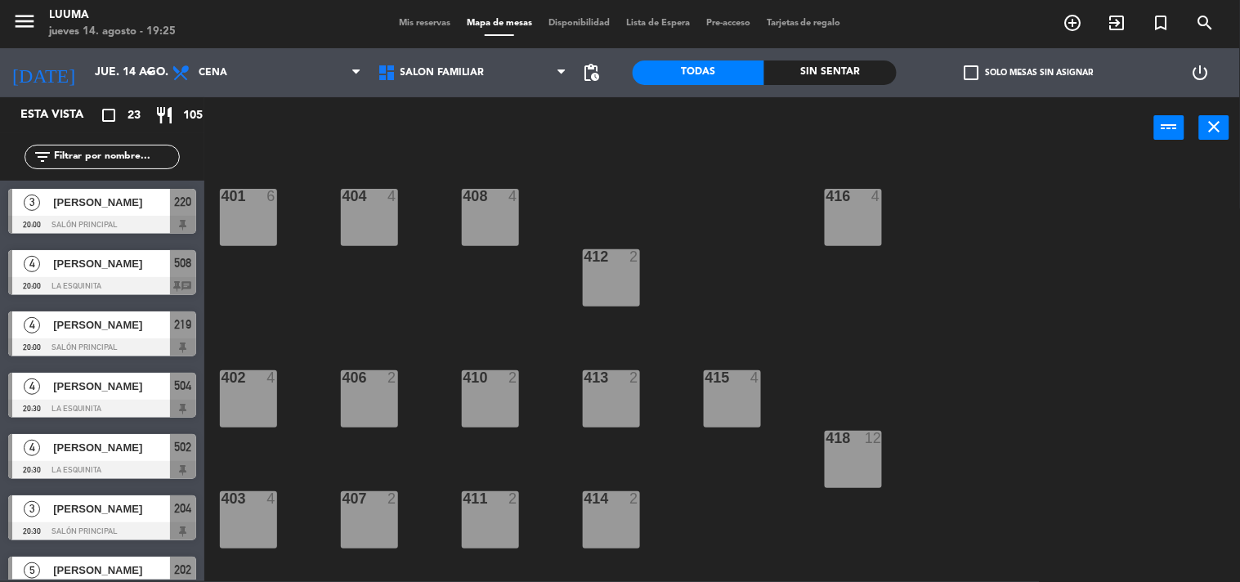
click at [508, 215] on div "408 4" at bounding box center [490, 217] width 57 height 57
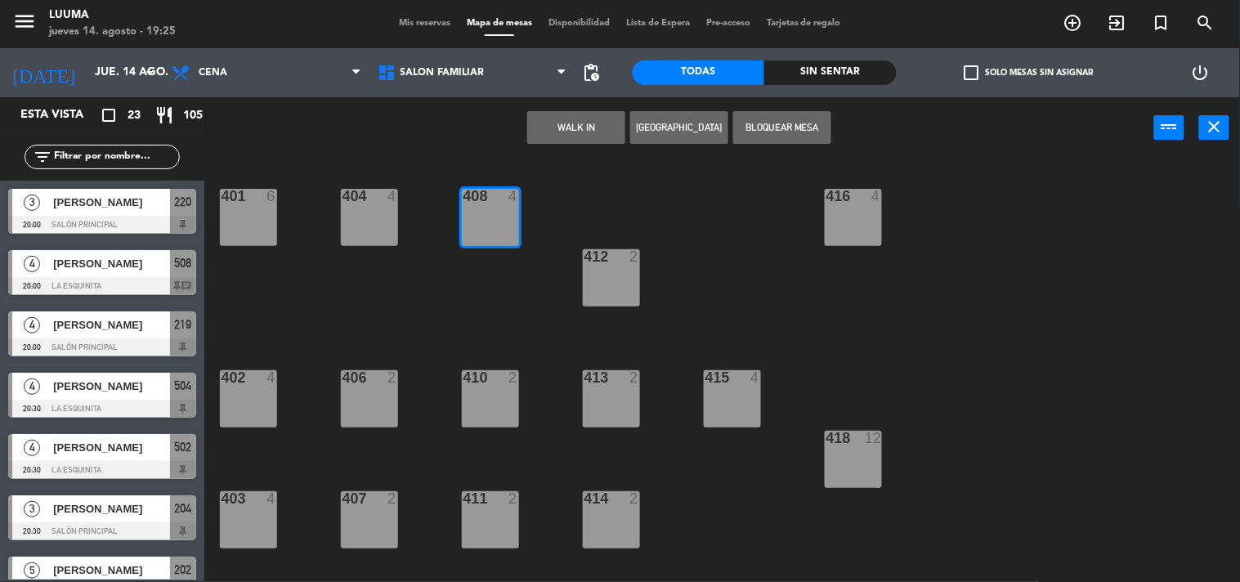
click at [722, 112] on button "[GEOGRAPHIC_DATA]" at bounding box center [679, 127] width 98 height 33
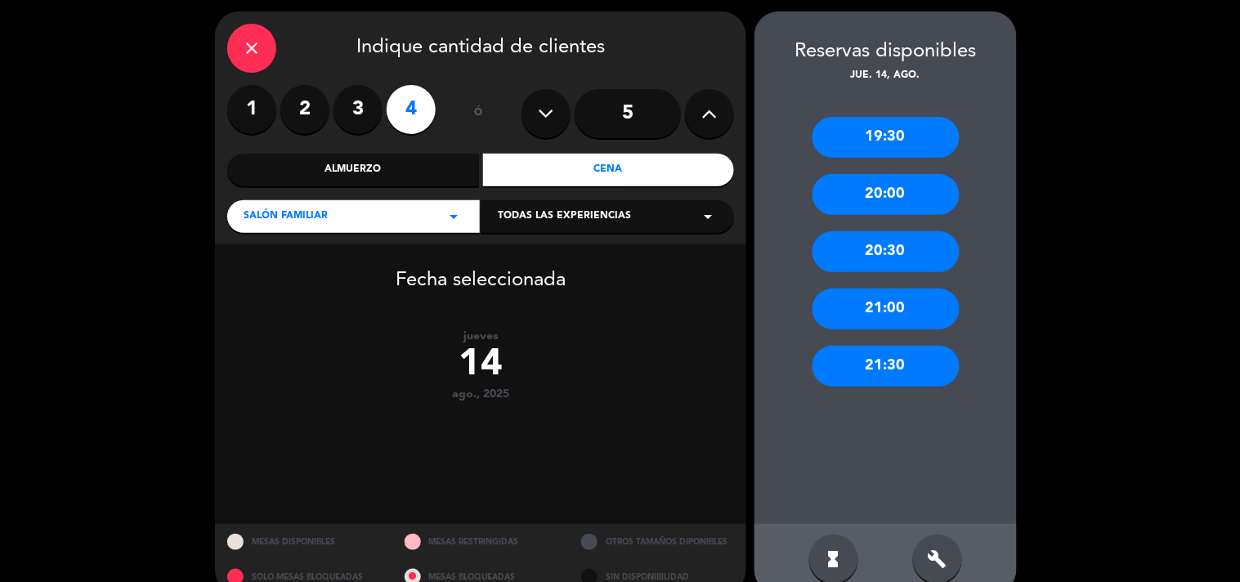
scroll to position [83, 0]
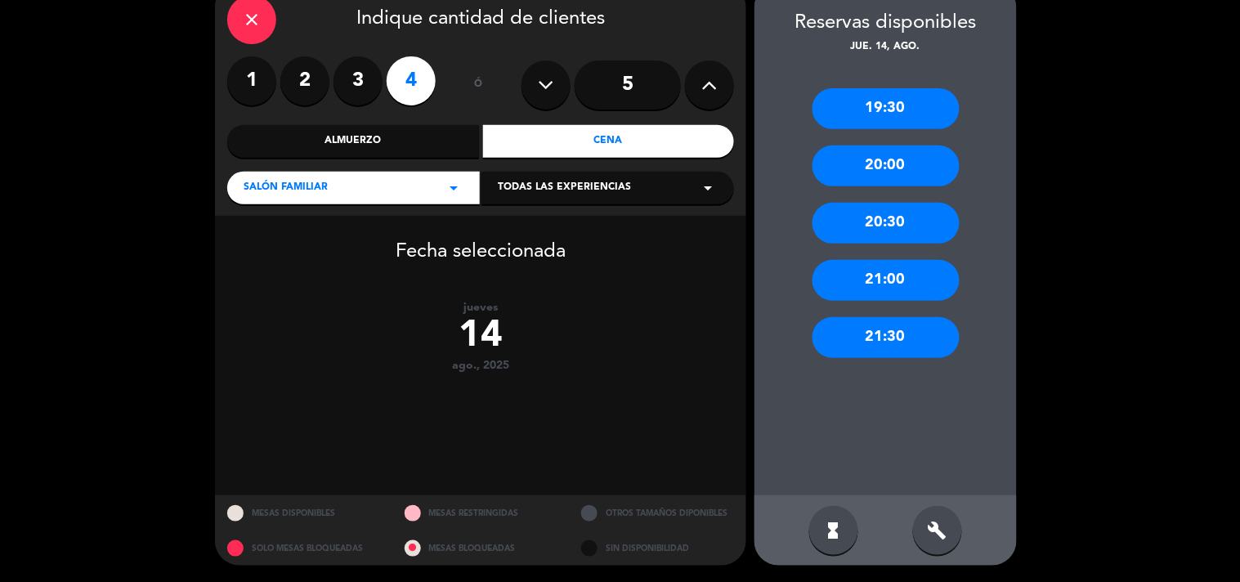
drag, startPoint x: 927, startPoint y: 527, endPoint x: 925, endPoint y: 518, distance: 9.1
click at [928, 527] on icon "build" at bounding box center [938, 531] width 20 height 20
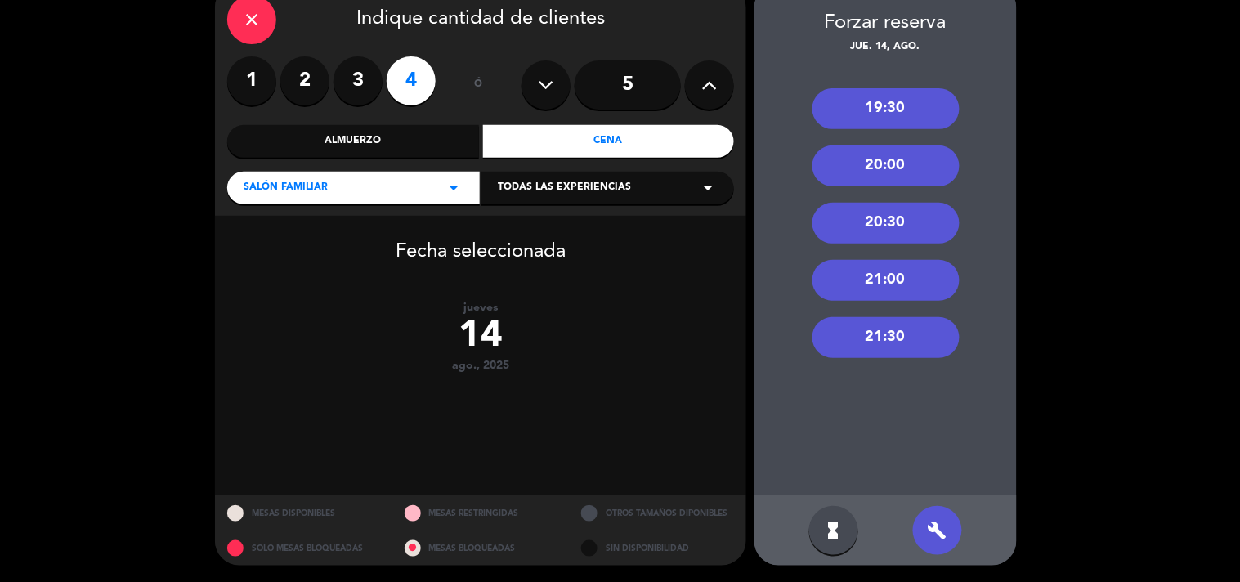
click at [892, 150] on div "20:00" at bounding box center [885, 165] width 147 height 41
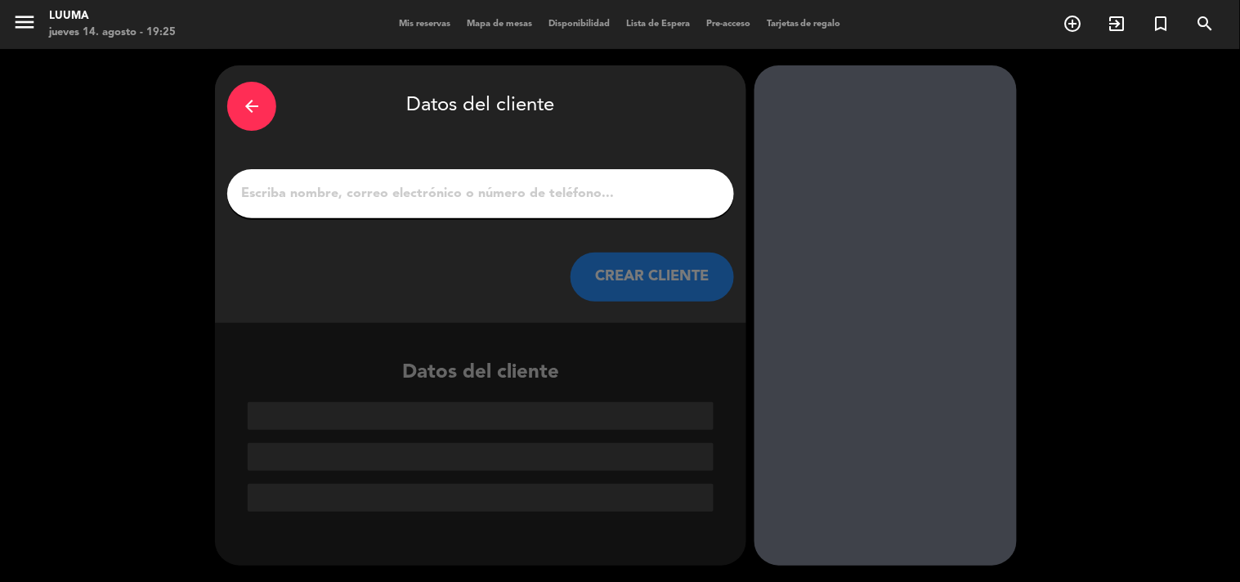
click at [486, 194] on input "1" at bounding box center [480, 193] width 482 height 23
paste input "[PERSON_NAME]"
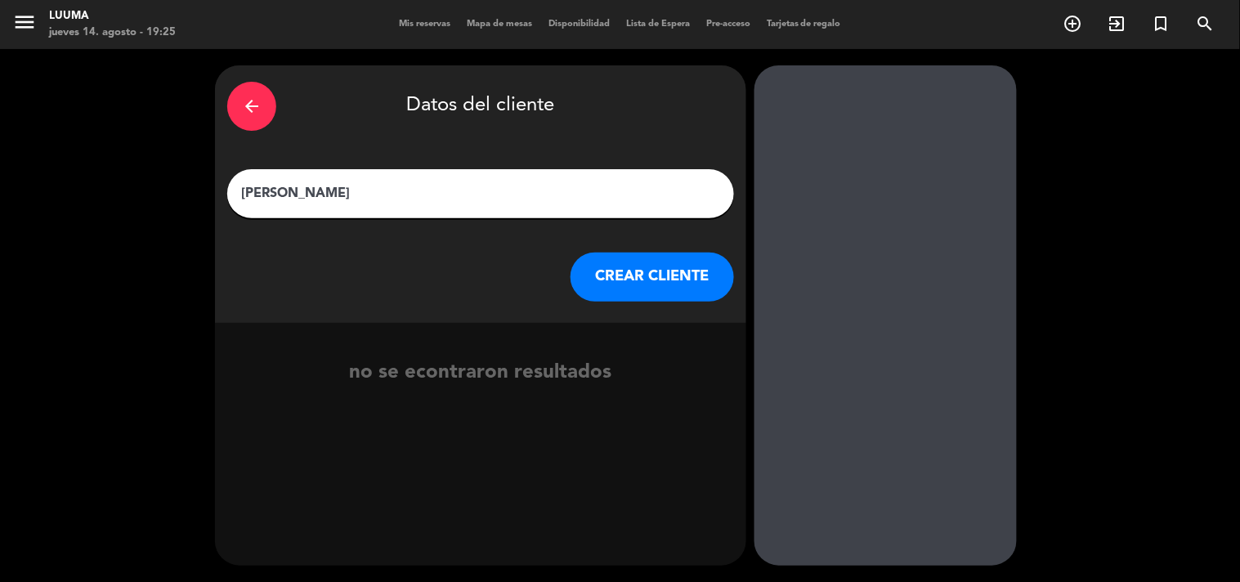
click at [240, 188] on input "[PERSON_NAME]" at bounding box center [480, 193] width 482 height 23
click at [247, 190] on input "[PERSON_NAME]" at bounding box center [480, 193] width 482 height 23
click at [299, 190] on input "[PERSON_NAME]" at bounding box center [480, 193] width 482 height 23
type input "[PERSON_NAME]"
click at [629, 266] on button "CREAR CLIENTE" at bounding box center [651, 277] width 163 height 49
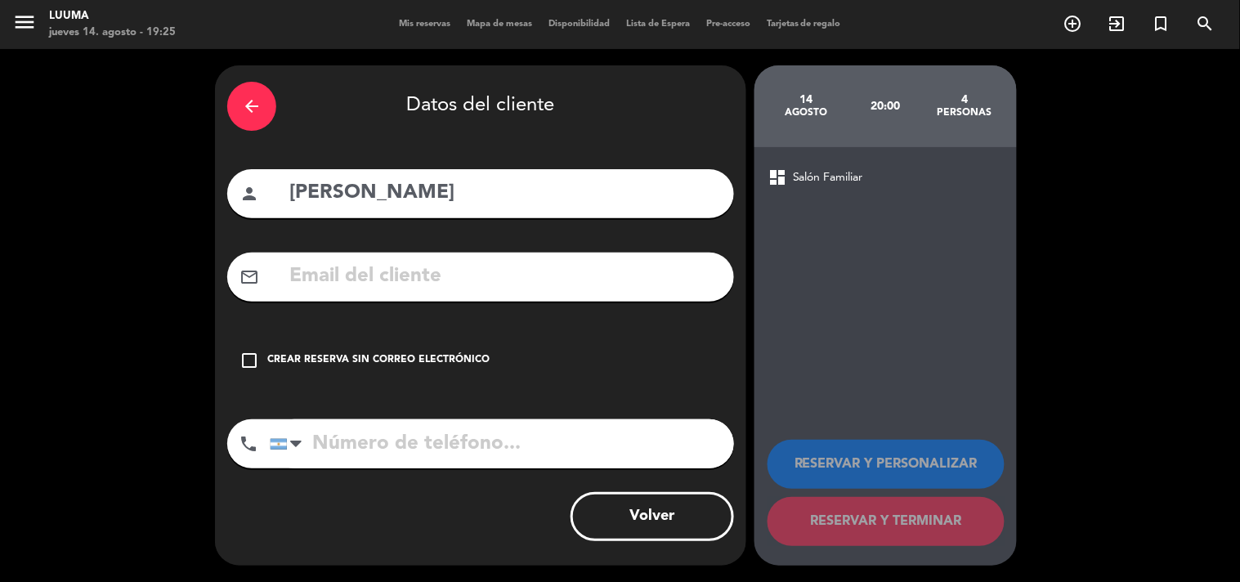
click at [453, 373] on div "check_box_outline_blank Crear reserva sin correo electrónico" at bounding box center [480, 360] width 507 height 49
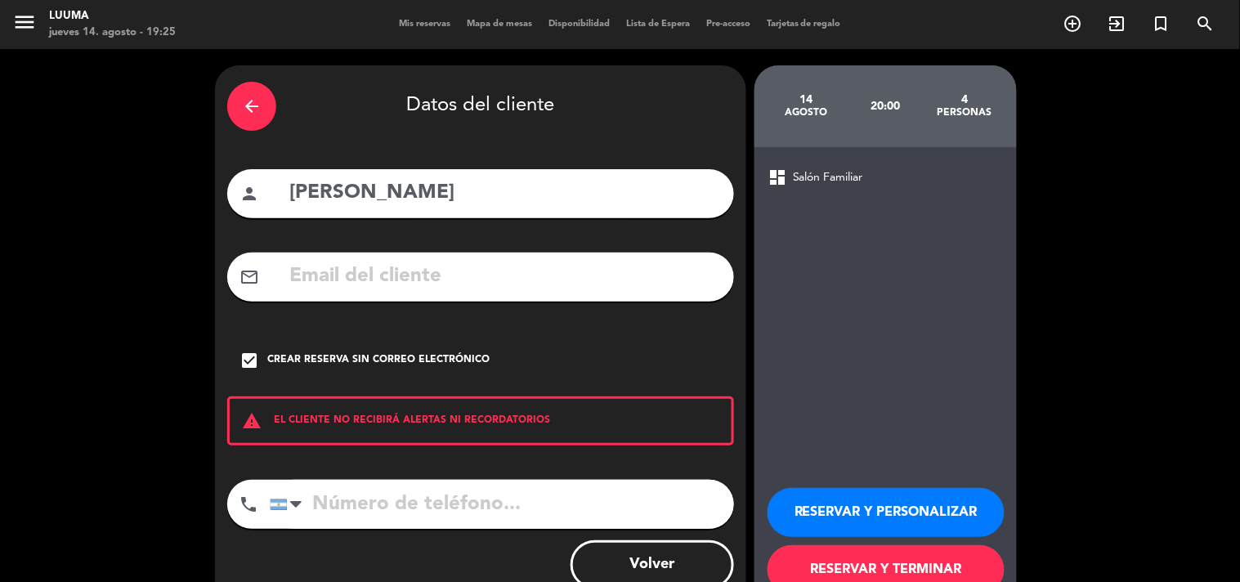
click at [894, 567] on button "RESERVAR Y TERMINAR" at bounding box center [885, 569] width 237 height 49
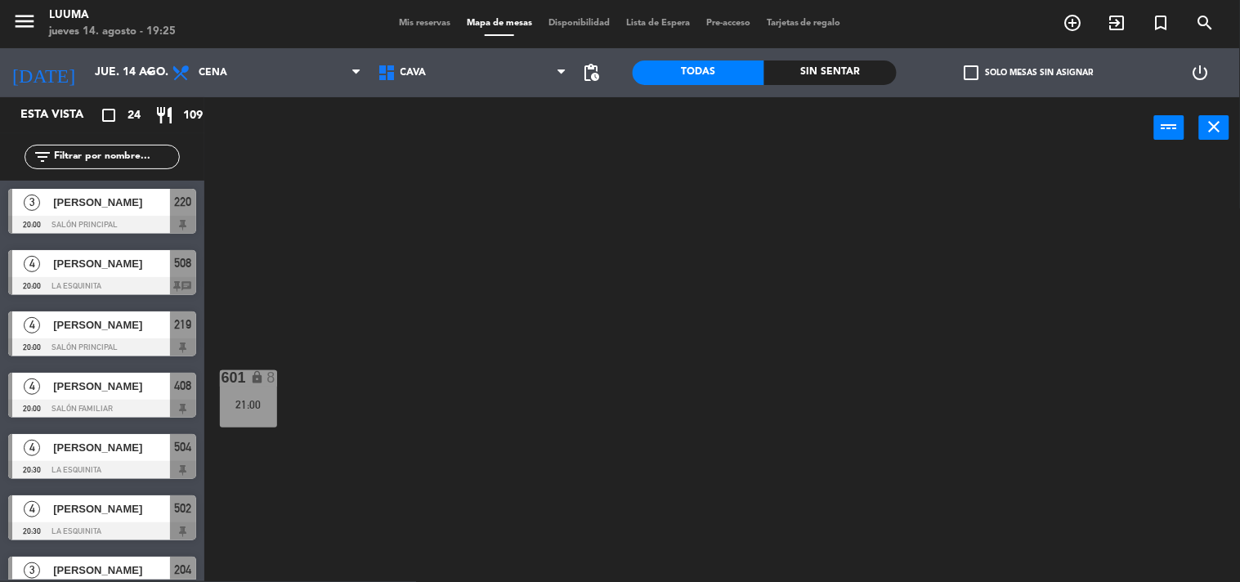
click at [409, 20] on span "Mis reservas" at bounding box center [425, 23] width 68 height 9
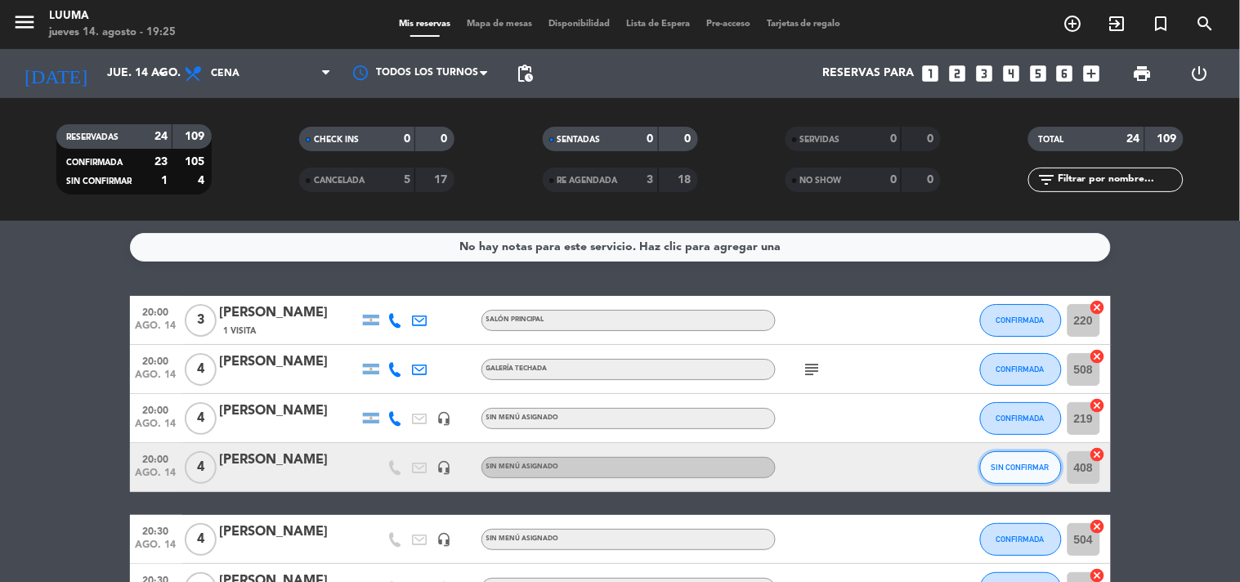
click at [1020, 464] on span "SIN CONFIRMAR" at bounding box center [1020, 467] width 58 height 9
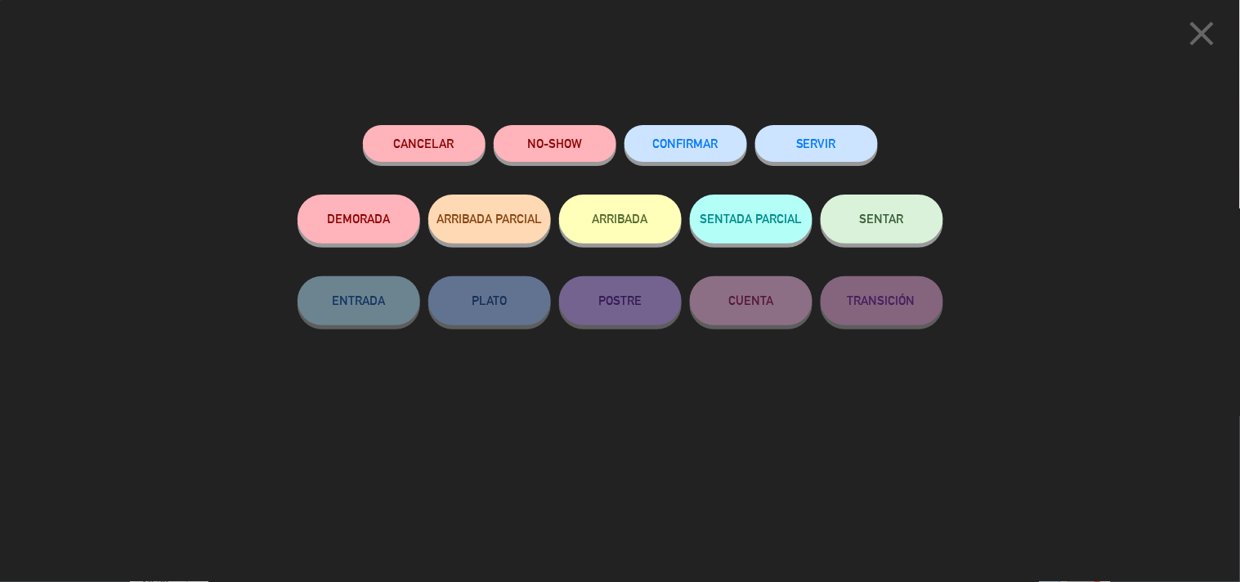
click at [704, 147] on span "CONFIRMAR" at bounding box center [685, 143] width 65 height 14
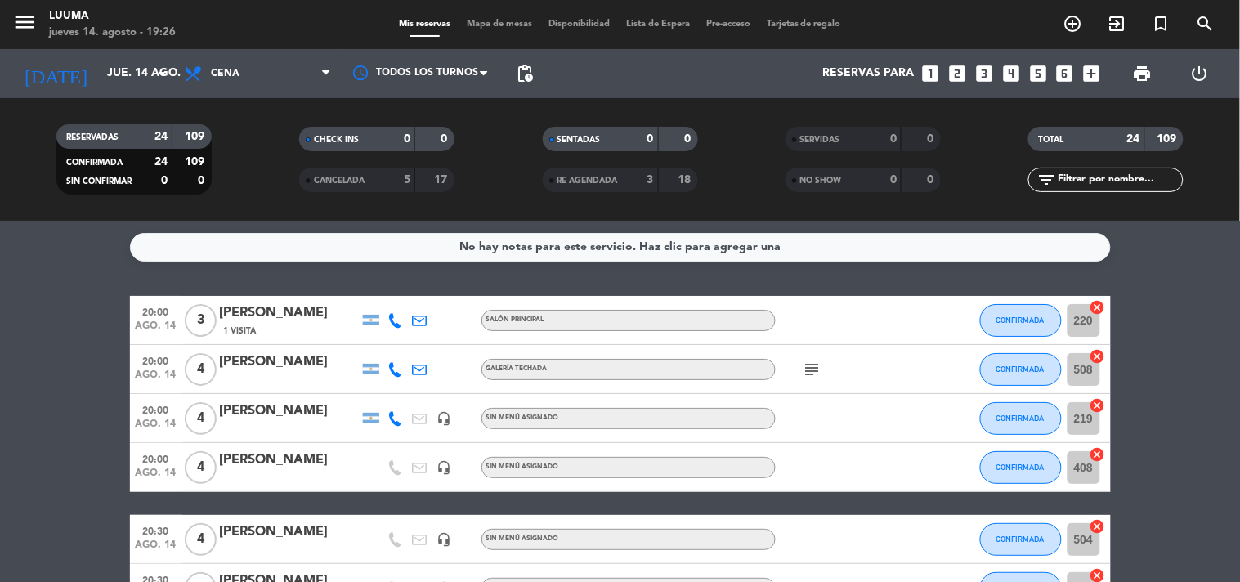
click at [238, 194] on filter-checkbox "RESERVADAS 24 109 CONFIRMADA 24 109 SIN CONFIRMAR 0 0" at bounding box center [133, 159] width 243 height 70
click at [1139, 69] on span "print" at bounding box center [1143, 74] width 20 height 20
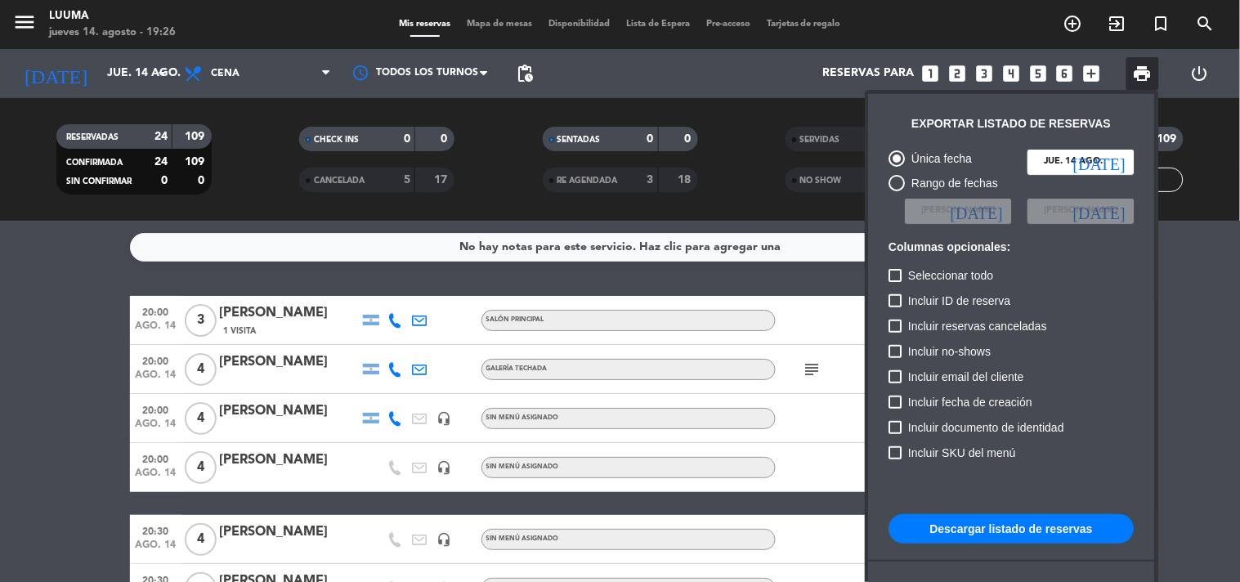
click at [1019, 528] on button "Descargar listado de reservas" at bounding box center [1011, 528] width 245 height 29
click at [363, 243] on div at bounding box center [620, 291] width 1240 height 582
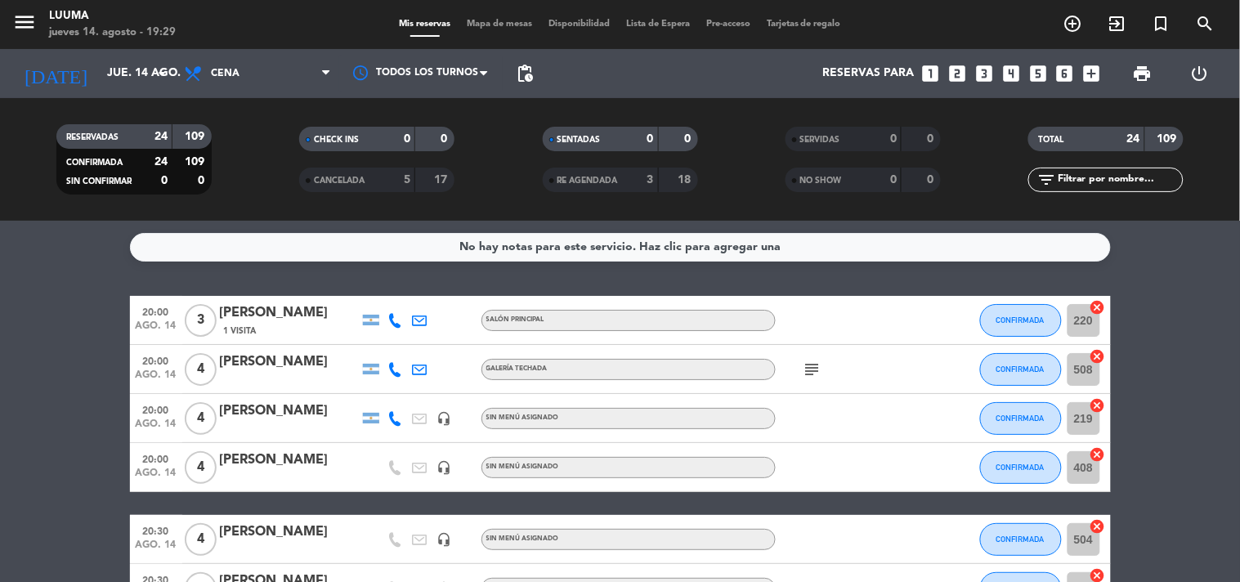
click at [493, 29] on div "Mis reservas Mapa de mesas Disponibilidad Lista de Espera Pre-acceso Tarjetas d…" at bounding box center [620, 24] width 458 height 15
click at [496, 22] on span "Mapa de mesas" at bounding box center [499, 24] width 82 height 9
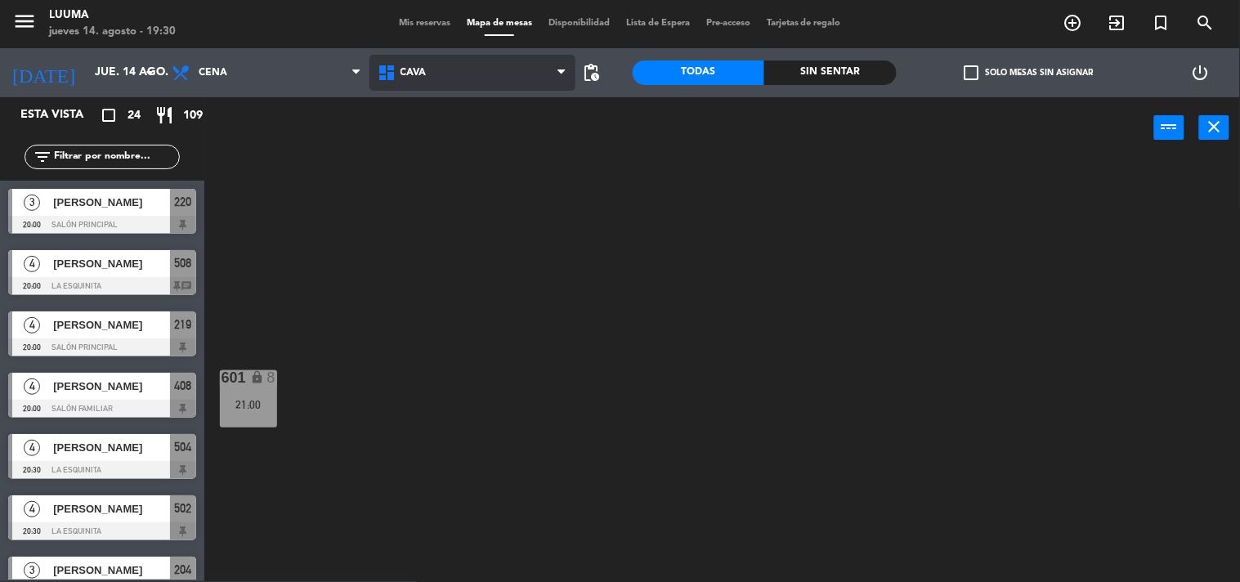
click at [436, 69] on span "Cava" at bounding box center [472, 73] width 206 height 36
click at [497, 279] on ng-component "menu Luuma [DATE] 14. agosto - 19:30 Mis reservas Mapa de mesas Disponibilidad …" at bounding box center [620, 290] width 1240 height 583
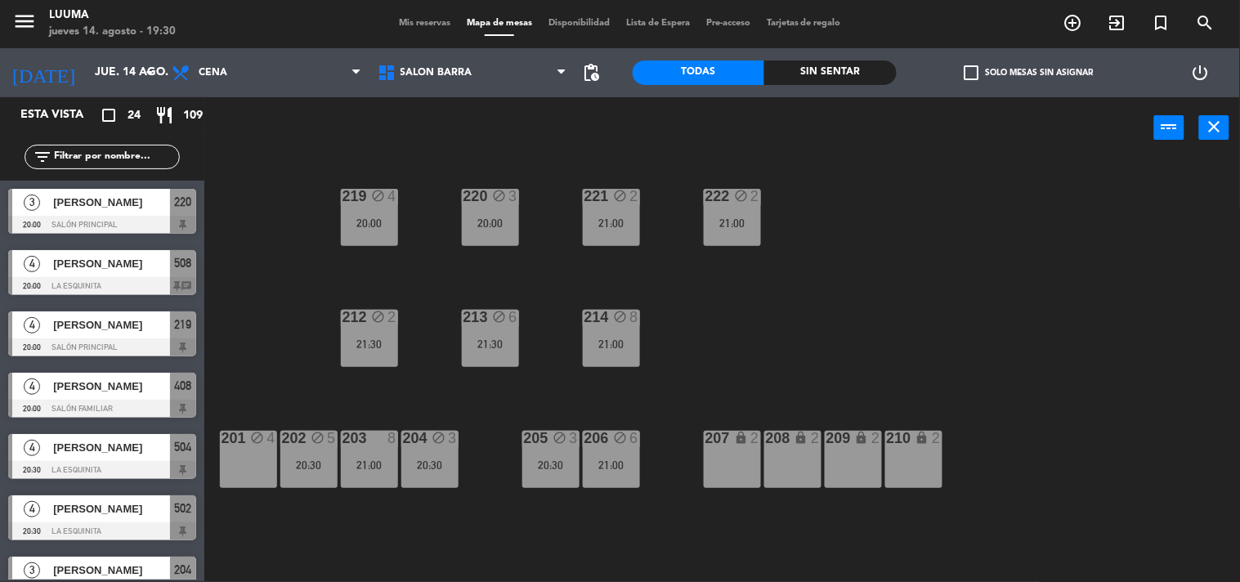
click at [562, 115] on div "power_input close" at bounding box center [679, 128] width 950 height 62
click at [606, 232] on div "221 block 2 21:00" at bounding box center [611, 217] width 57 height 57
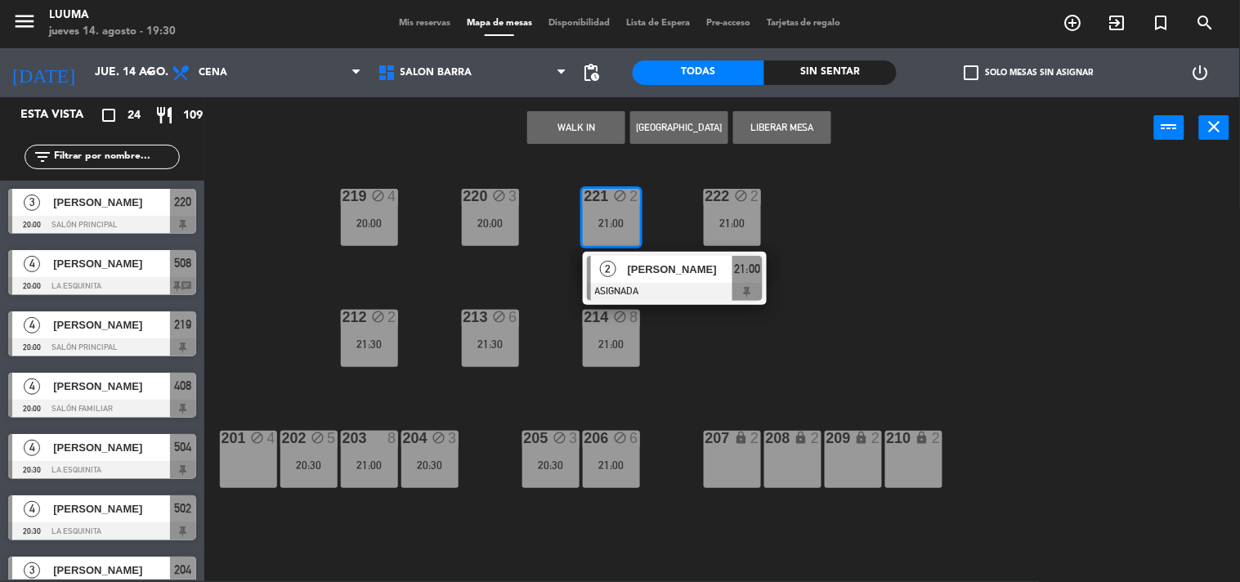
click at [483, 150] on div "WALK IN [GEOGRAPHIC_DATA] Liberar Mesa power_input close" at bounding box center [679, 128] width 950 height 62
click at [357, 346] on div "21:30" at bounding box center [369, 343] width 57 height 11
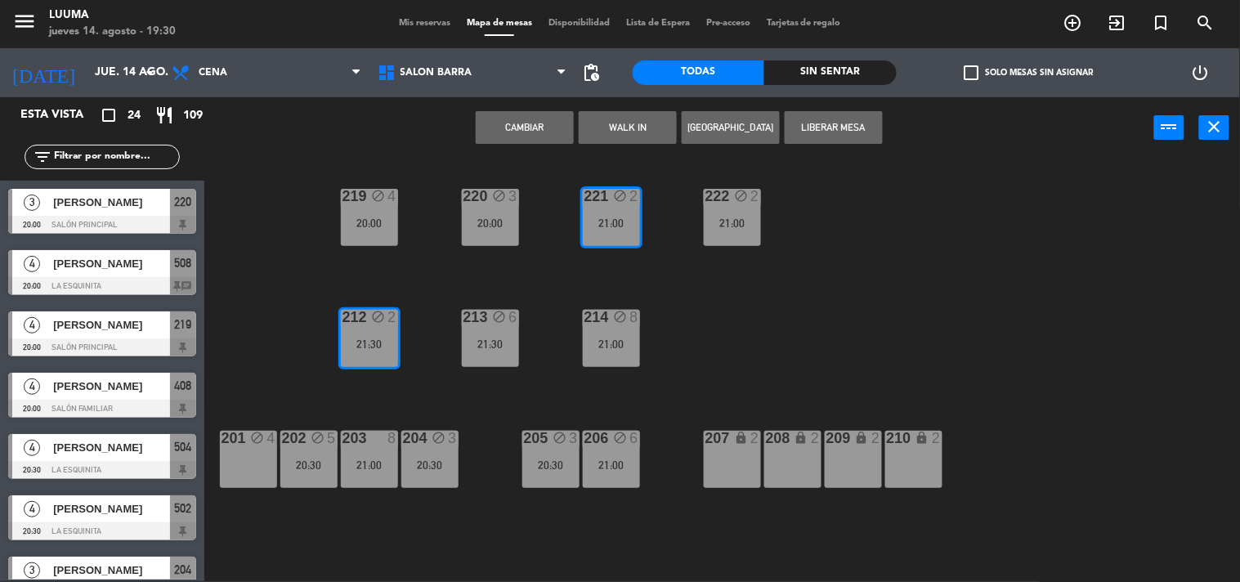
click at [430, 388] on div "220 block 3 20:00 221 block 2 21:00 219 block 4 20:00 222 block 2 21:00 213 blo…" at bounding box center [728, 370] width 1023 height 423
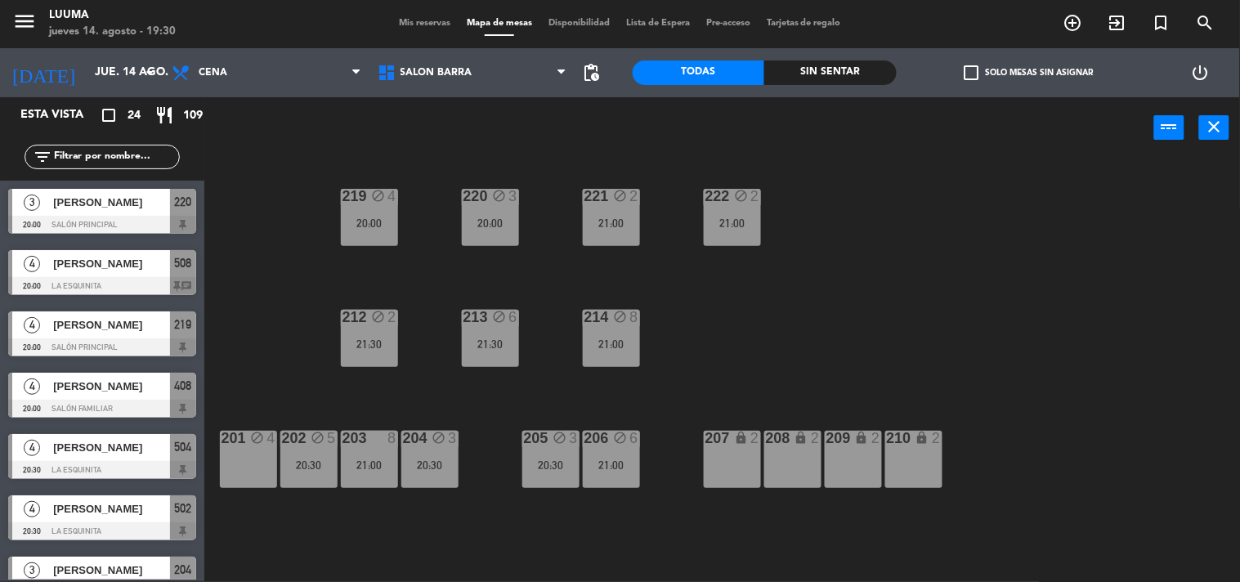
click at [396, 363] on div "220 block 3 20:00 221 block 2 21:00 219 block 4 20:00 222 block 2 21:00 213 blo…" at bounding box center [728, 370] width 1023 height 423
click at [373, 355] on div "212 block 2 21:30" at bounding box center [369, 338] width 57 height 57
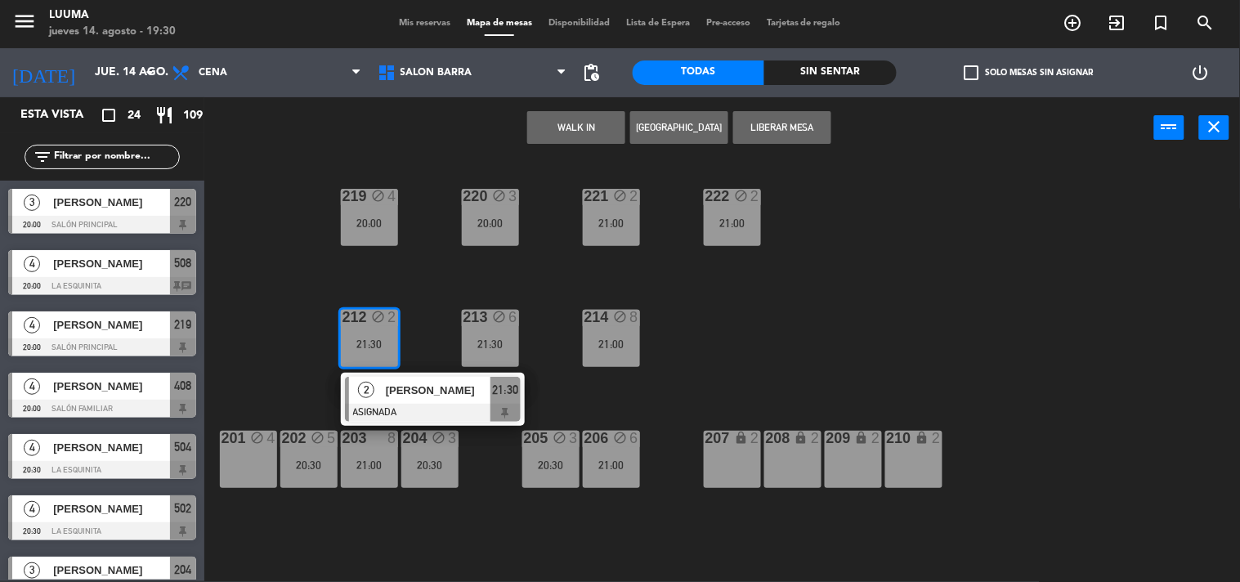
click at [286, 280] on div "220 block 3 20:00 221 block 2 21:00 219 block 4 20:00 222 block 2 21:00 213 blo…" at bounding box center [728, 370] width 1023 height 423
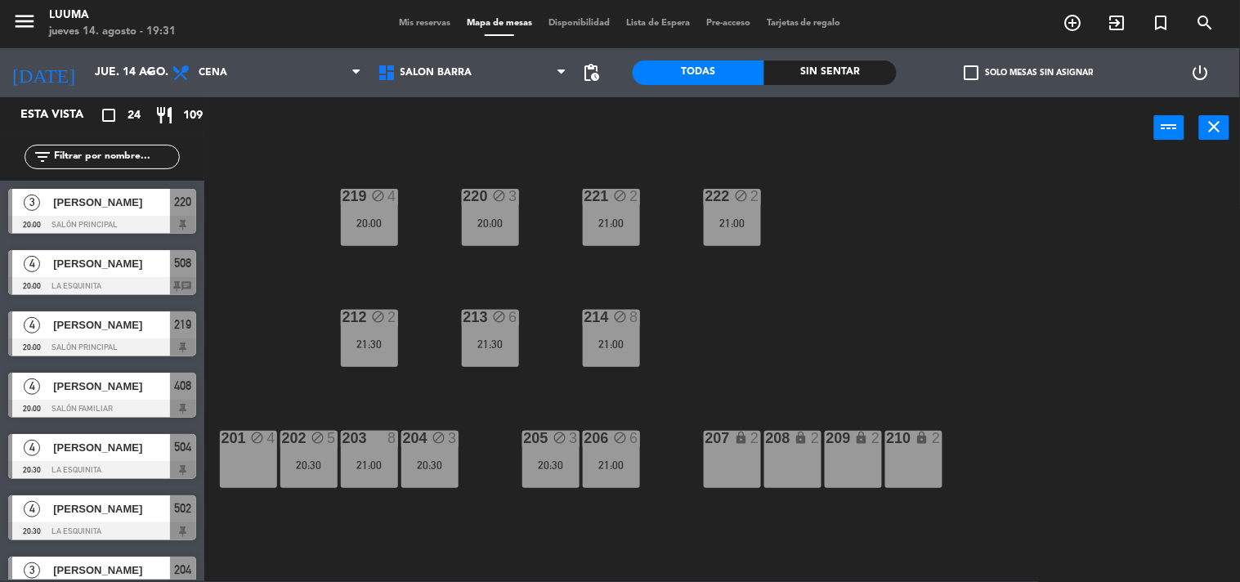
click at [919, 196] on div "220 block 3 20:00 221 block 2 21:00 219 block 4 20:00 222 block 2 21:00 213 blo…" at bounding box center [728, 370] width 1023 height 423
click at [495, 289] on div "220 block 3 20:00 221 block 2 21:00 219 block 4 20:00 222 block 2 21:00 213 blo…" at bounding box center [728, 370] width 1023 height 423
click at [404, 25] on span "Mis reservas" at bounding box center [425, 23] width 68 height 9
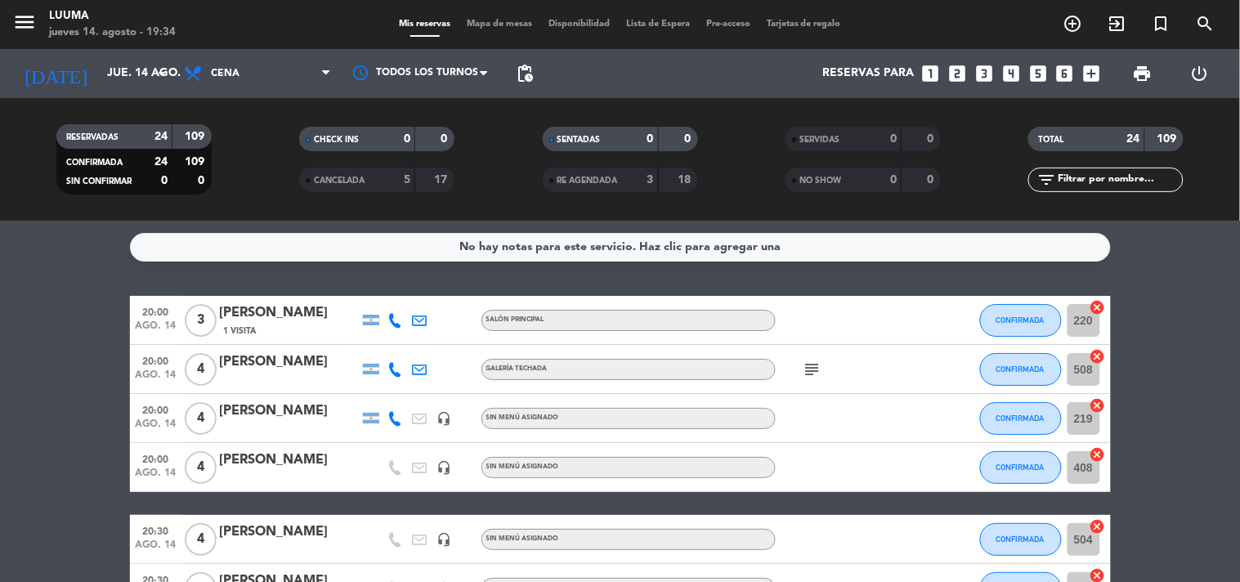
click at [252, 240] on div "No hay notas para este servicio. Haz clic para agregar una" at bounding box center [620, 247] width 981 height 29
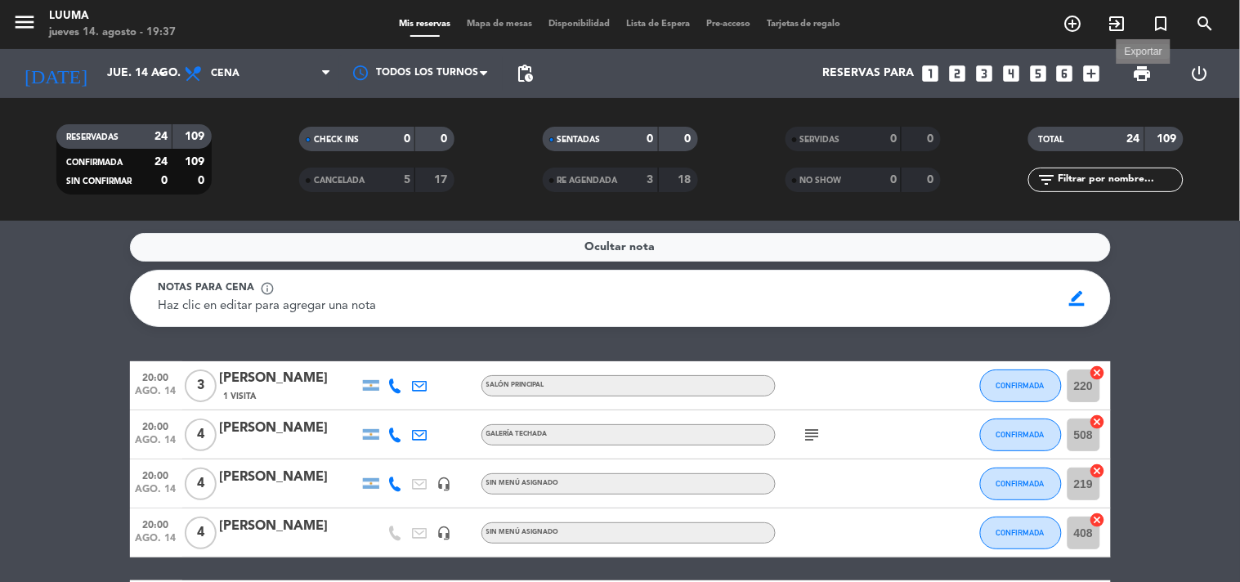
click at [1145, 70] on span "print" at bounding box center [1143, 74] width 20 height 20
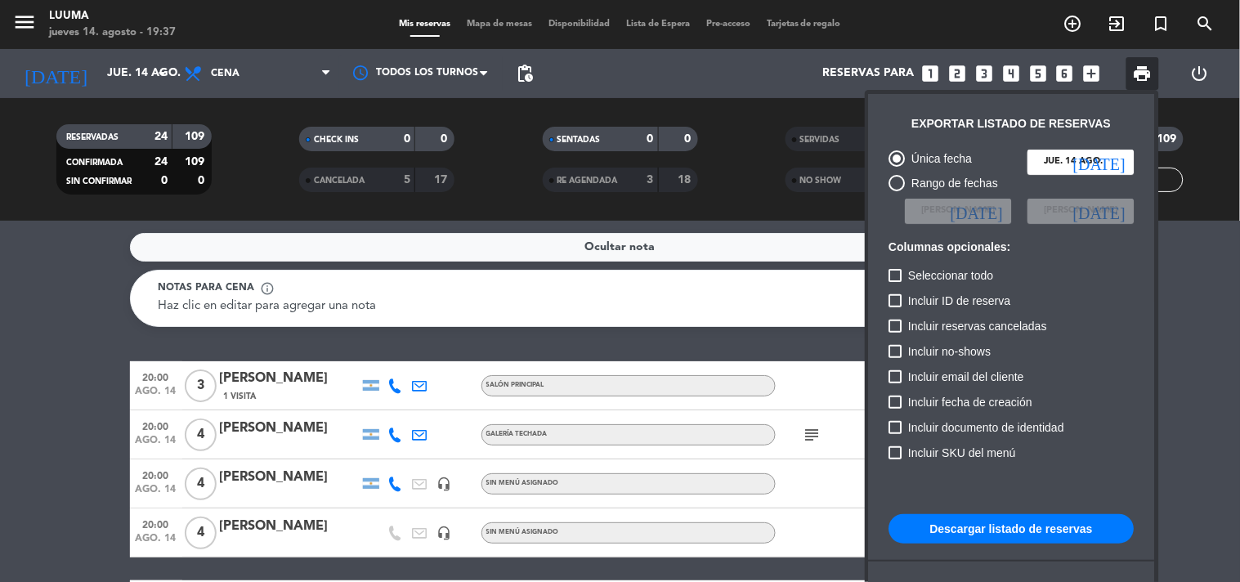
click at [1022, 529] on button "Descargar listado de reservas" at bounding box center [1011, 528] width 245 height 29
click at [534, 288] on div at bounding box center [620, 291] width 1240 height 582
